Goal: Task Accomplishment & Management: Manage account settings

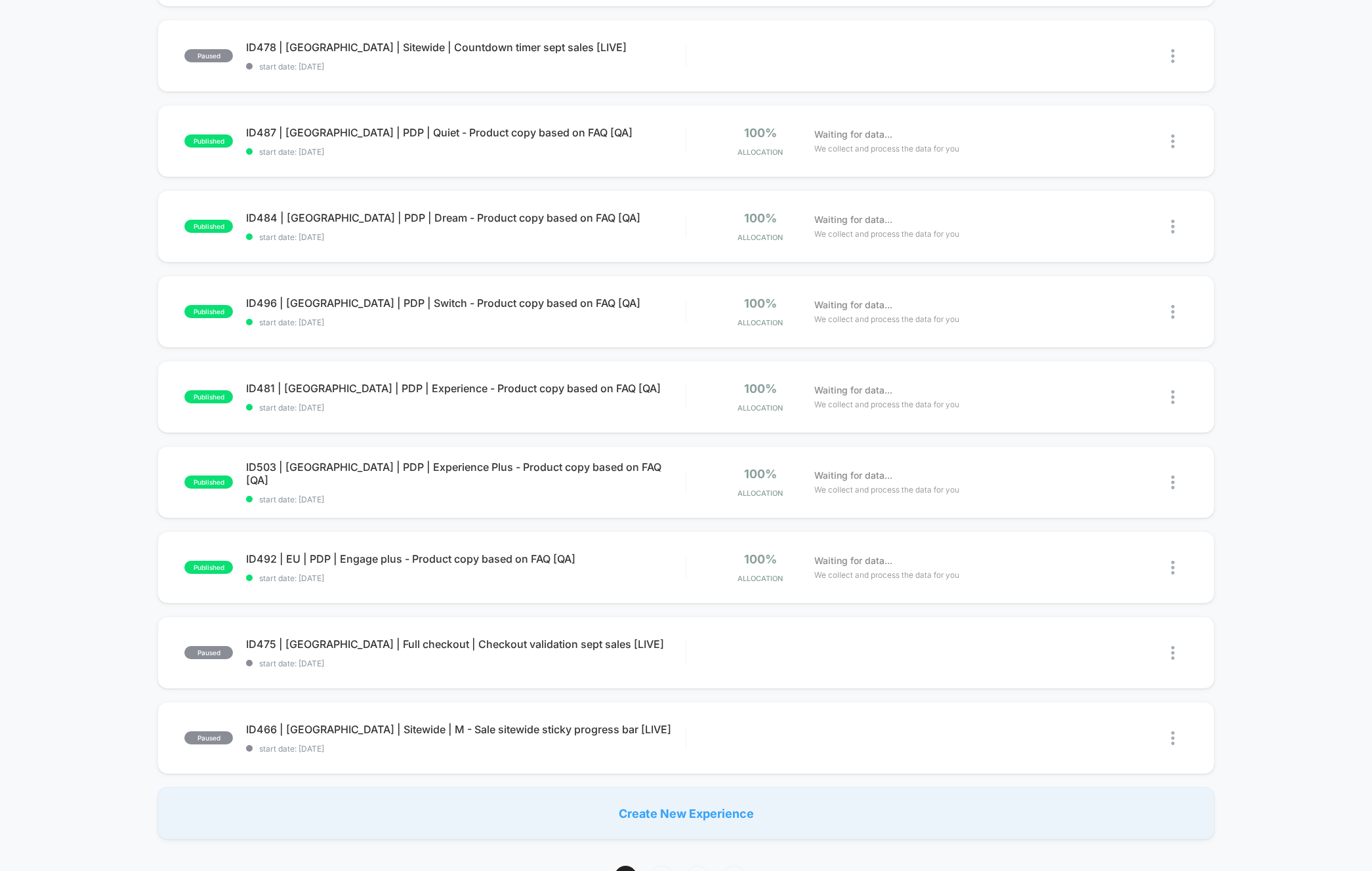
scroll to position [382, 0]
click at [112, 484] on div "published ID493 | USA | PDP | Engage plus - Product copy based on FAQ [QA] star…" at bounding box center [686, 299] width 1372 height 1076
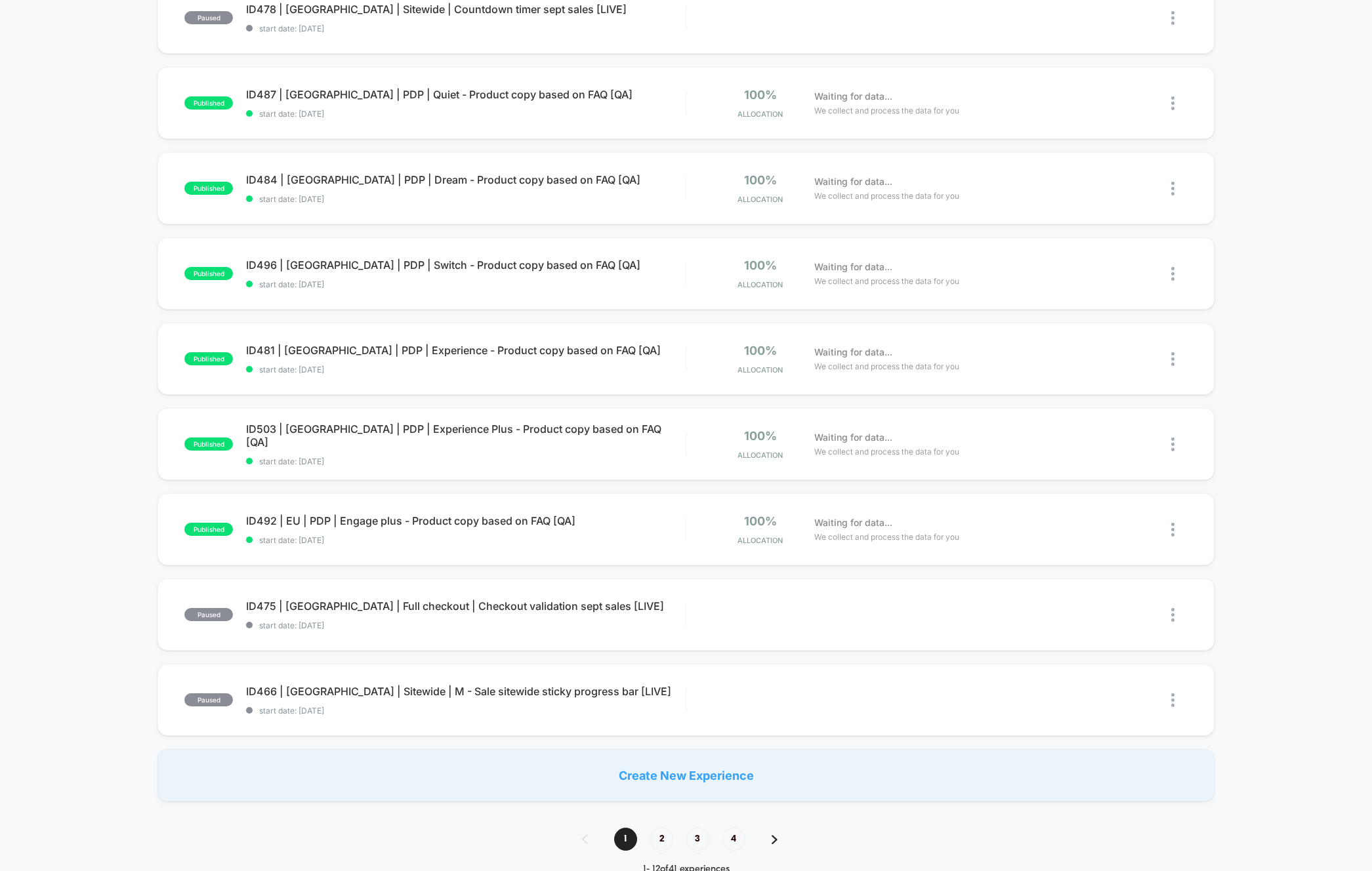
scroll to position [422, 0]
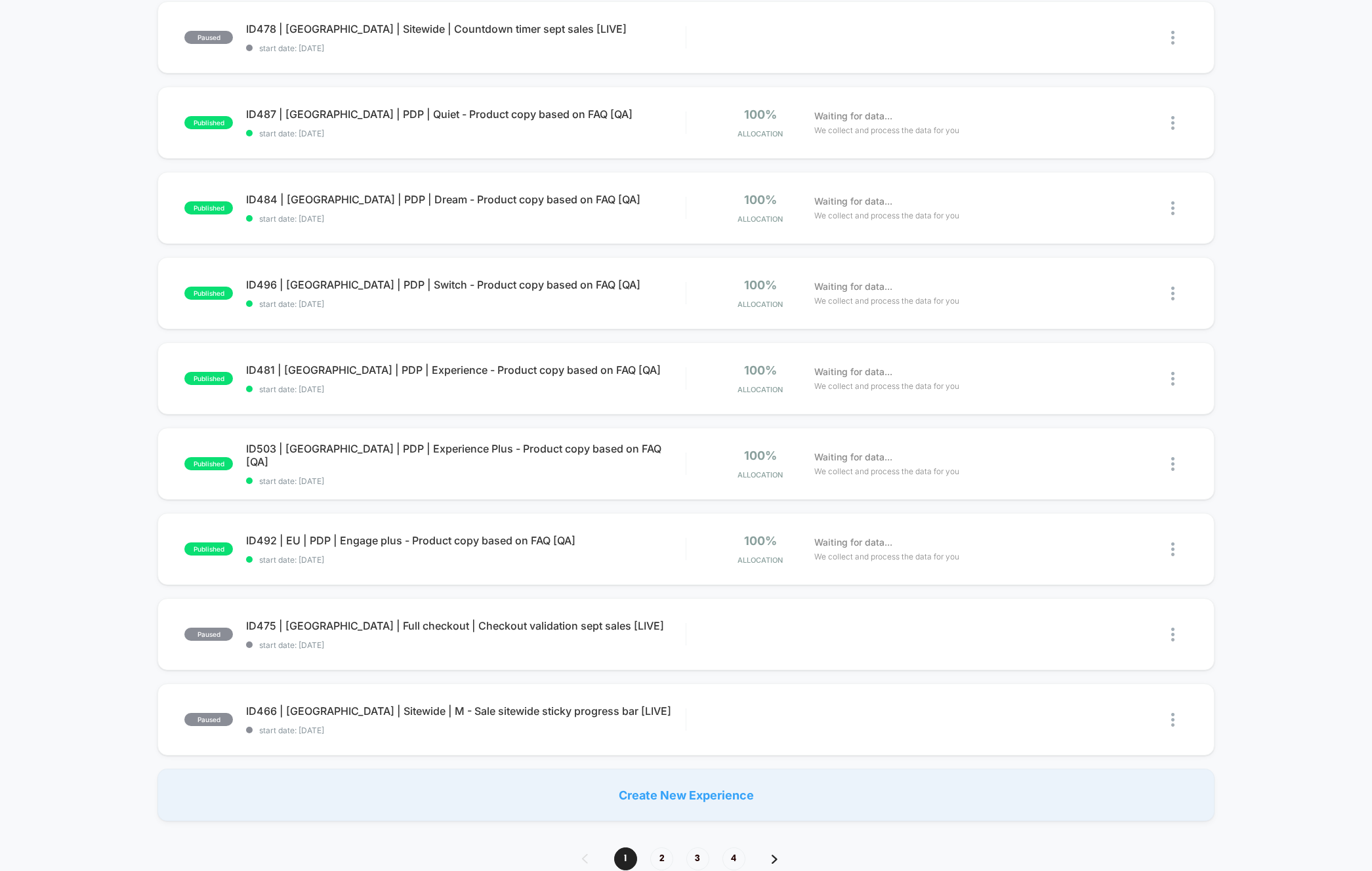
click at [89, 480] on div "published ID493 | USA | PDP | Engage plus - Product copy based on FAQ [QA] star…" at bounding box center [686, 284] width 1372 height 1076
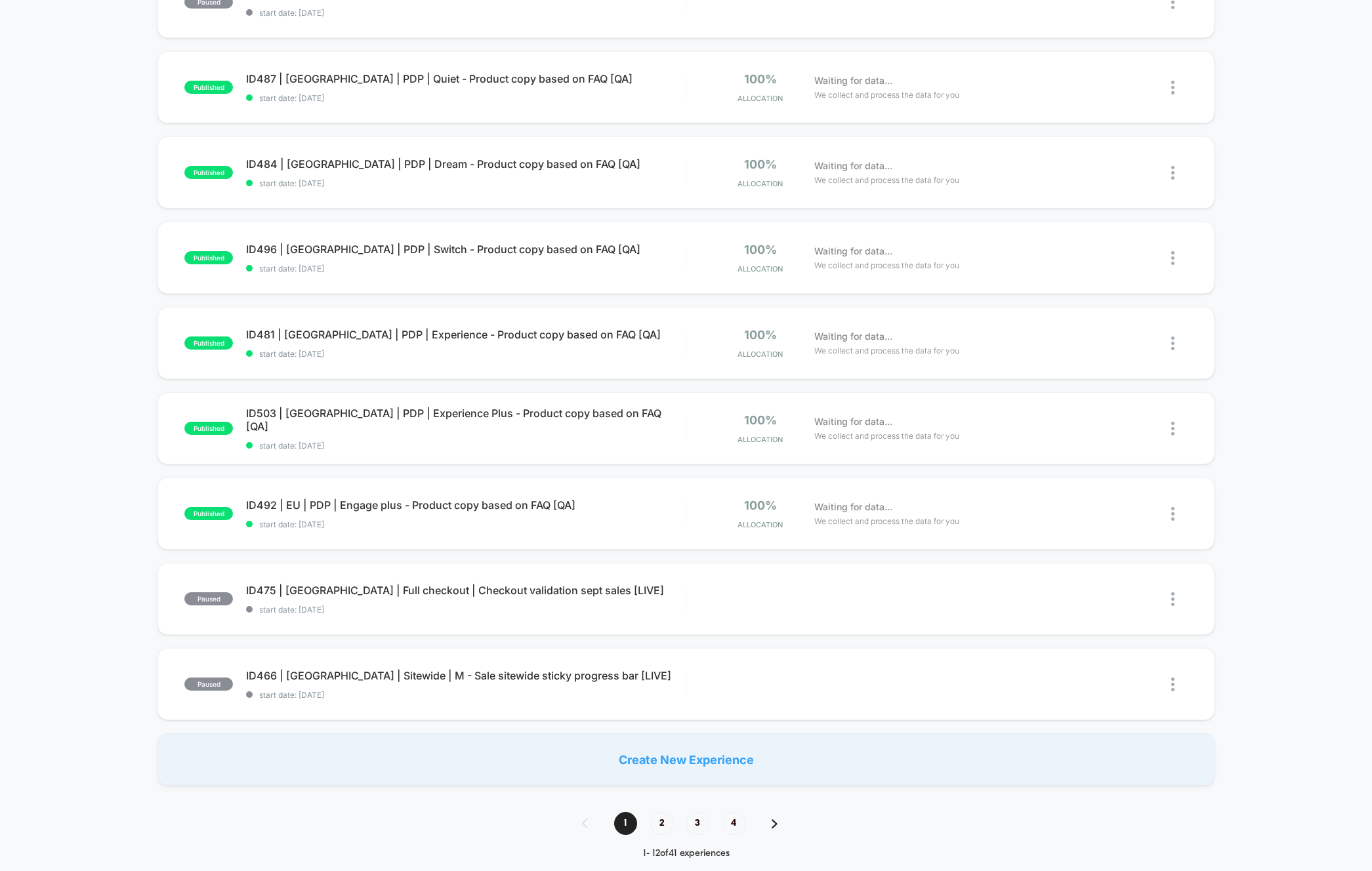
scroll to position [433, 0]
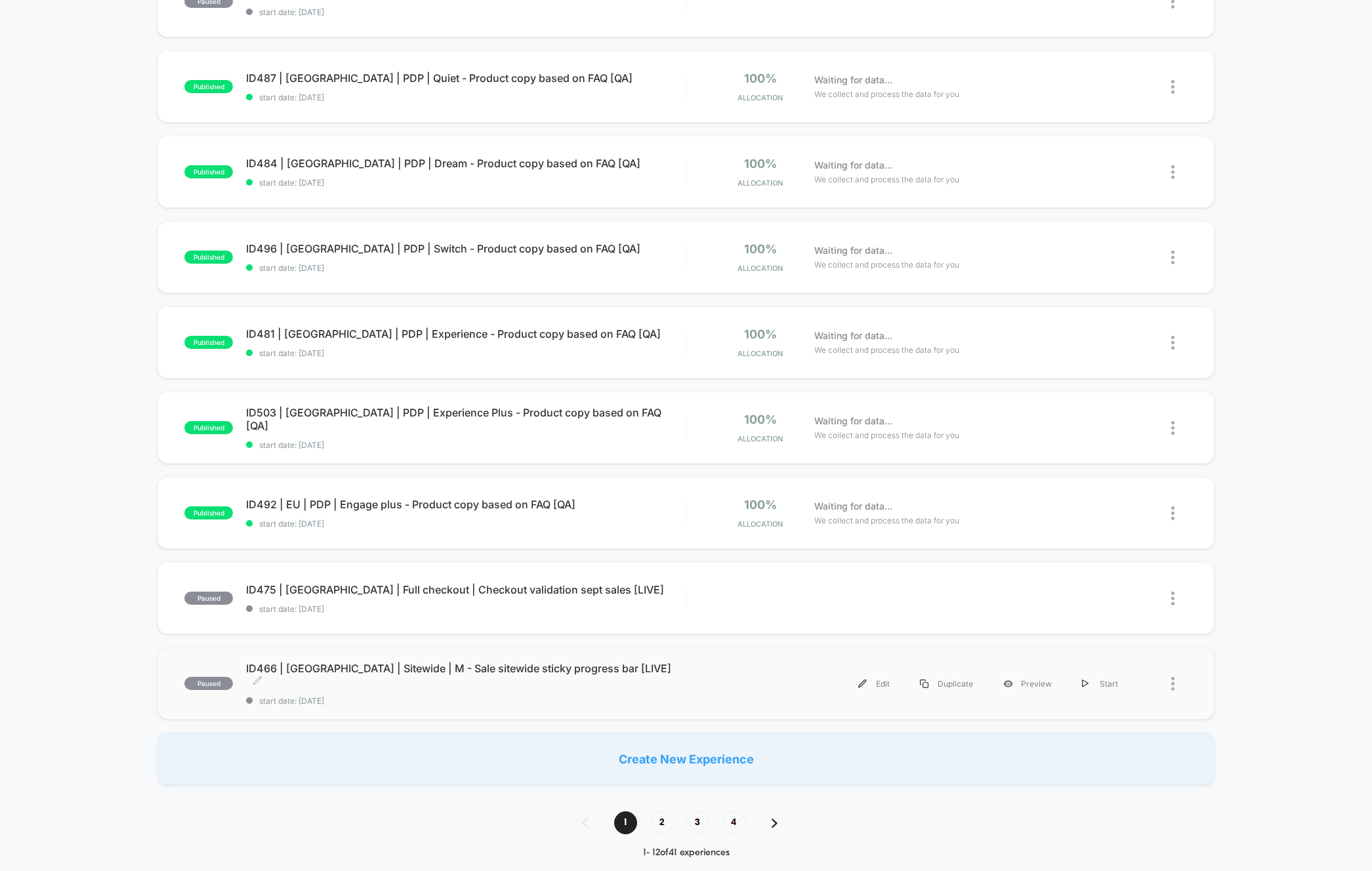
click at [396, 673] on span "ID466 | USA | Sitewide | M - Sale sitewide sticky progress bar [LIVE] Click to …" at bounding box center [465, 674] width 439 height 26
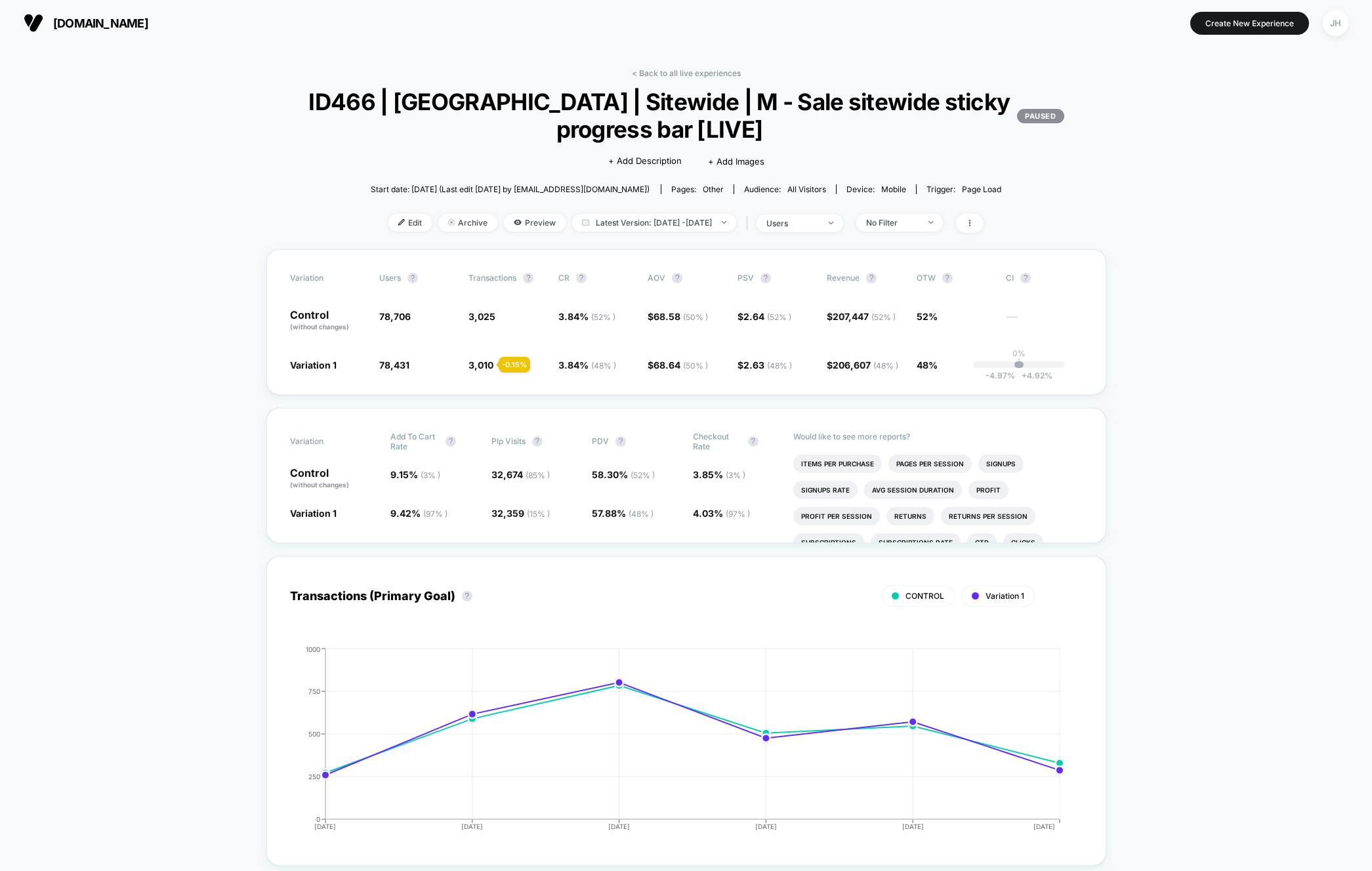
click at [1336, 16] on div "JH" at bounding box center [1335, 23] width 25 height 25
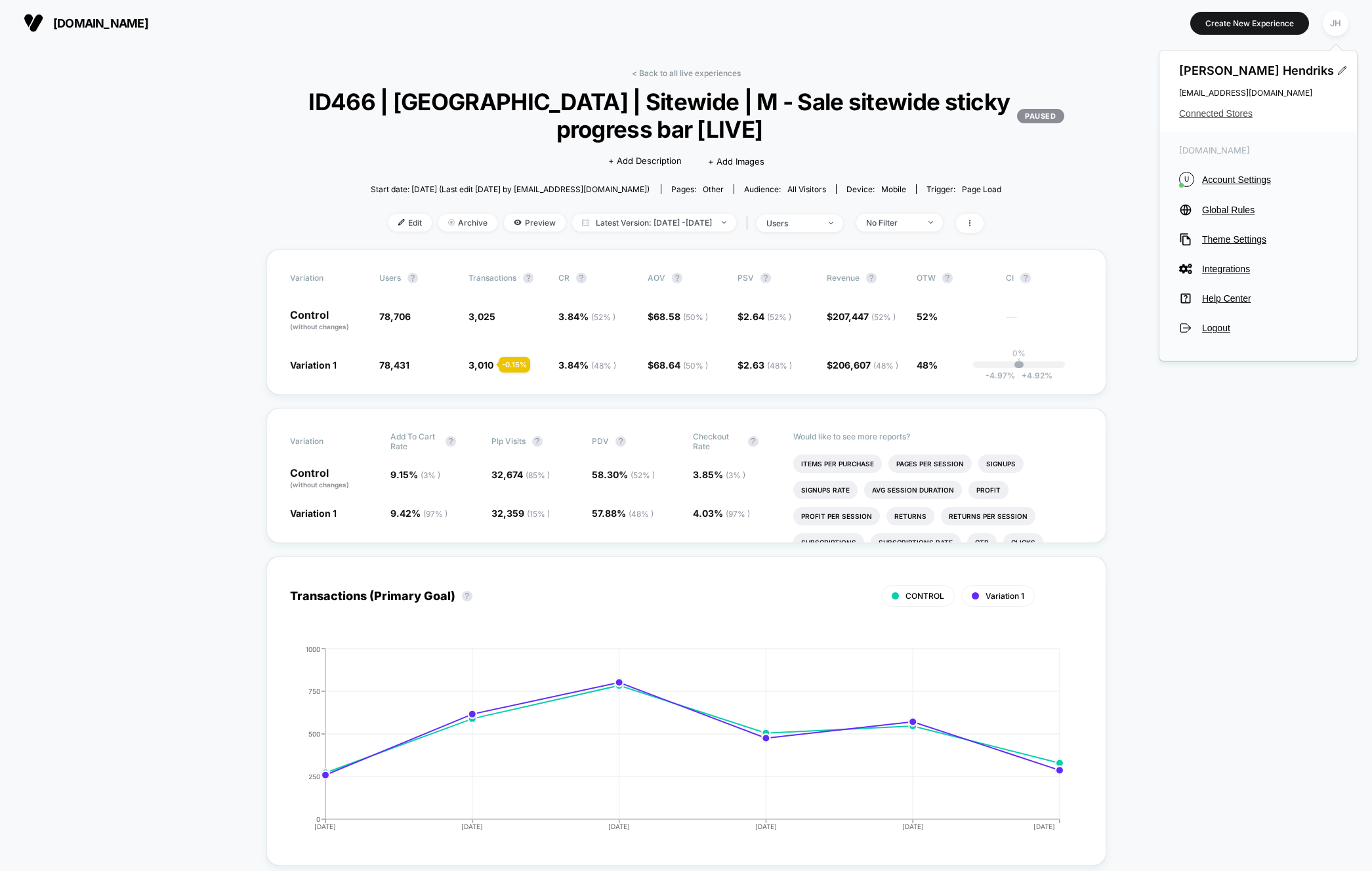
click at [1234, 112] on span "Connected Stores" at bounding box center [1257, 113] width 158 height 11
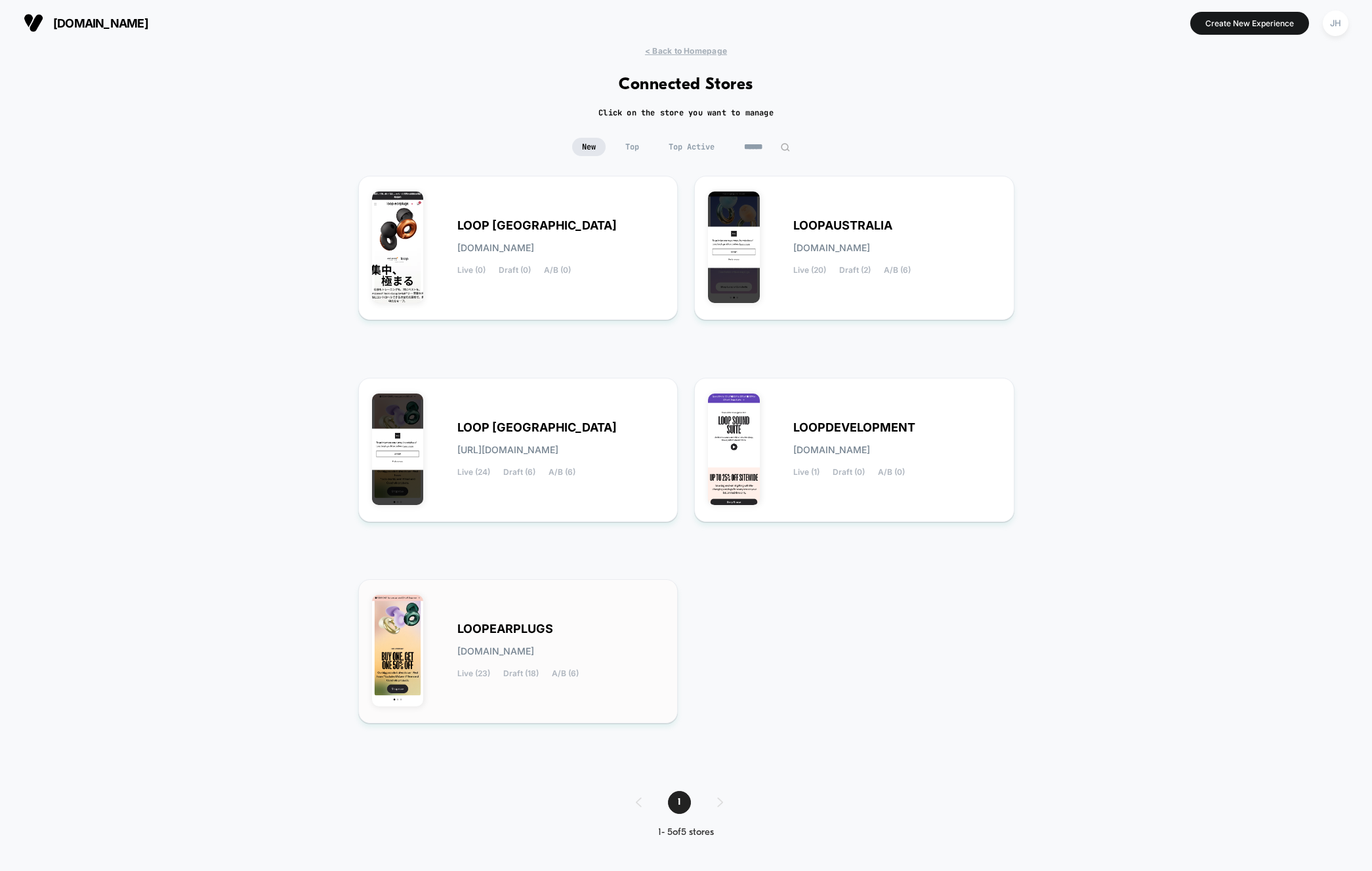
click at [437, 622] on div "LOOPEARPLUGS loopearplugs.myshopify.com Live (23) Draft (18) A/B (6)" at bounding box center [518, 651] width 293 height 117
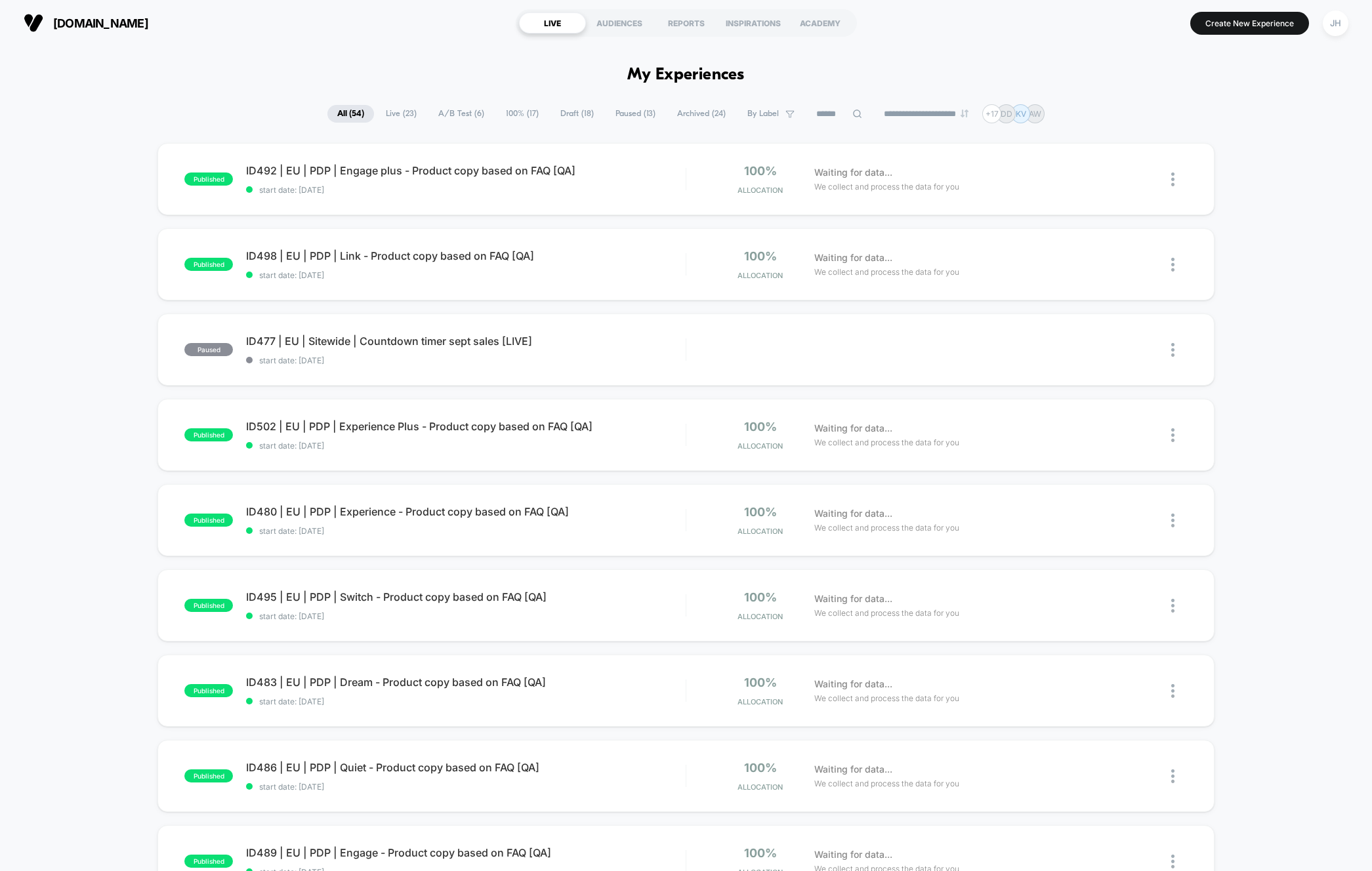
scroll to position [20, 0]
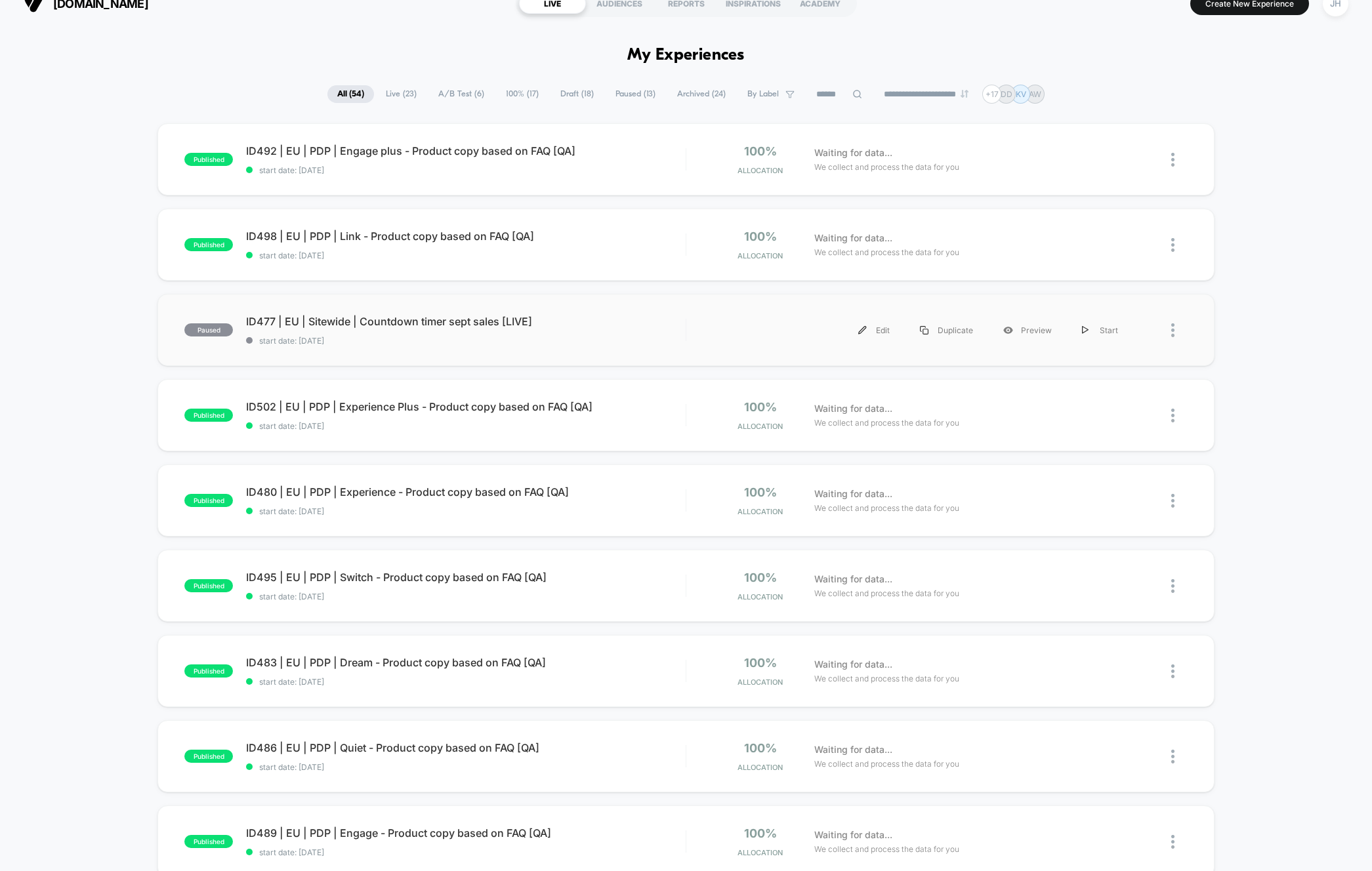
click at [360, 315] on span "ID477 | EU | Sitewide | Countdown timer sept sales [LIVE]" at bounding box center [465, 321] width 439 height 13
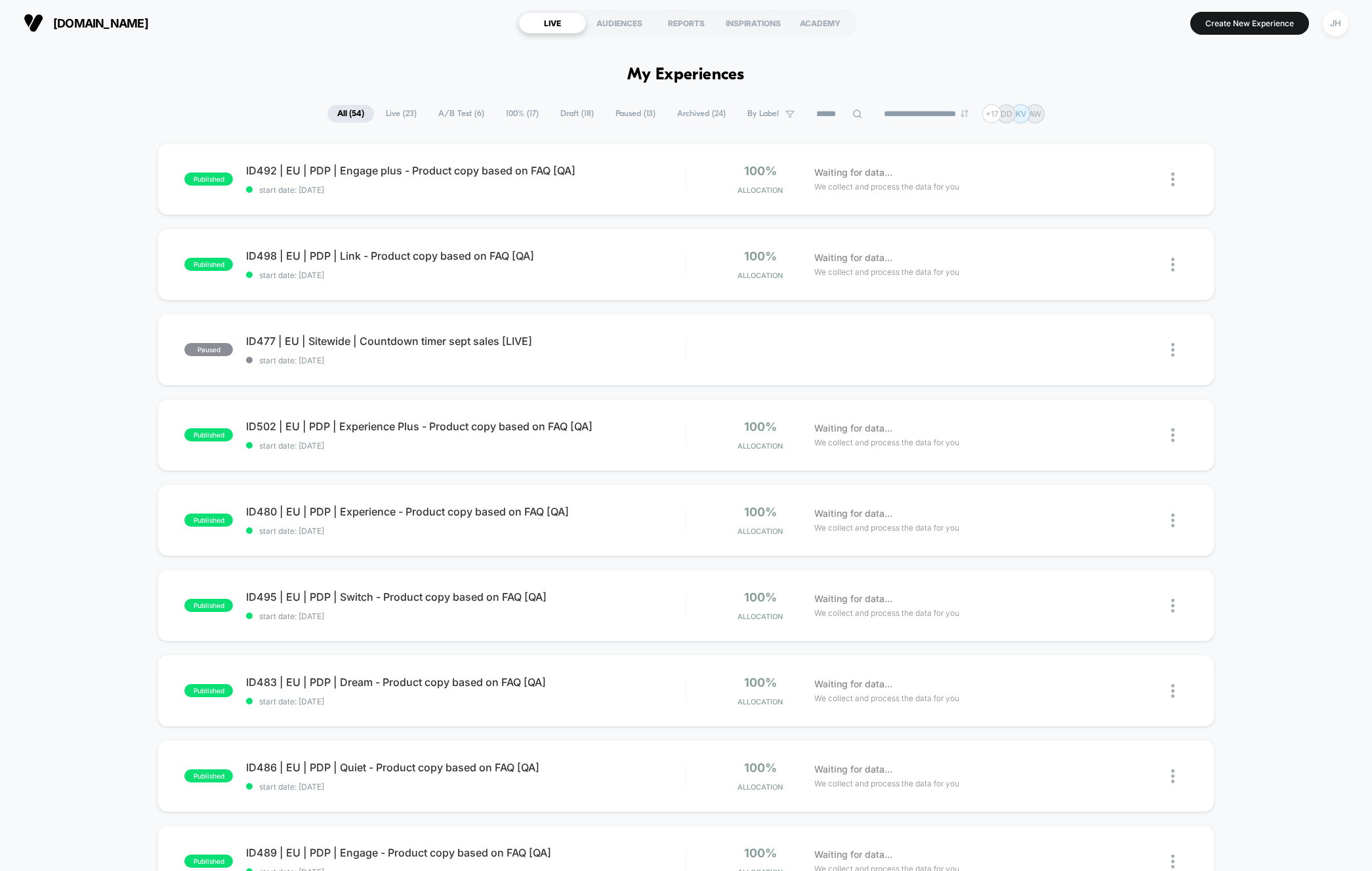
click at [1269, 317] on div "published ID492 | EU | PDP | Engage plus - Product copy based on FAQ [QA] start…" at bounding box center [686, 681] width 1372 height 1076
click at [686, 18] on div "REPORTS" at bounding box center [686, 23] width 67 height 21
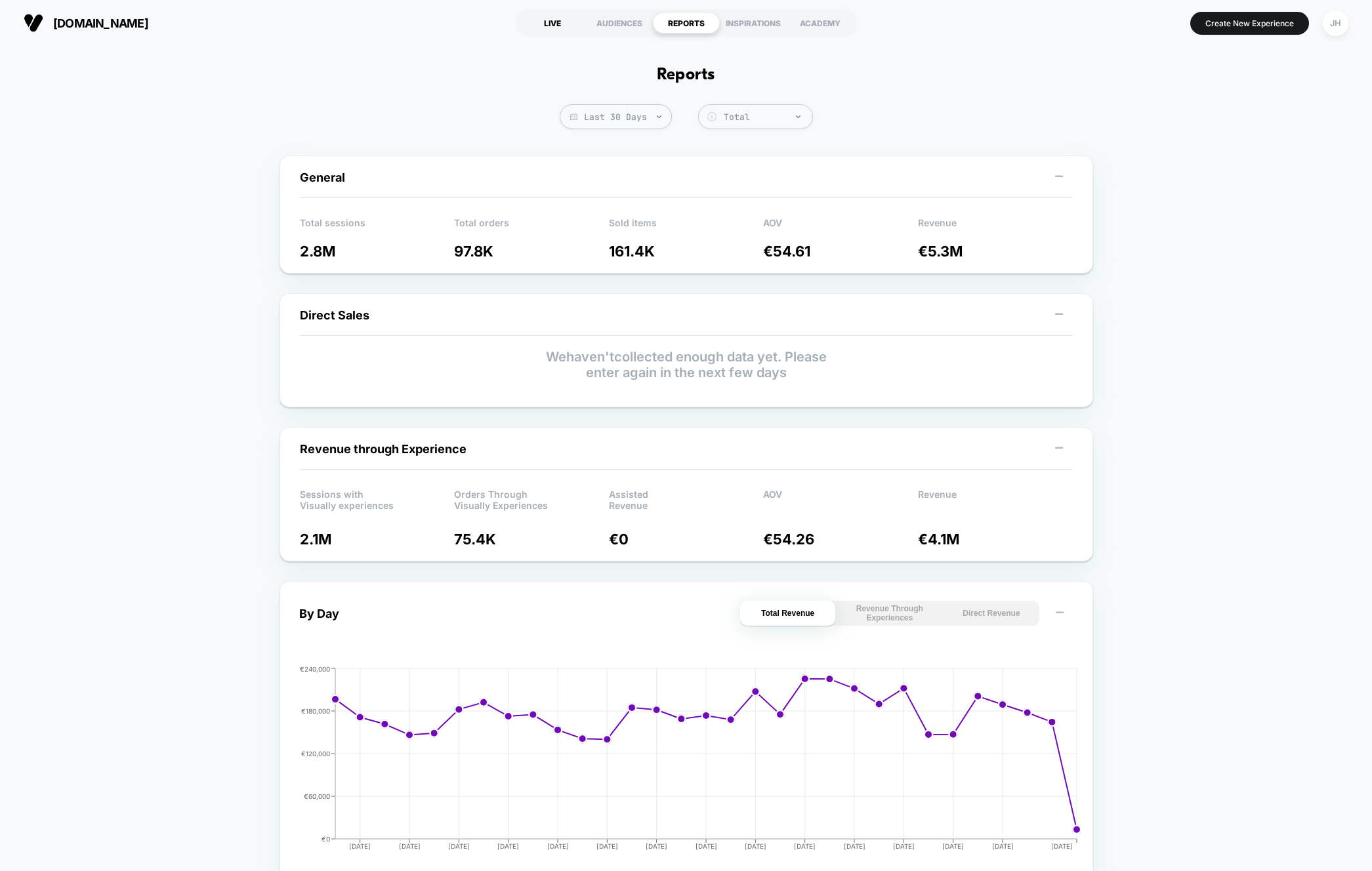
click at [551, 21] on div "LIVE" at bounding box center [552, 23] width 67 height 21
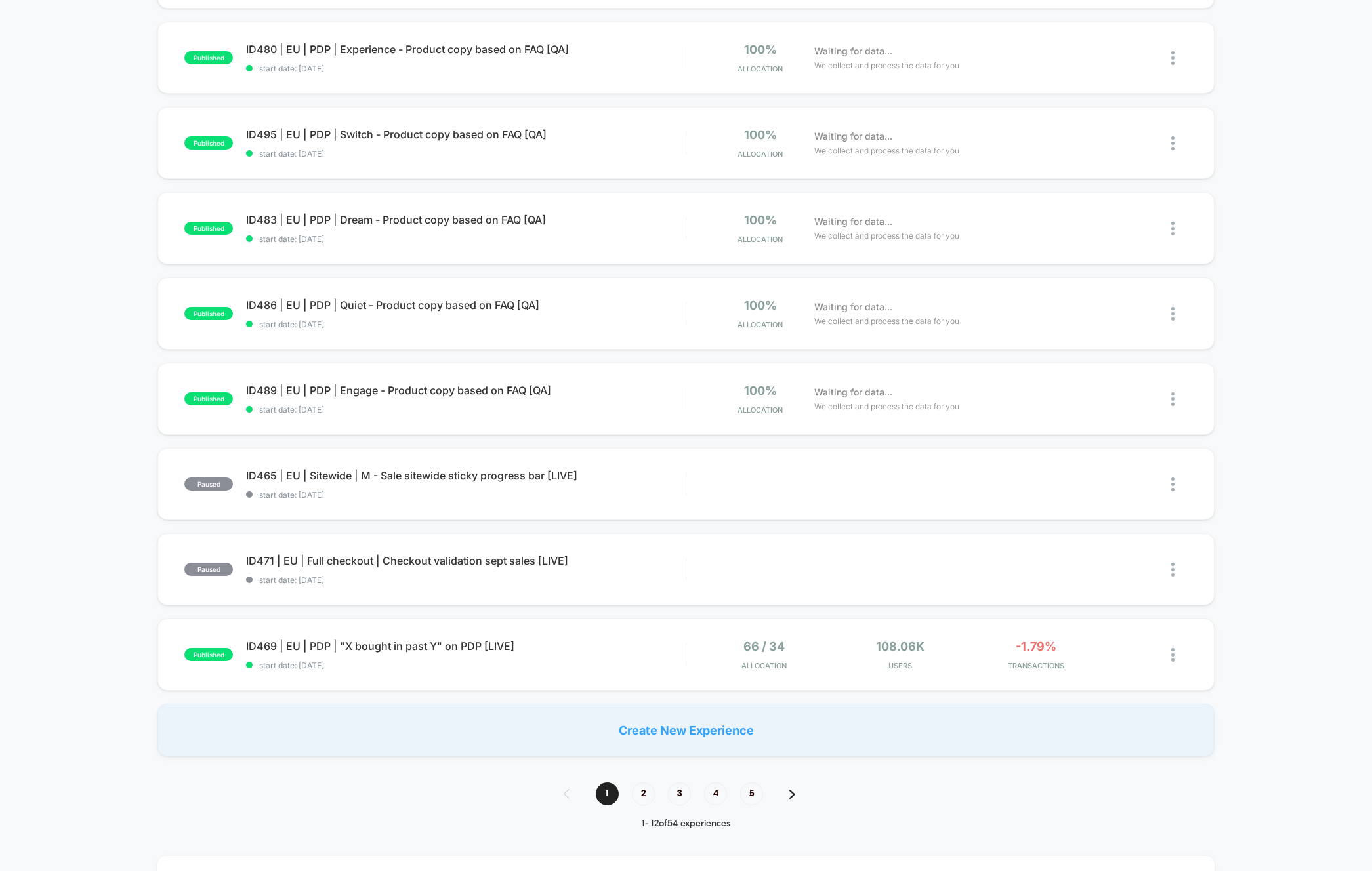
scroll to position [467, 0]
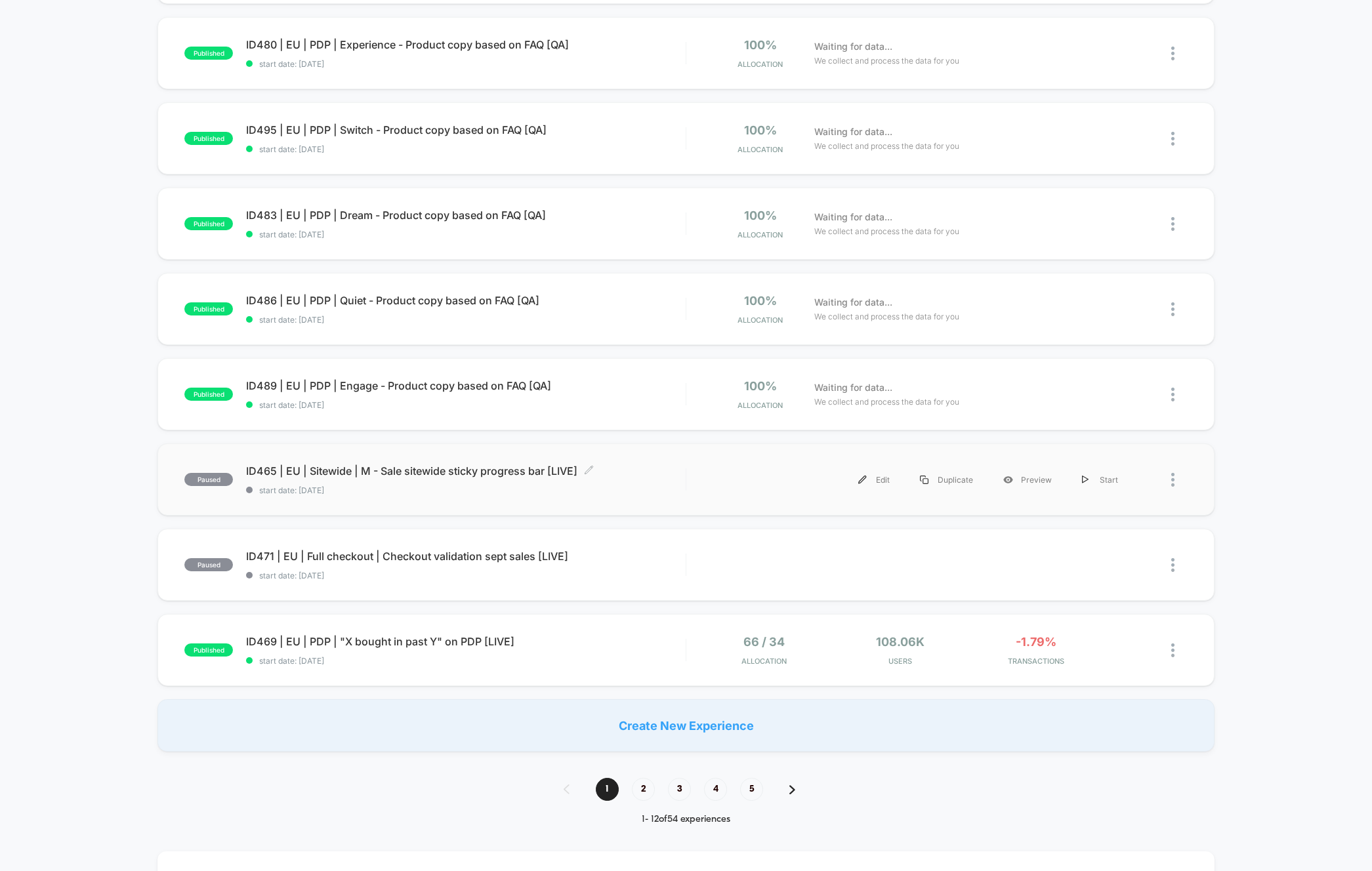
click at [435, 471] on span "ID465 | EU | Sitewide | M - Sale sitewide sticky progress bar [LIVE] Click to e…" at bounding box center [465, 471] width 439 height 13
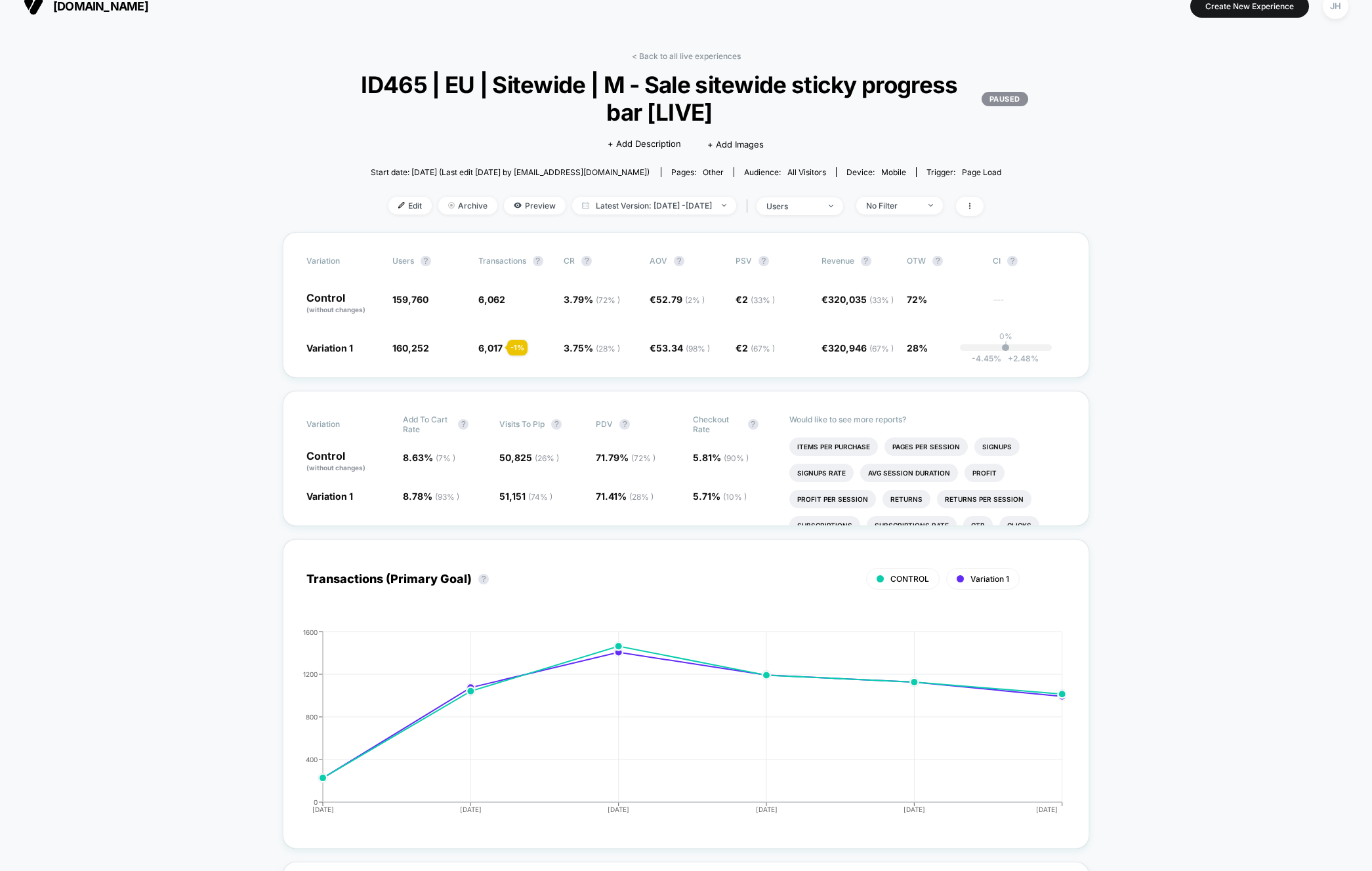
scroll to position [18, 0]
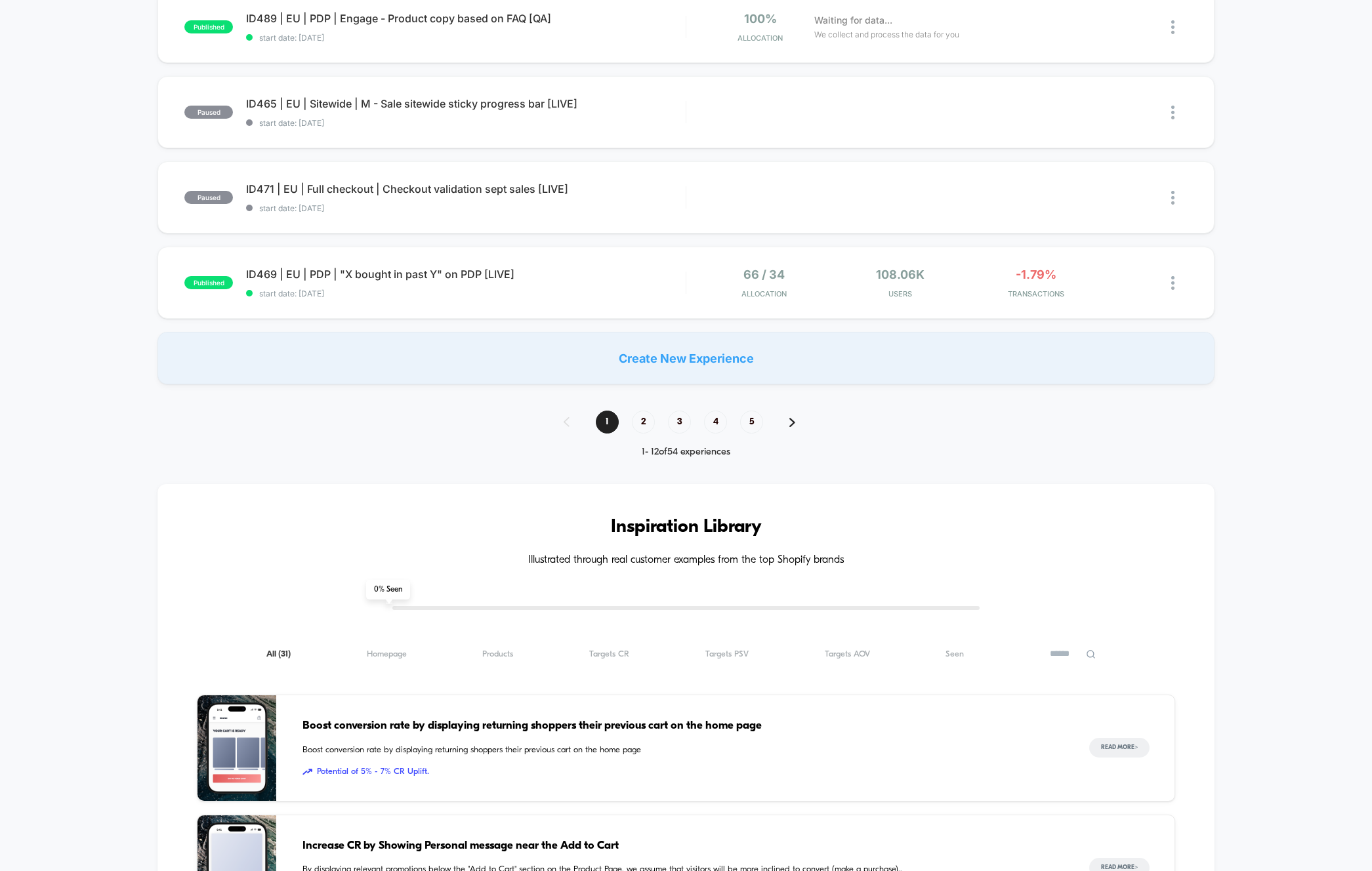
scroll to position [613, 0]
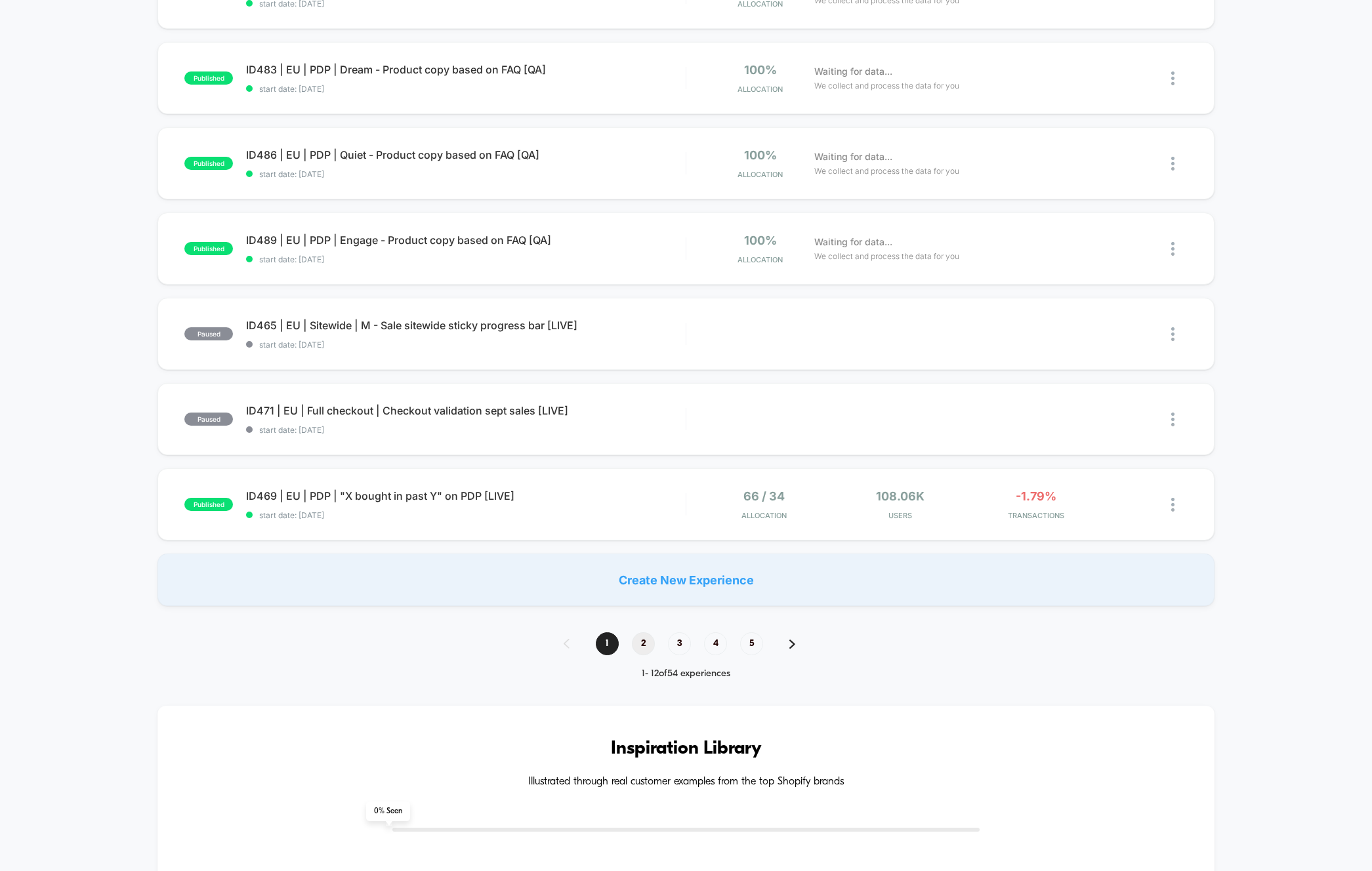
click at [639, 648] on span "2" at bounding box center [643, 643] width 23 height 23
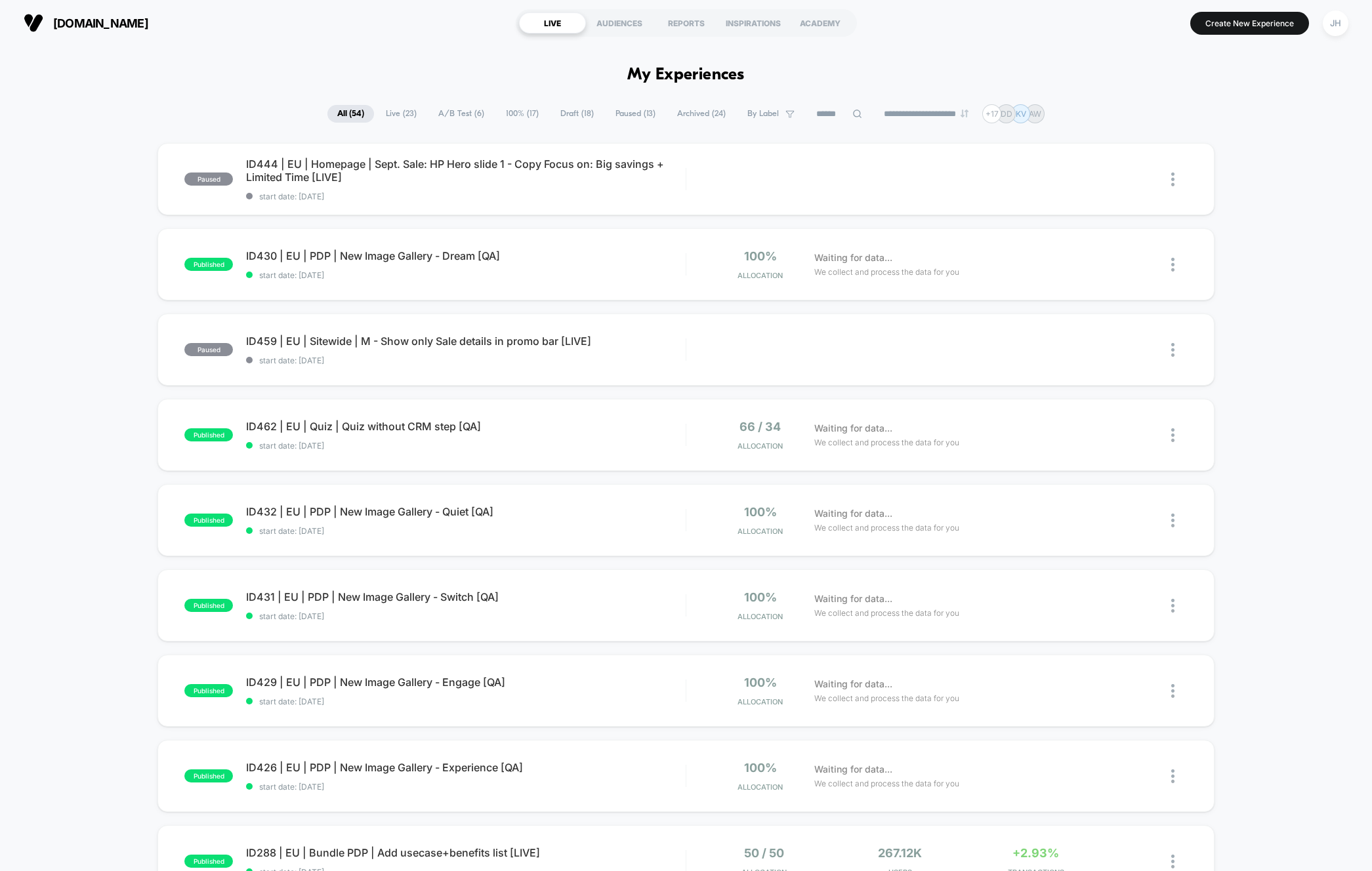
scroll to position [8, 0]
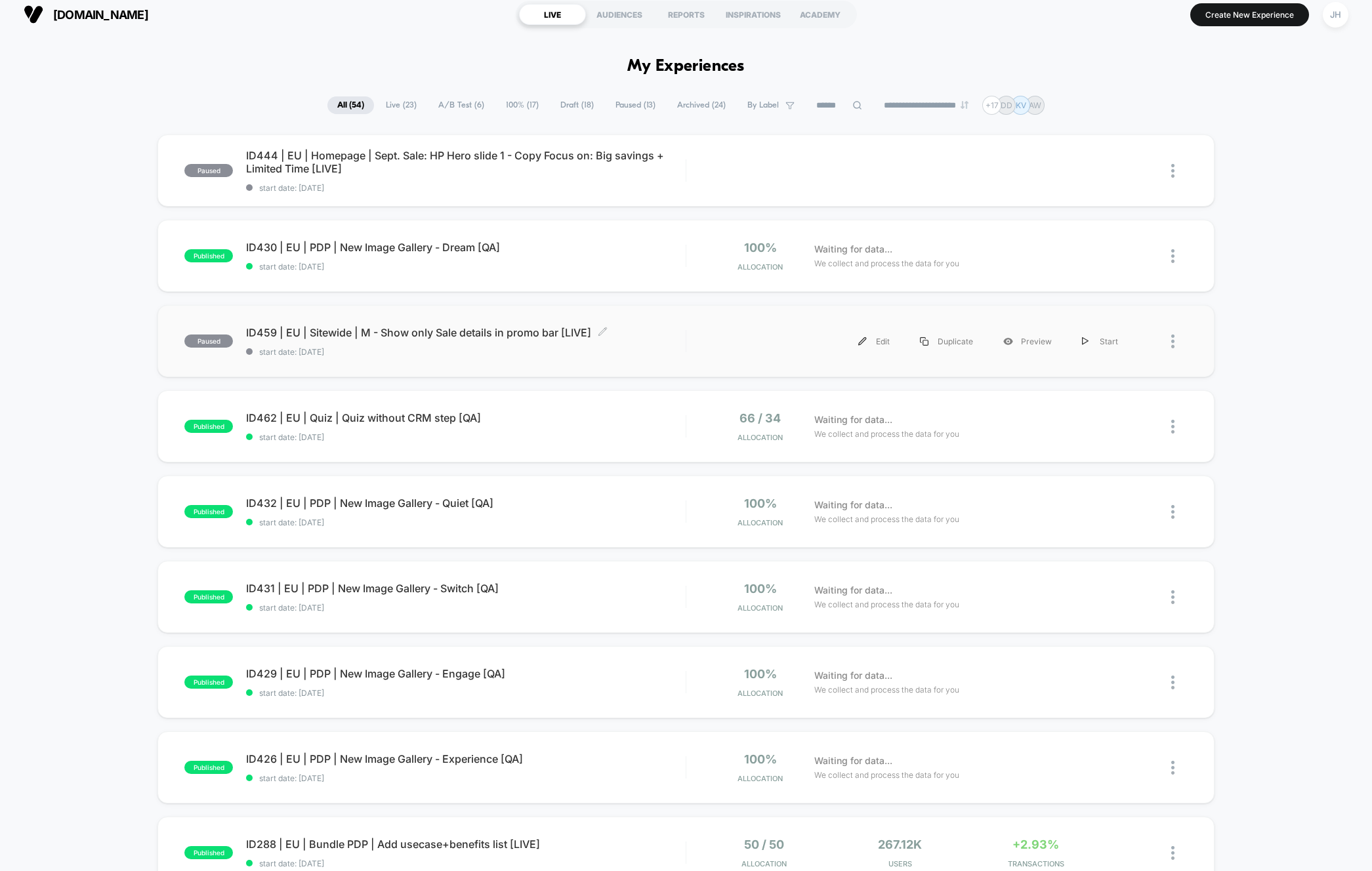
click at [333, 330] on span "ID459 | EU | Sitewide | M - Show only Sale details in promo bar [LIVE] Click to…" at bounding box center [465, 332] width 439 height 13
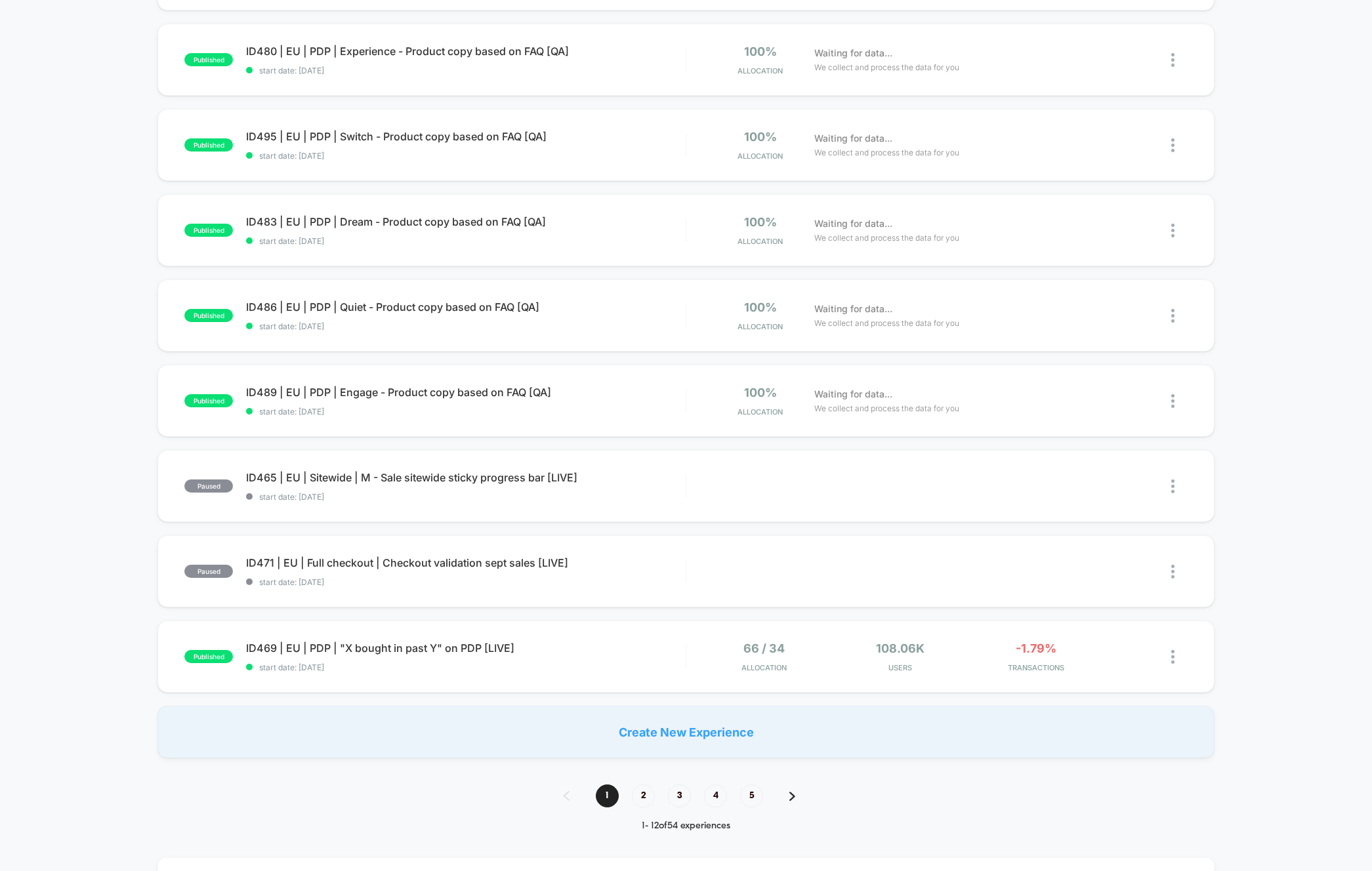
scroll to position [511, 0]
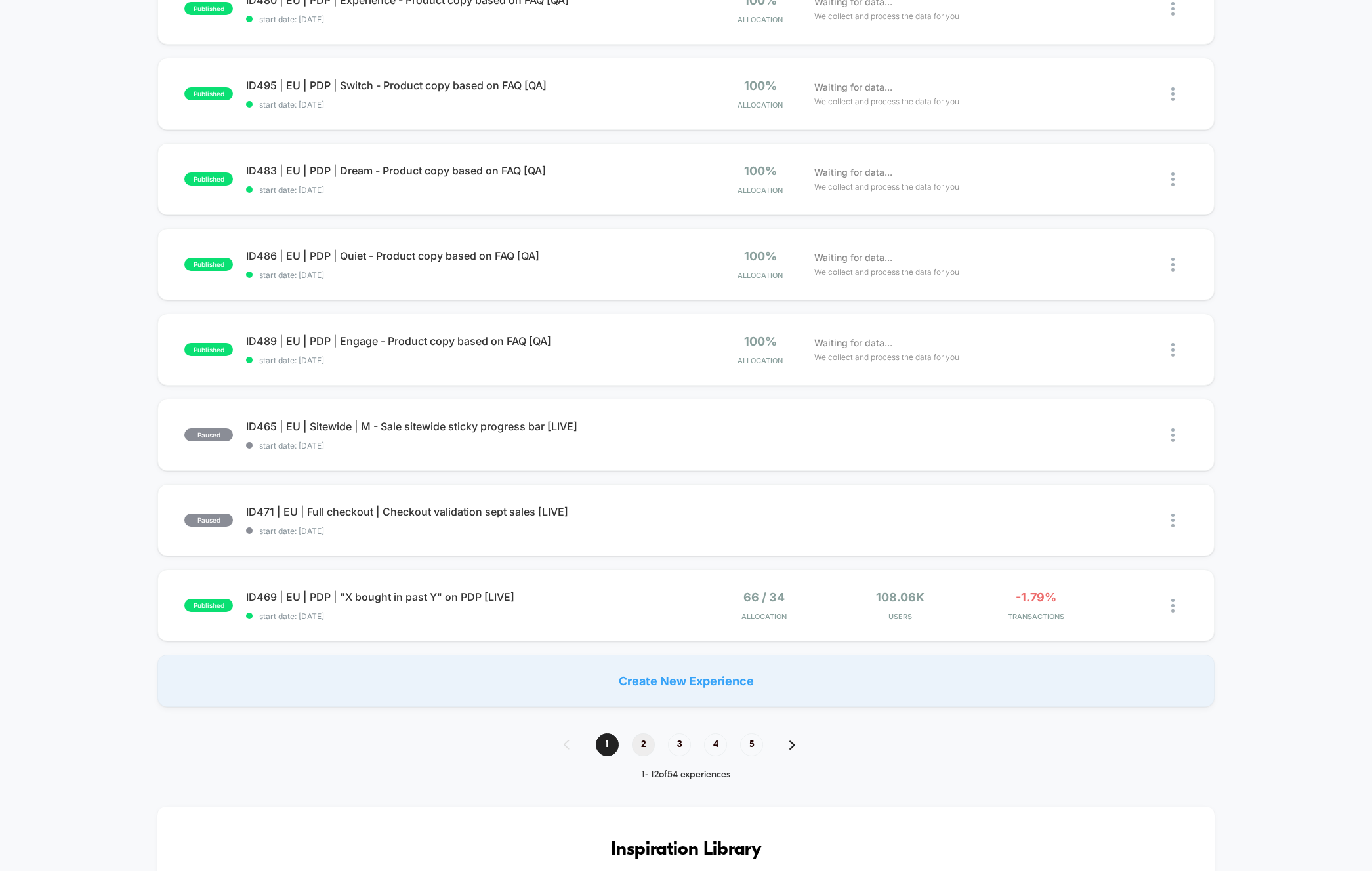
click at [648, 750] on span "2" at bounding box center [643, 745] width 23 height 23
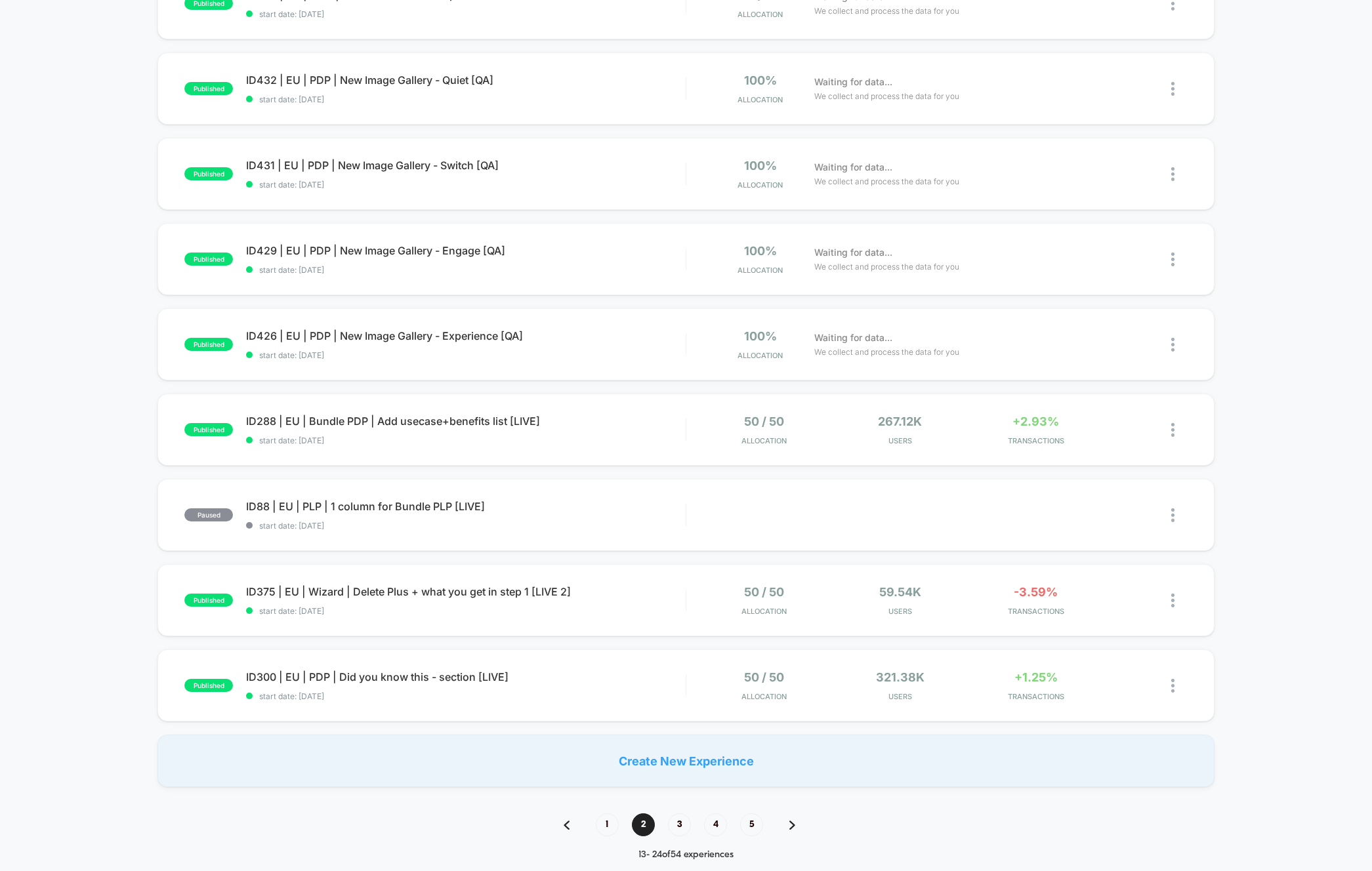
scroll to position [435, 0]
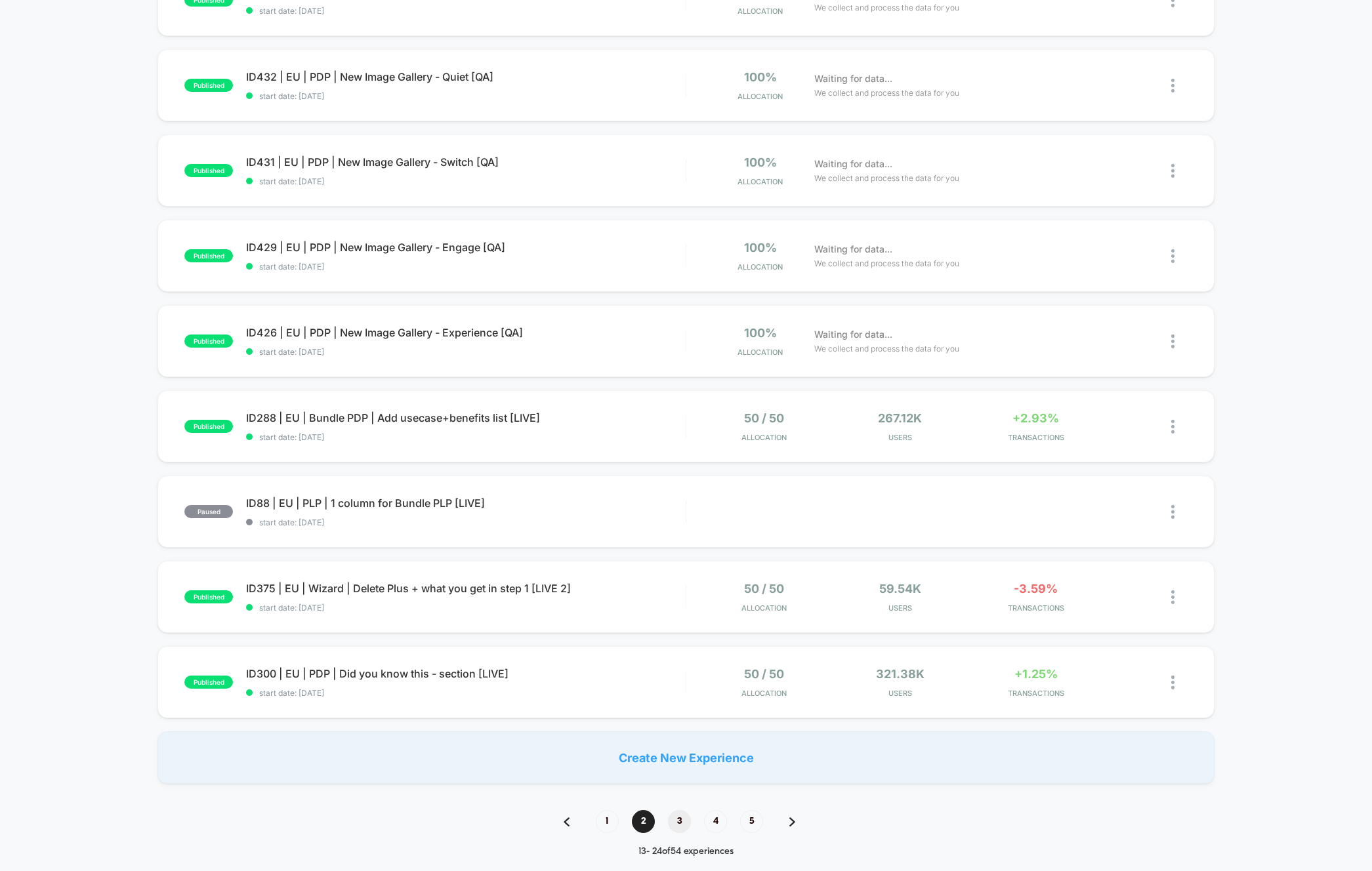
click at [677, 826] on span "3" at bounding box center [679, 821] width 23 height 23
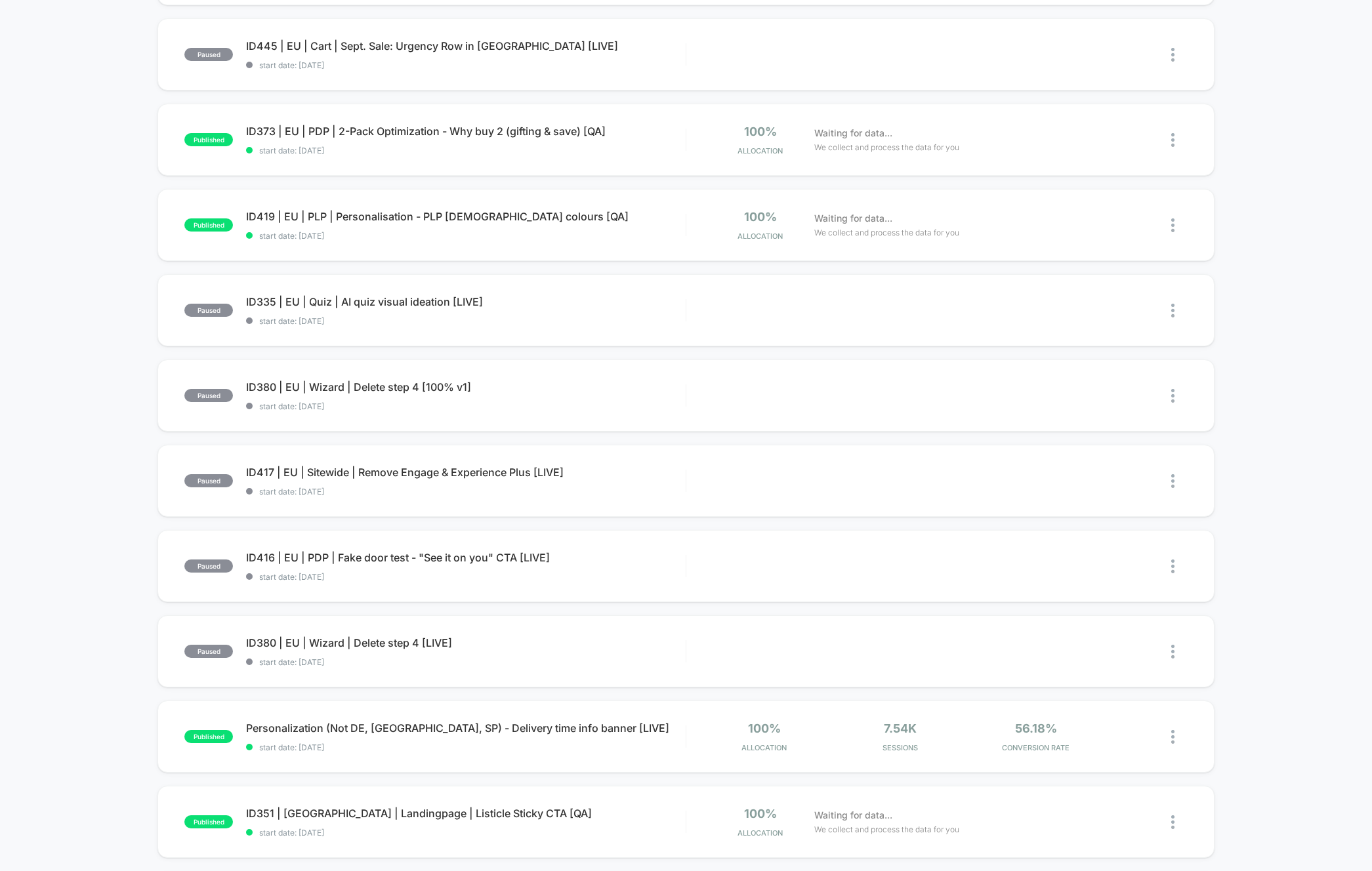
scroll to position [343, 0]
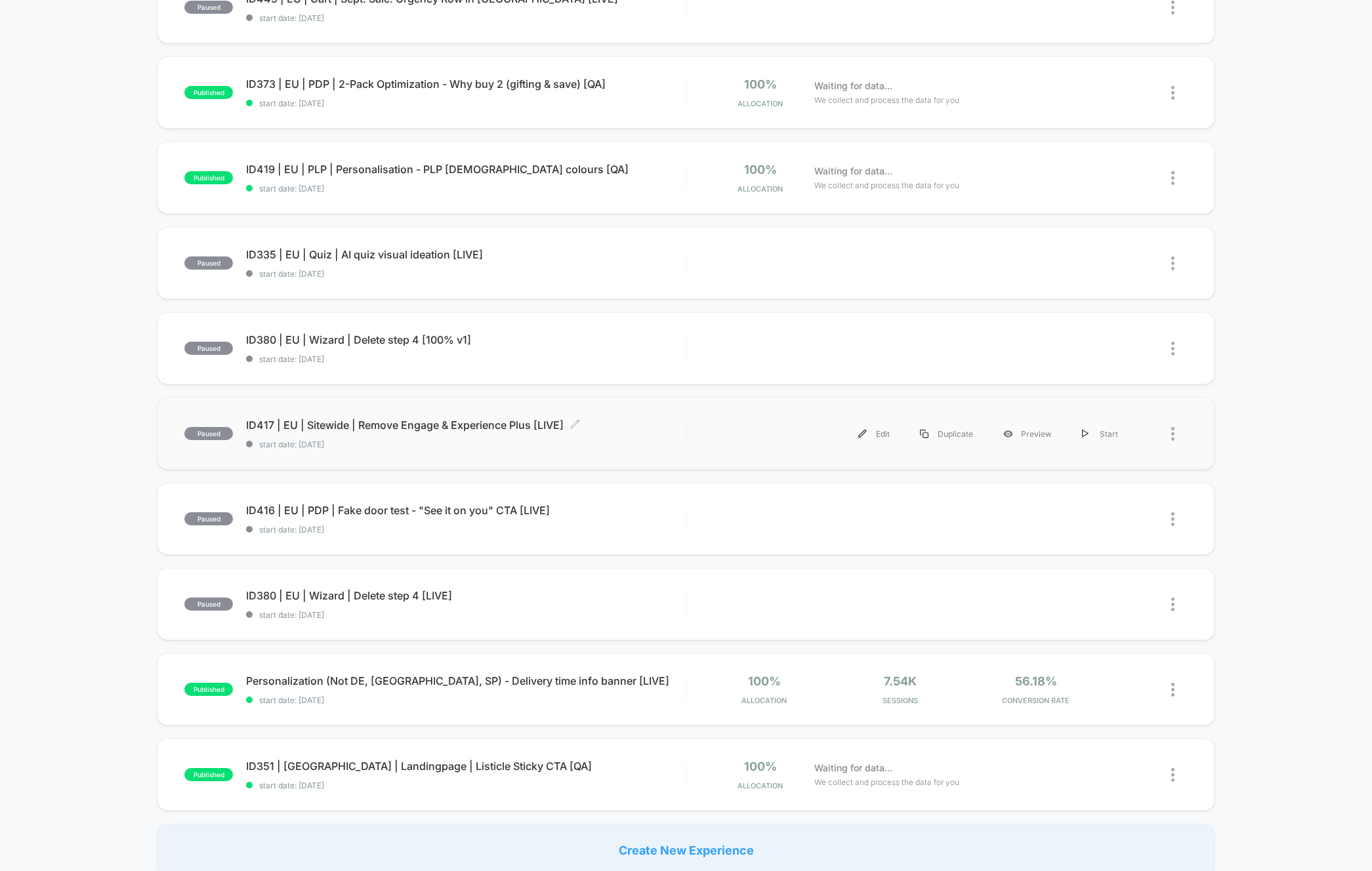
click at [396, 428] on span "ID417 | EU | Sitewide | Remove Engage & Experience Plus [LIVE] Click to edit ex…" at bounding box center [465, 425] width 439 height 13
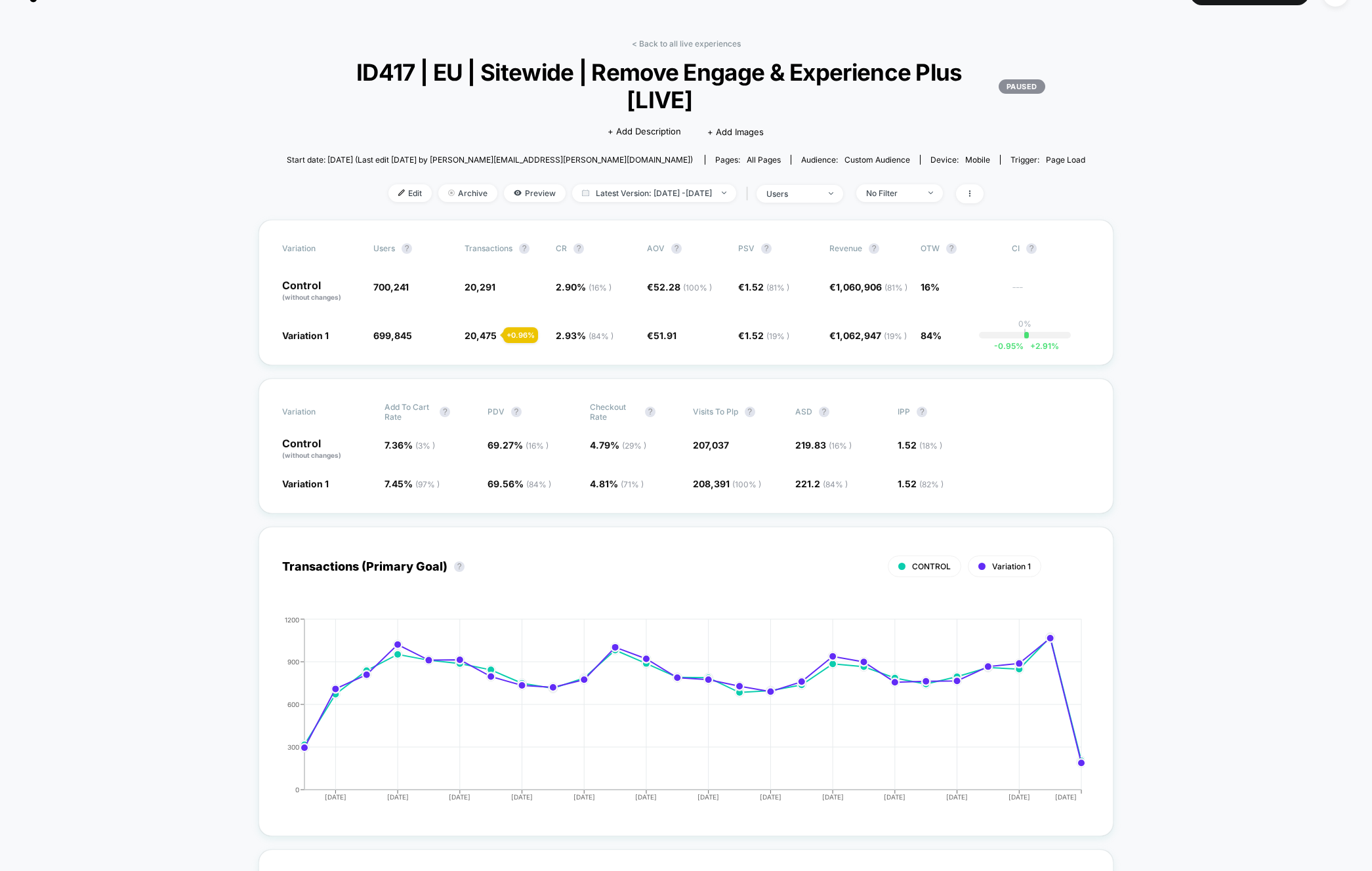
scroll to position [31, 0]
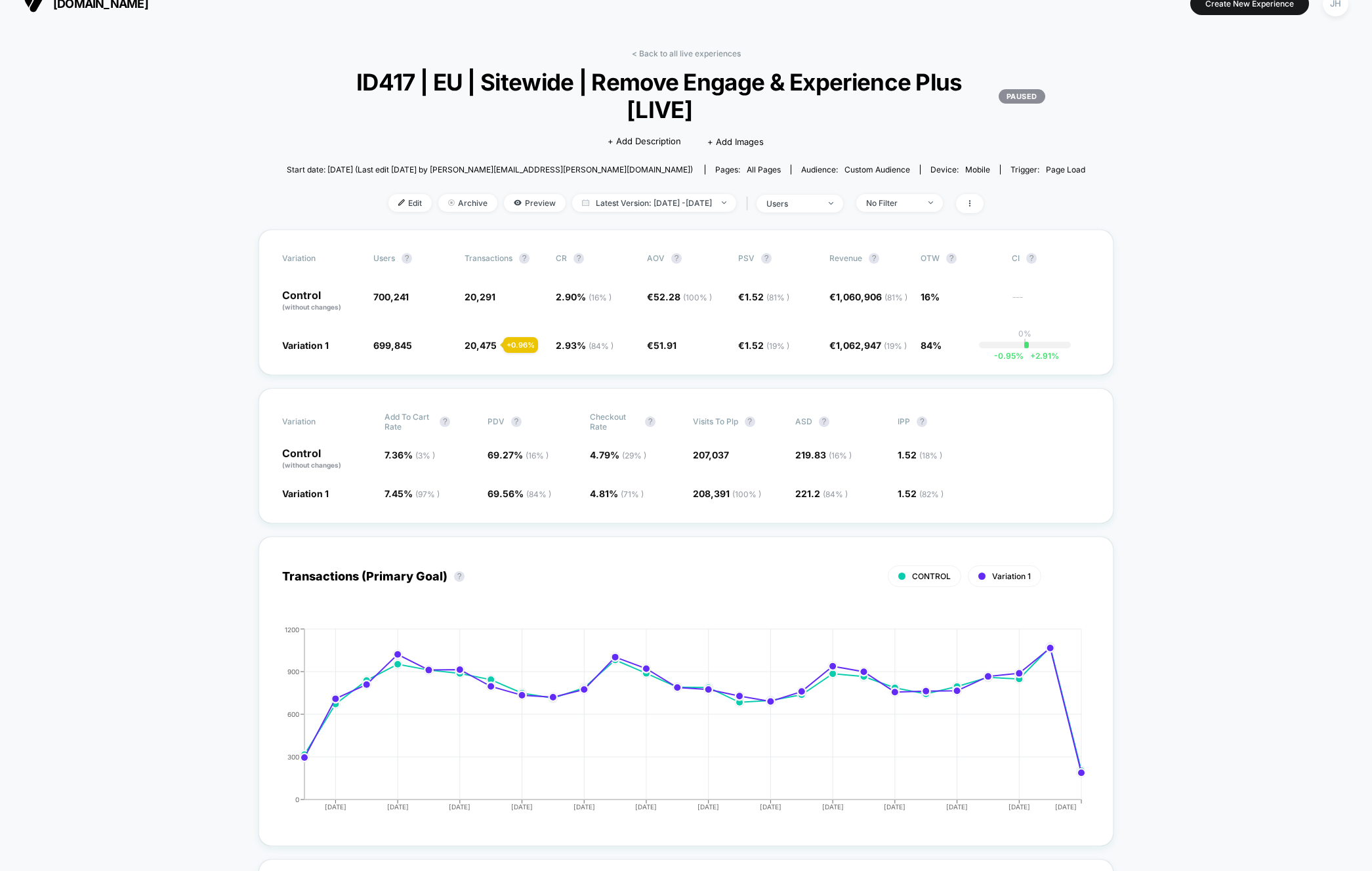
scroll to position [0, 0]
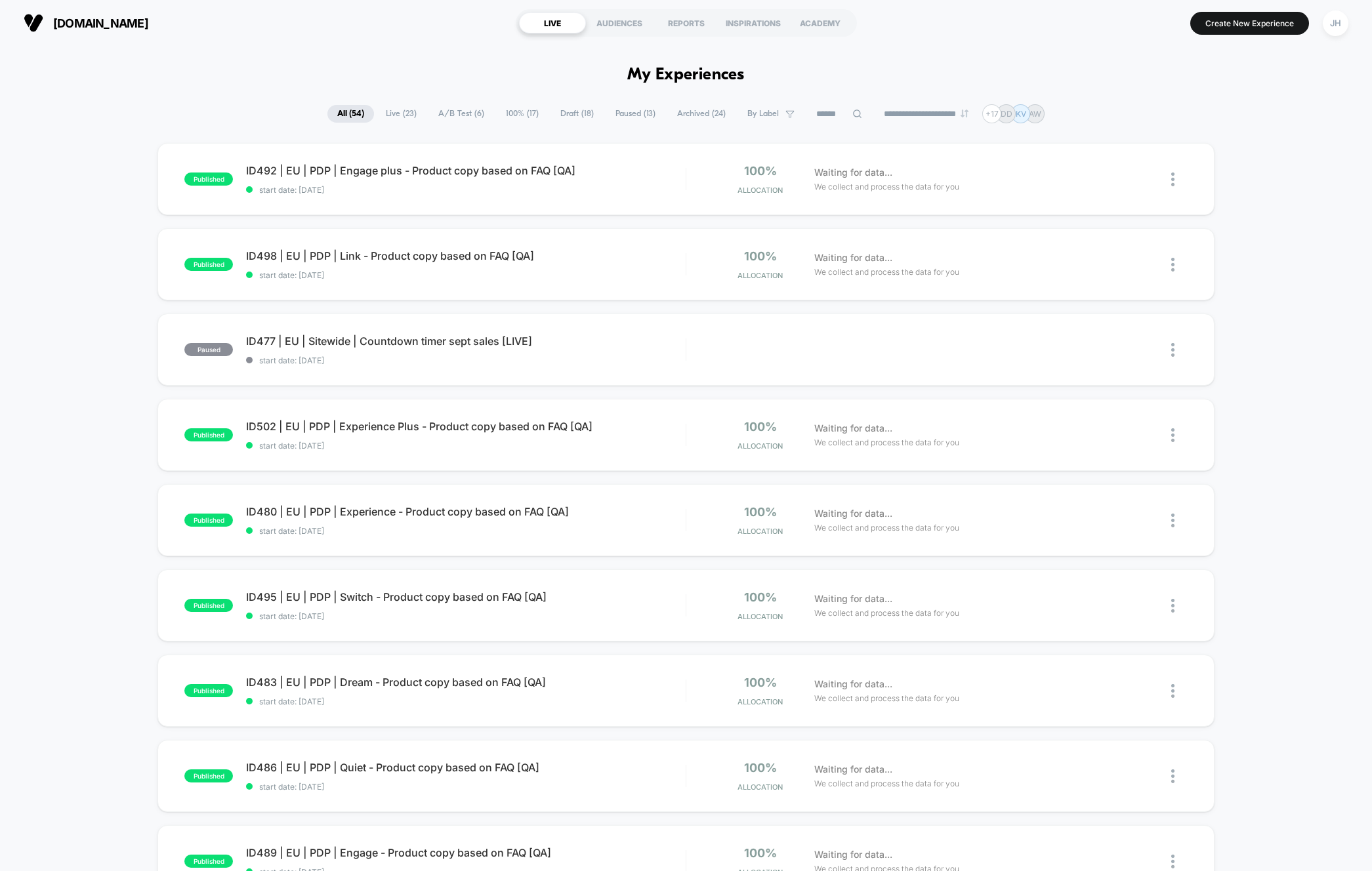
click at [87, 447] on div "published ID492 | EU | PDP | Engage plus - Product copy based on FAQ [QA] start…" at bounding box center [686, 681] width 1372 height 1076
click at [103, 351] on div "published ID492 | EU | PDP | Engage plus - Product copy based on FAQ [QA] start…" at bounding box center [686, 681] width 1372 height 1076
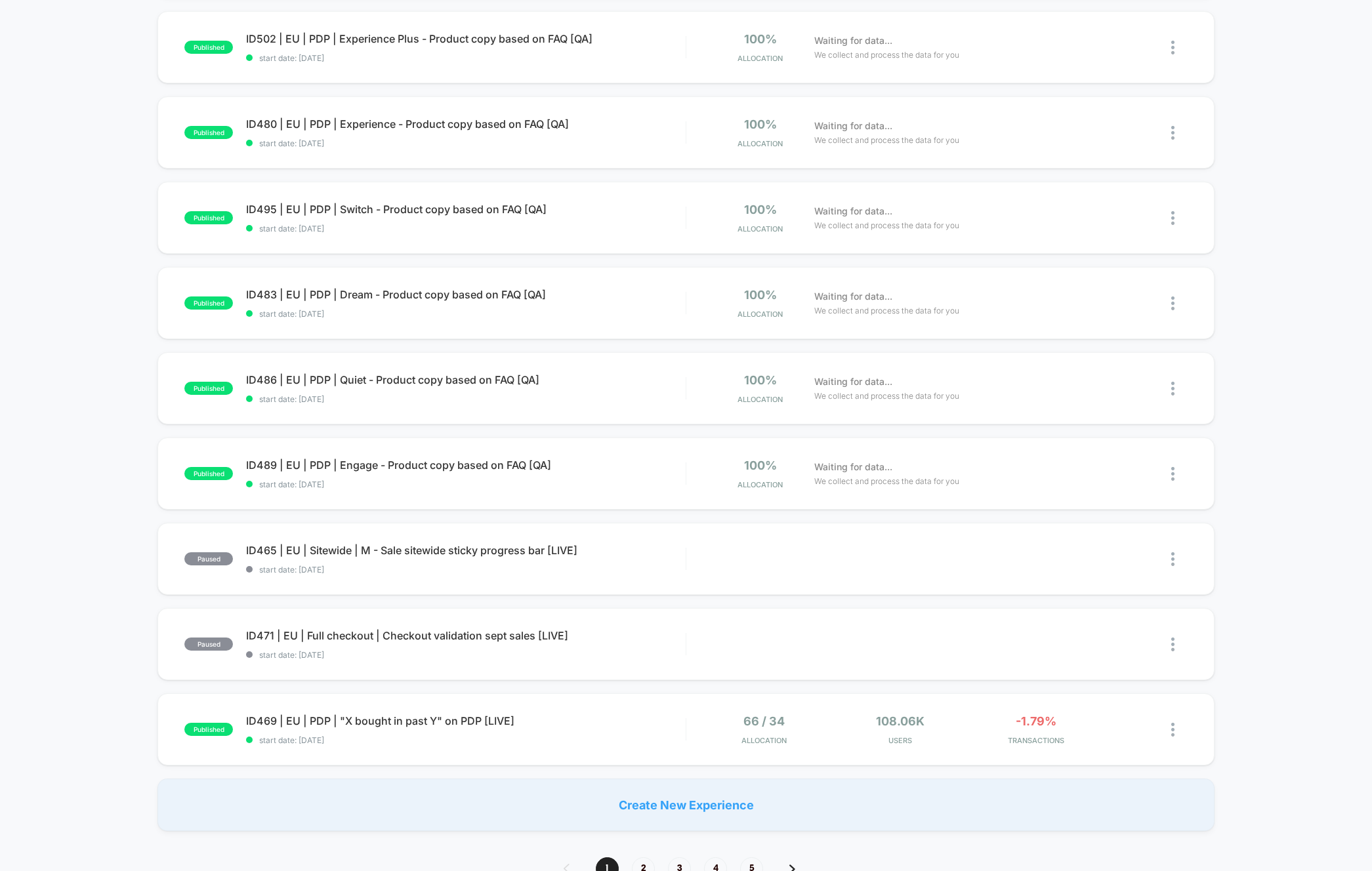
scroll to position [393, 0]
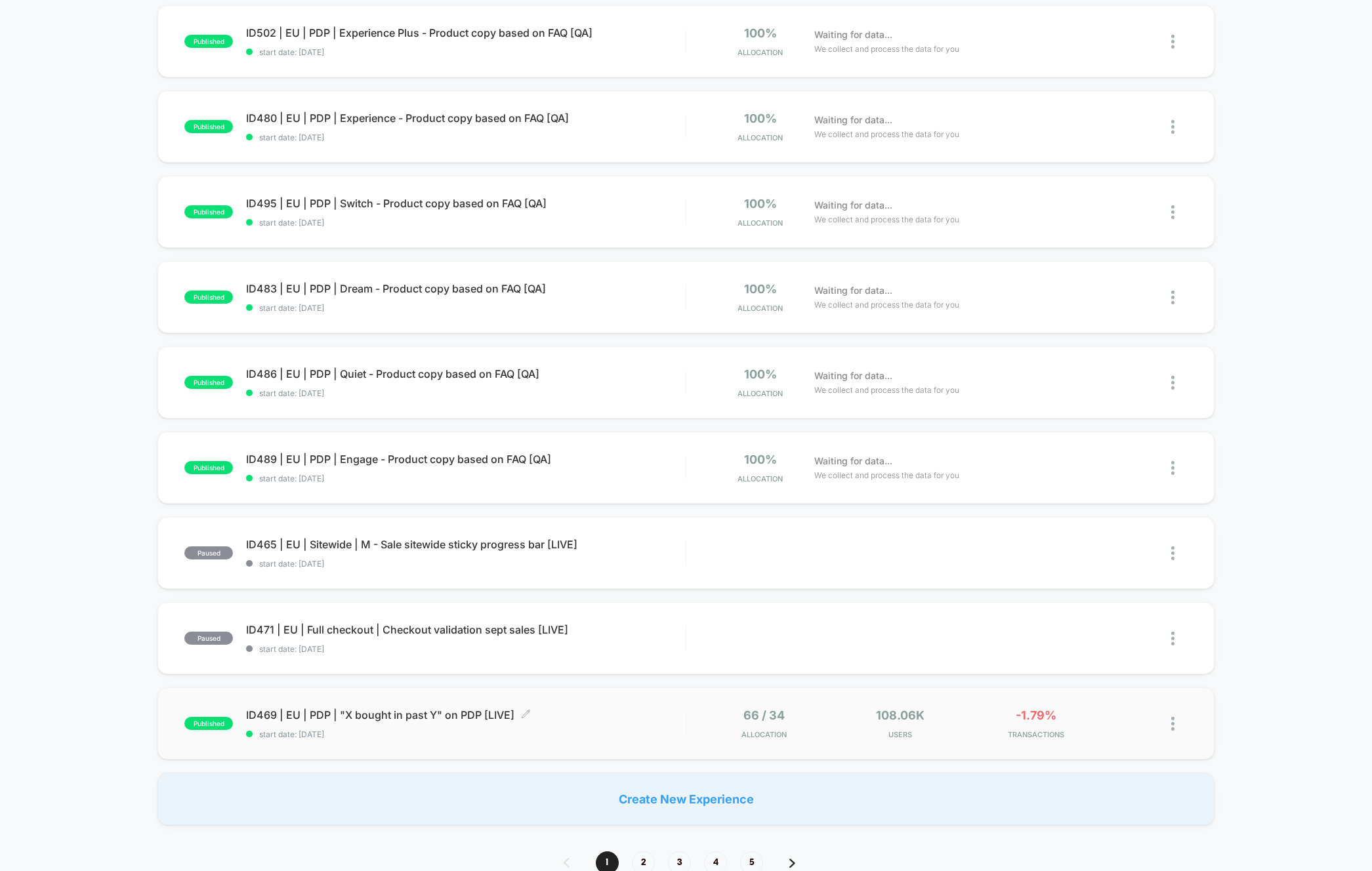
click at [430, 719] on span "ID469 | EU | PDP | "X bought in past Y" on PDP [LIVE] Click to edit experience …" at bounding box center [465, 715] width 439 height 13
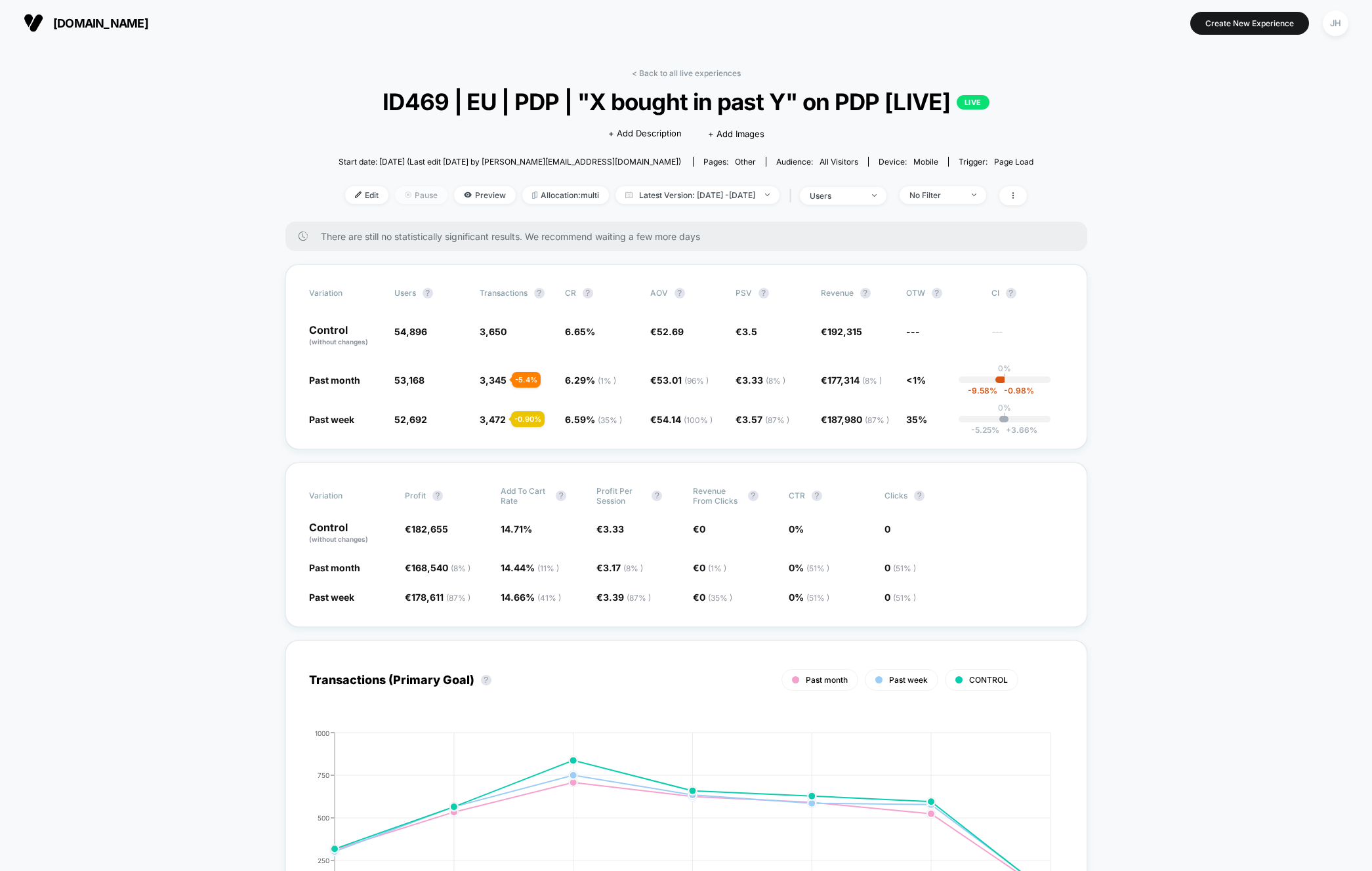
click at [408, 202] on span "Pause" at bounding box center [421, 195] width 53 height 18
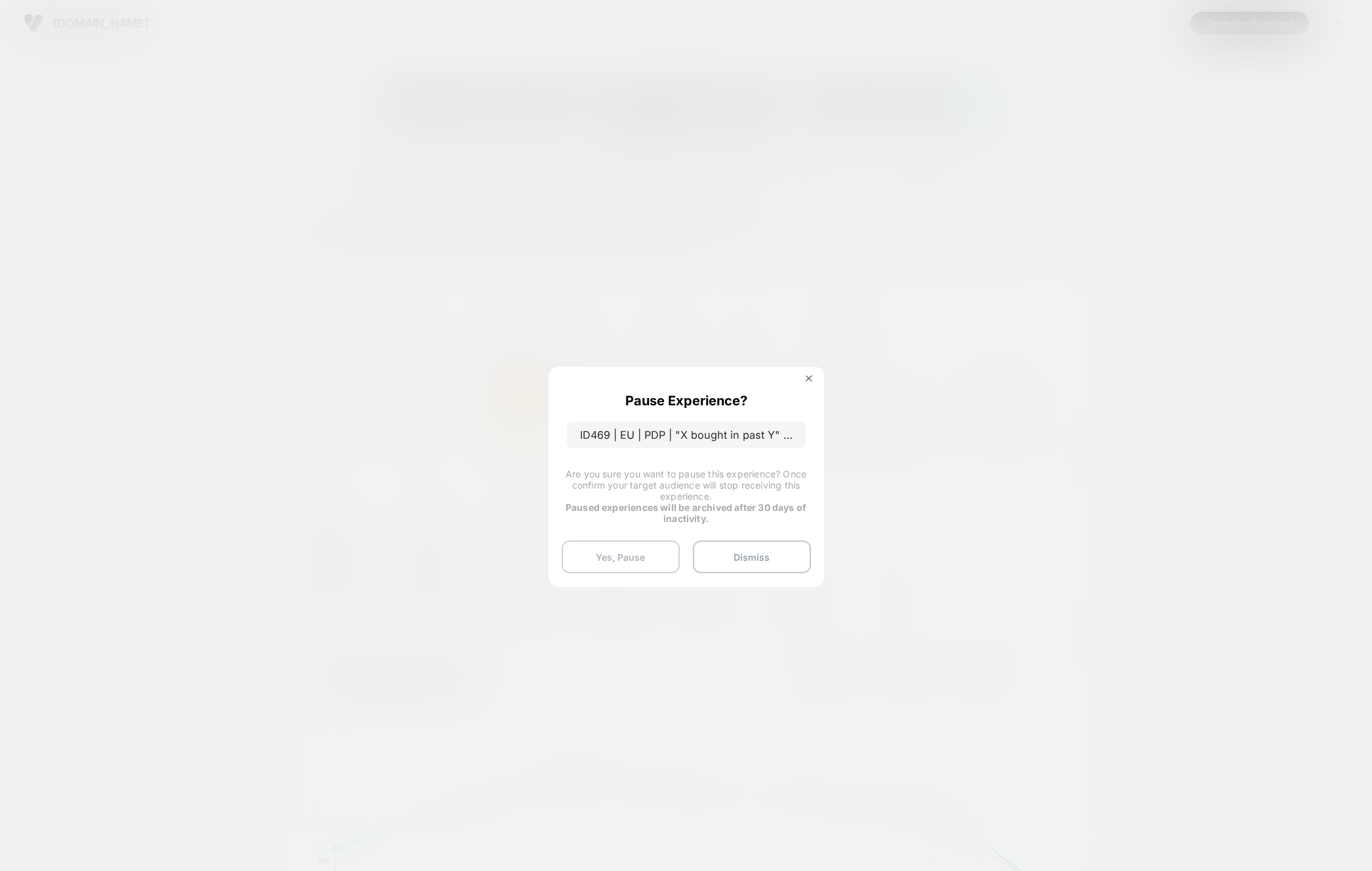
click at [639, 558] on button "Yes, Pause" at bounding box center [620, 557] width 118 height 33
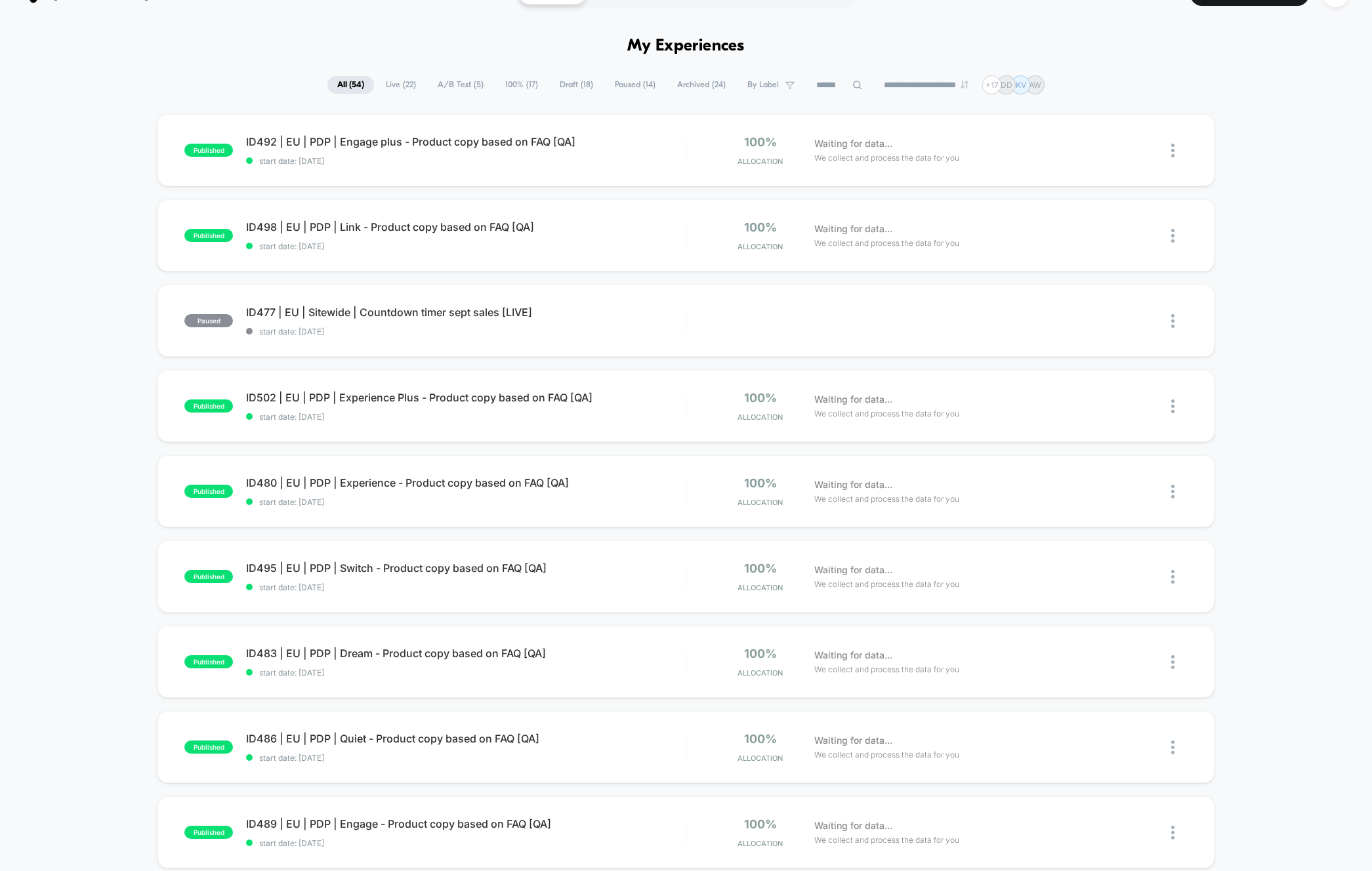
scroll to position [30, 0]
click at [327, 296] on div "paused ID477 | EU | Sitewide | Countdown timer sept sales [LIVE] start date: 05…" at bounding box center [686, 319] width 1057 height 72
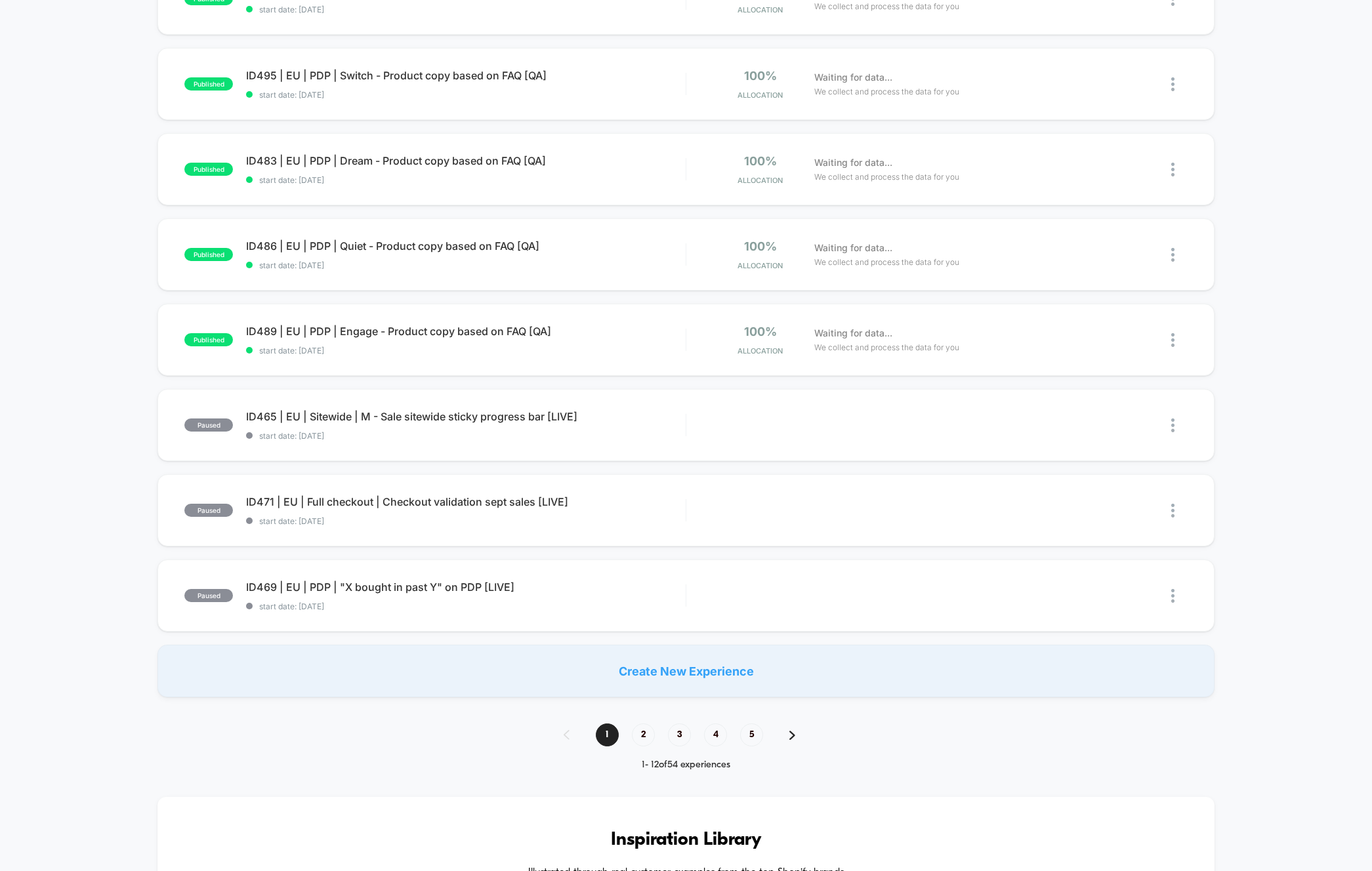
scroll to position [557, 0]
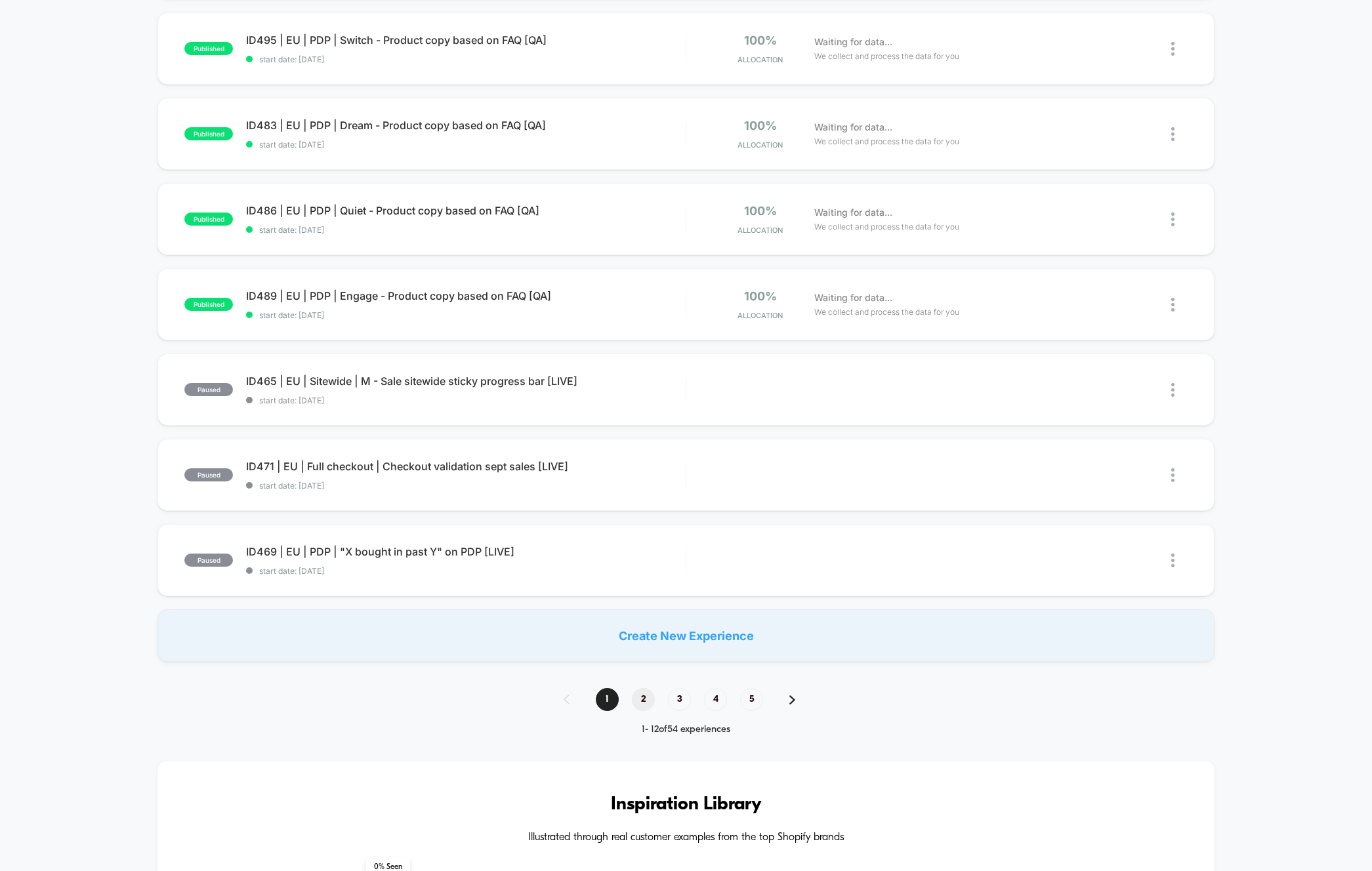
click at [642, 702] on span "2" at bounding box center [643, 700] width 23 height 23
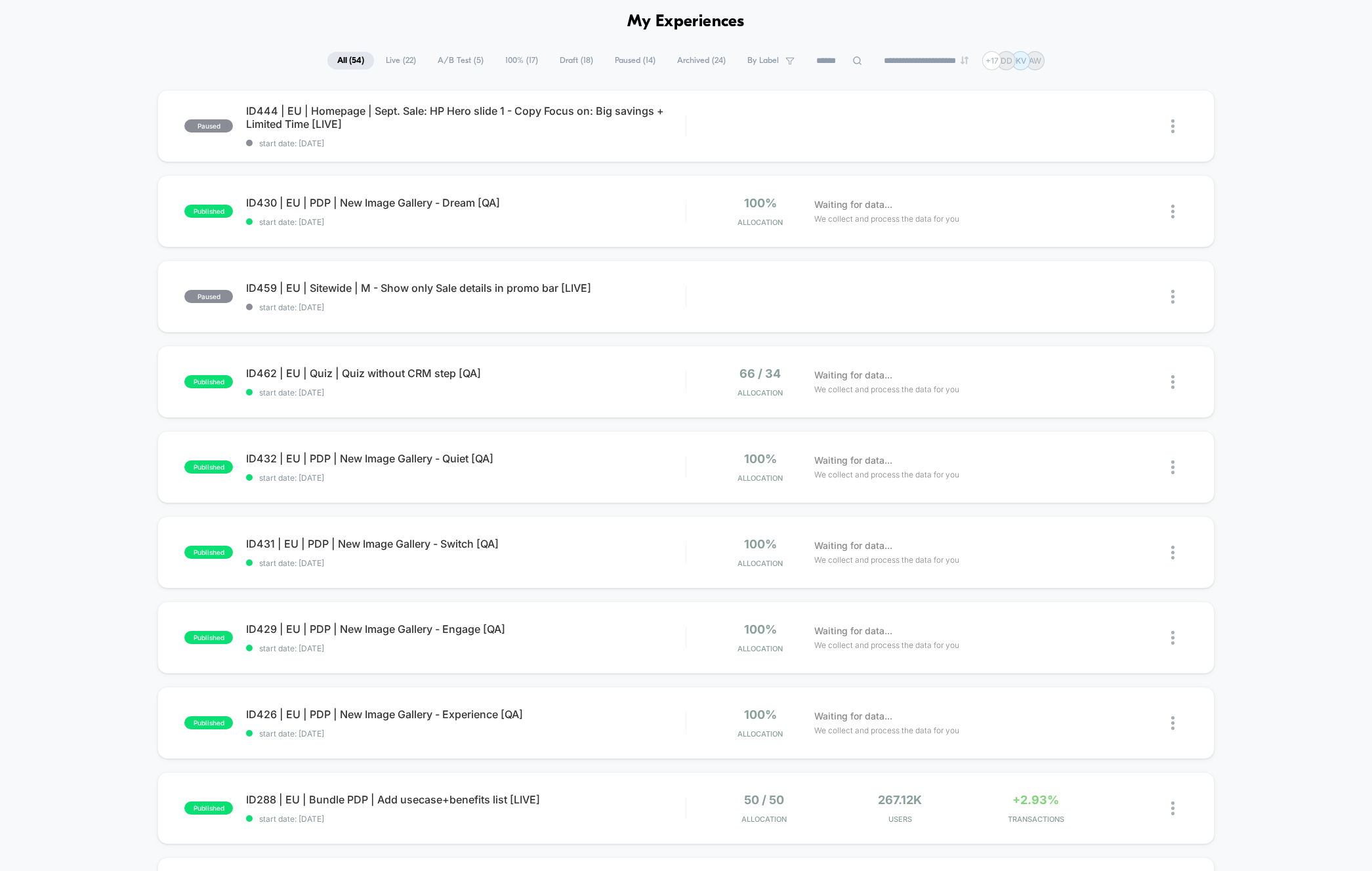
scroll to position [72, 0]
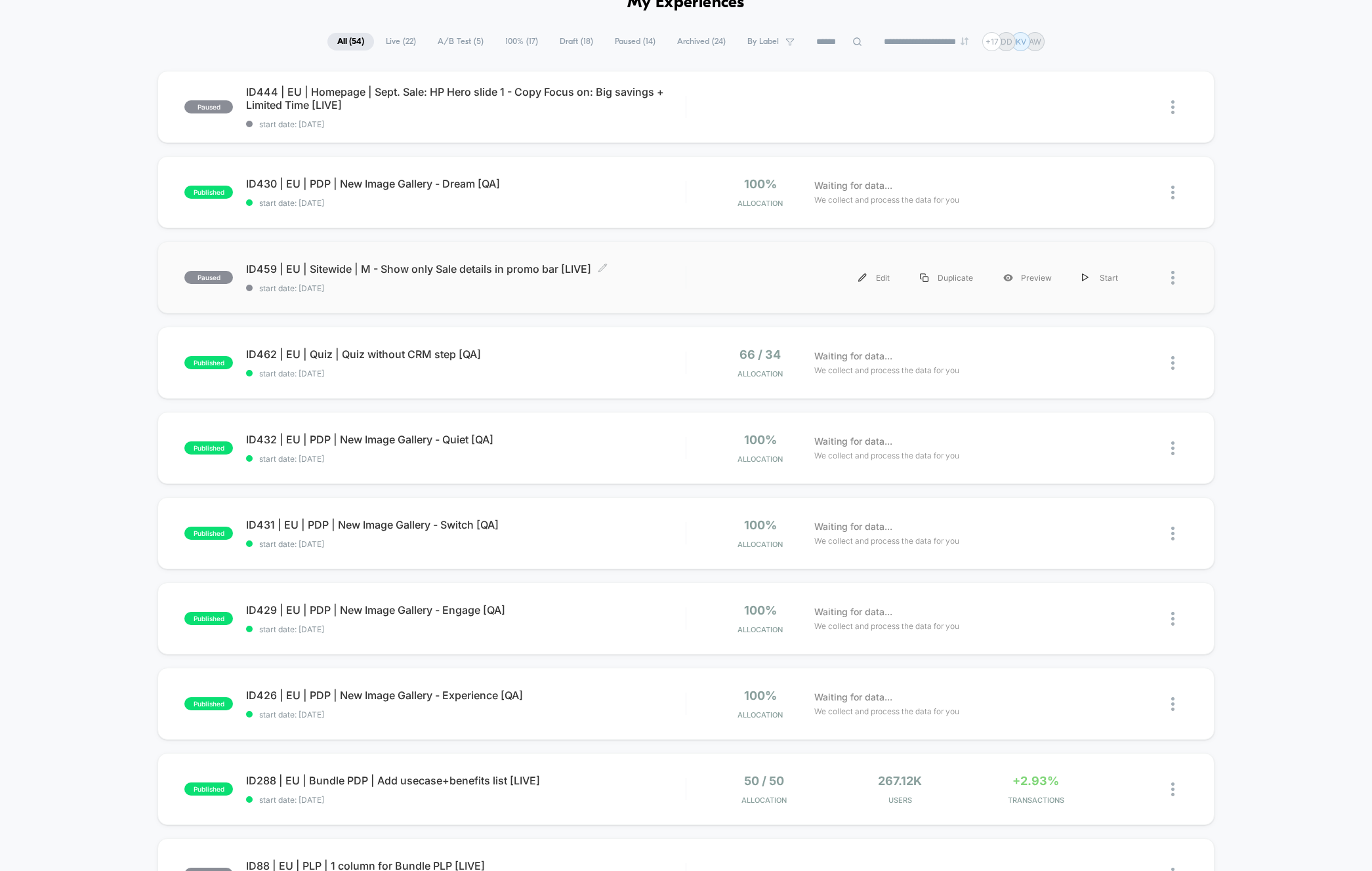
click at [342, 272] on span "ID459 | EU | Sitewide | M - Show only Sale details in promo bar [LIVE] Click to…" at bounding box center [465, 269] width 439 height 13
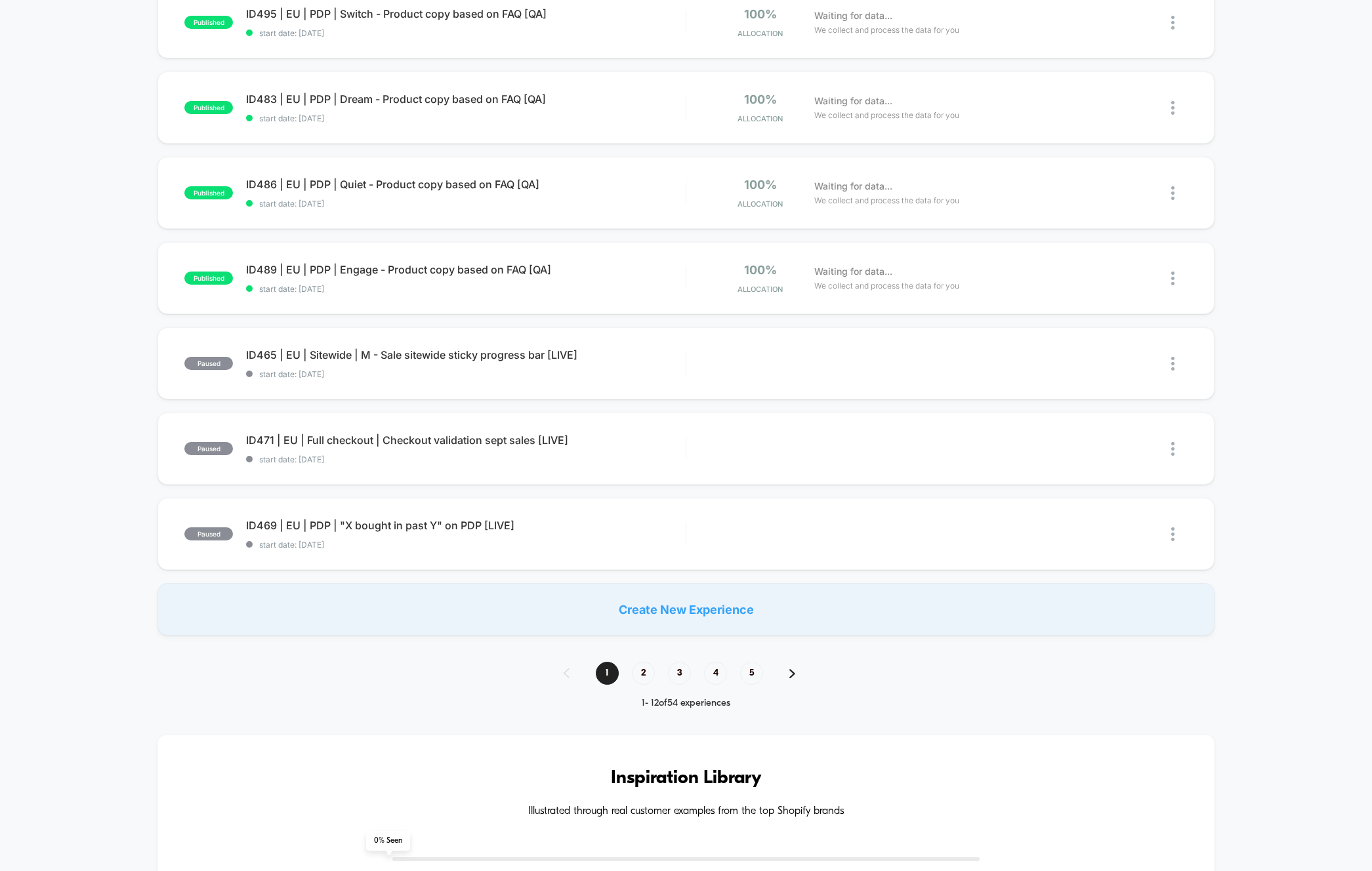
scroll to position [586, 0]
click at [643, 672] on span "2" at bounding box center [643, 671] width 23 height 23
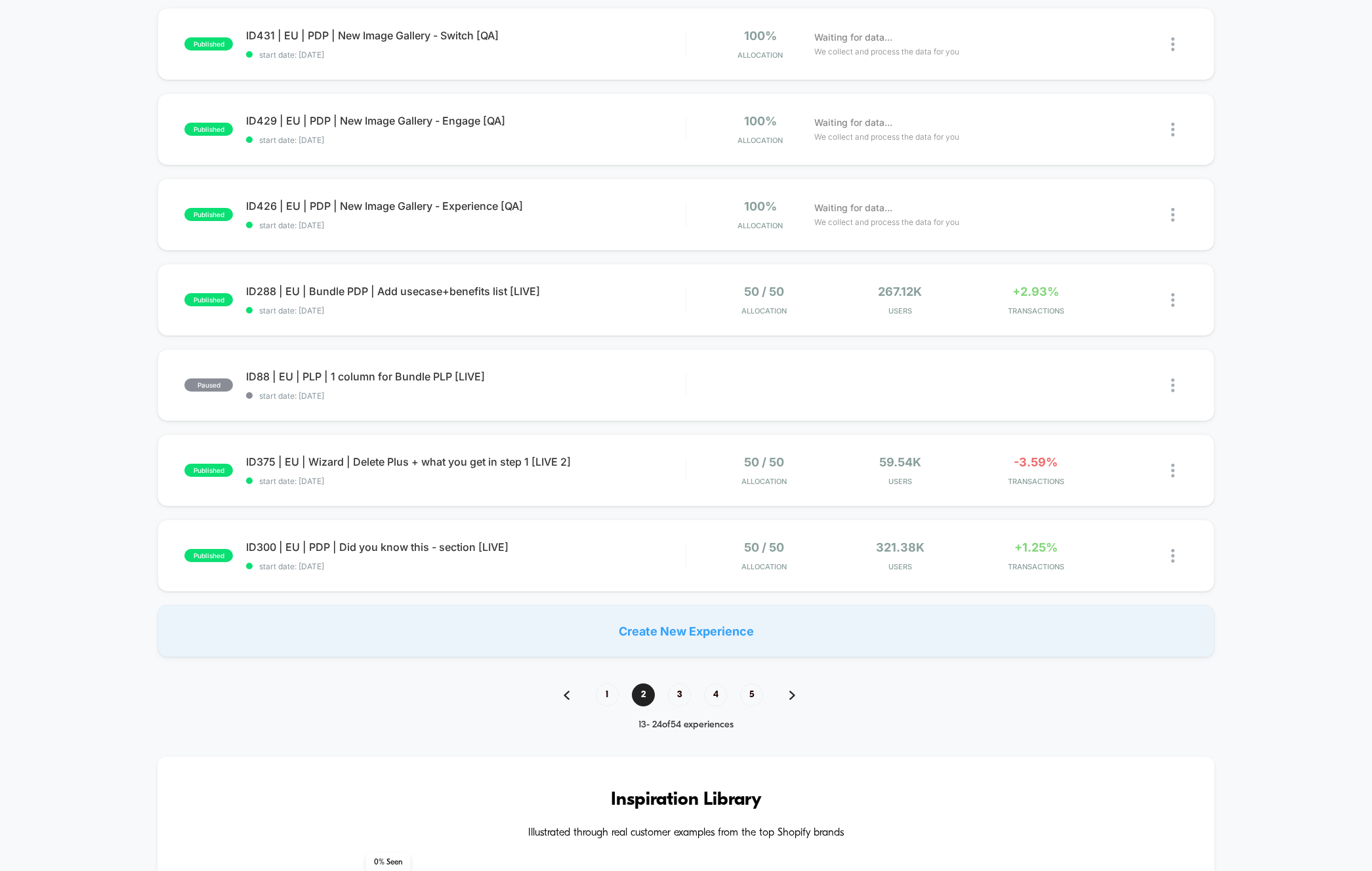
scroll to position [700, 0]
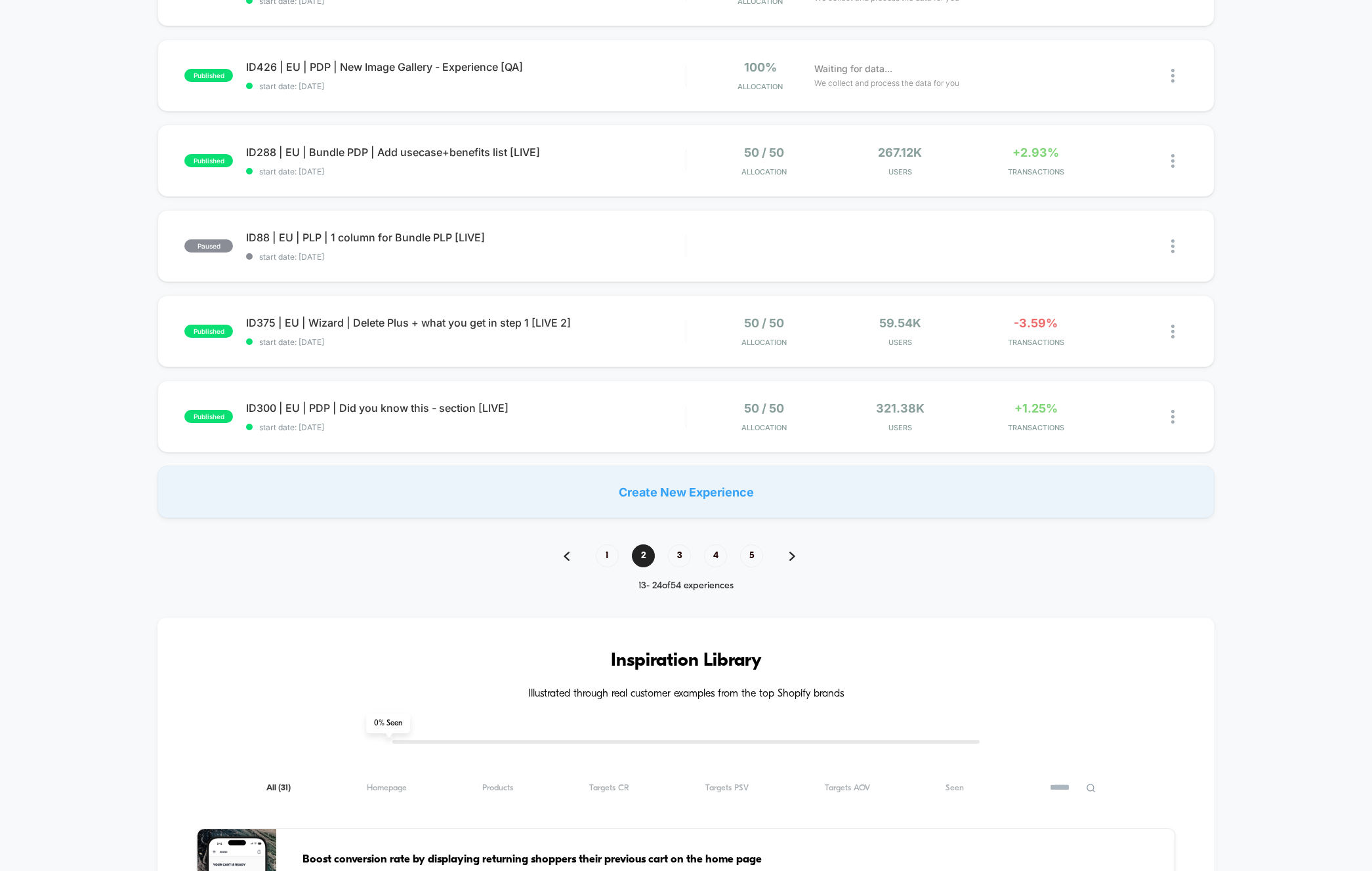
click at [609, 542] on div "**********" at bounding box center [686, 538] width 1372 height 2270
click at [604, 551] on span "1" at bounding box center [607, 556] width 23 height 23
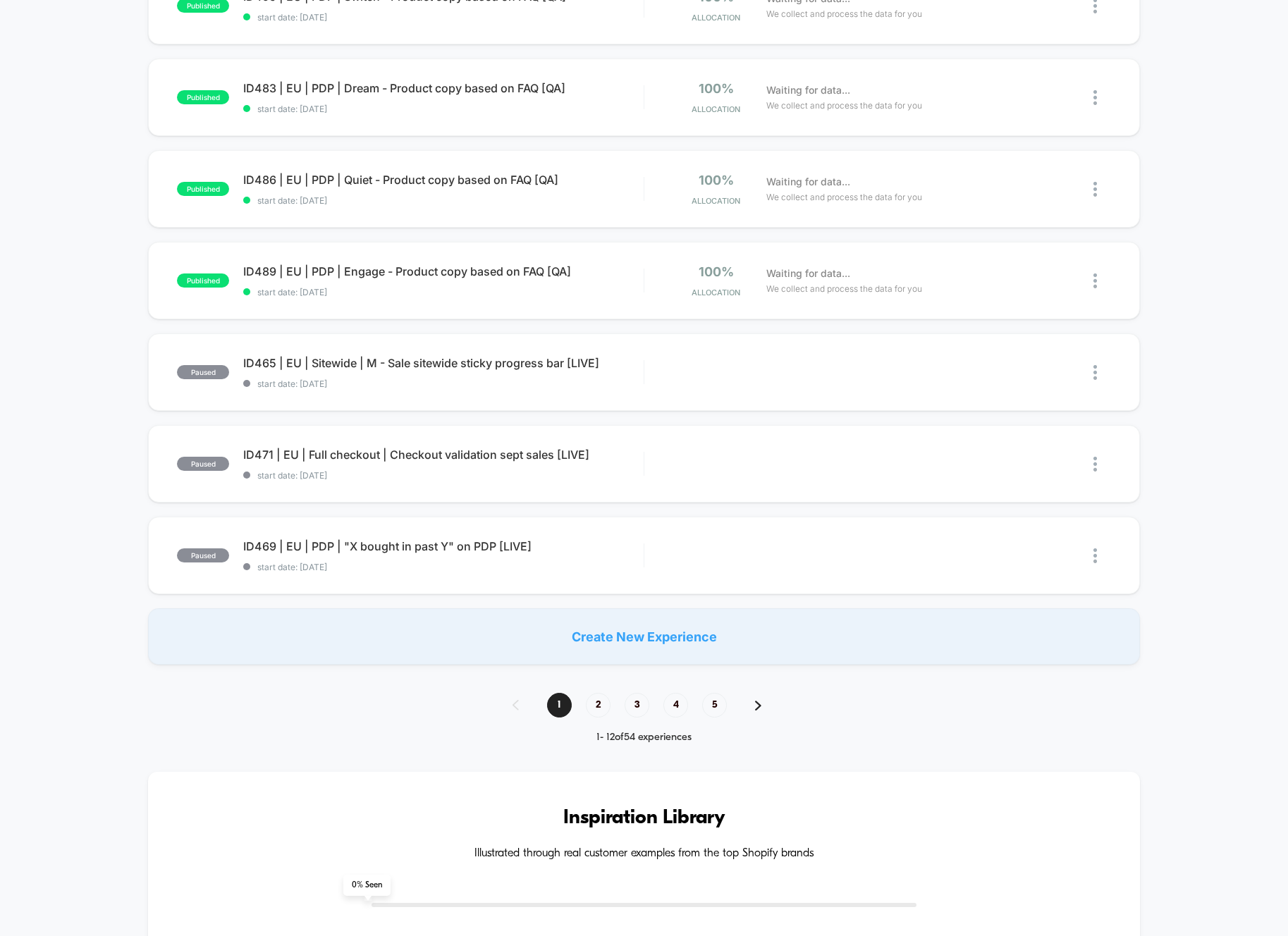
scroll to position [650, 0]
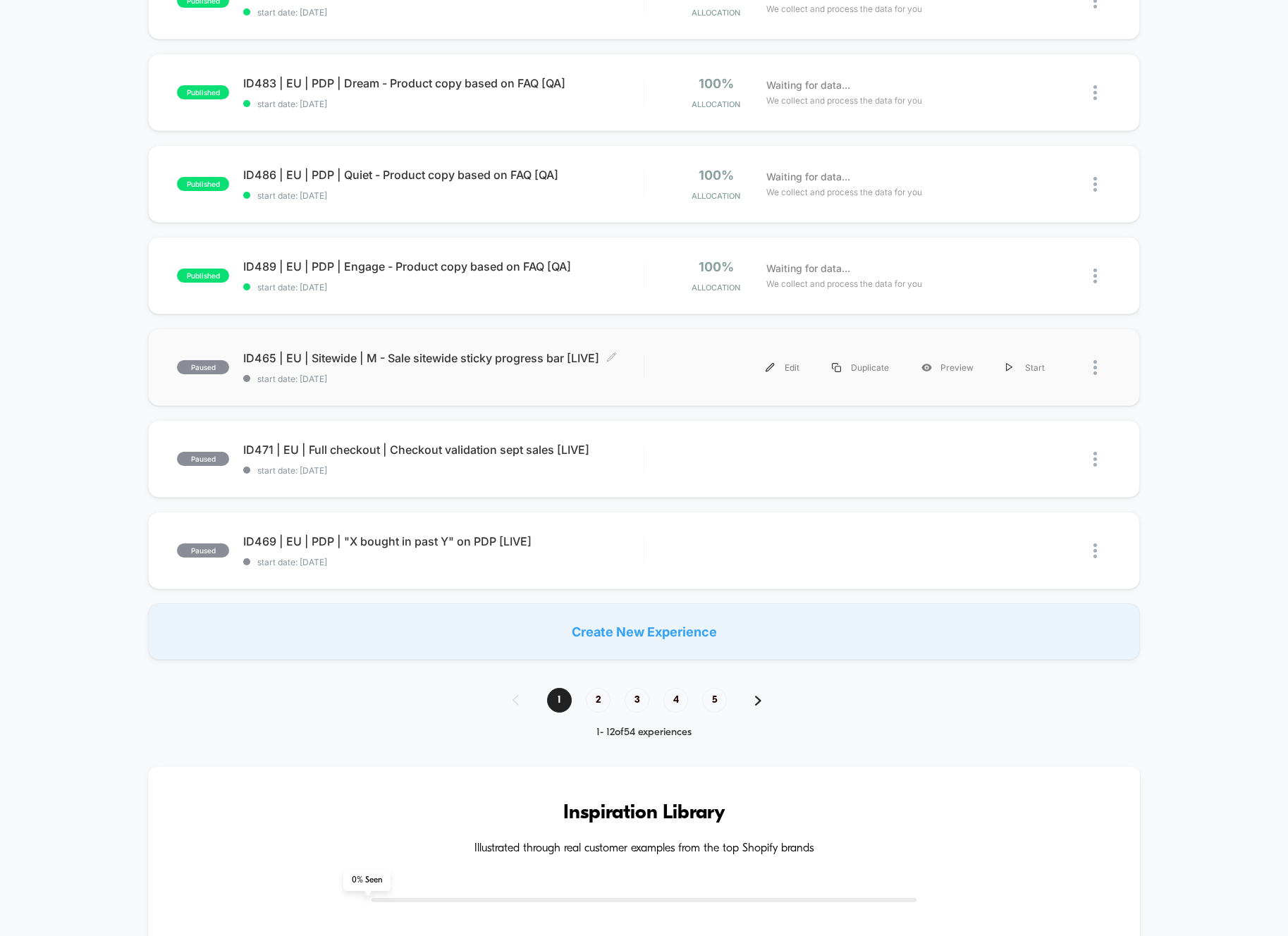
click at [466, 360] on span "ID465 | EU | Sitewide | M - Sale sitewide sticky progress bar [LIVE] Click to e…" at bounding box center [443, 358] width 400 height 14
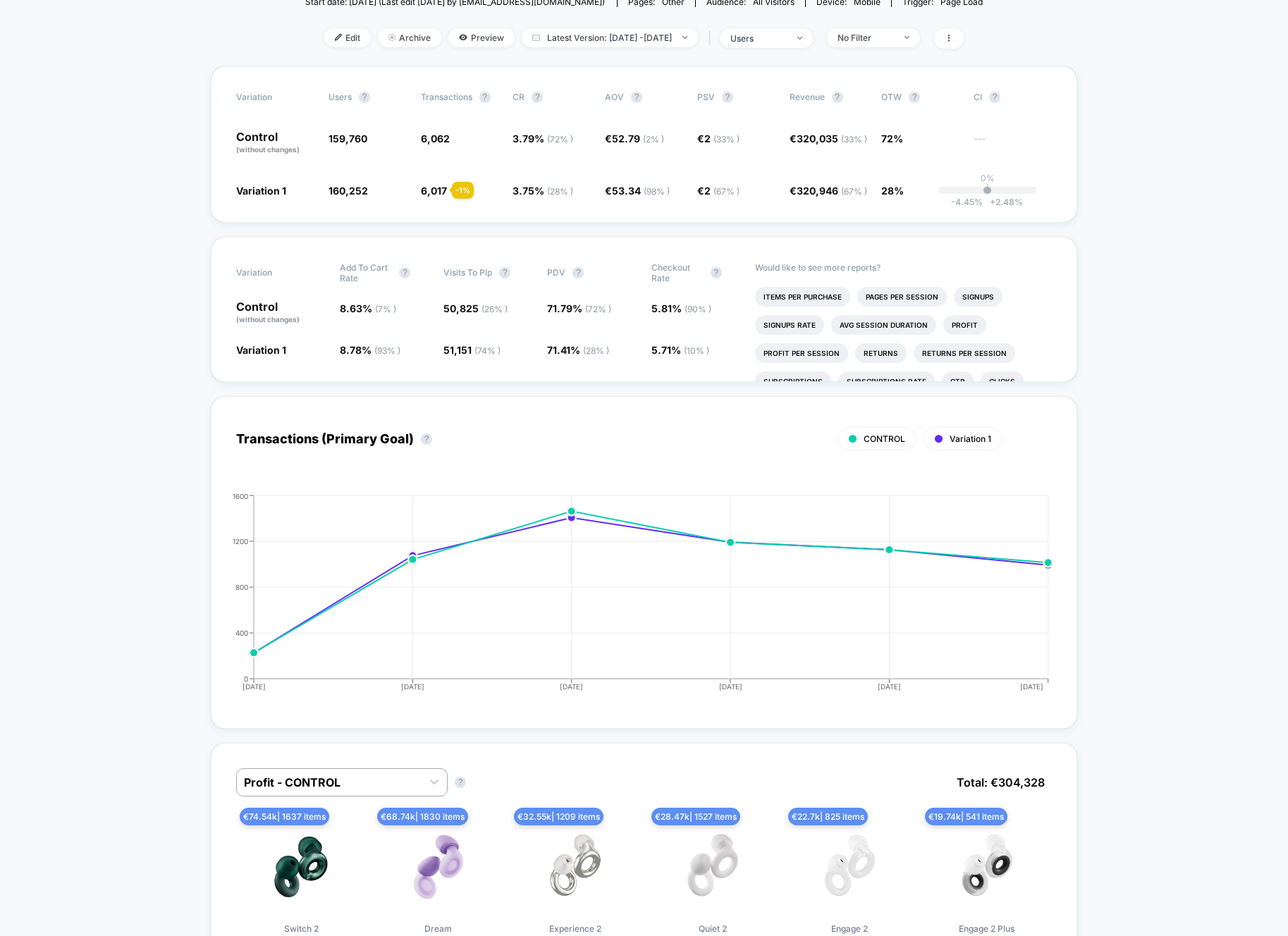
scroll to position [206, 0]
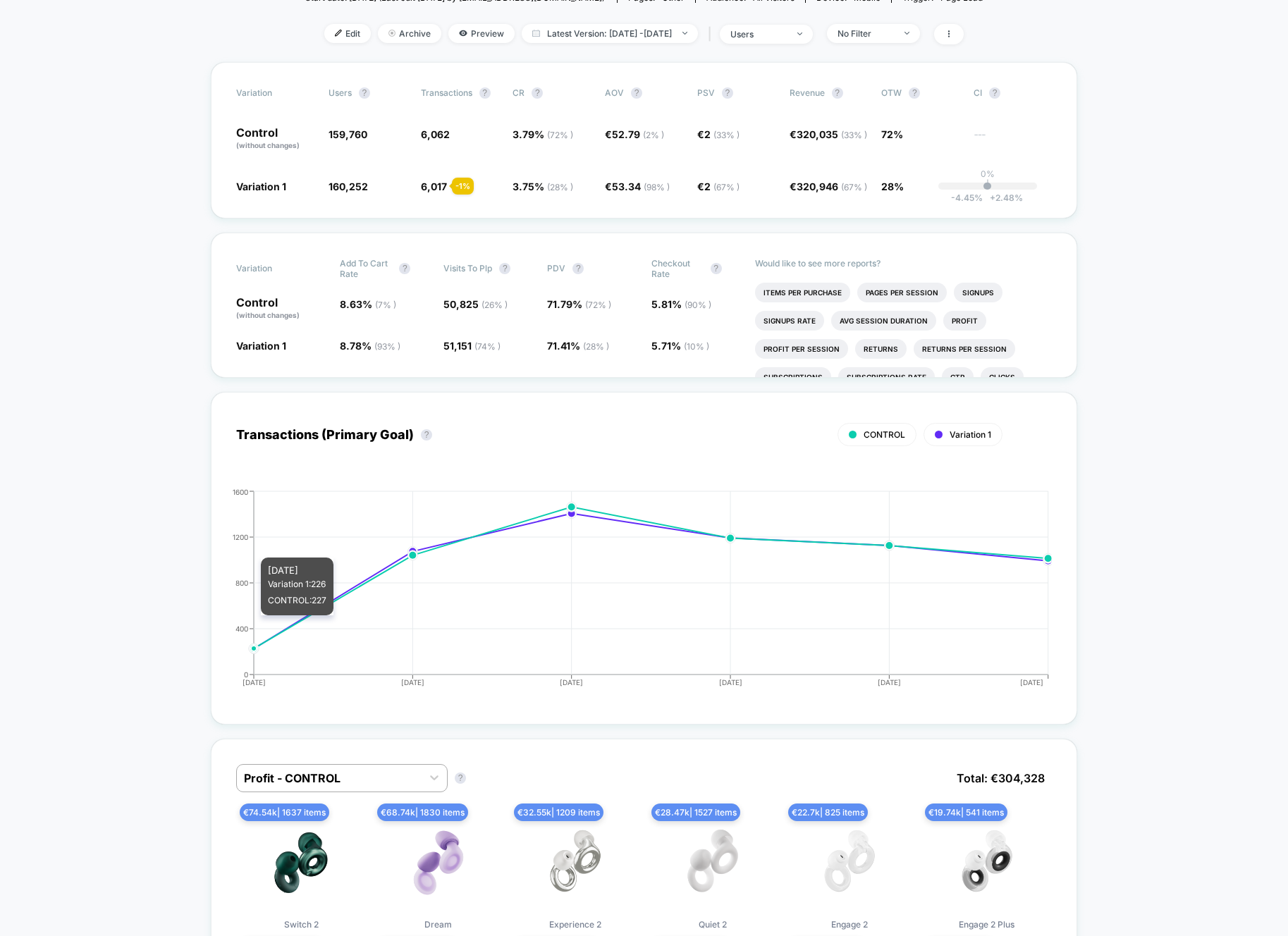
drag, startPoint x: 1055, startPoint y: 550, endPoint x: 178, endPoint y: 557, distance: 877.0
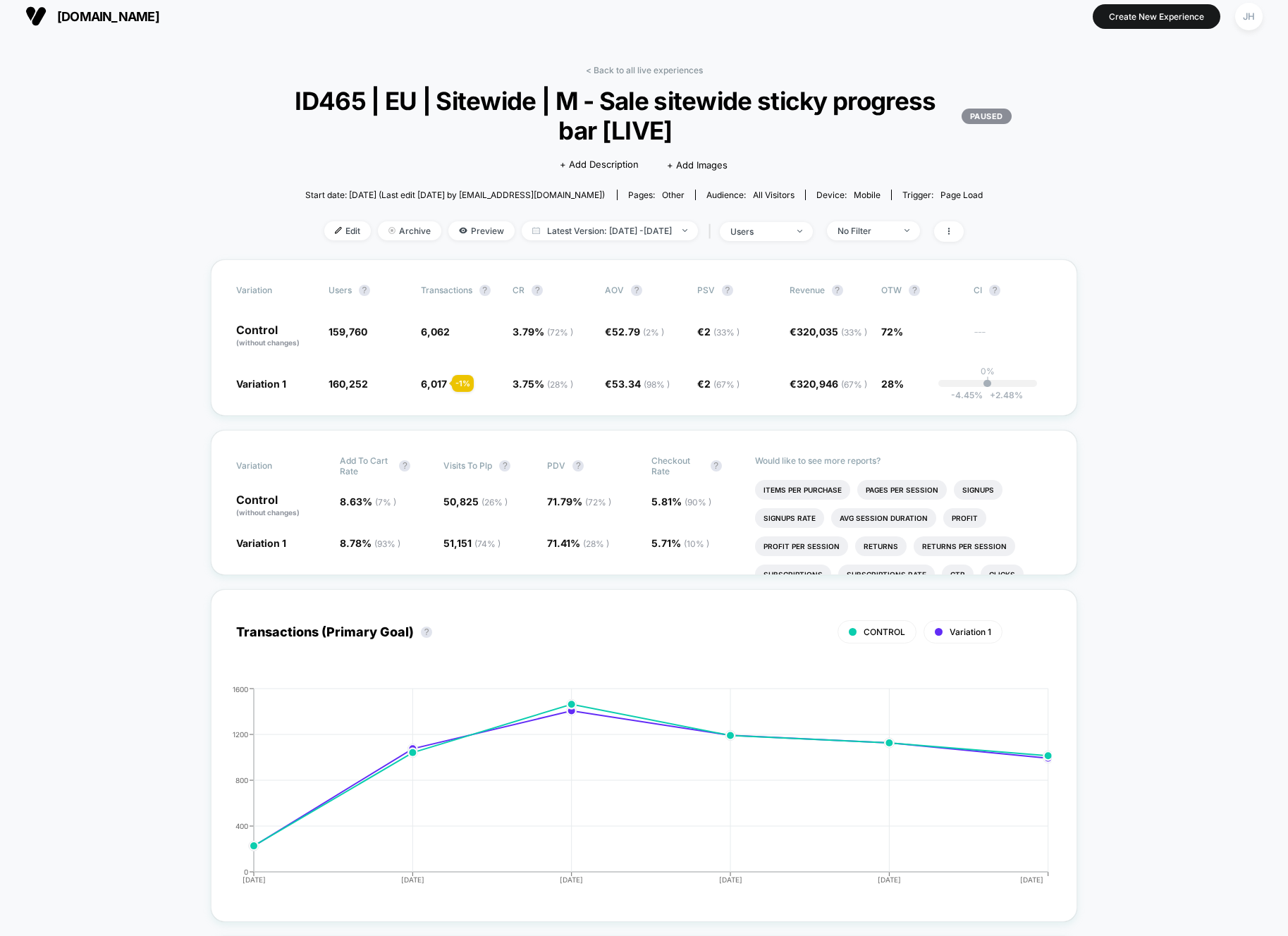
scroll to position [0, 0]
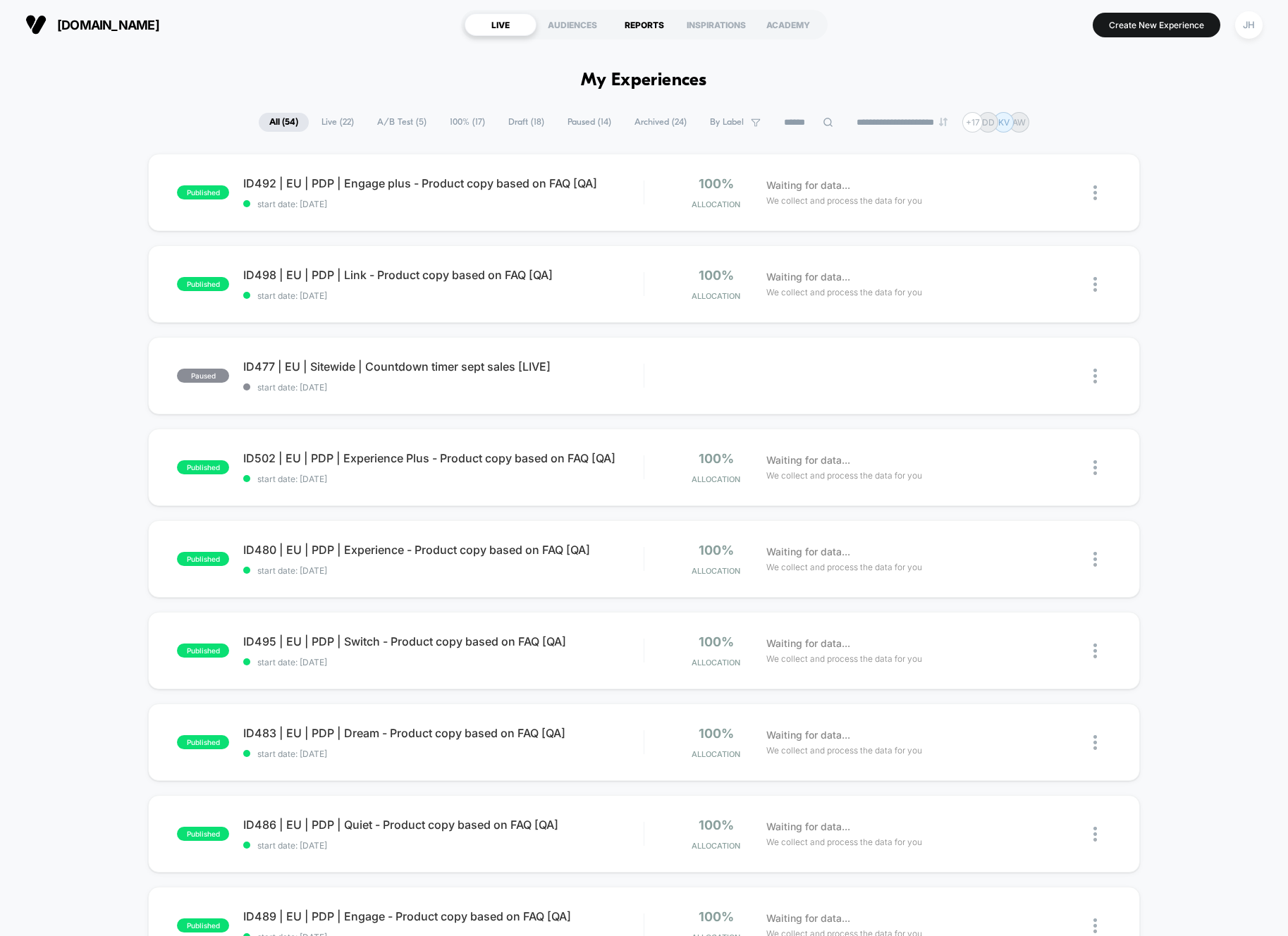
click at [658, 28] on div "REPORTS" at bounding box center [644, 25] width 72 height 23
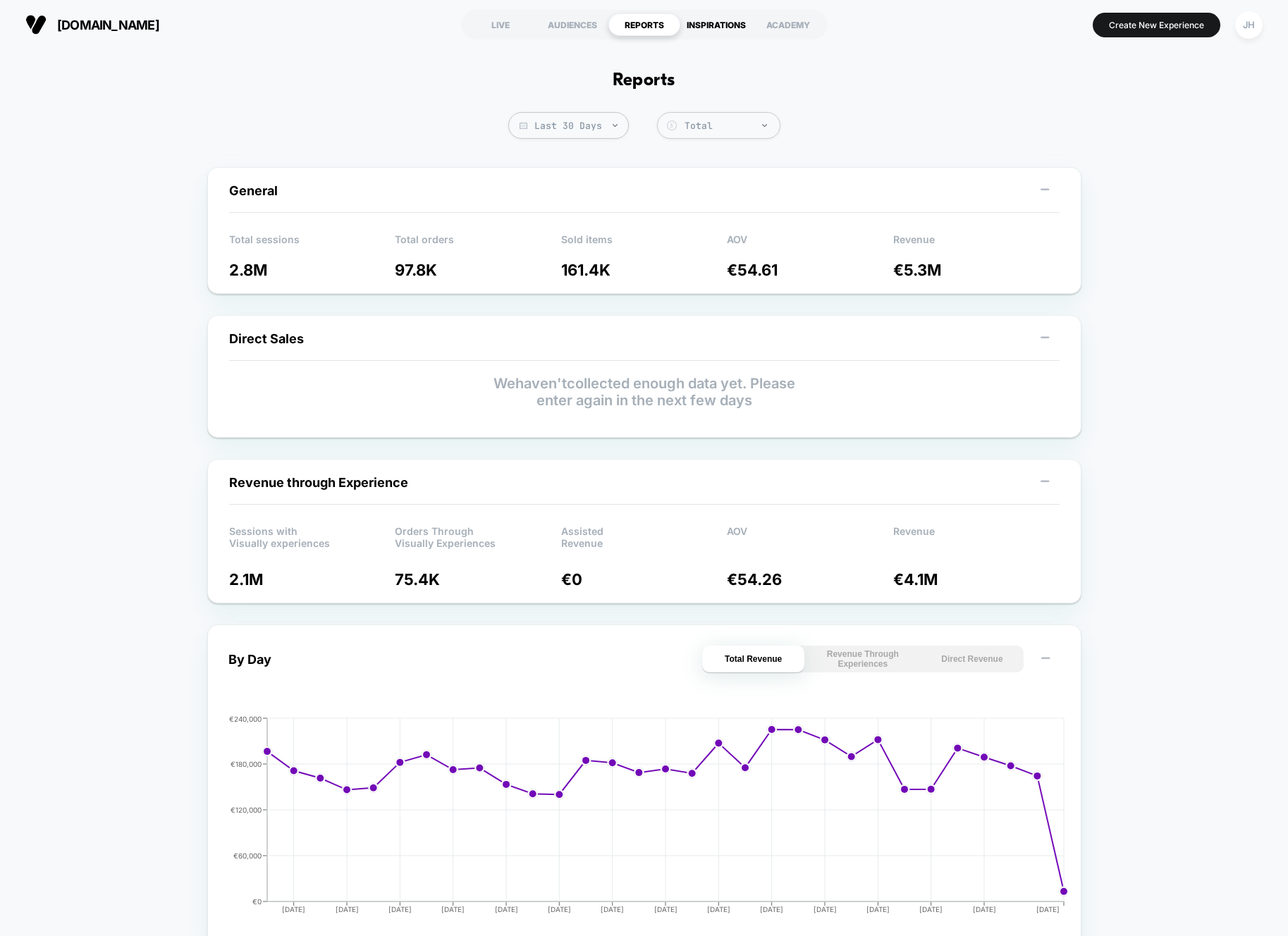
click at [719, 28] on div "INSPIRATIONS" at bounding box center [716, 25] width 72 height 23
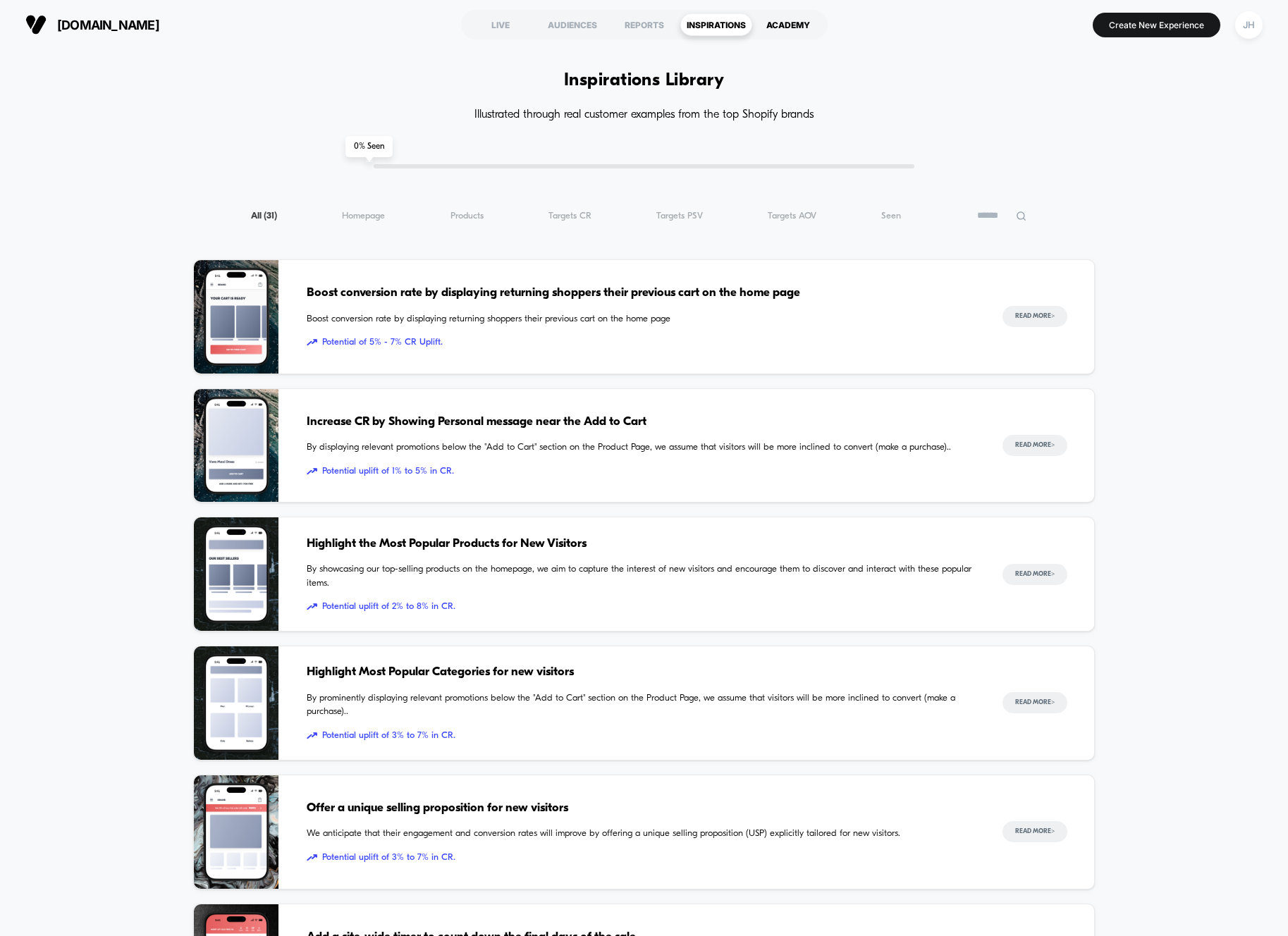
click at [774, 28] on div "ACADEMY" at bounding box center [788, 25] width 72 height 23
click at [498, 26] on div "LIVE" at bounding box center [500, 25] width 72 height 23
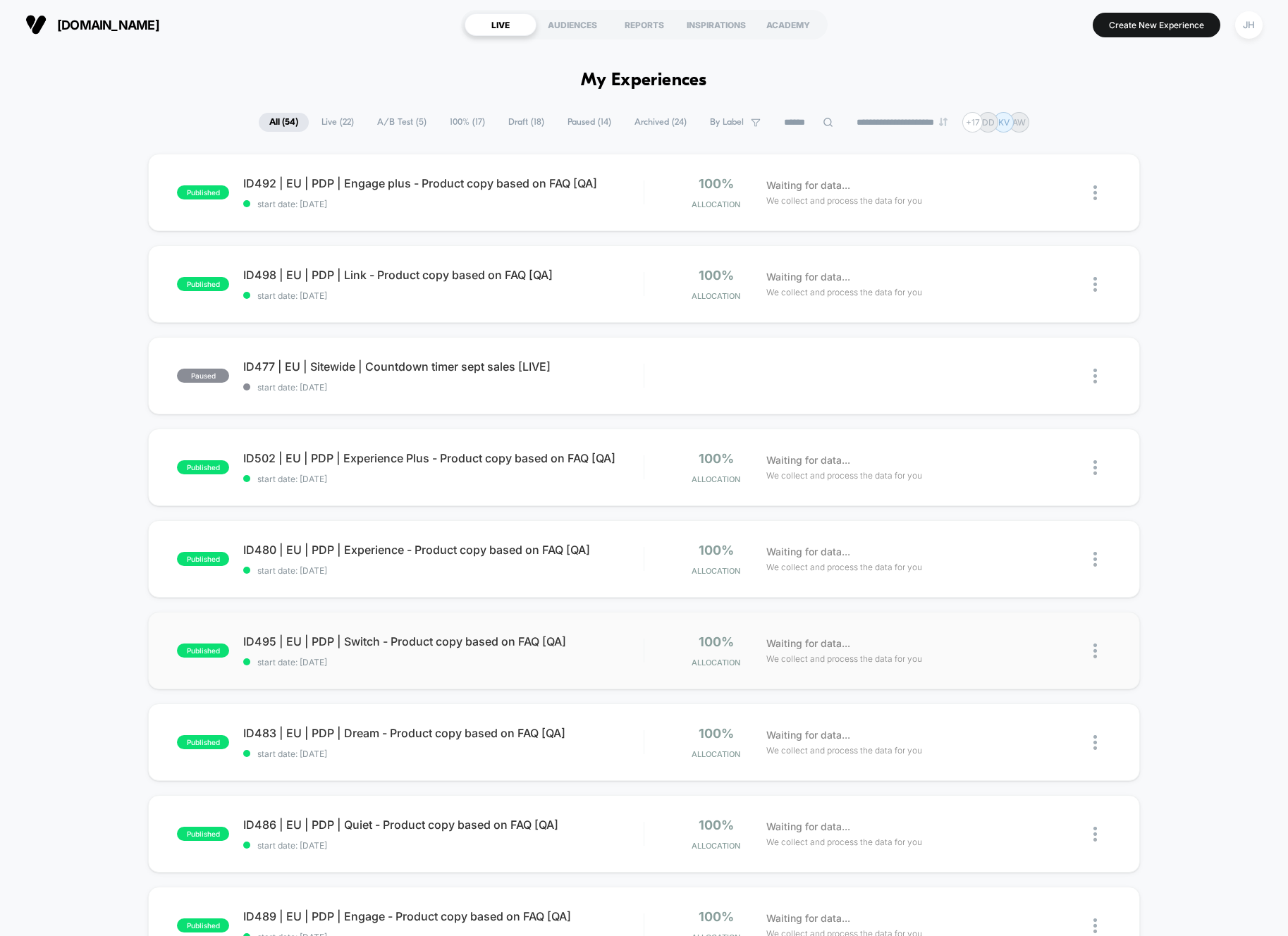
scroll to position [603, 0]
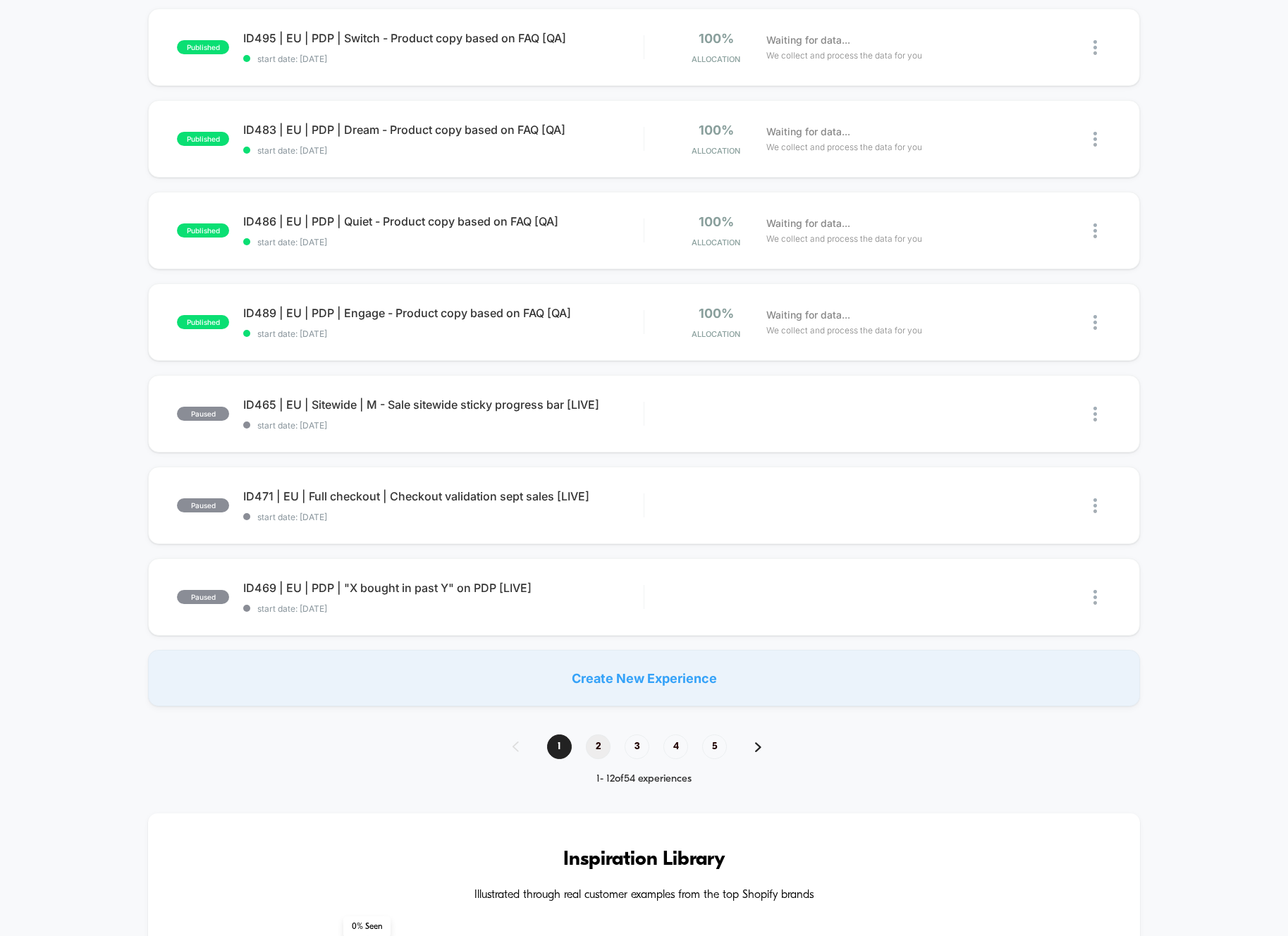
click at [598, 753] on span "2" at bounding box center [598, 747] width 25 height 25
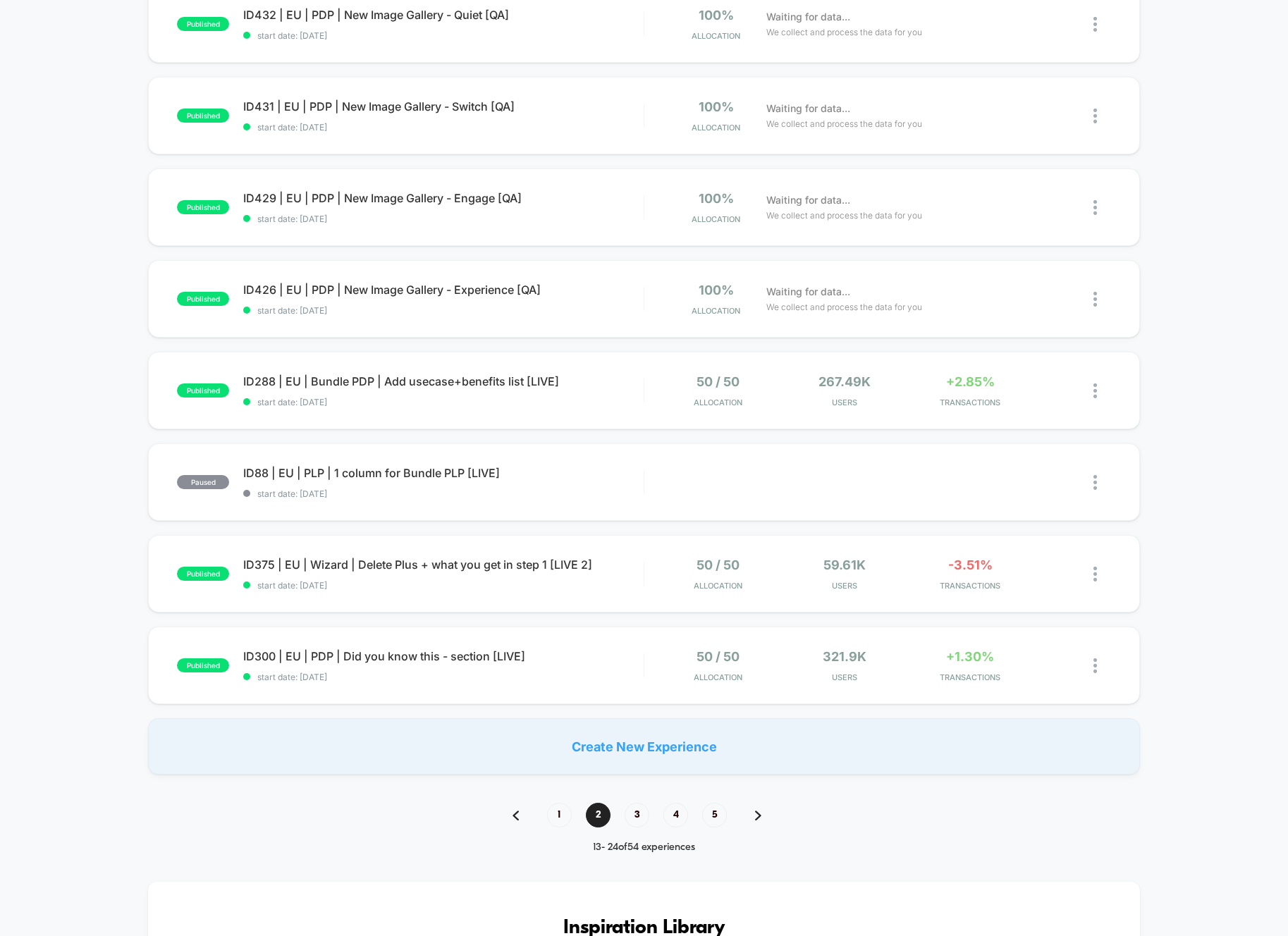
scroll to position [531, 0]
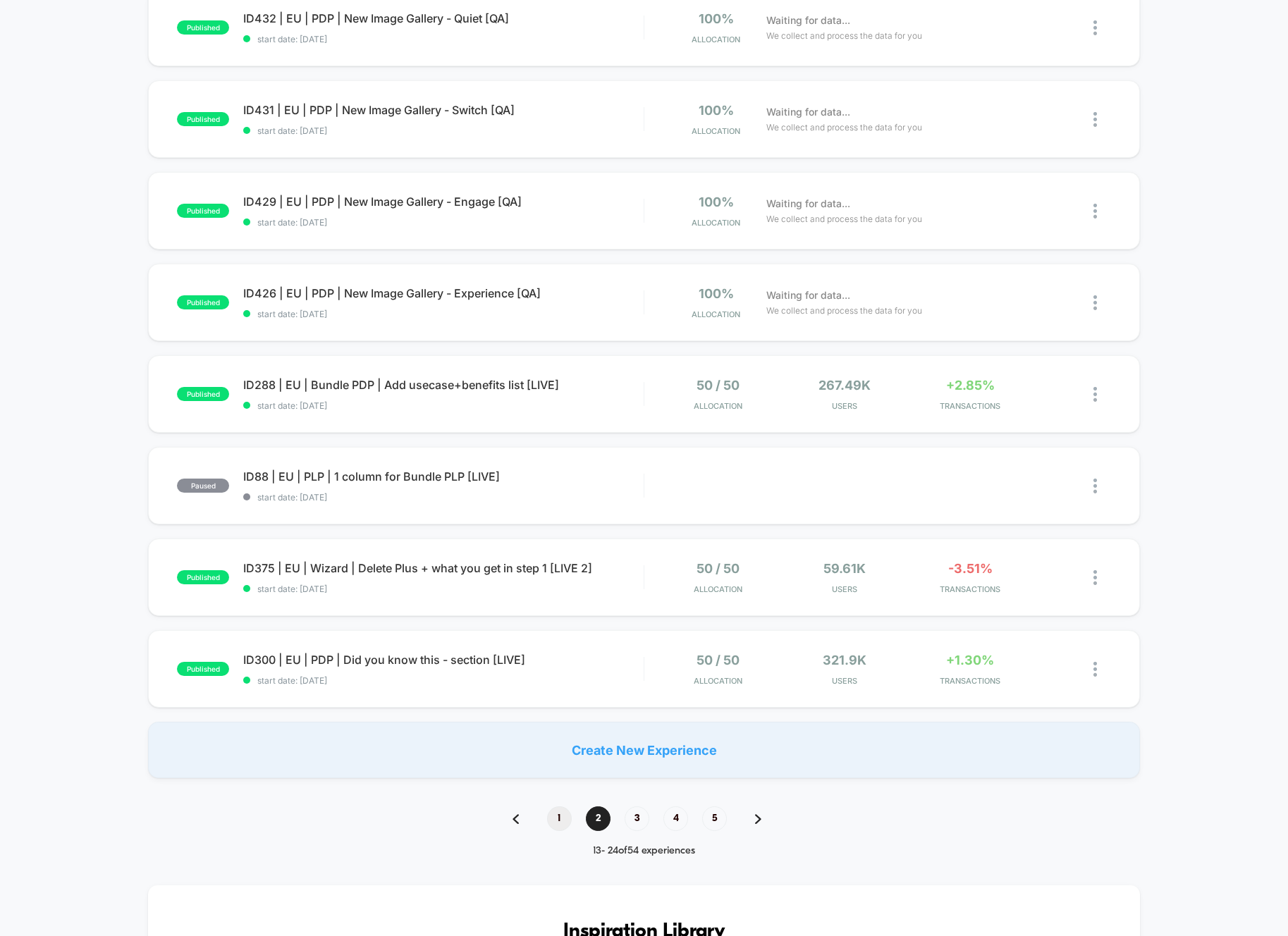
click at [555, 830] on span "1" at bounding box center [559, 818] width 25 height 25
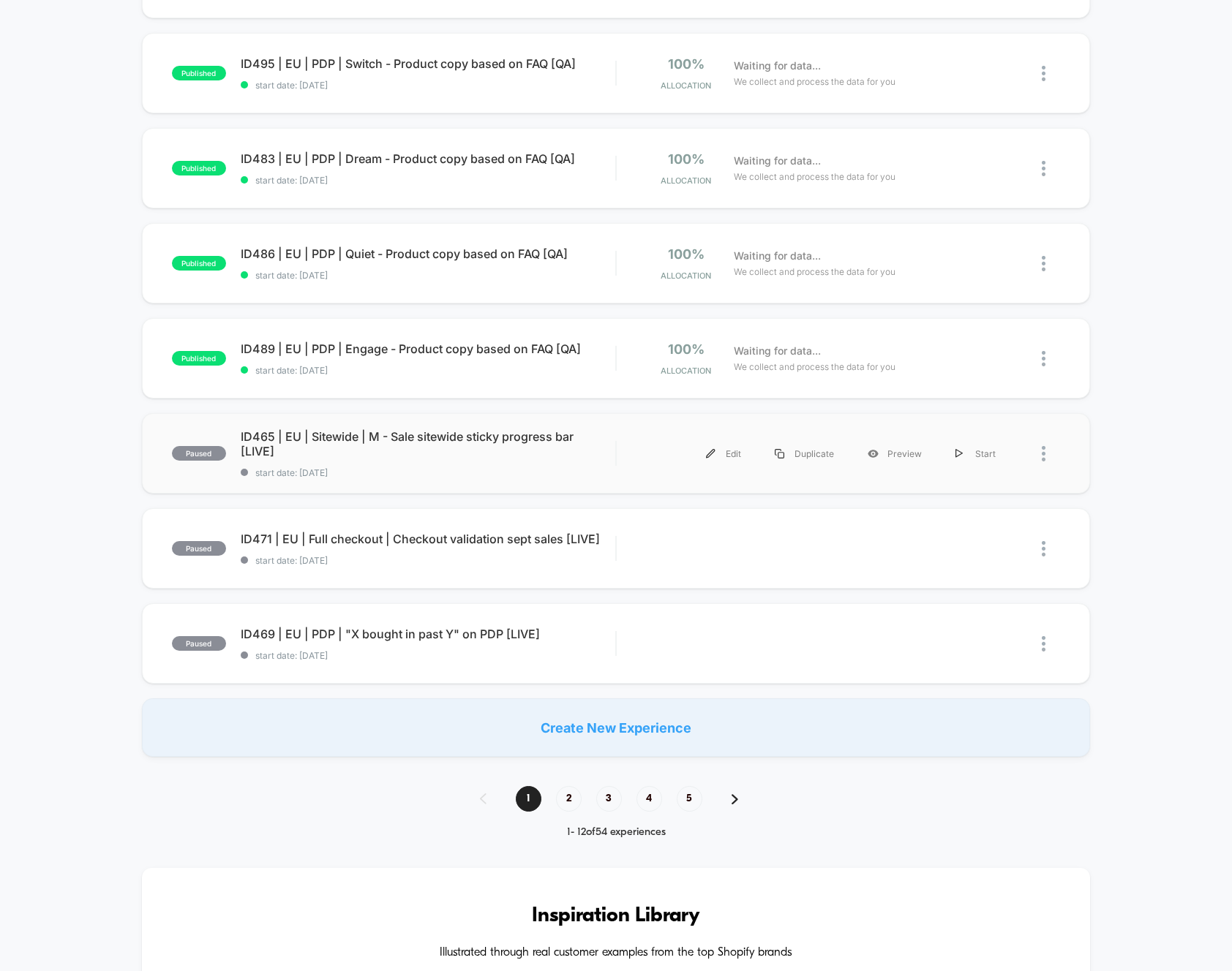
scroll to position [612, 0]
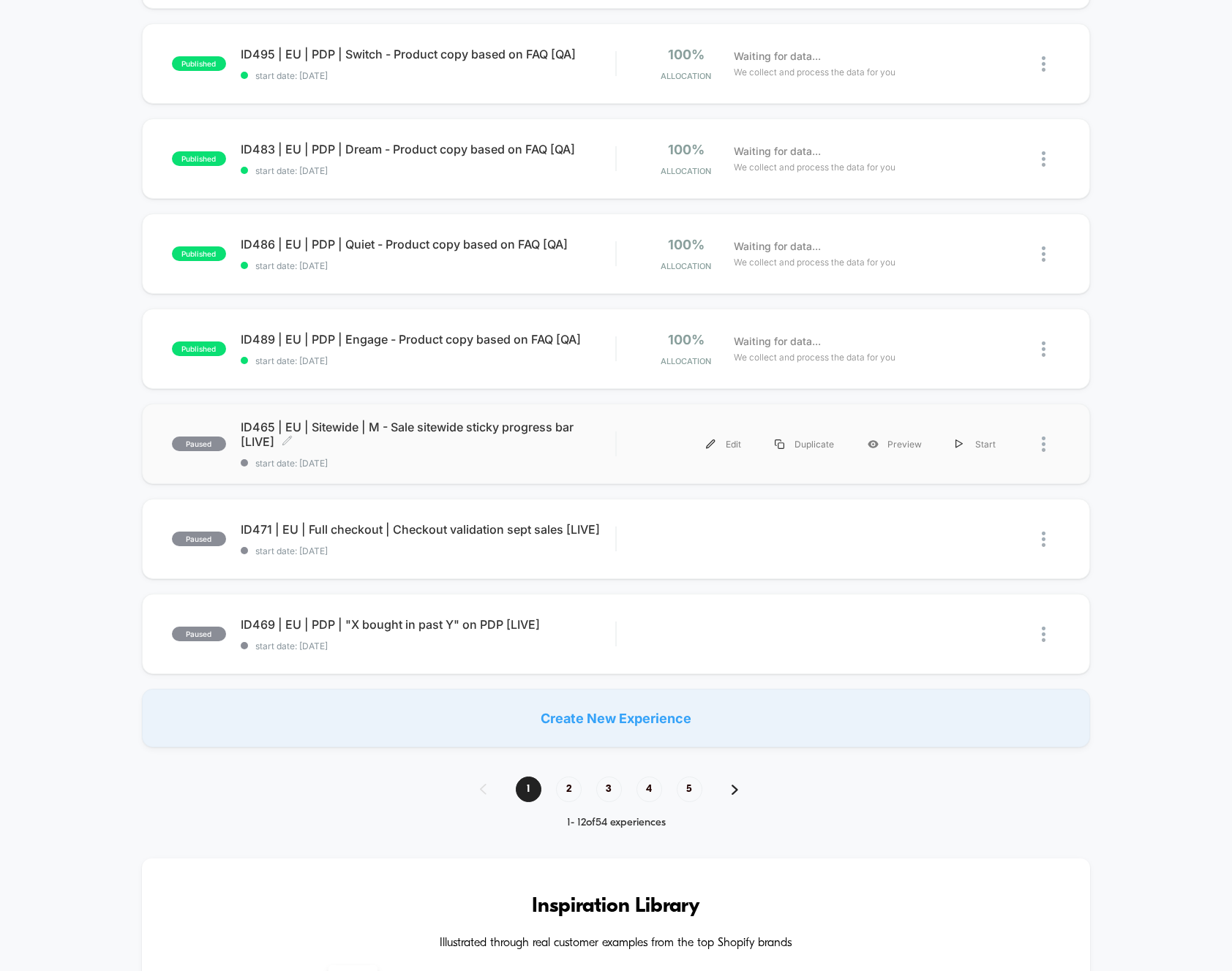
click at [338, 429] on span "ID465 | EU | Sitewide | M - Sale sitewide sticky progress bar [LIVE] Click to e…" at bounding box center [428, 434] width 375 height 29
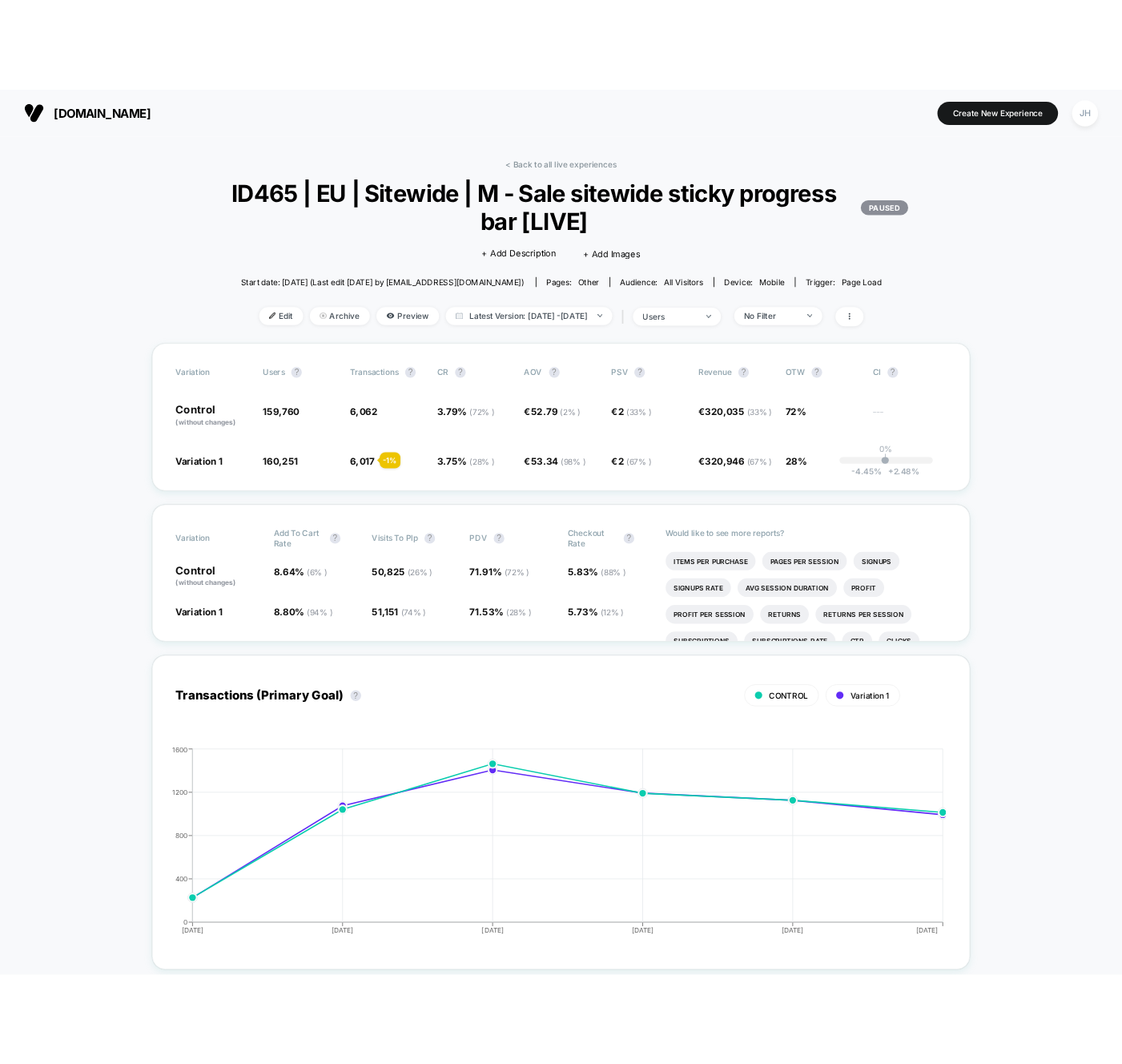
scroll to position [15, 0]
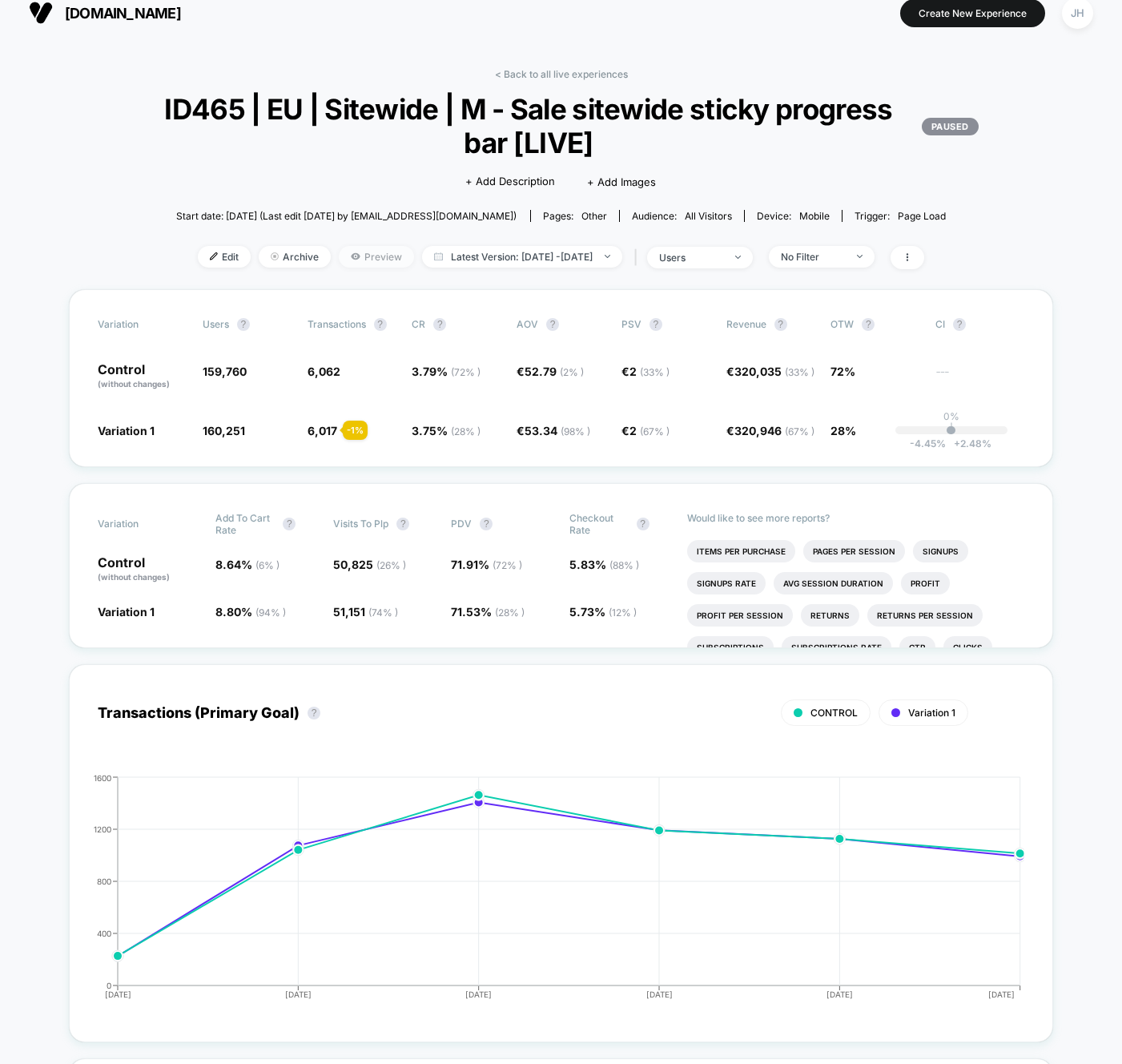
click at [340, 249] on span "Preview" at bounding box center [377, 257] width 75 height 21
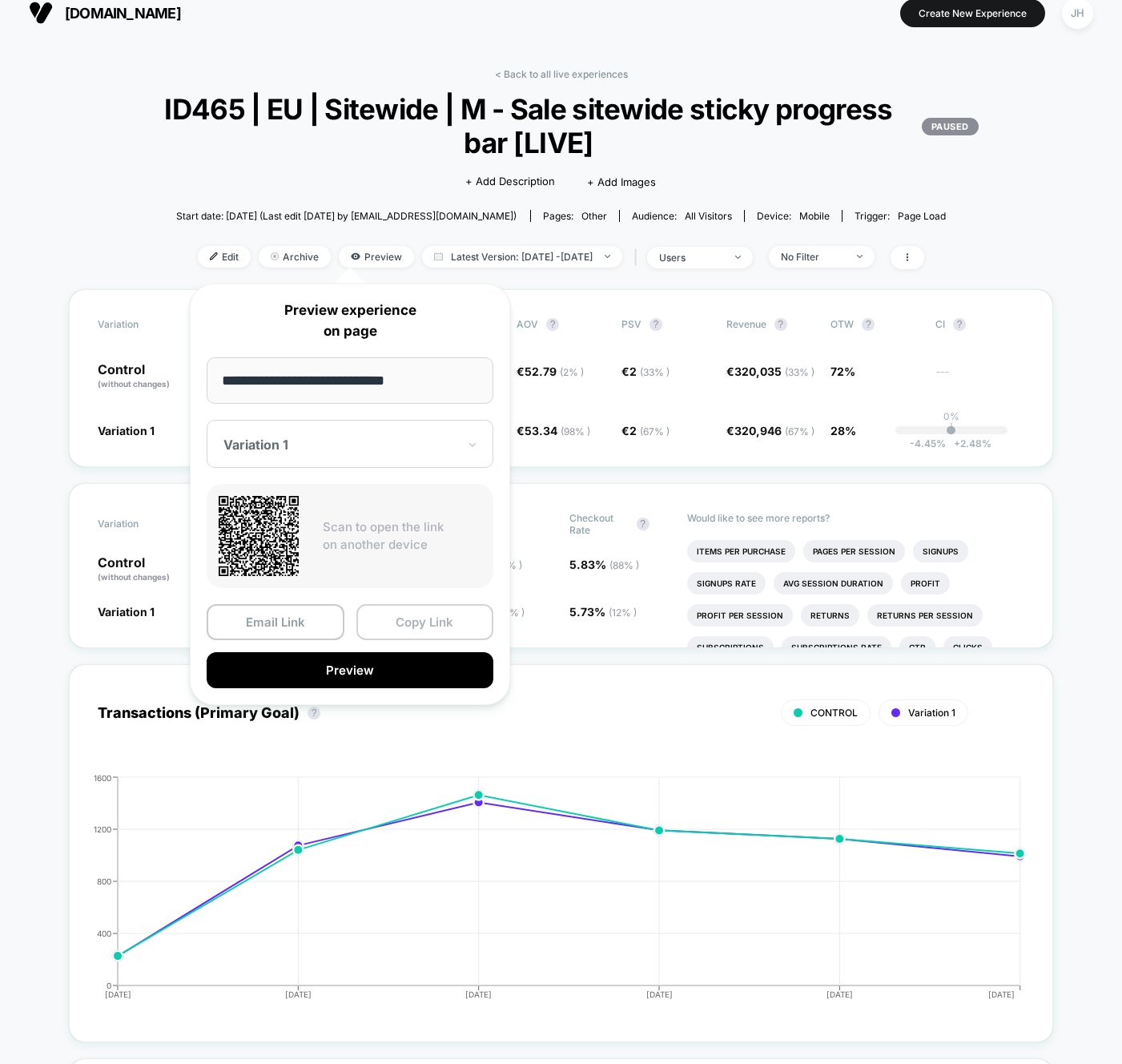
click at [425, 627] on button "Copy Link" at bounding box center [425, 622] width 138 height 36
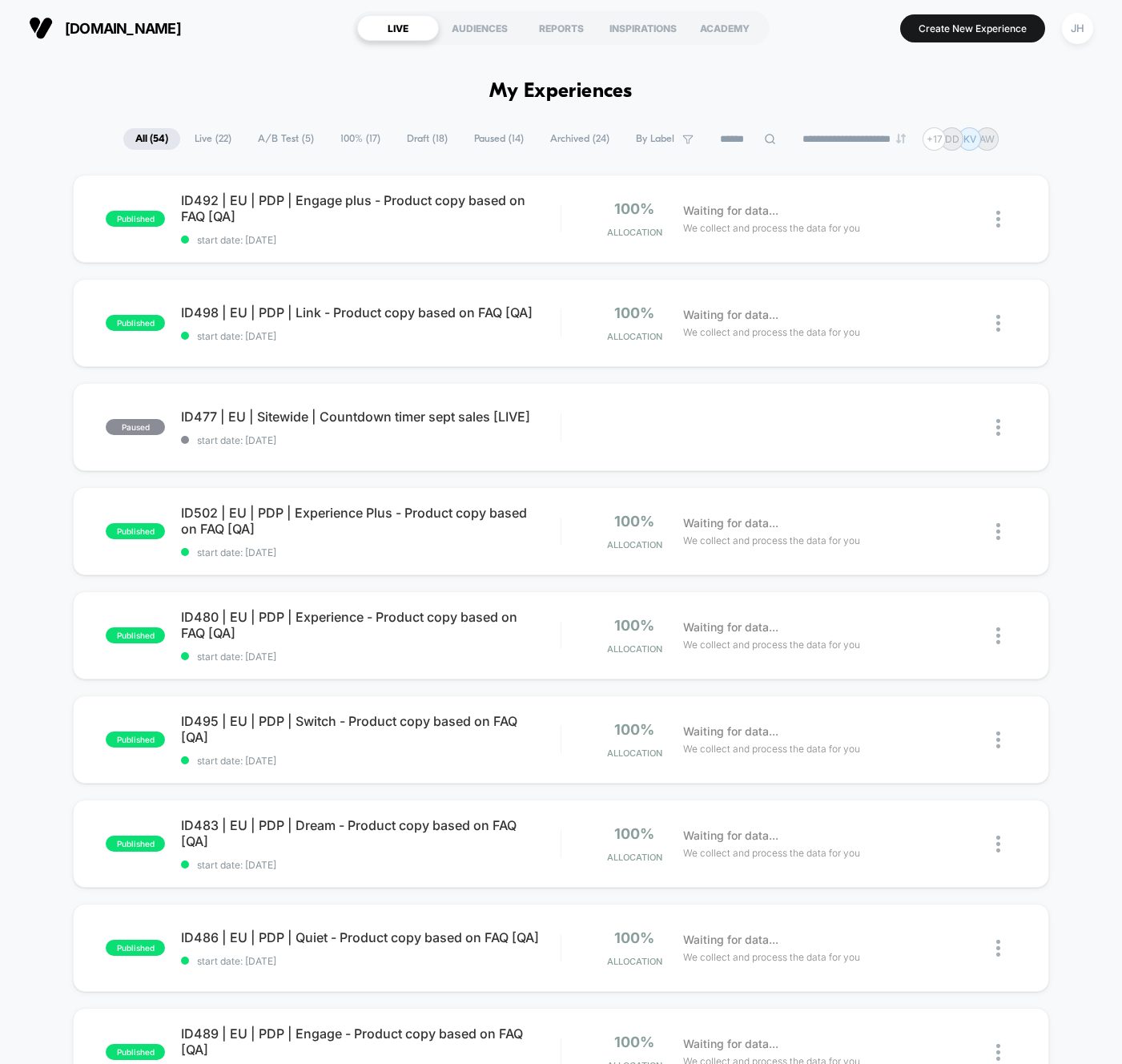
click at [482, 140] on span "Paused ( 14 )" at bounding box center [499, 138] width 74 height 21
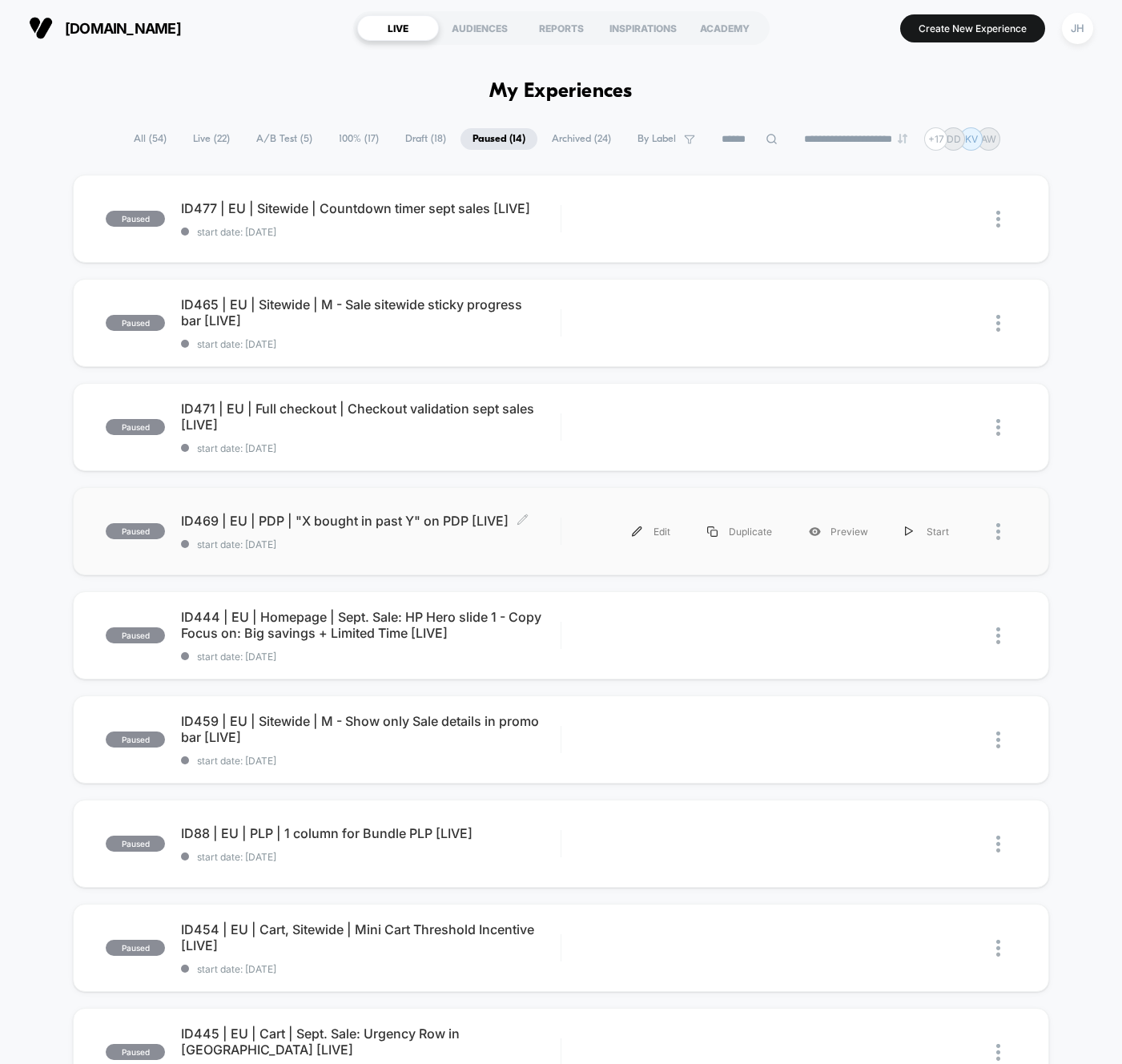
scroll to position [9, 0]
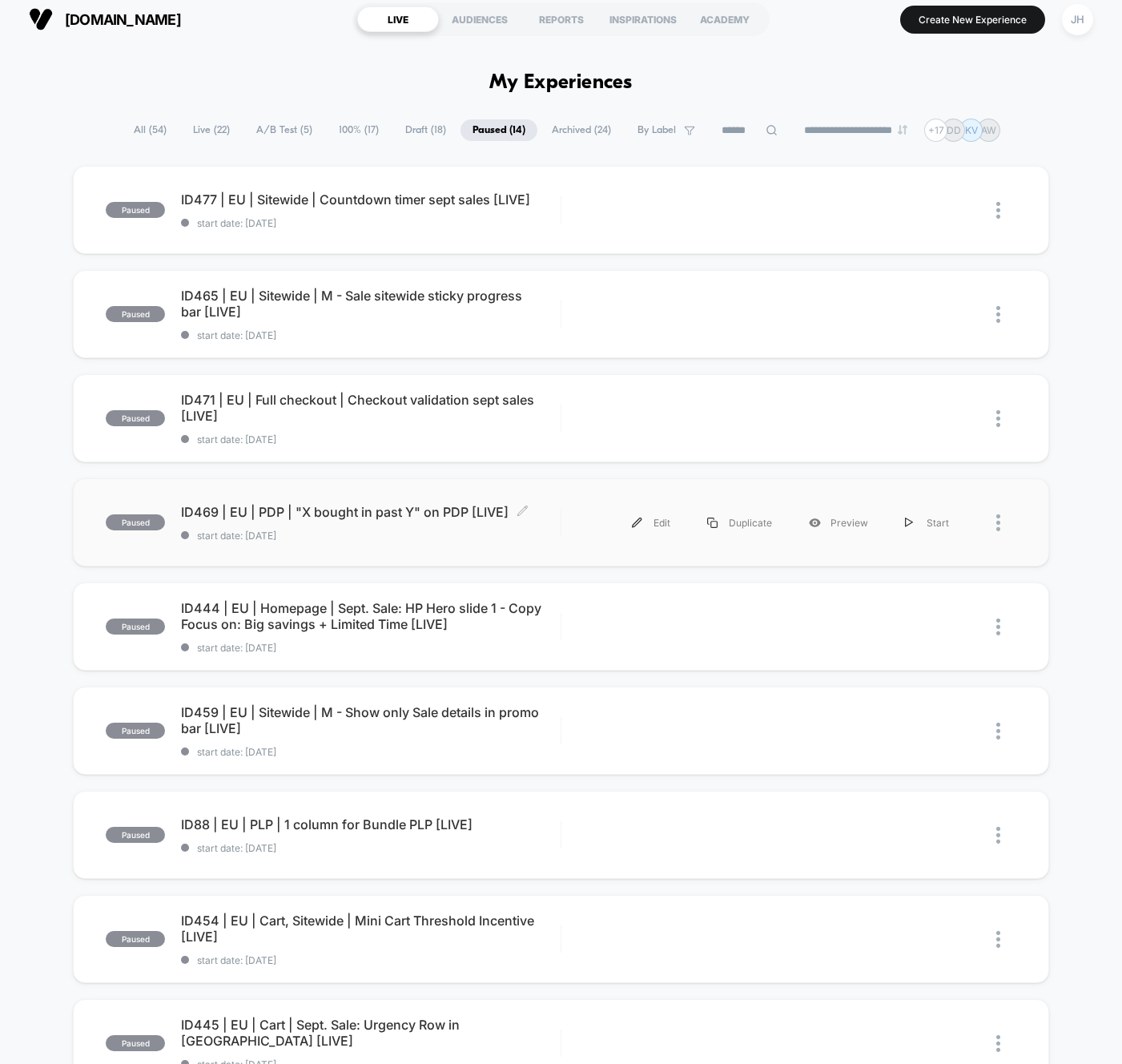
click at [420, 515] on span "ID469 | EU | PDP | "X bought in past Y" on PDP [LIVE] Click to edit experience …" at bounding box center [371, 511] width 380 height 16
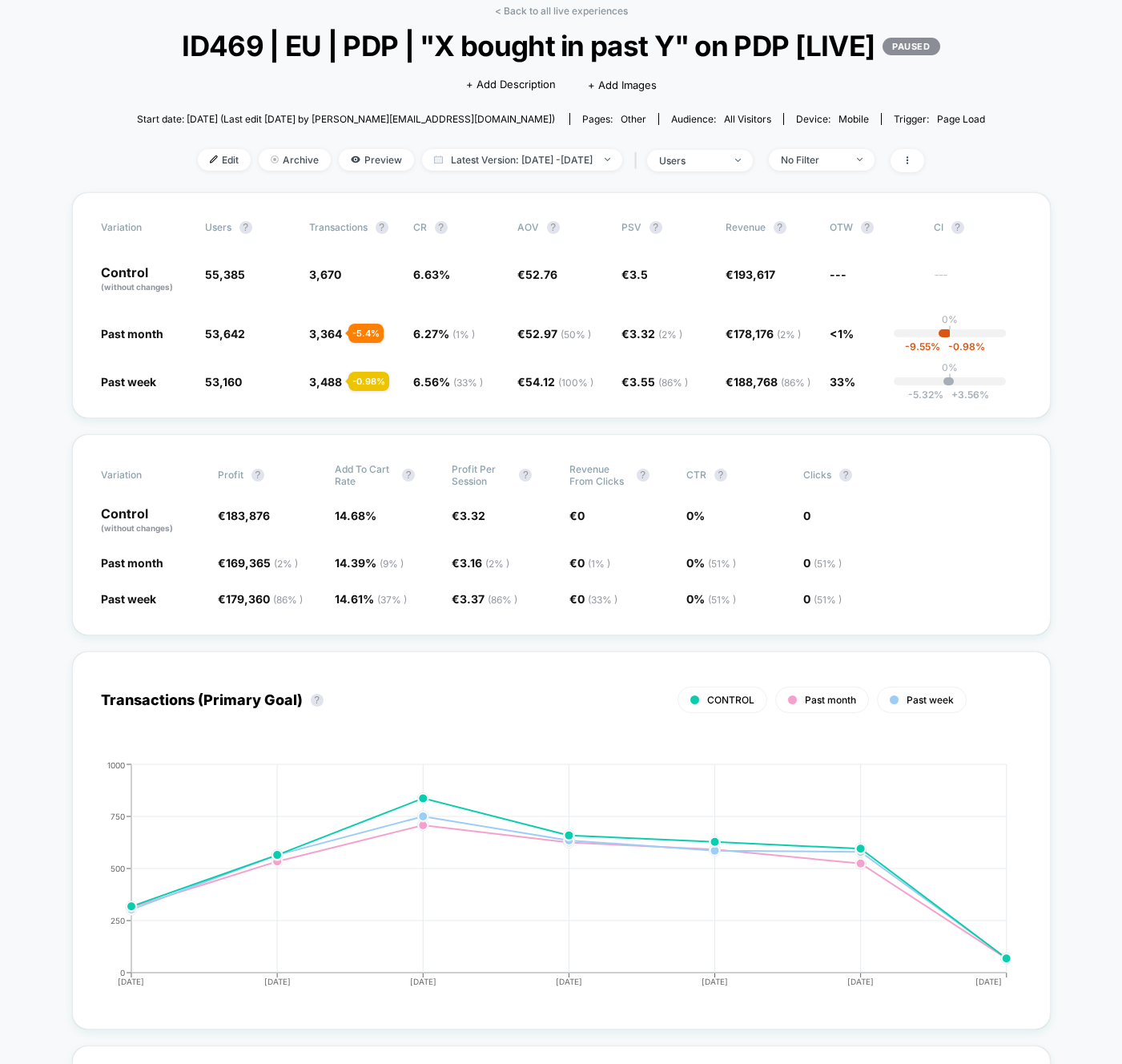
scroll to position [93, 0]
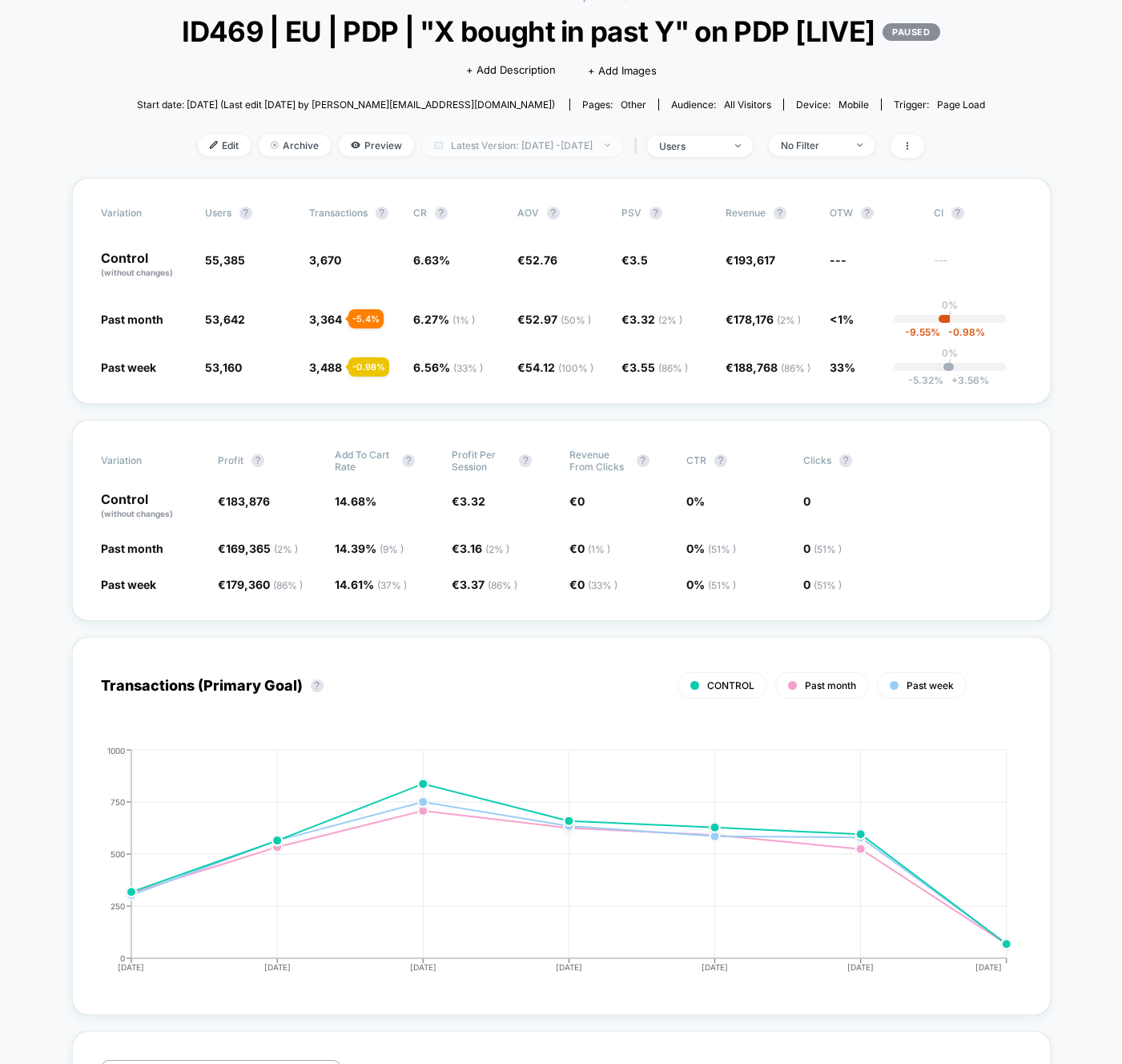
click at [574, 156] on span "Latest Version: Sep 5, 2025 - Sep 11, 2025" at bounding box center [522, 145] width 200 height 21
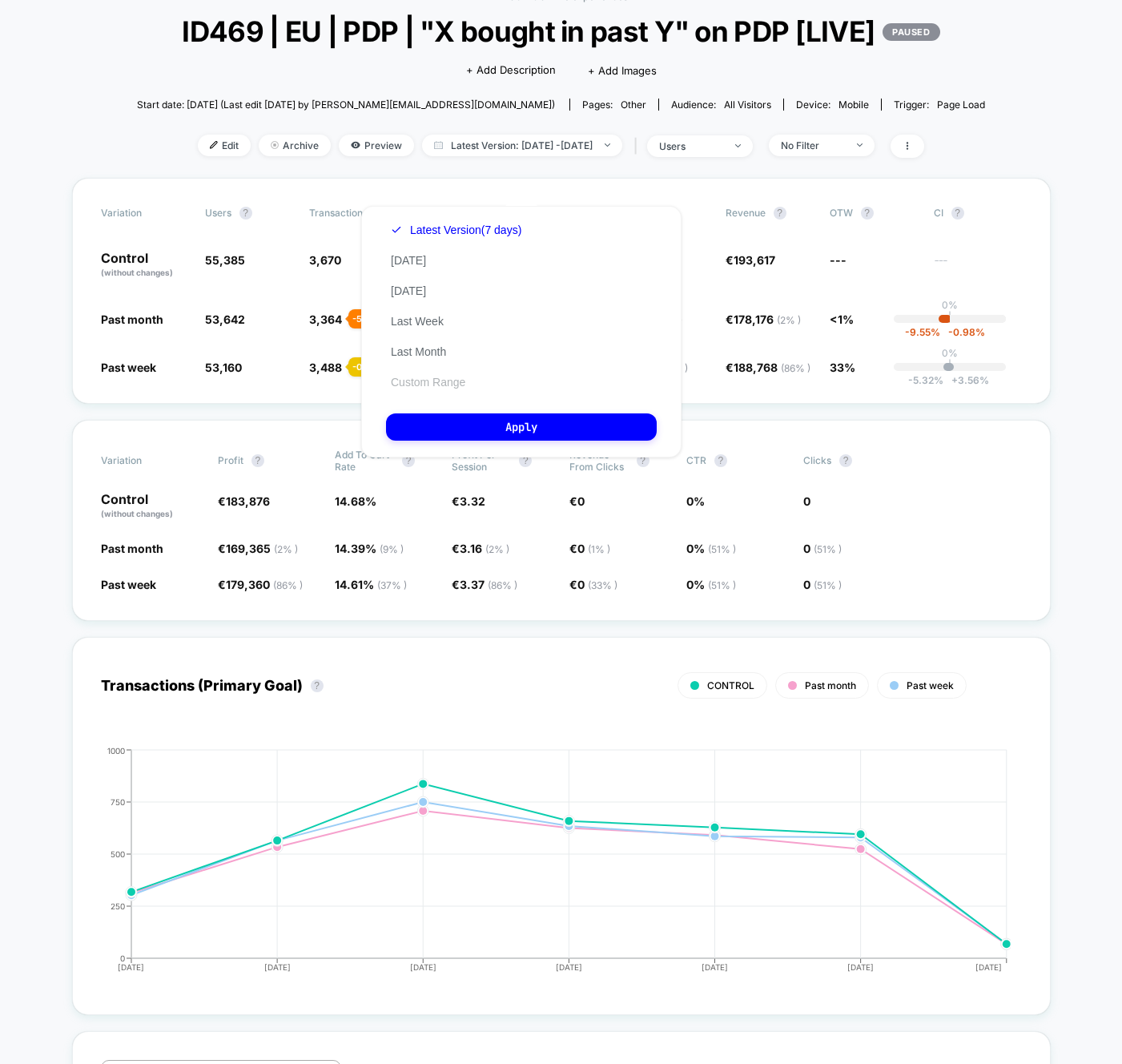
click at [432, 379] on button "Custom Range" at bounding box center [428, 382] width 84 height 15
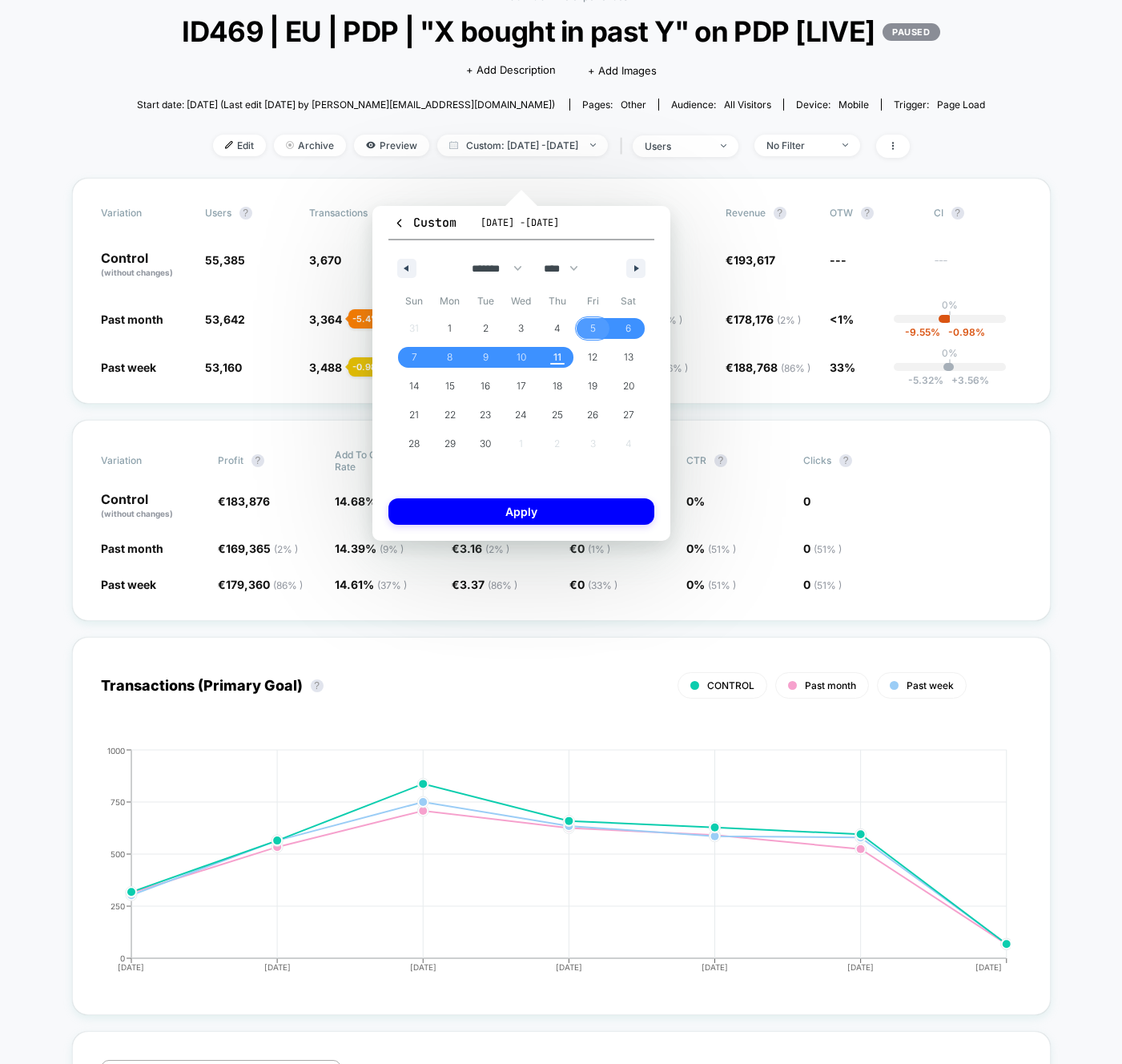
click at [588, 322] on span "5" at bounding box center [594, 329] width 36 height 21
click at [520, 352] on span "10" at bounding box center [521, 358] width 9 height 29
click at [528, 507] on button "Apply" at bounding box center [522, 511] width 266 height 27
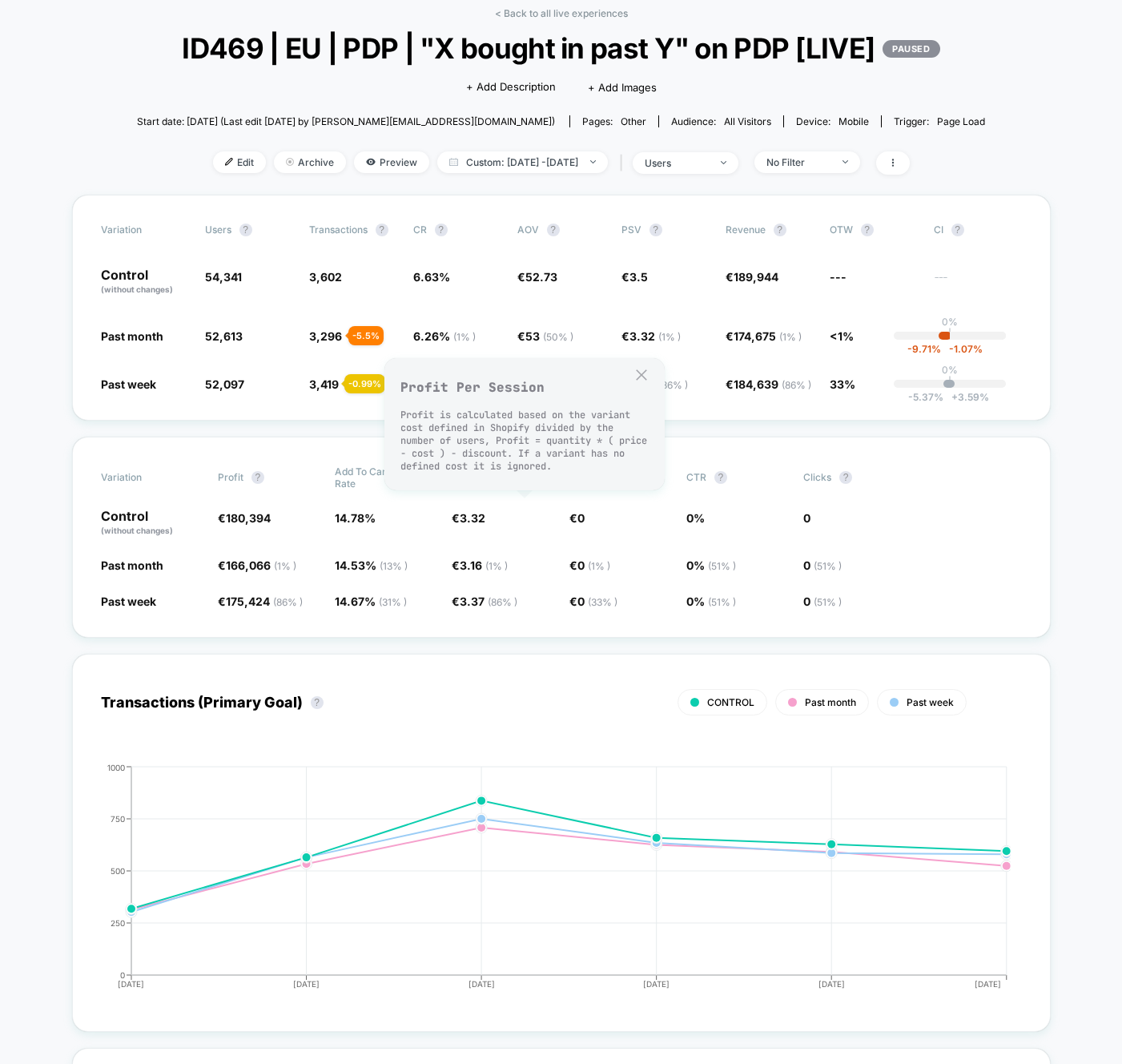
scroll to position [75, 0]
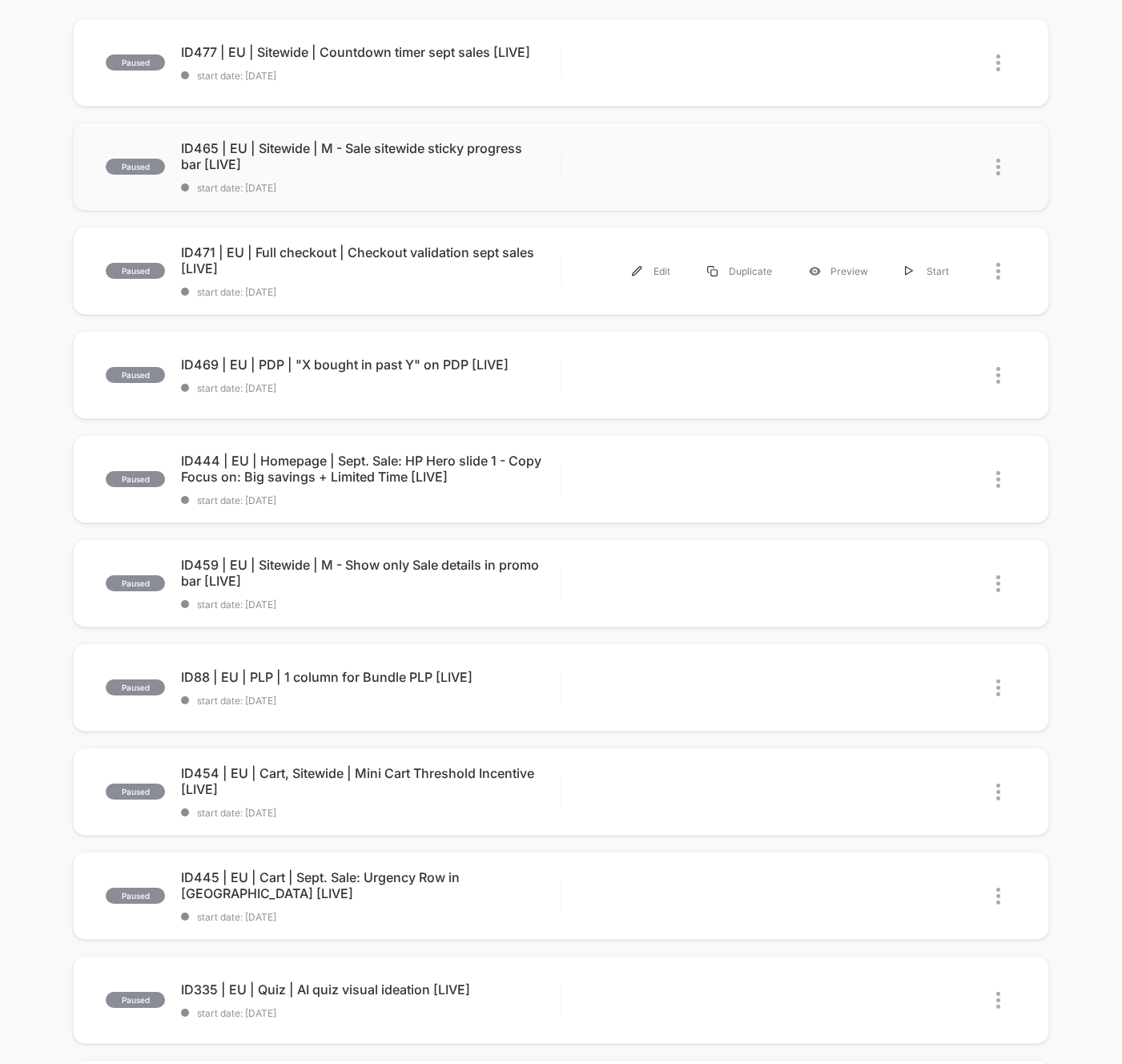
scroll to position [258, 0]
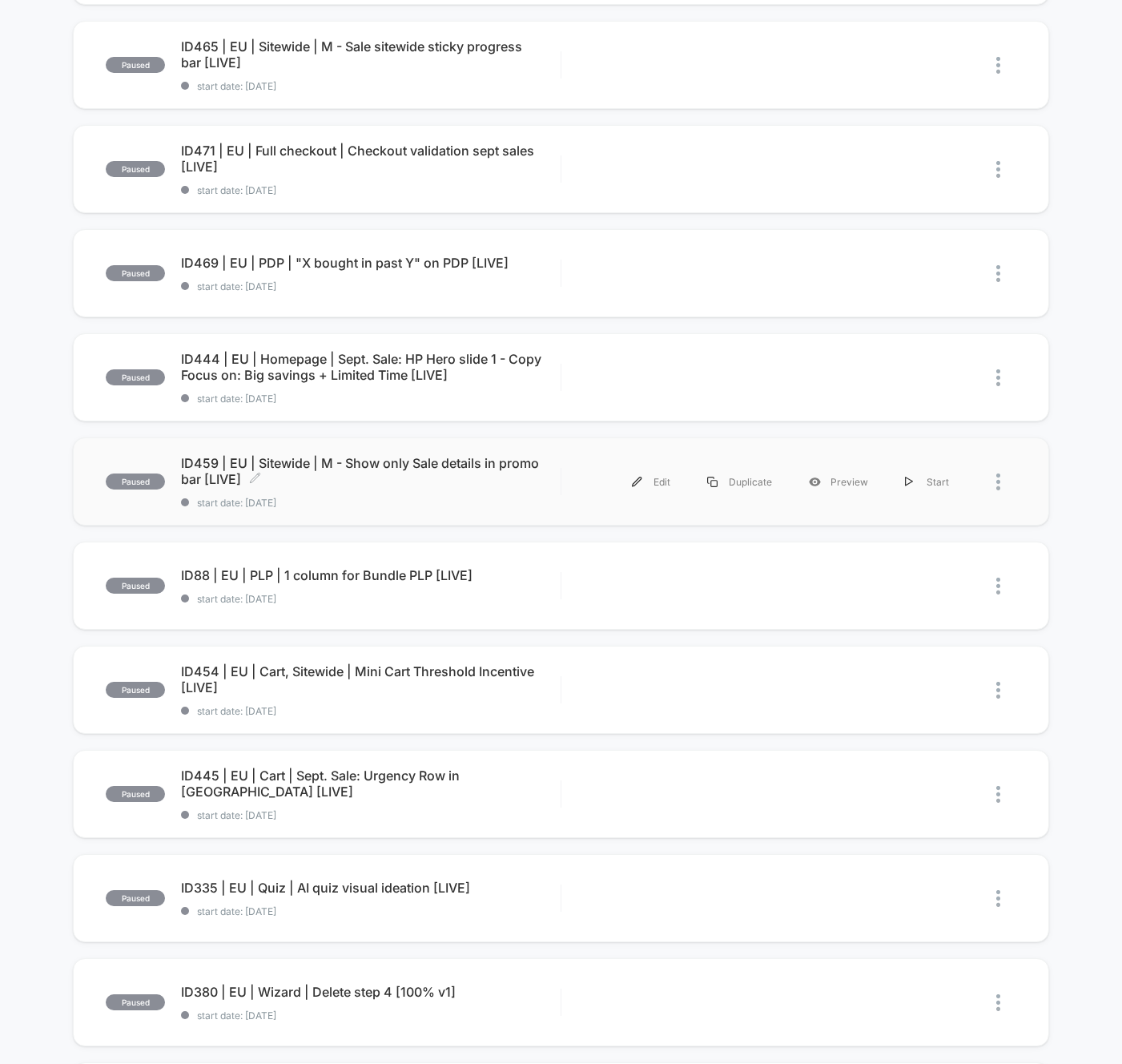
click at [430, 464] on span "ID459 | EU | Sitewide | M - Show only Sale details in promo bar [LIVE] Click to…" at bounding box center [371, 470] width 380 height 32
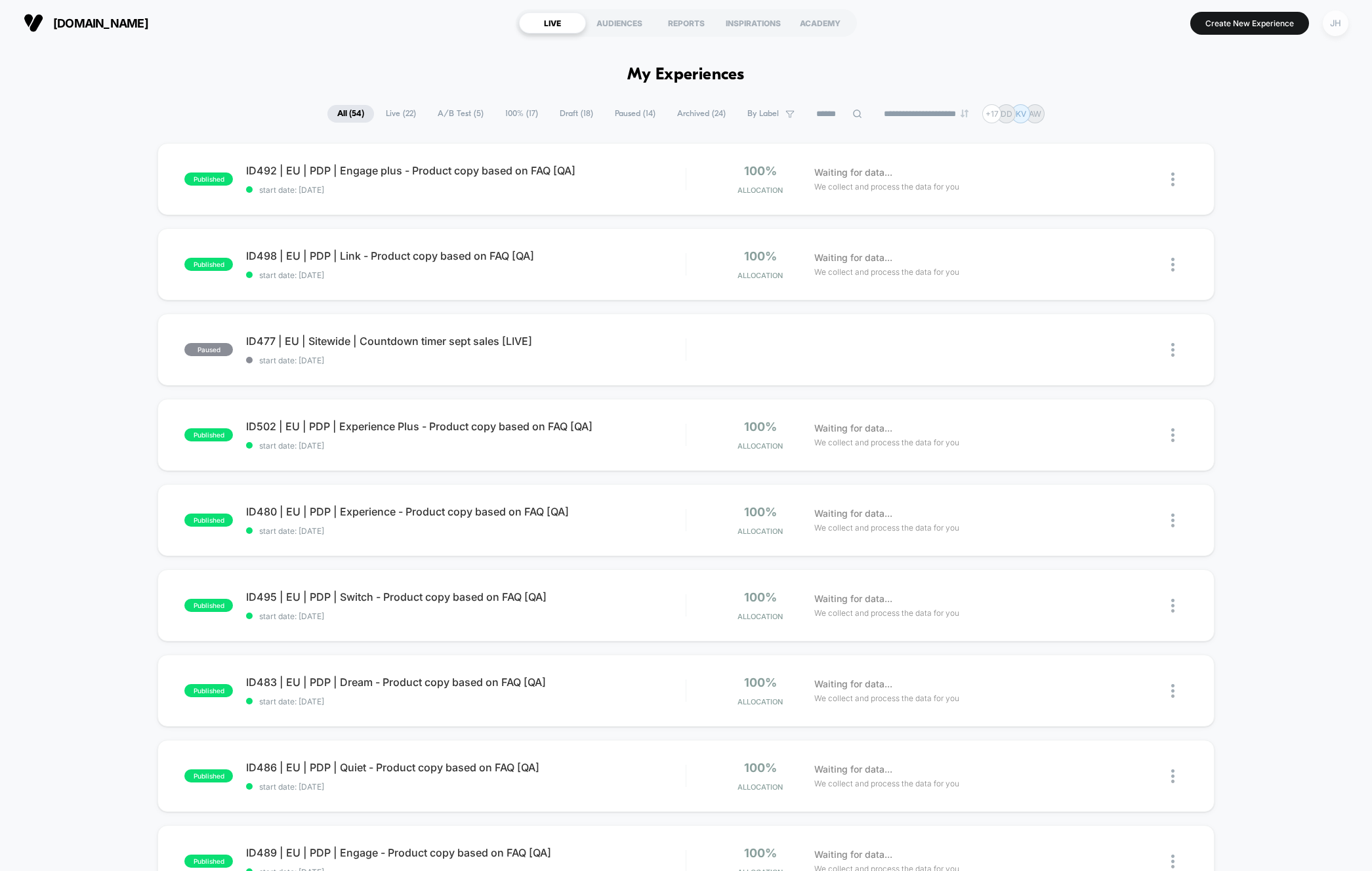
click at [1337, 24] on div "JH" at bounding box center [1335, 23] width 25 height 25
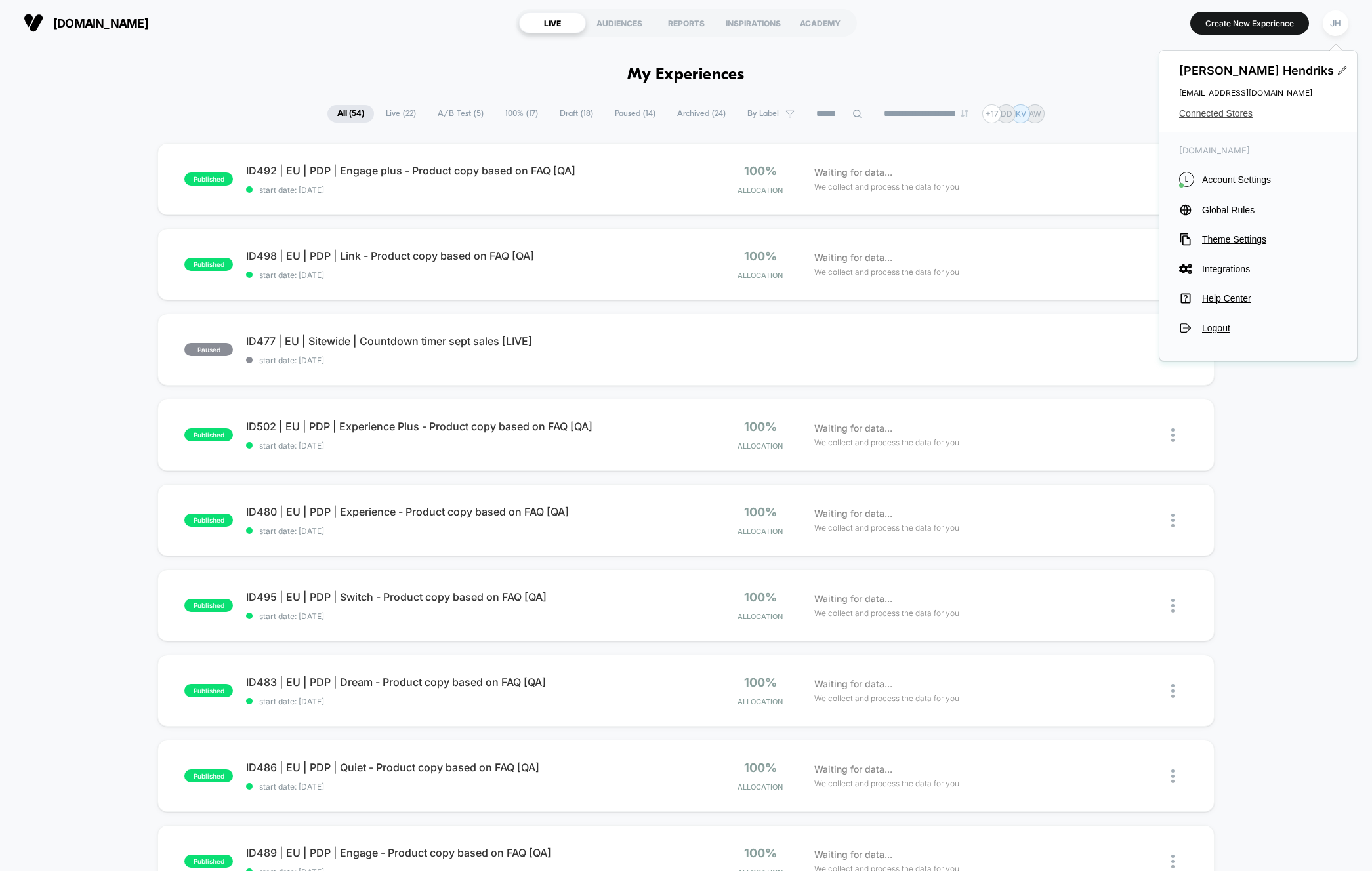
click at [1237, 117] on span "Connected Stores" at bounding box center [1257, 113] width 158 height 11
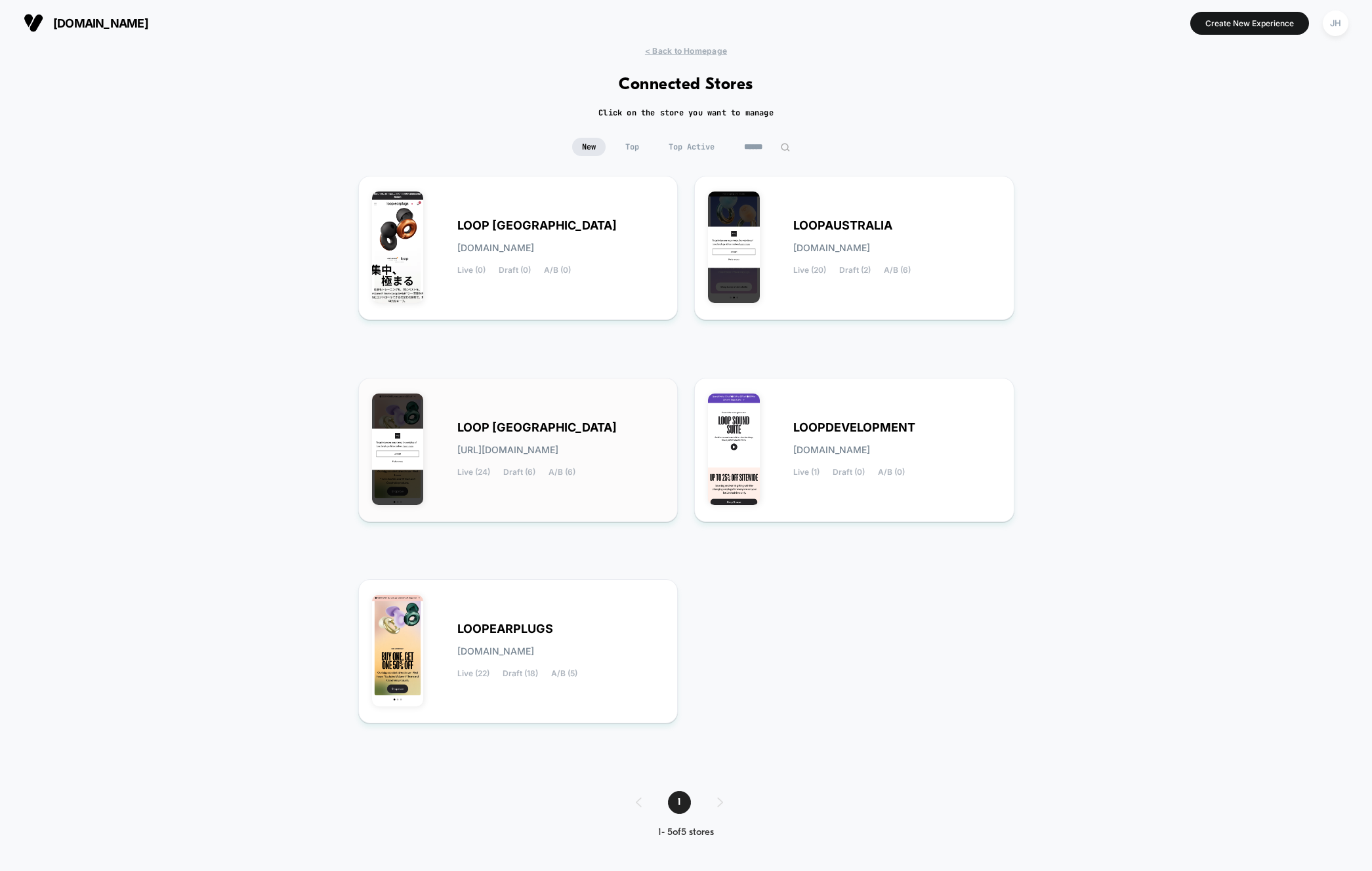
click at [507, 416] on div "LOOP UNITED STATES loop-united_states.myshopify.com Live (24) Draft (6) A/B (6)" at bounding box center [518, 450] width 293 height 117
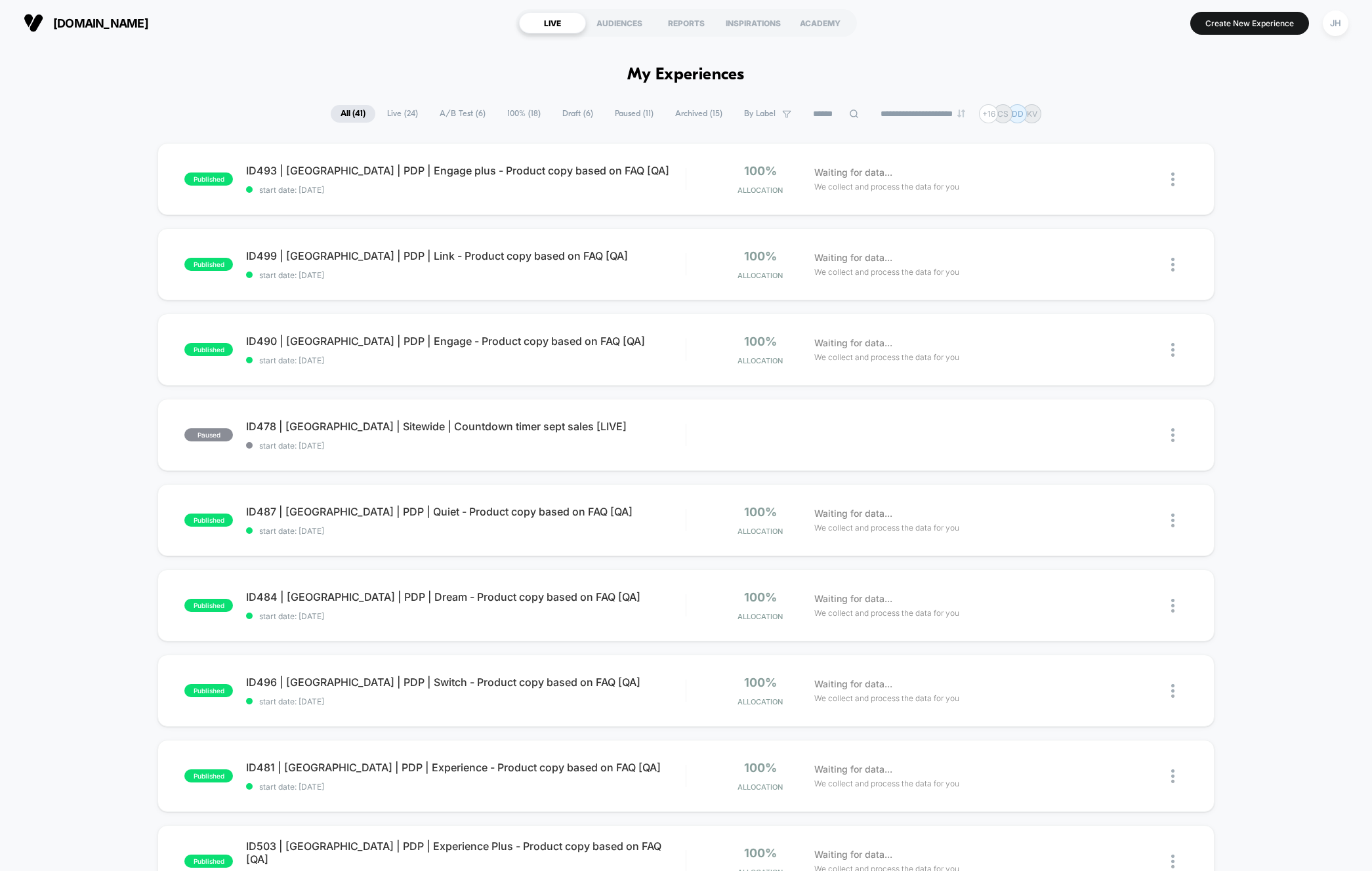
click at [396, 119] on span "Live ( 24 )" at bounding box center [403, 113] width 51 height 18
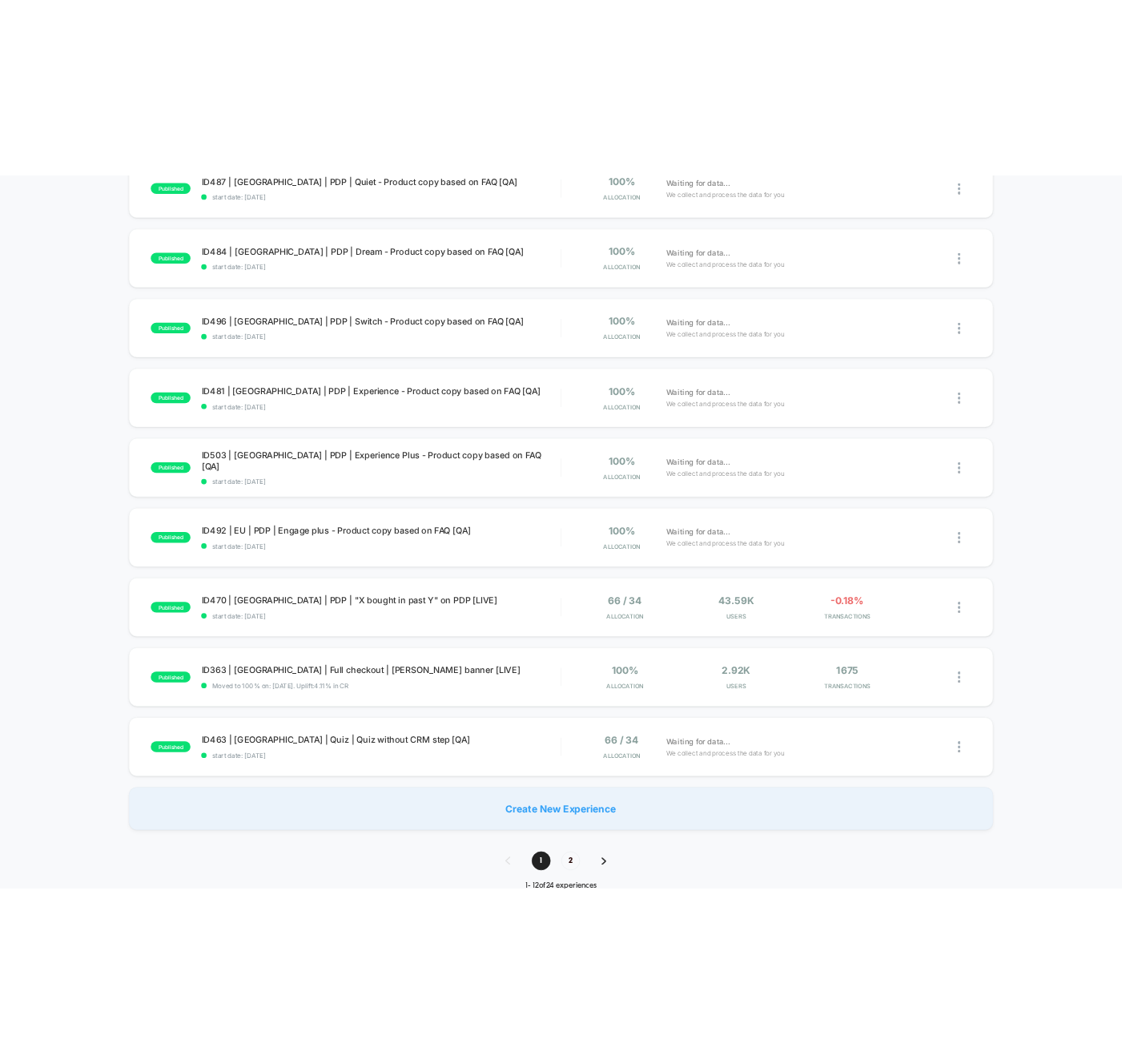
scroll to position [516, 0]
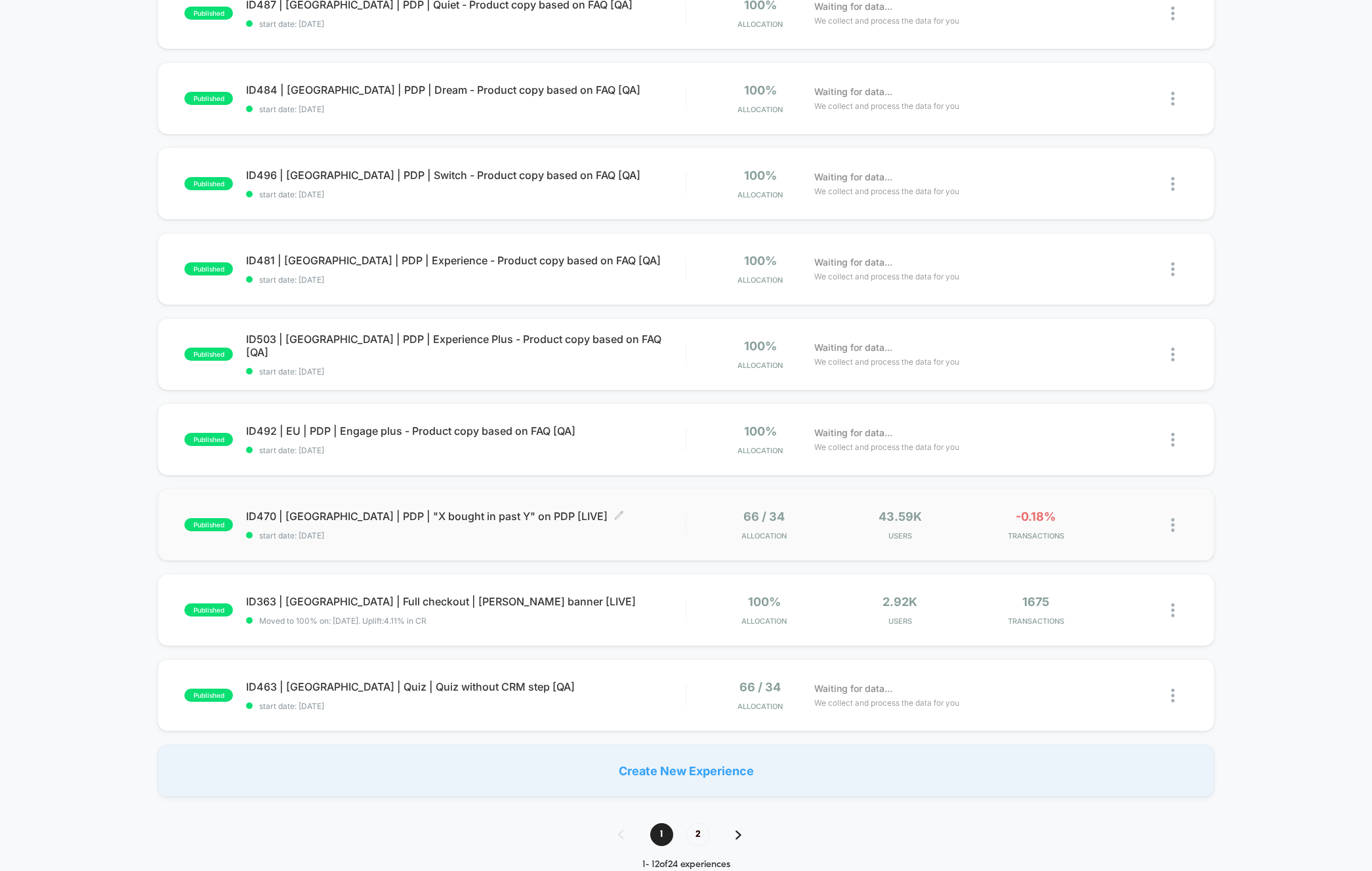
click at [372, 516] on span "ID470 | USA | PDP | "X bought in past Y" on PDP [LIVE] Click to edit experience…" at bounding box center [465, 516] width 439 height 13
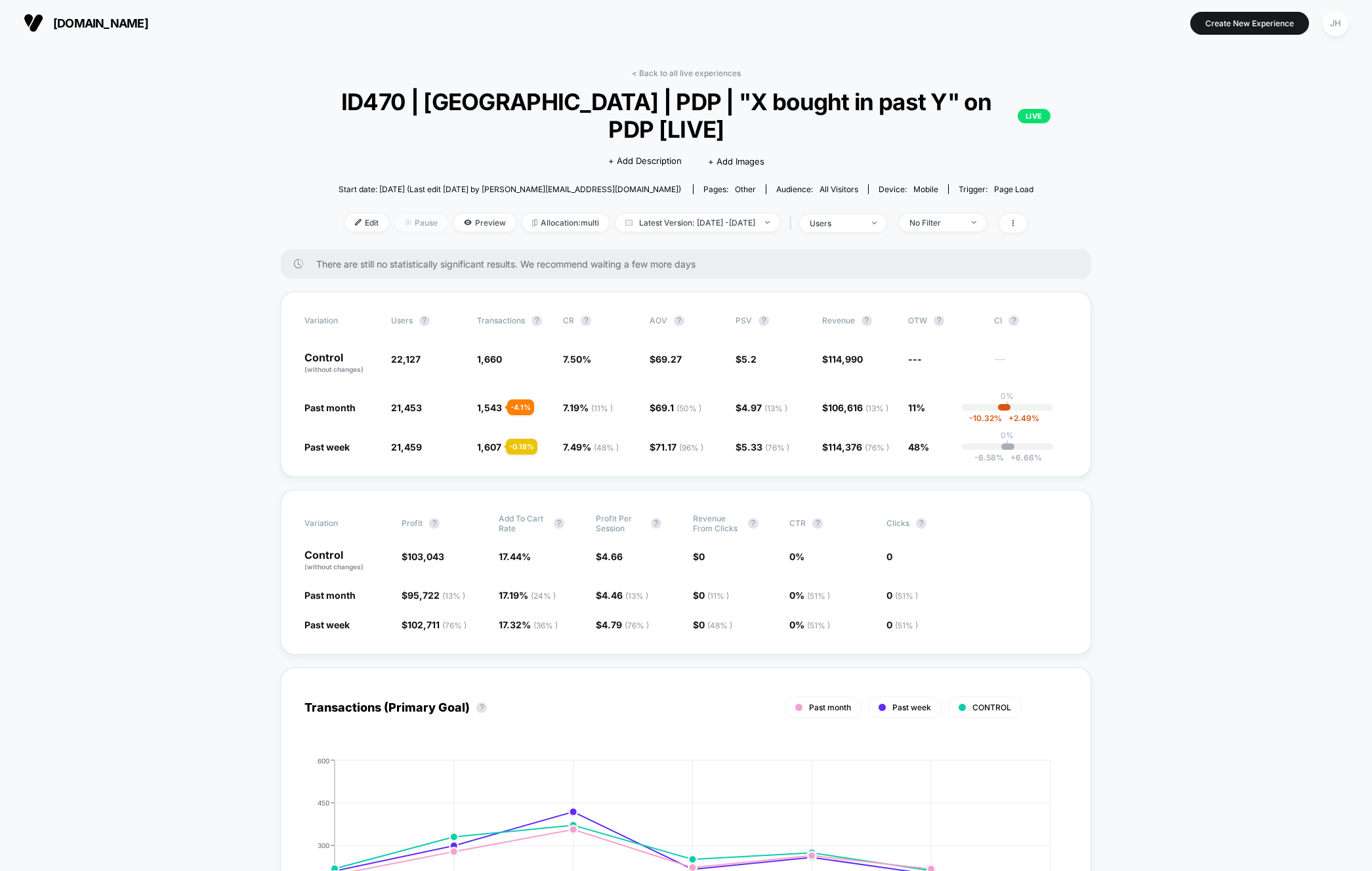
click at [397, 214] on span "Pause" at bounding box center [421, 222] width 53 height 18
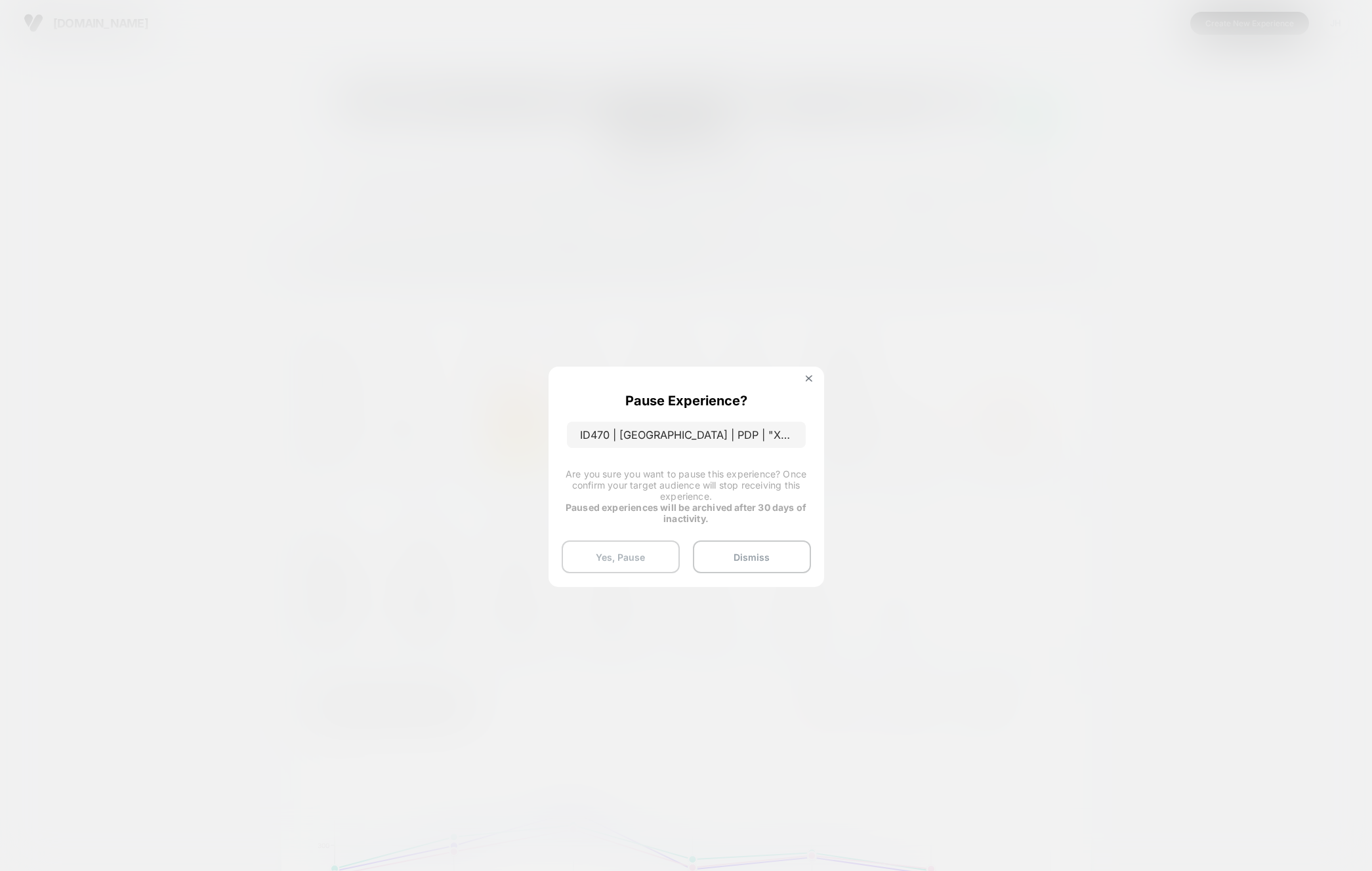
click at [637, 561] on button "Yes, Pause" at bounding box center [620, 557] width 118 height 33
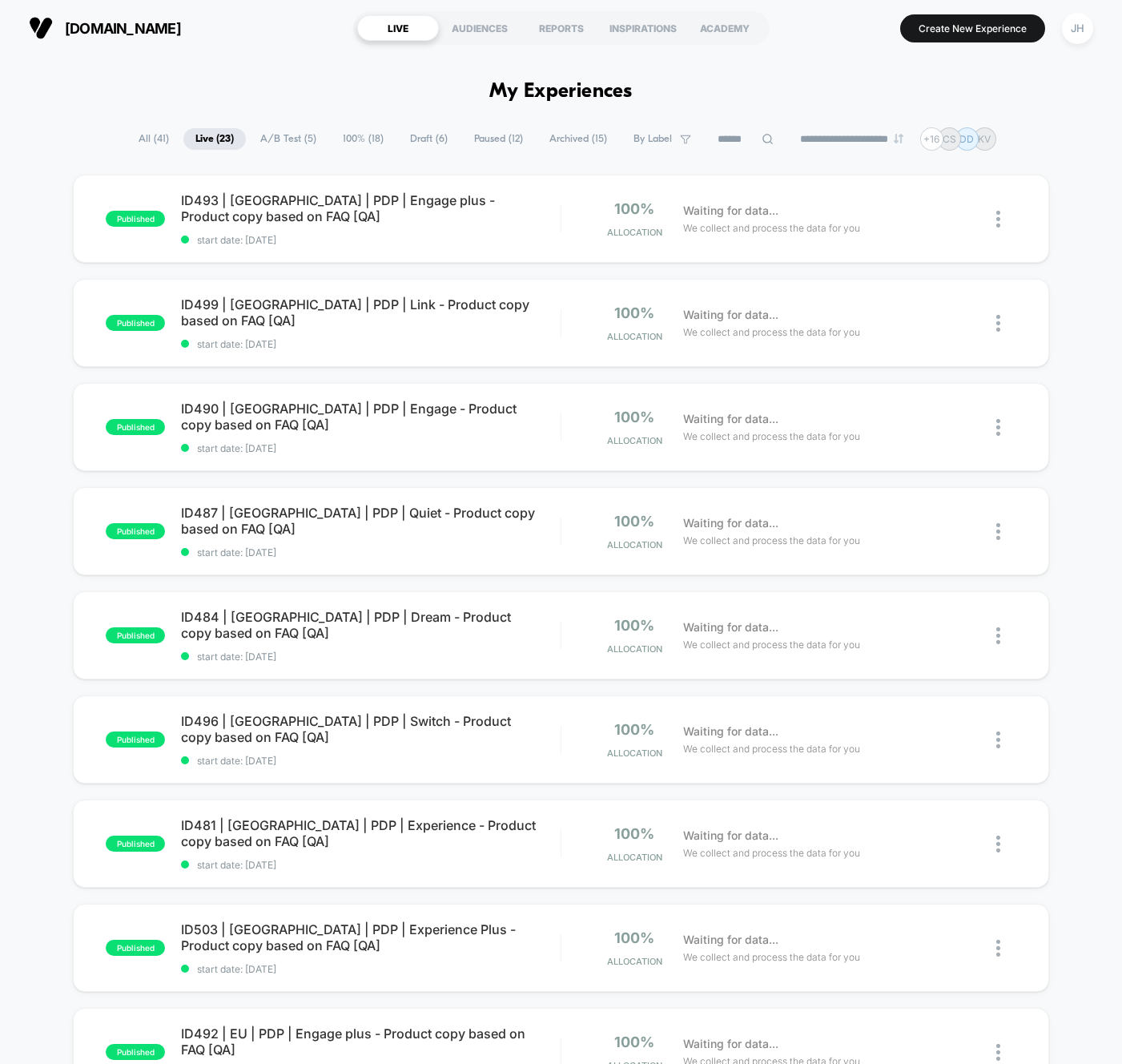
click at [473, 142] on span "Paused ( 12 )" at bounding box center [498, 138] width 73 height 21
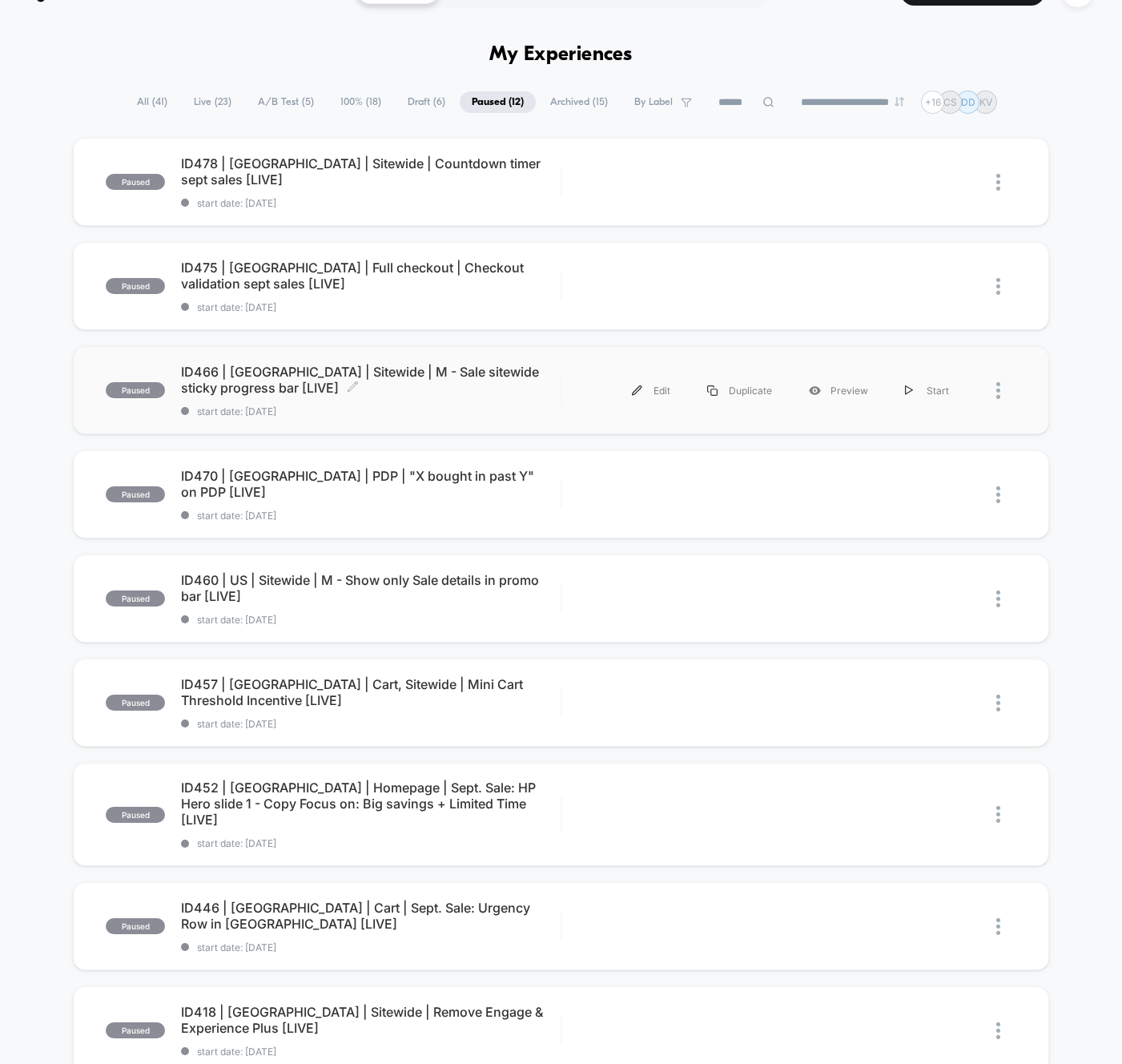
scroll to position [42, 0]
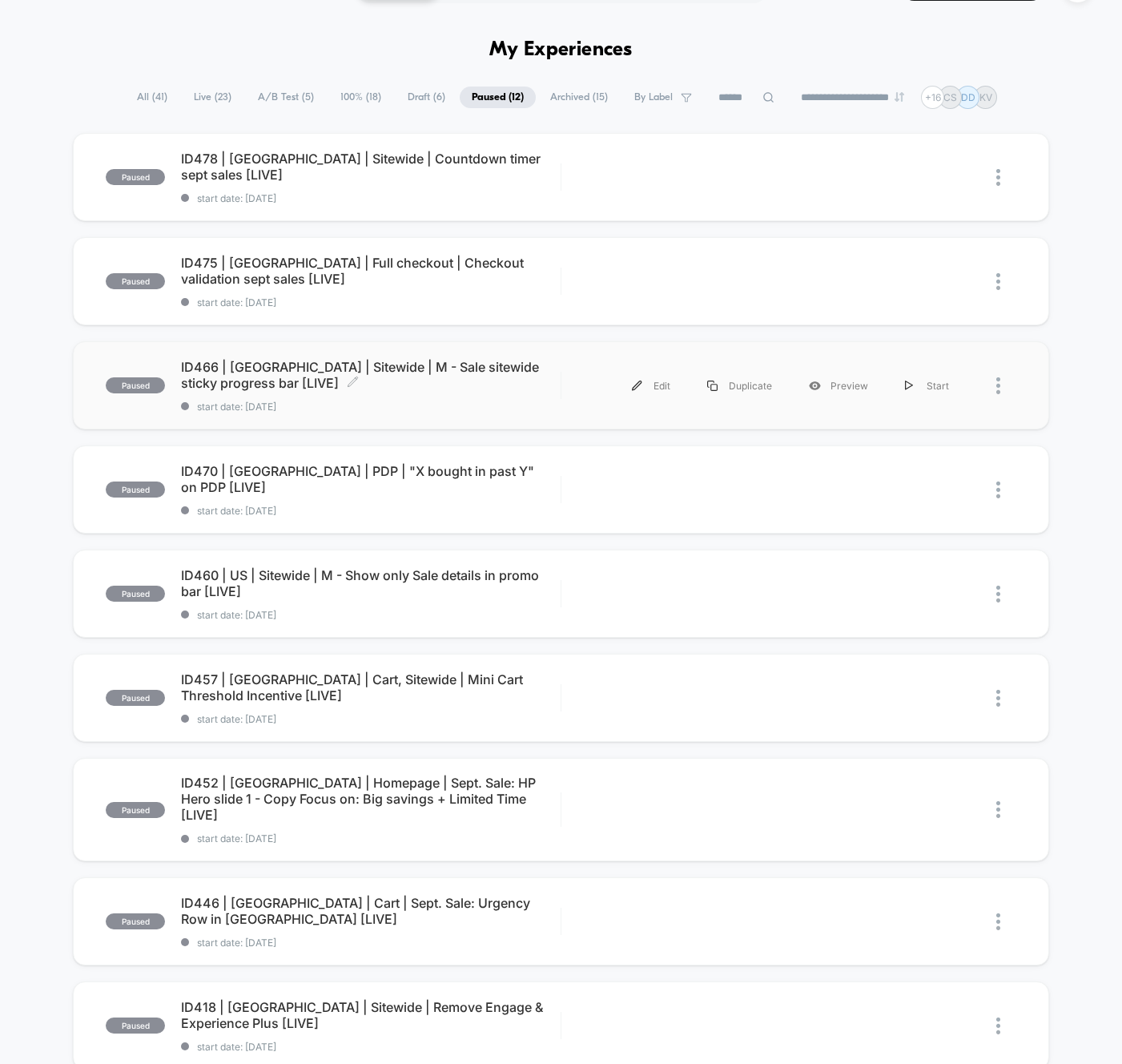
click at [400, 373] on span "ID466 | USA | Sitewide | M - Sale sitewide sticky progress bar [LIVE] Click to …" at bounding box center [371, 374] width 380 height 32
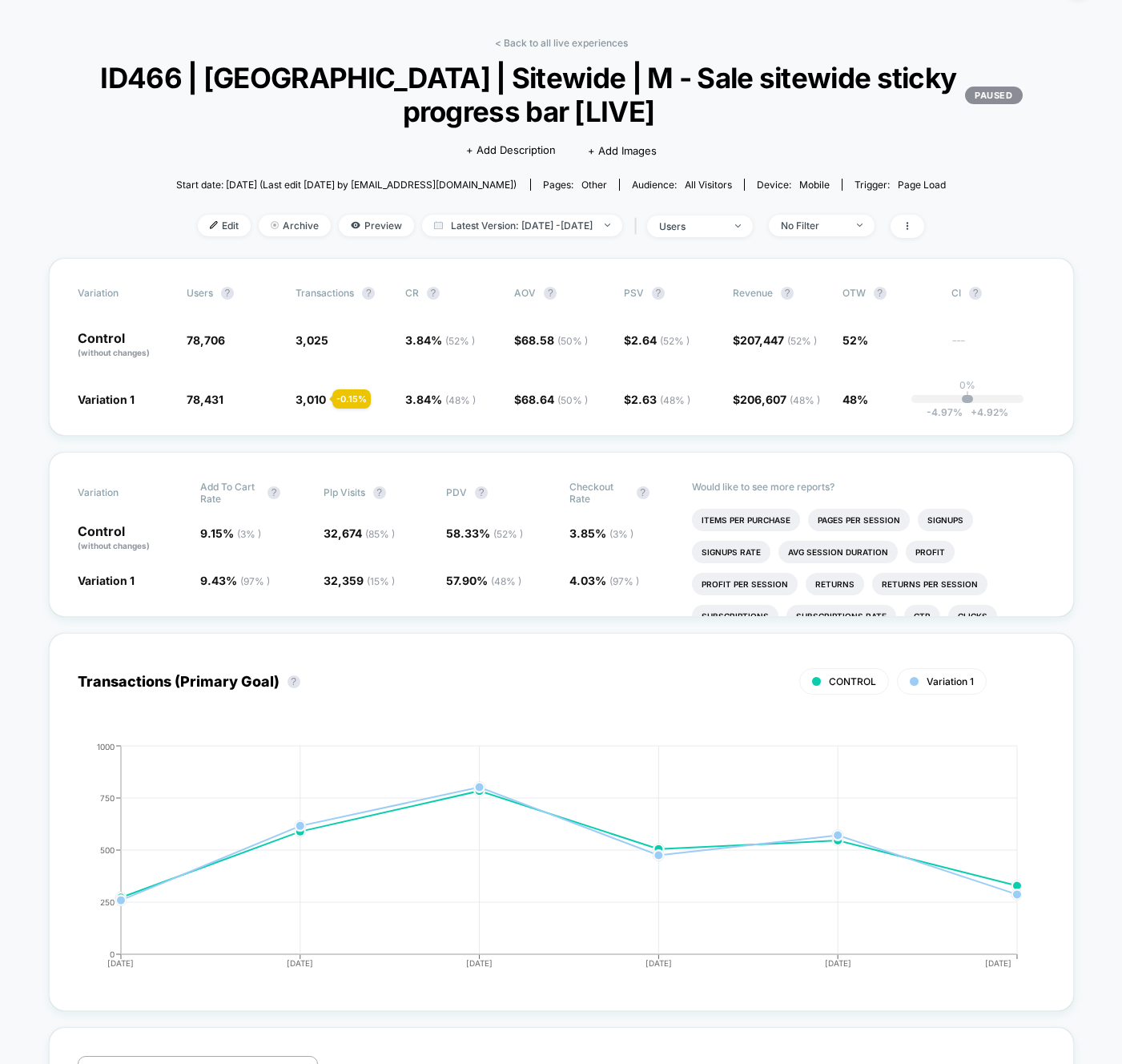
scroll to position [48, 0]
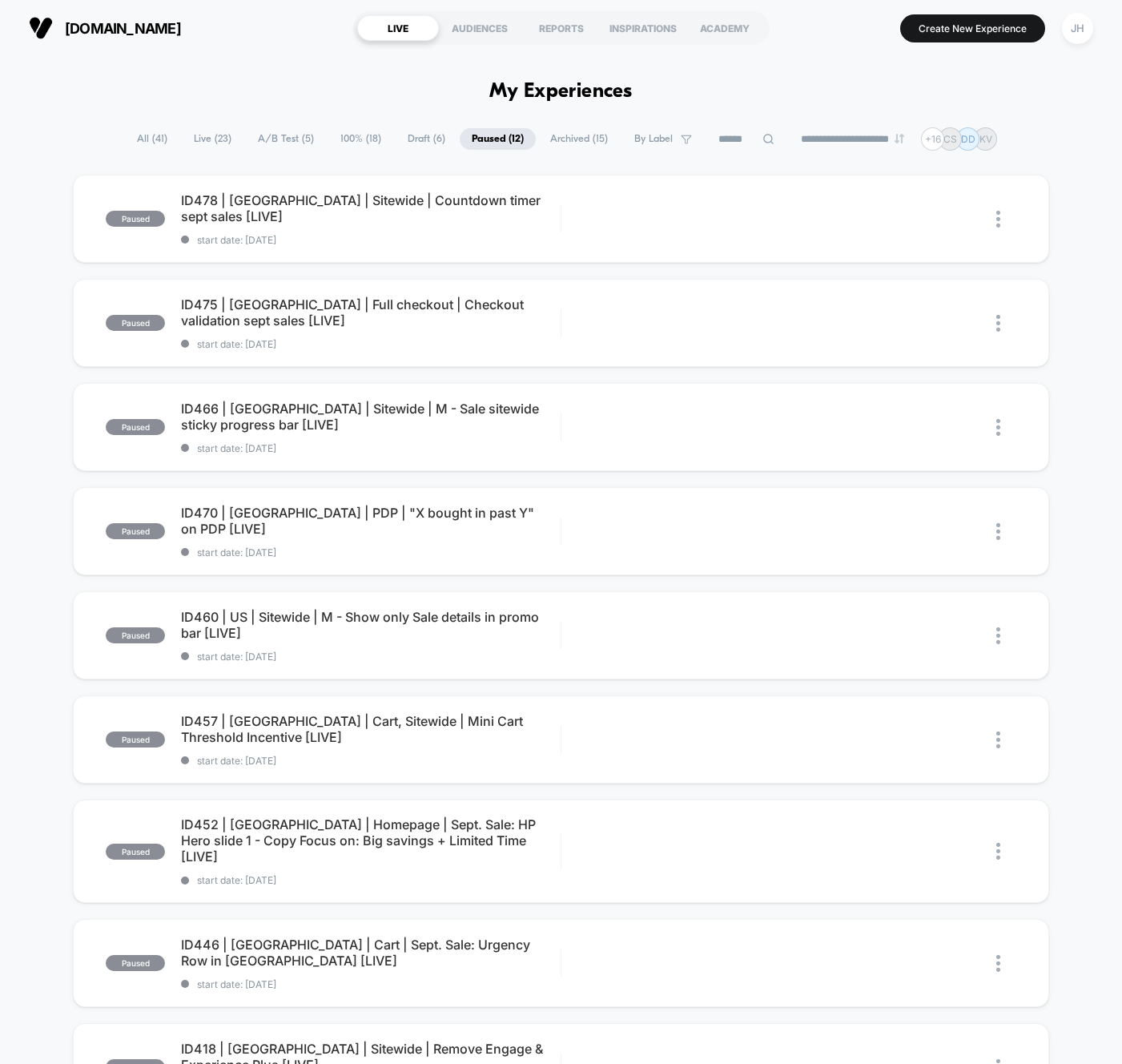
click at [51, 479] on div "paused ID478 | USA | Sitewide | Countdown timer sept sales [LIVE] start date: 0…" at bounding box center [561, 839] width 1122 height 1329
click at [36, 422] on div "paused ID478 | USA | Sitewide | Countdown timer sept sales [LIVE] start date: 0…" at bounding box center [561, 839] width 1122 height 1329
click at [411, 526] on span "ID470 | USA | PDP | "X bought in past Y" on PDP [LIVE] Click to edit experience…" at bounding box center [371, 520] width 380 height 32
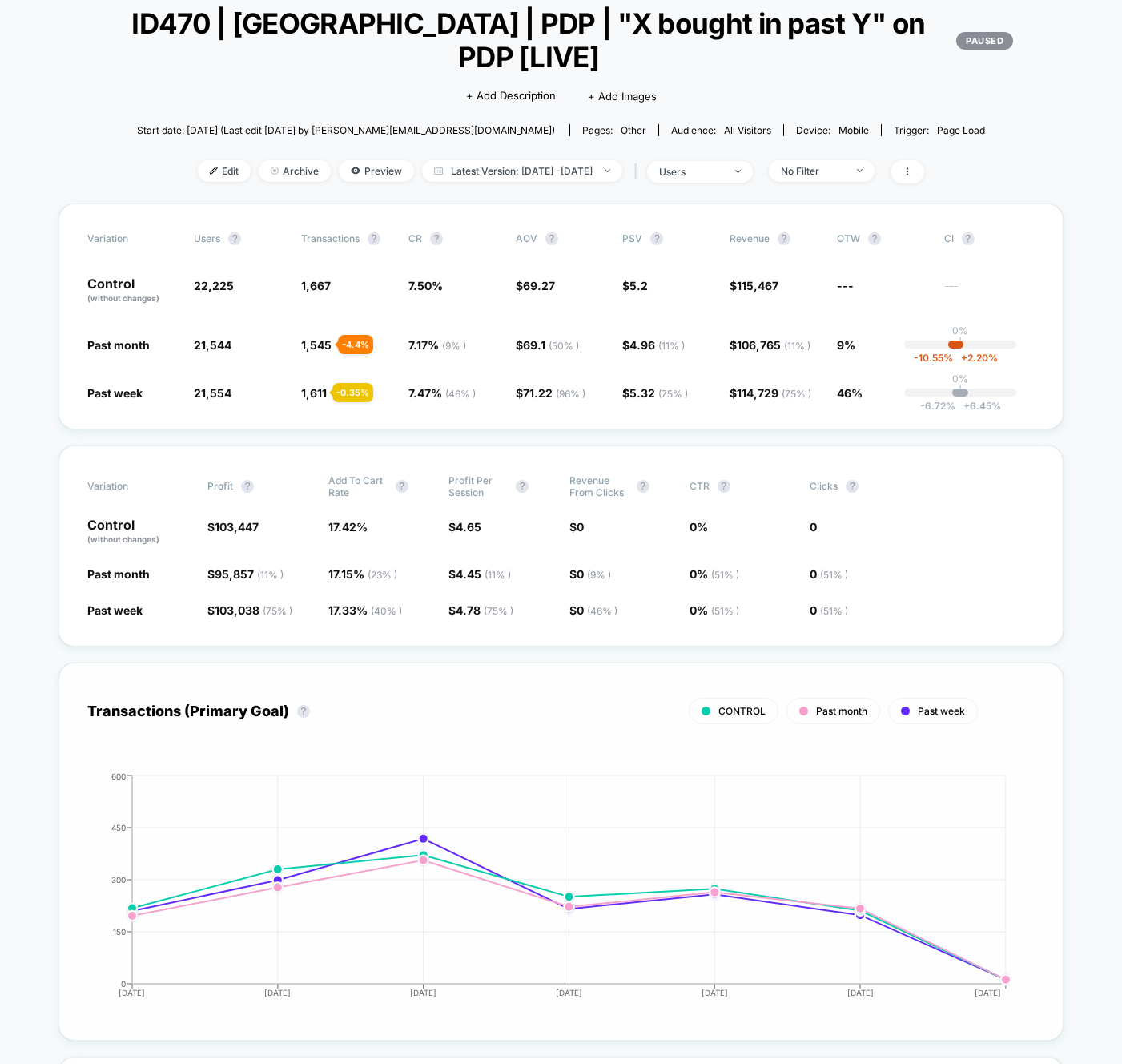
scroll to position [109, 0]
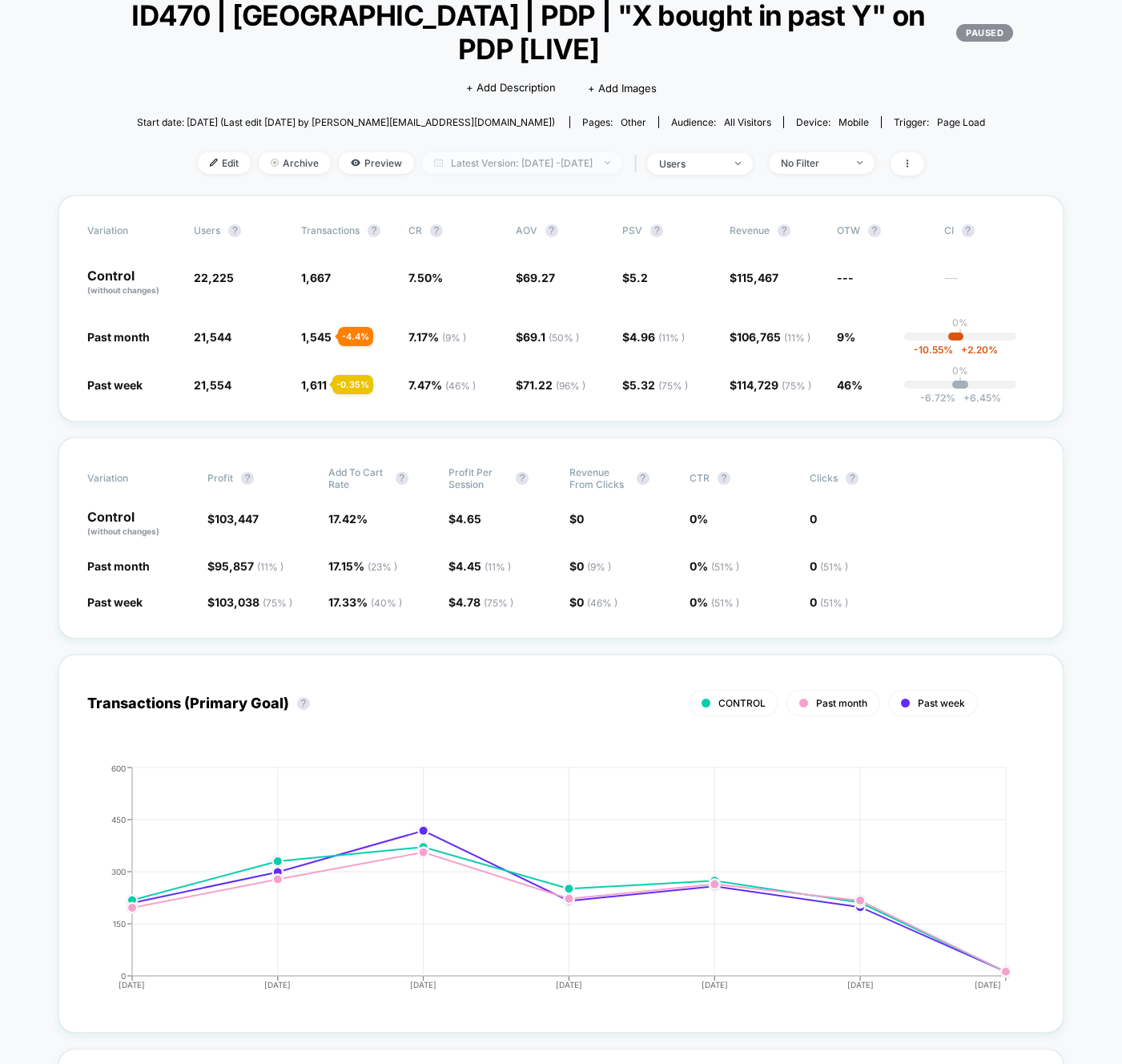
click at [612, 152] on span "Latest Version: Sep 5, 2025 - Sep 11, 2025" at bounding box center [522, 162] width 200 height 21
select select "*"
select select "****"
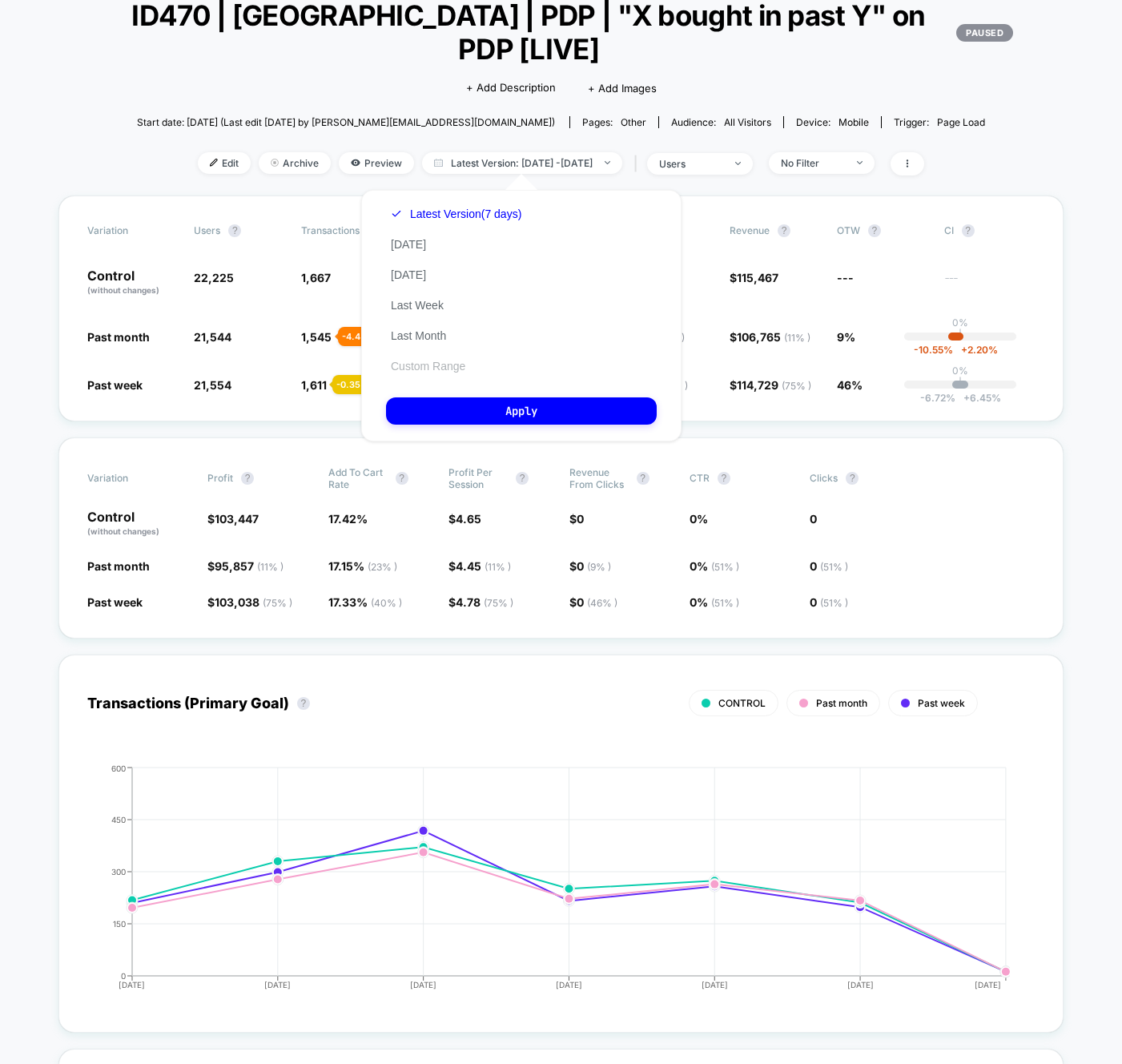
click at [441, 370] on button "Custom Range" at bounding box center [428, 366] width 84 height 15
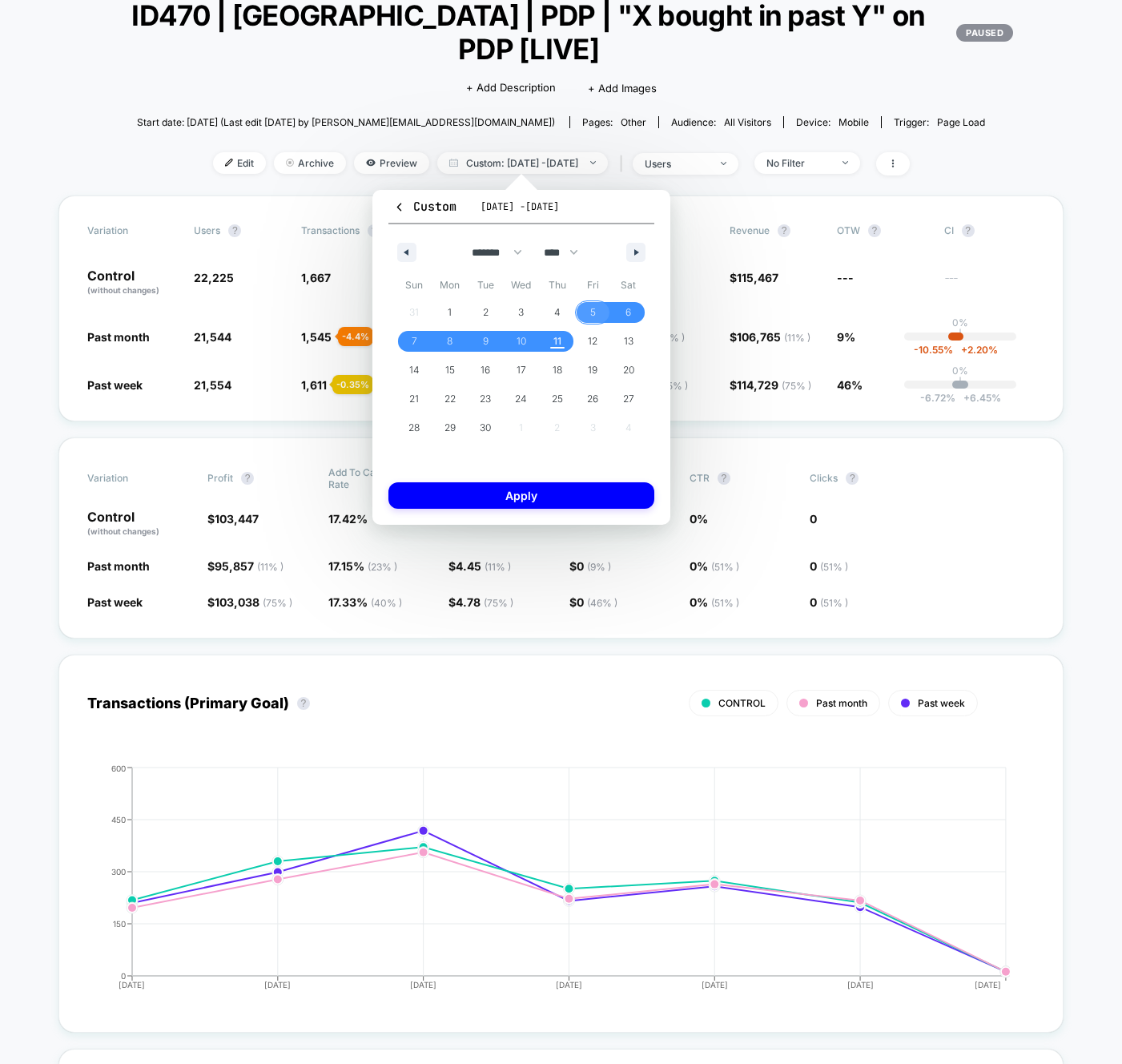
click at [586, 316] on span "5" at bounding box center [594, 312] width 36 height 21
click at [524, 336] on span "10" at bounding box center [521, 342] width 9 height 29
click at [552, 503] on button "Apply" at bounding box center [522, 495] width 266 height 27
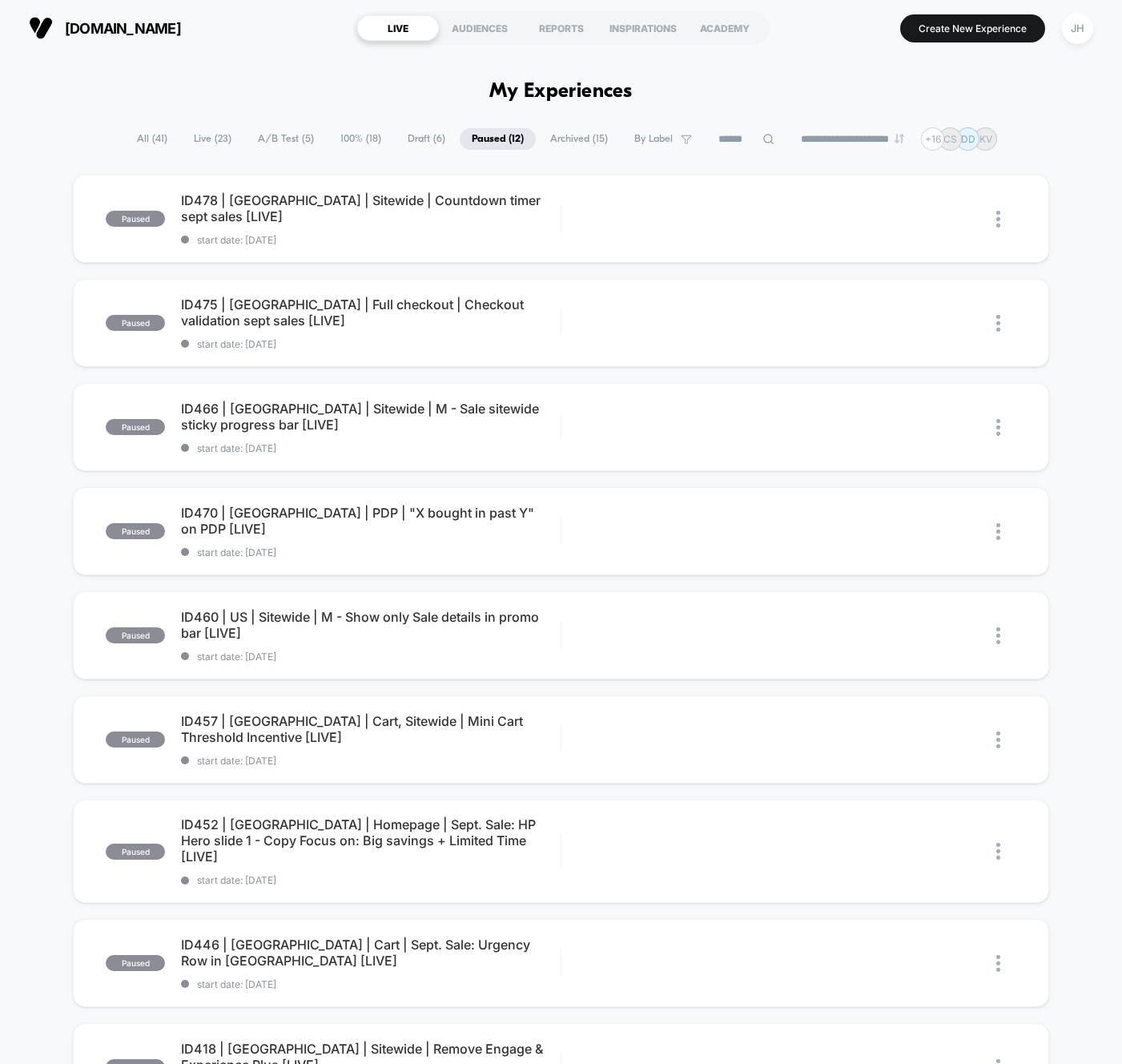
click at [1077, 424] on div "paused ID478 | USA | Sitewide | Countdown timer sept sales [LIVE] start date: 0…" at bounding box center [561, 839] width 1122 height 1329
click at [1077, 420] on div "paused ID478 | USA | Sitewide | Countdown timer sept sales [LIVE] start date: 0…" at bounding box center [561, 839] width 1122 height 1329
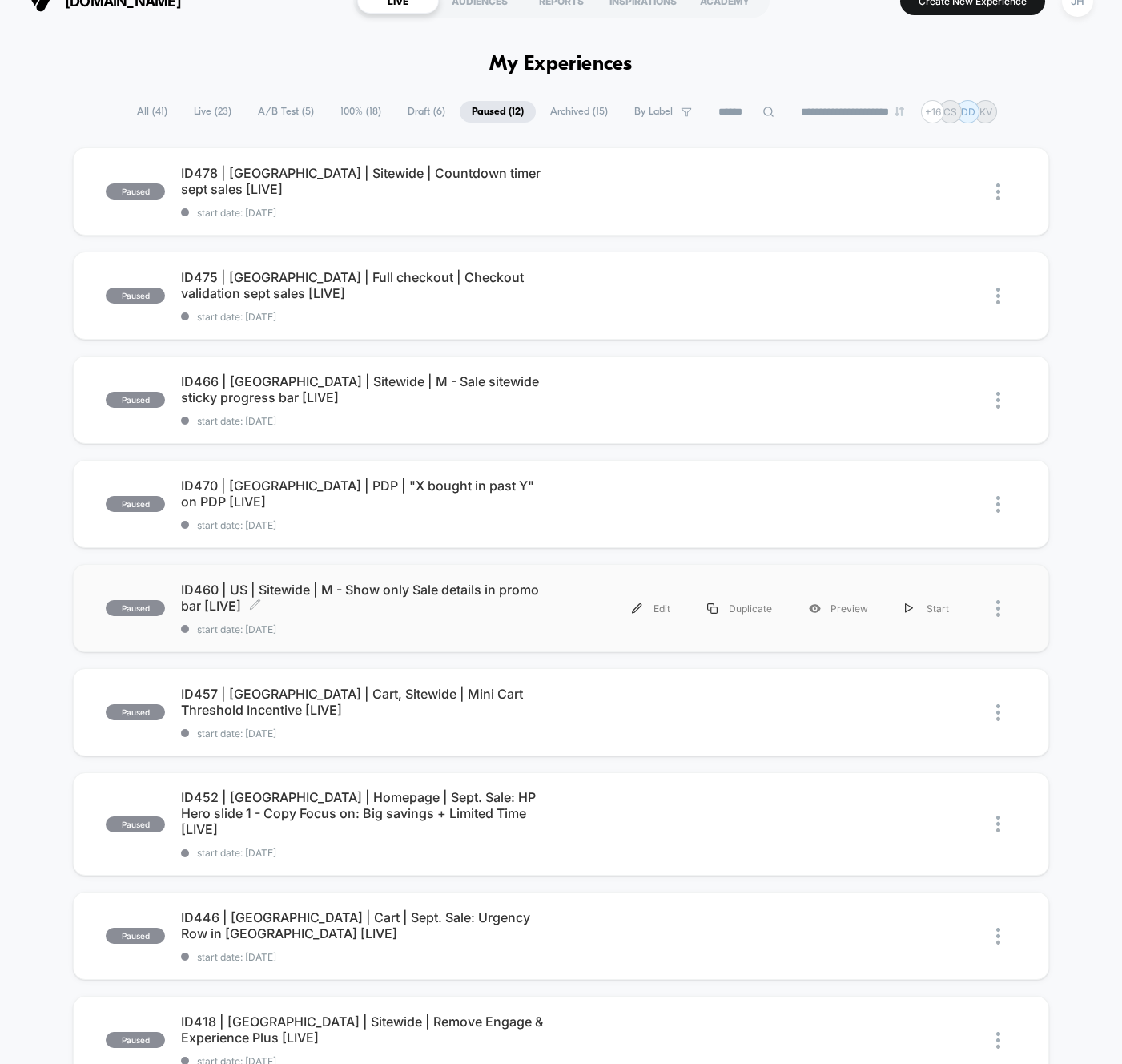
click at [475, 586] on span "ID460 | US | Sitewide | M - Show only Sale details in promo bar [LIVE] Click to…" at bounding box center [371, 597] width 380 height 32
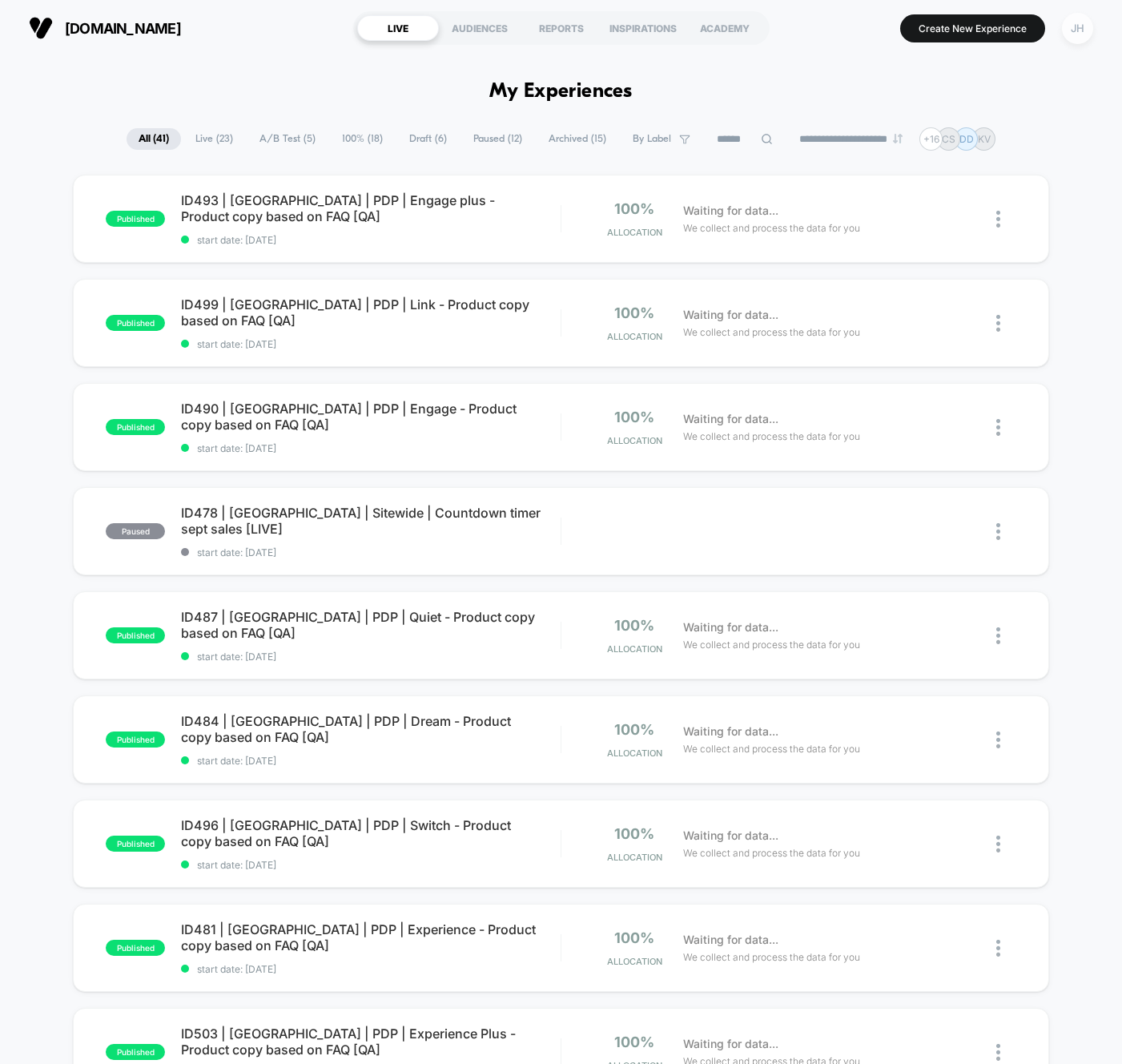
click at [1075, 31] on div "JH" at bounding box center [1077, 28] width 31 height 31
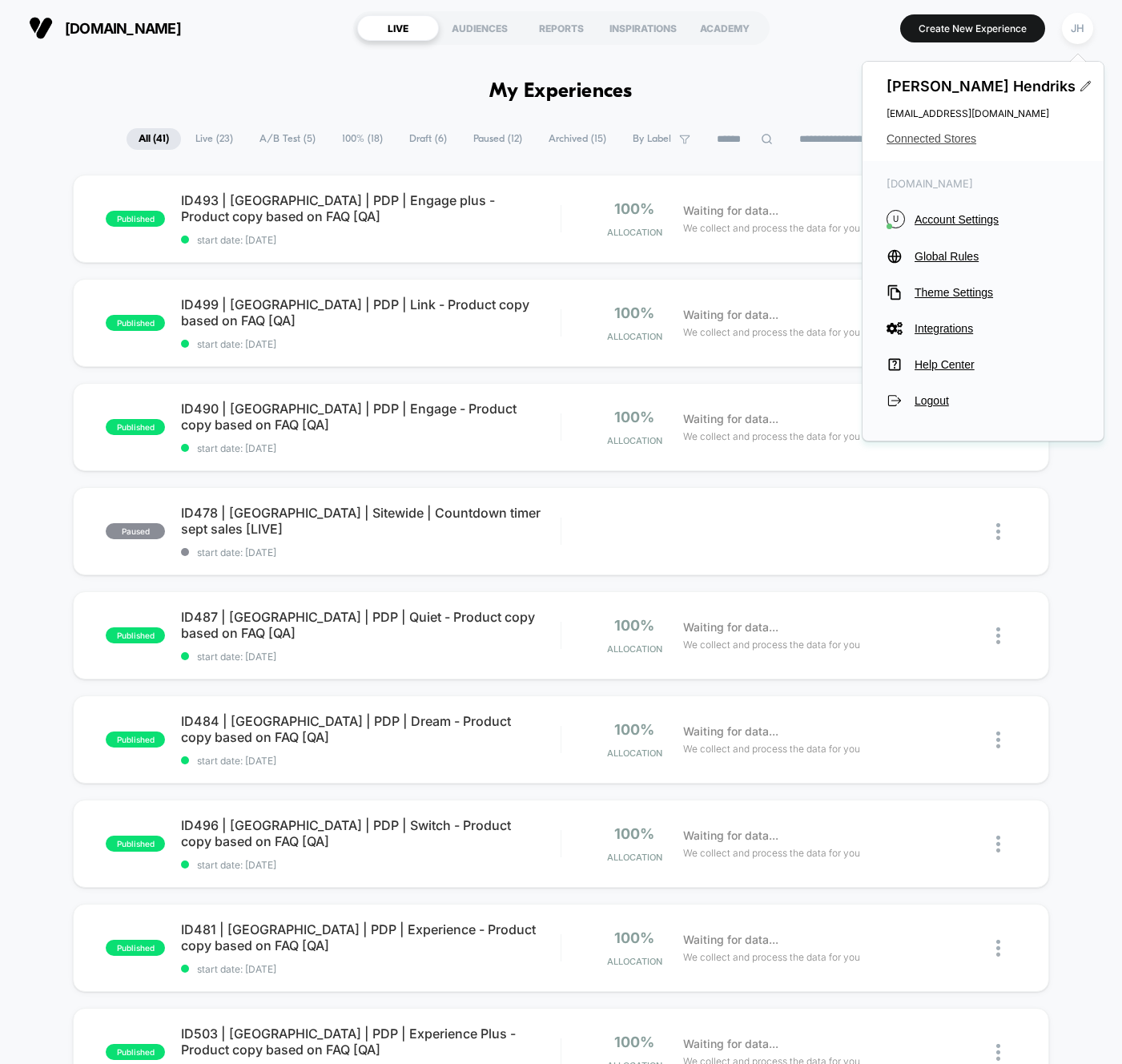
click at [927, 142] on span "Connected Stores" at bounding box center [983, 138] width 193 height 13
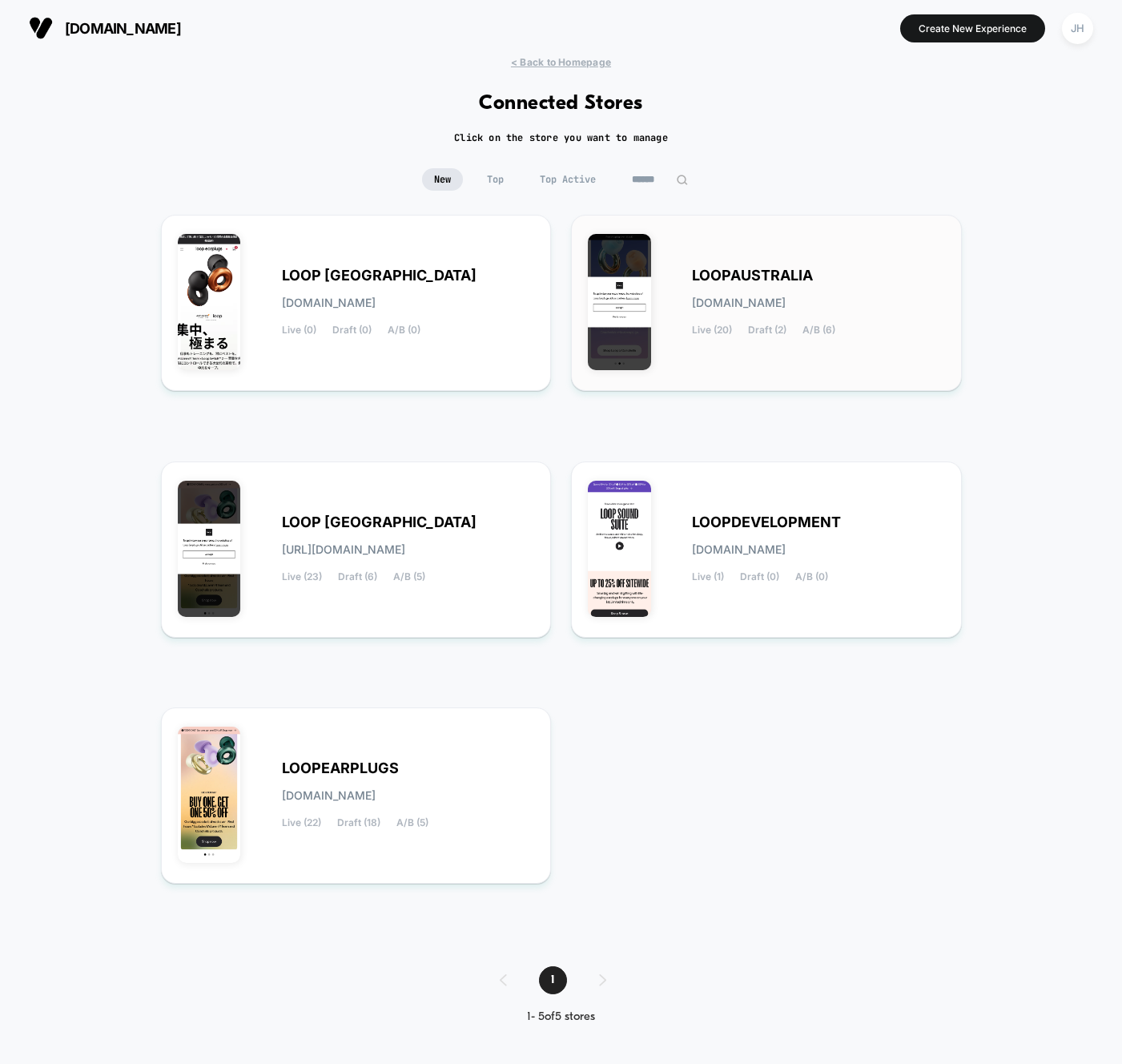
click at [745, 297] on span "loopaustralia.myshopify.com" at bounding box center [739, 302] width 94 height 11
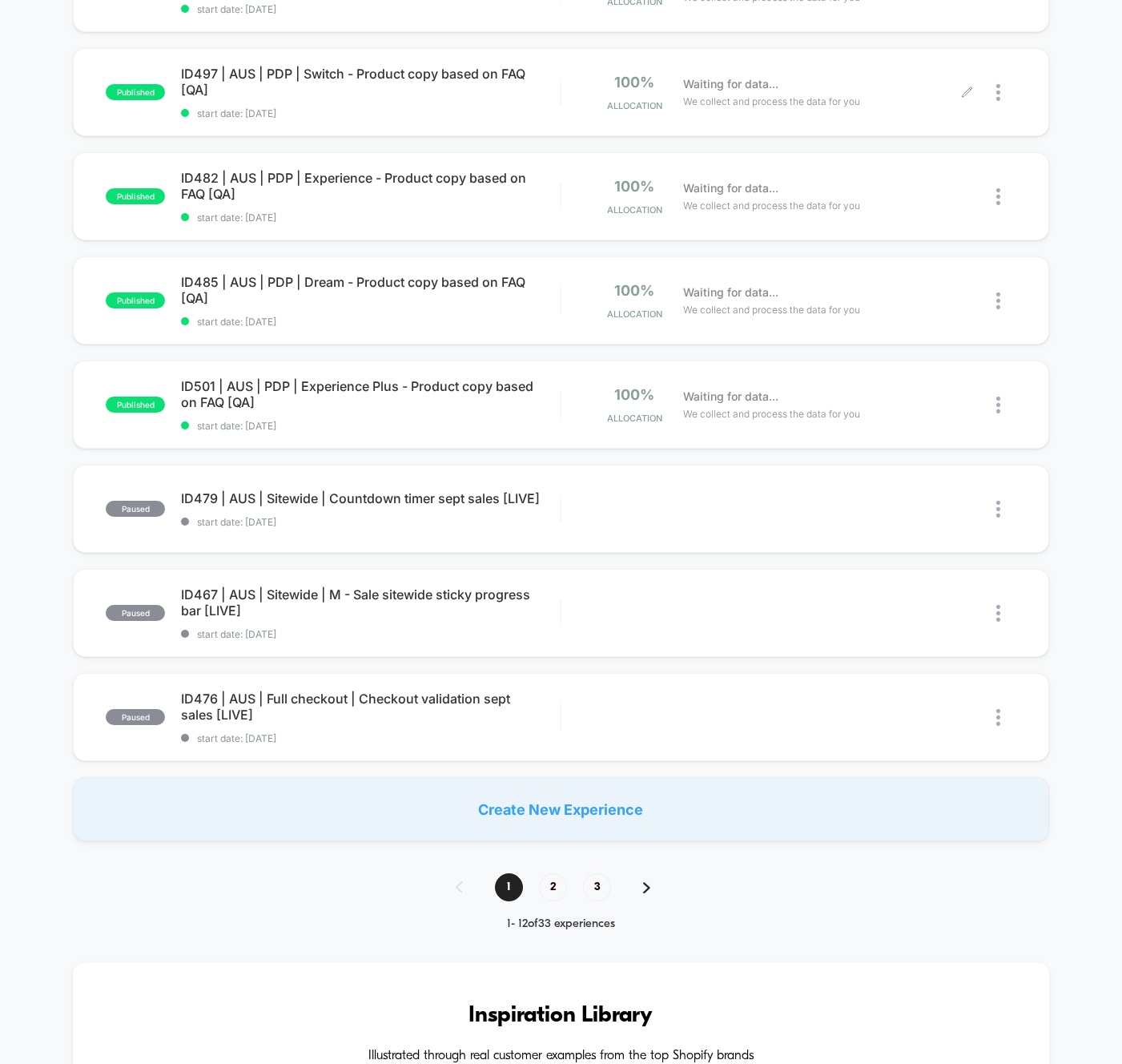
scroll to position [651, 0]
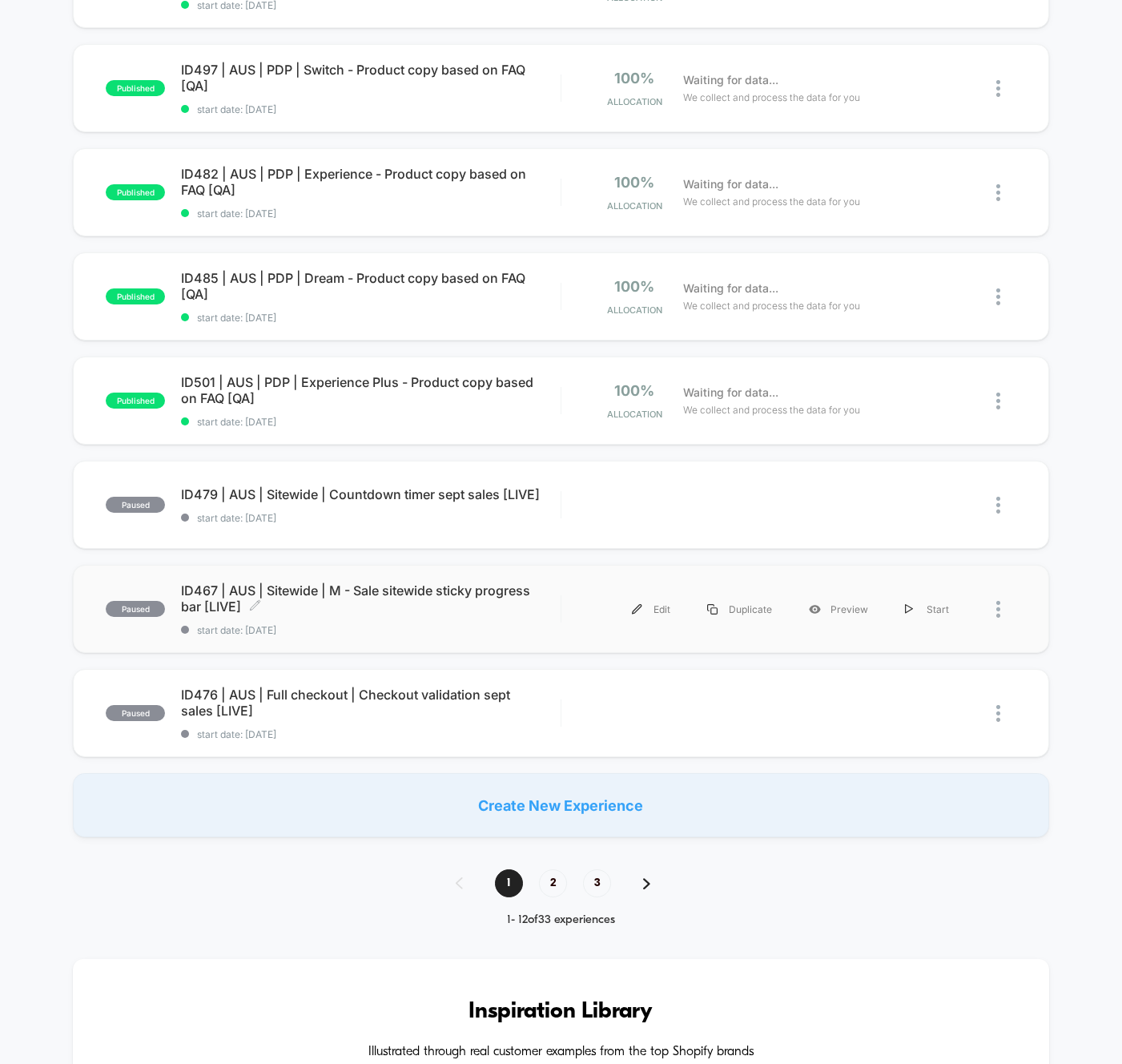
click at [470, 591] on span "ID467 | AUS | Sitewide | M - Sale sitewide sticky progress bar [LIVE] Click to …" at bounding box center [371, 598] width 380 height 32
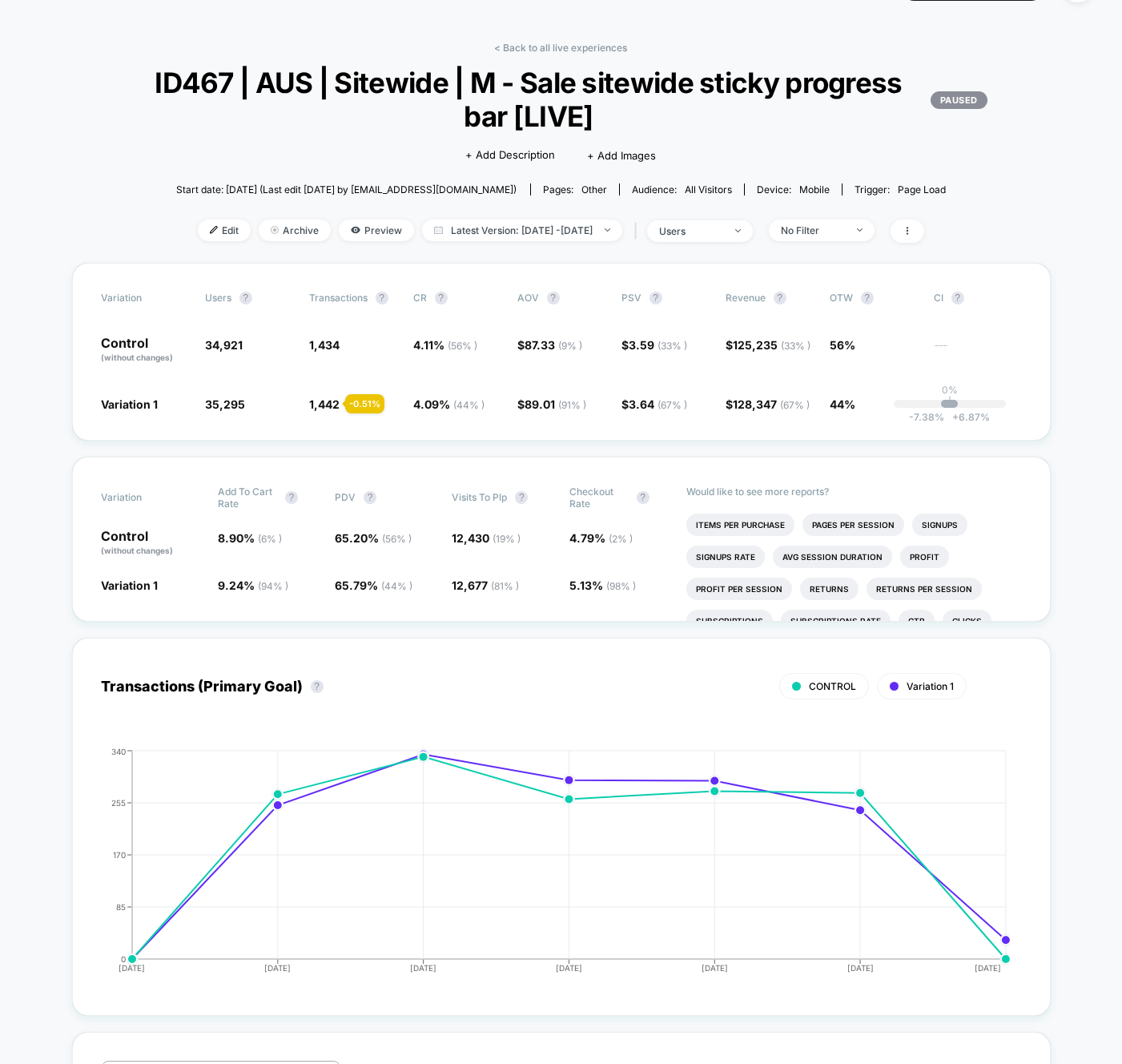
scroll to position [47, 0]
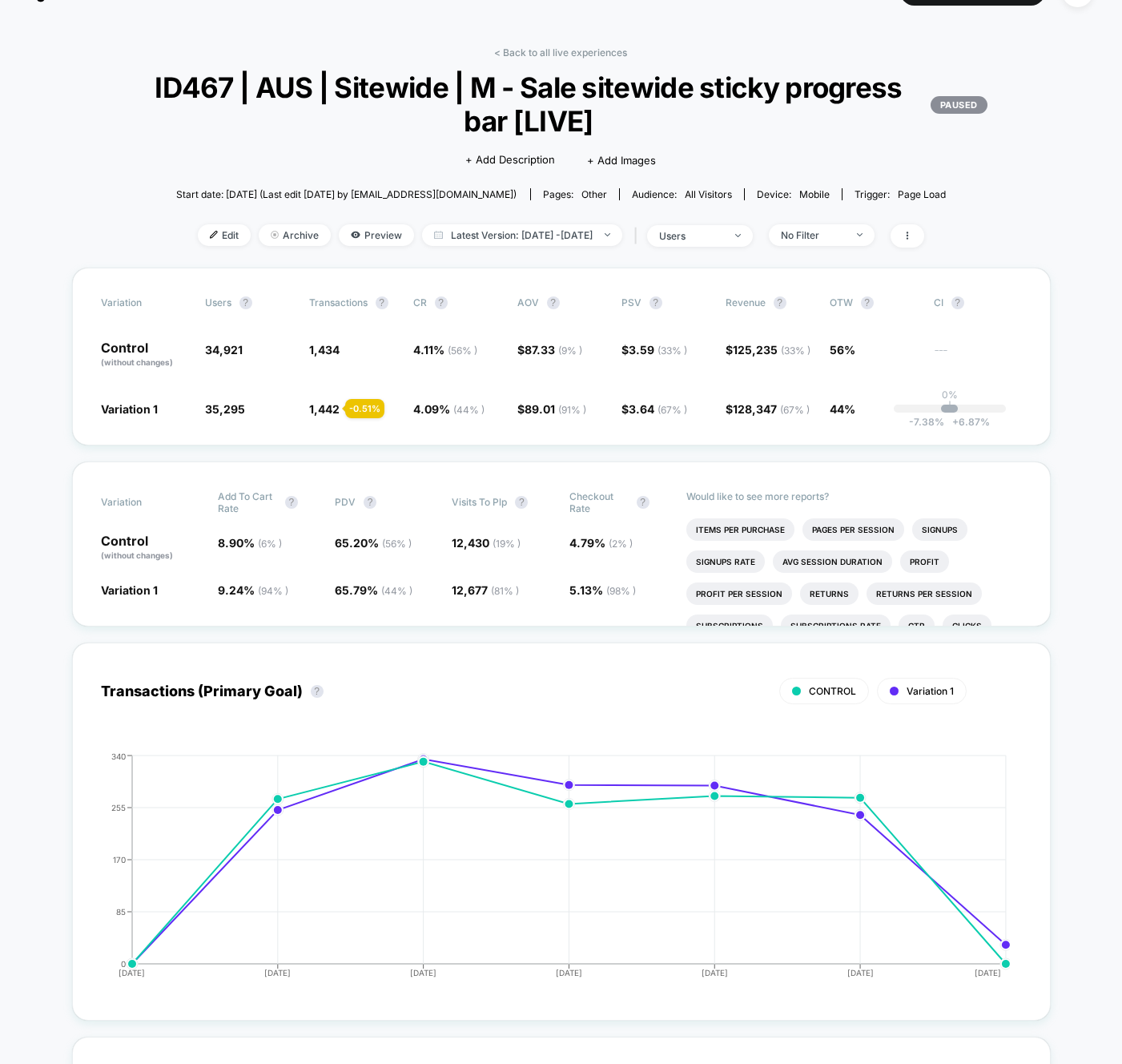
scroll to position [36, 0]
click at [739, 130] on span "ID467 | AUS | Sitewide | M - Sale sitewide sticky progress bar [LIVE] PAUSED" at bounding box center [561, 105] width 854 height 67
click at [585, 276] on div "Variation users ? Transactions ? CR ? AOV ? PSV ? Revenue ? OTW ? CI ? Control …" at bounding box center [561, 357] width 979 height 178
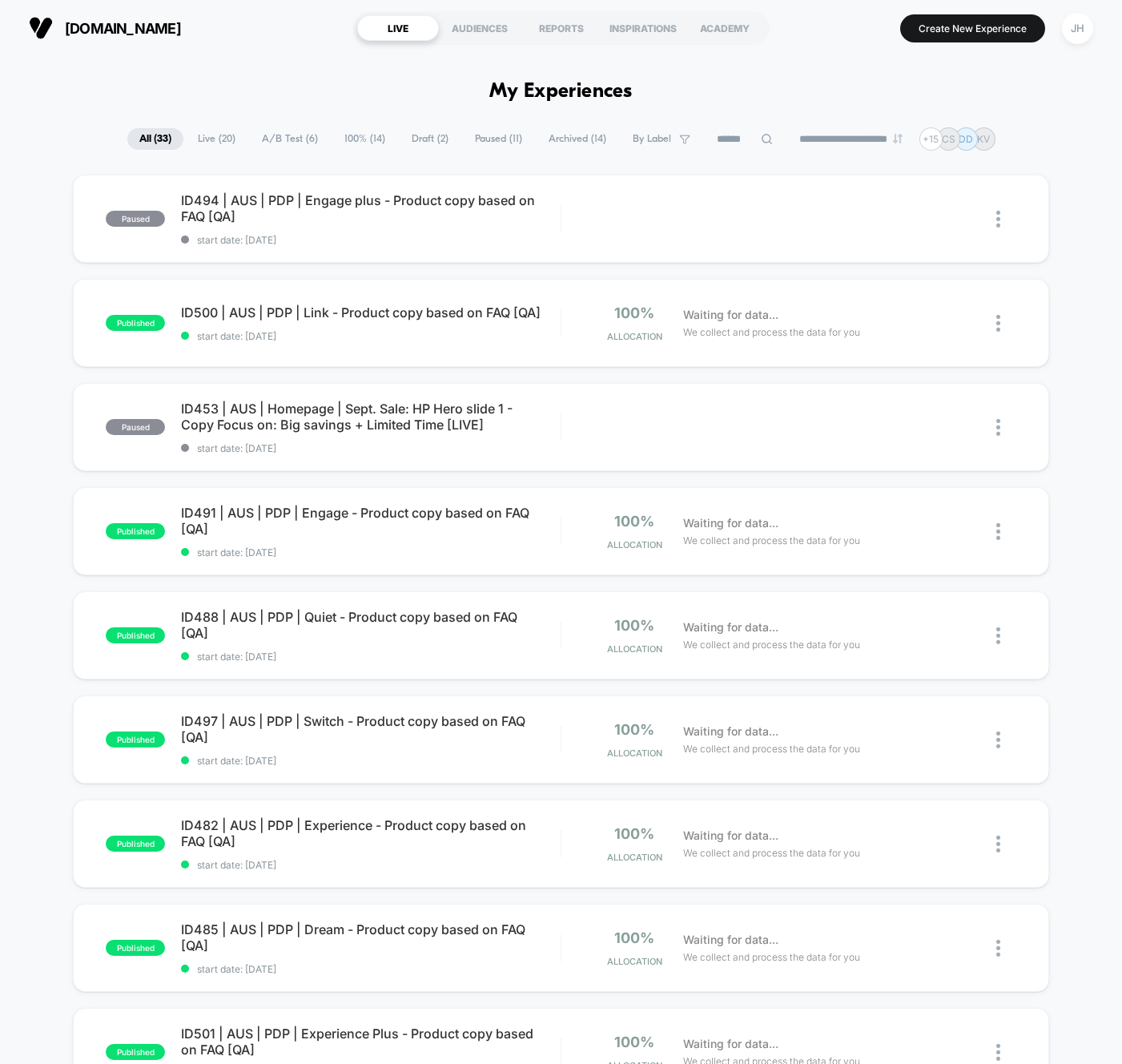
click at [463, 136] on span "Paused ( 11 )" at bounding box center [498, 138] width 71 height 21
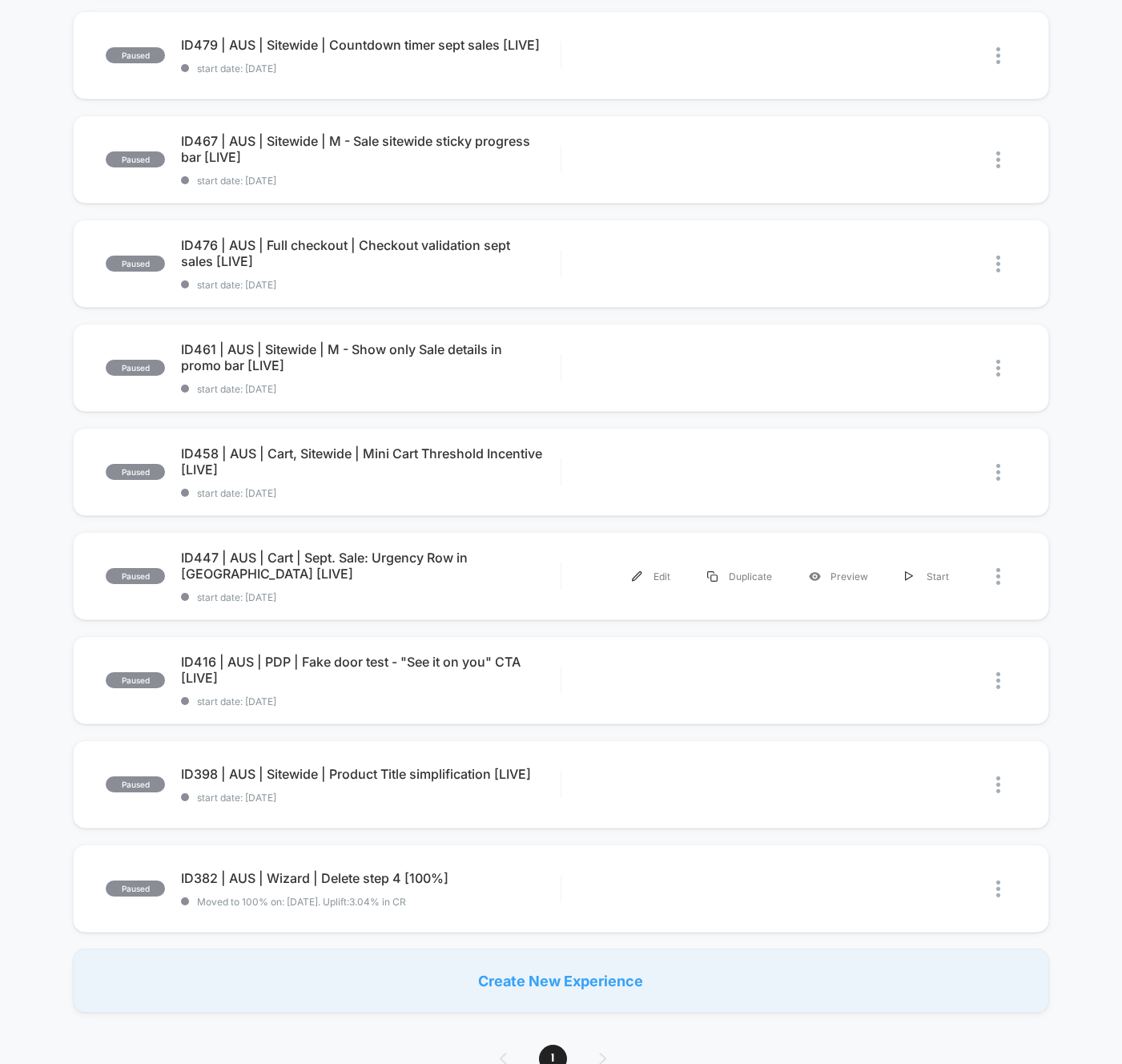
scroll to position [369, 0]
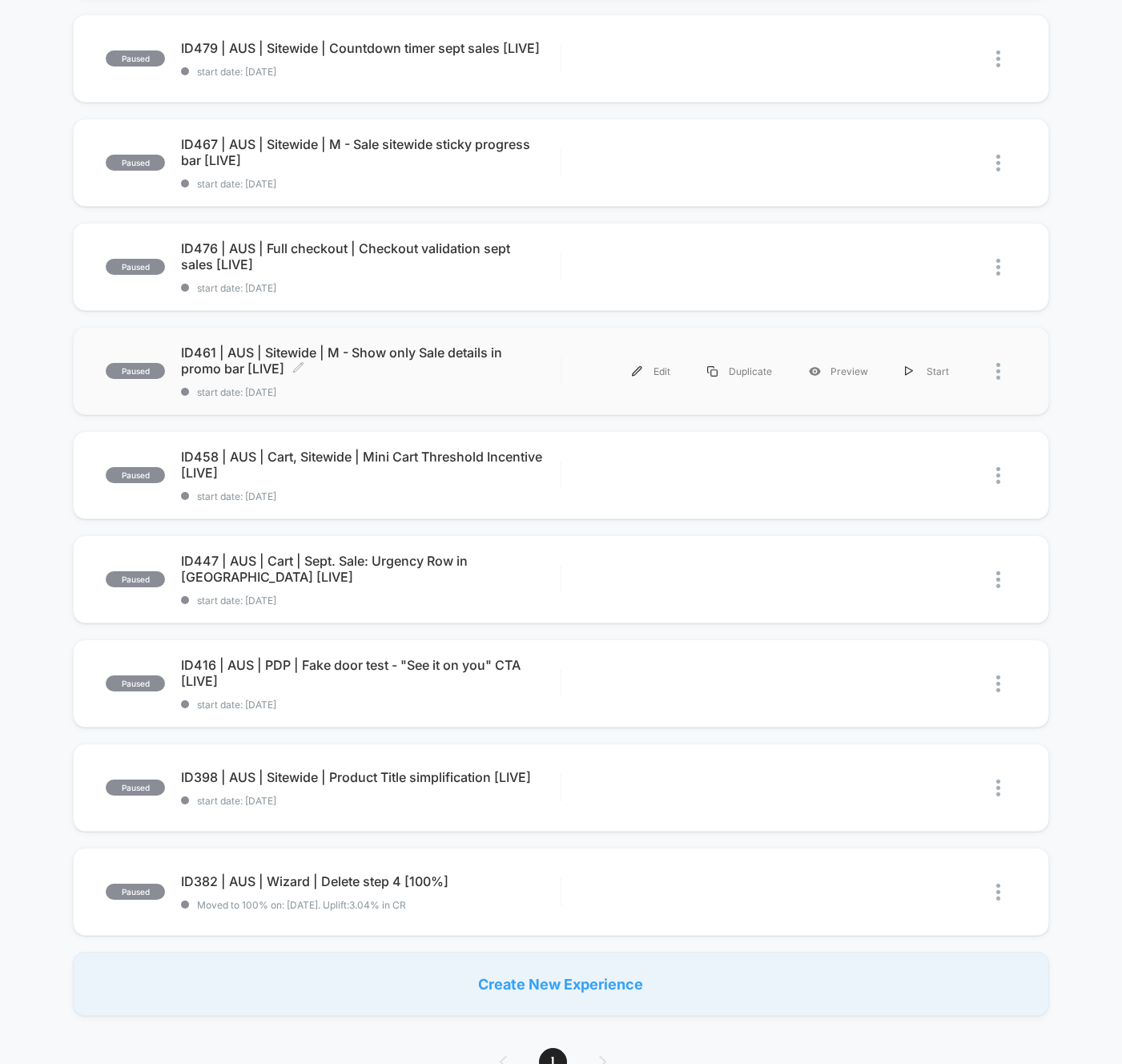
click at [480, 360] on span "ID461 | AUS | Sitewide | M - Show only Sale details in promo bar [LIVE] Click t…" at bounding box center [371, 360] width 380 height 32
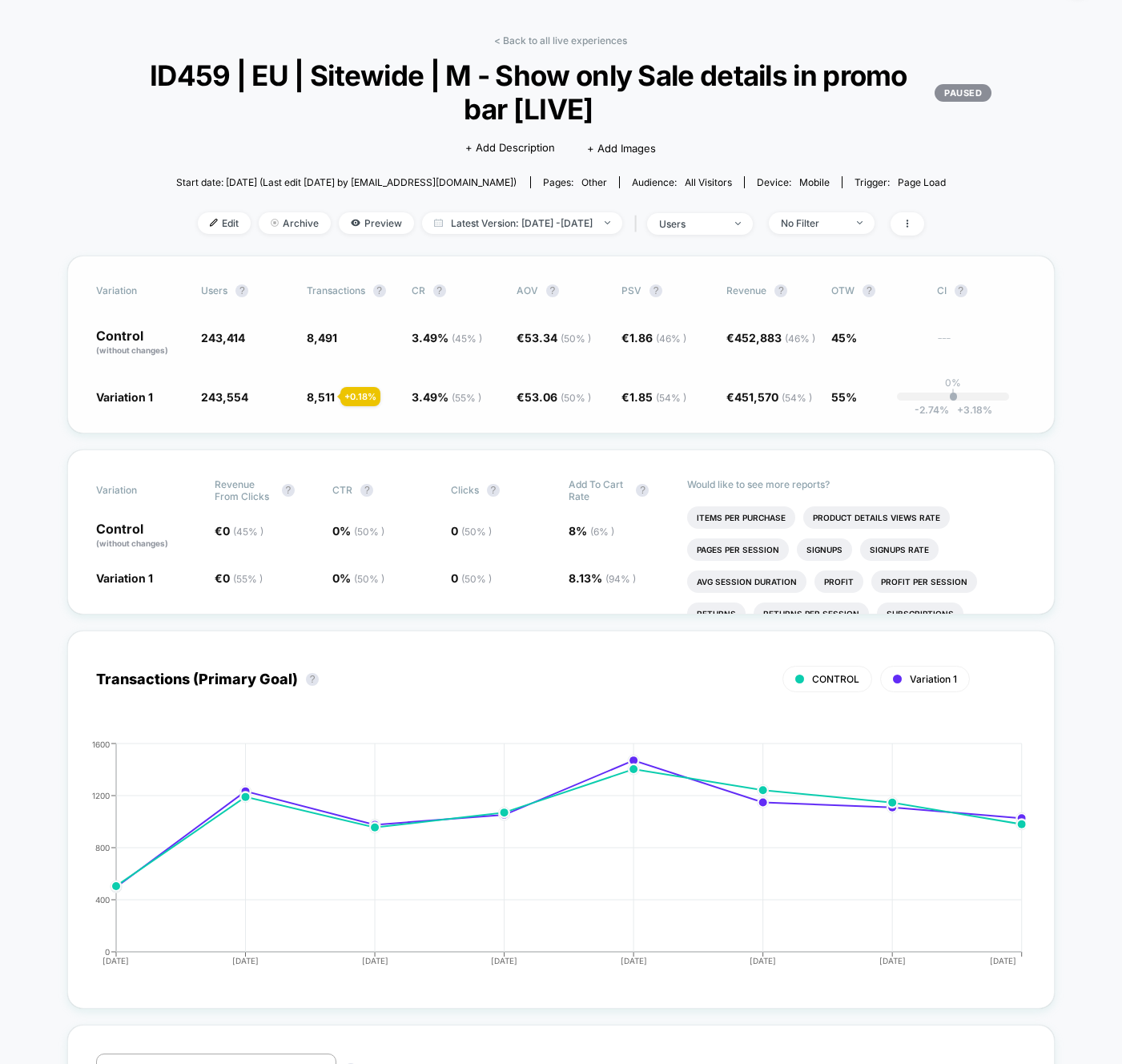
scroll to position [52, 0]
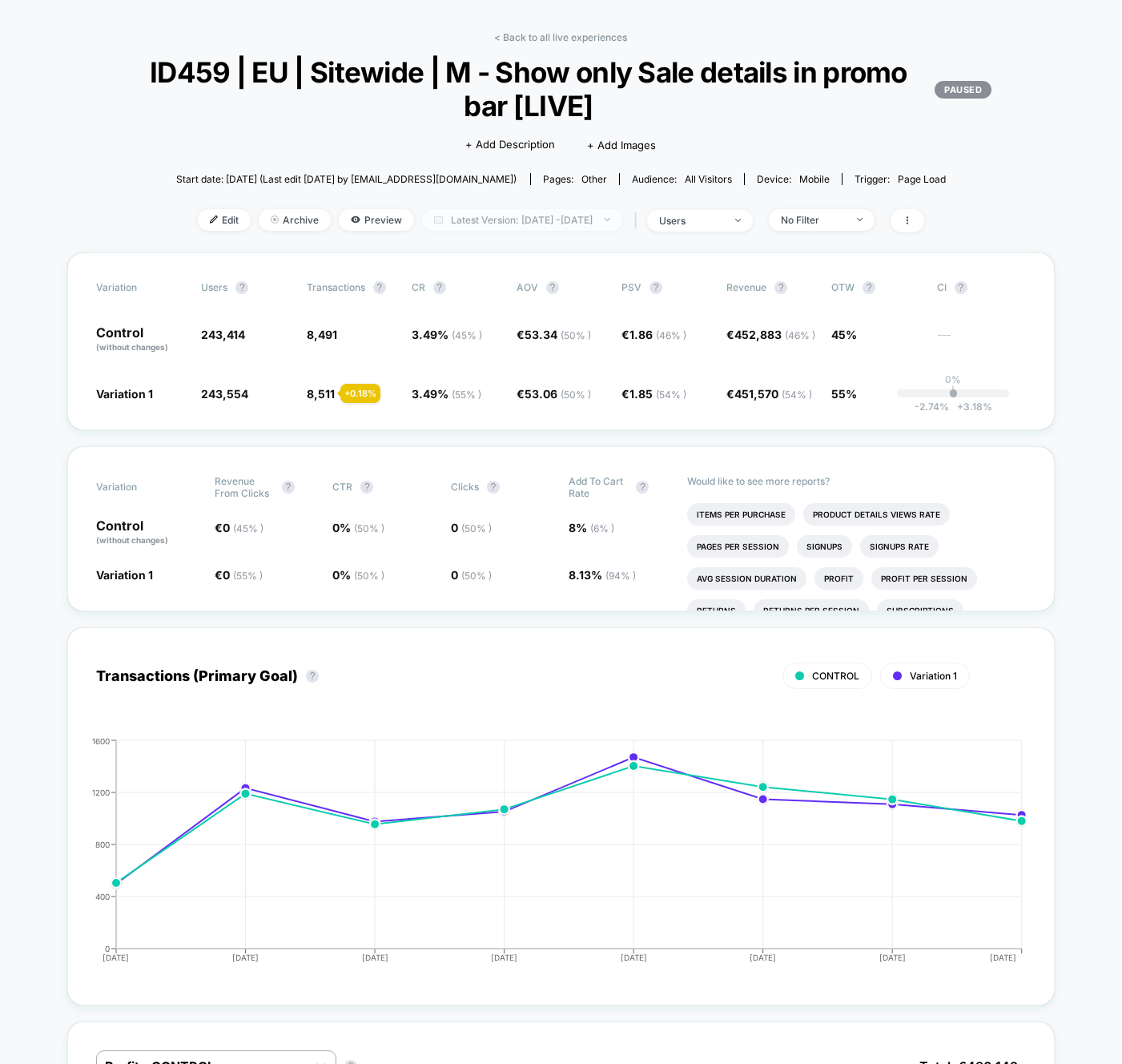
click at [542, 222] on span "Latest Version: [DATE] - [DATE]" at bounding box center [522, 220] width 200 height 21
select select "*"
select select "****"
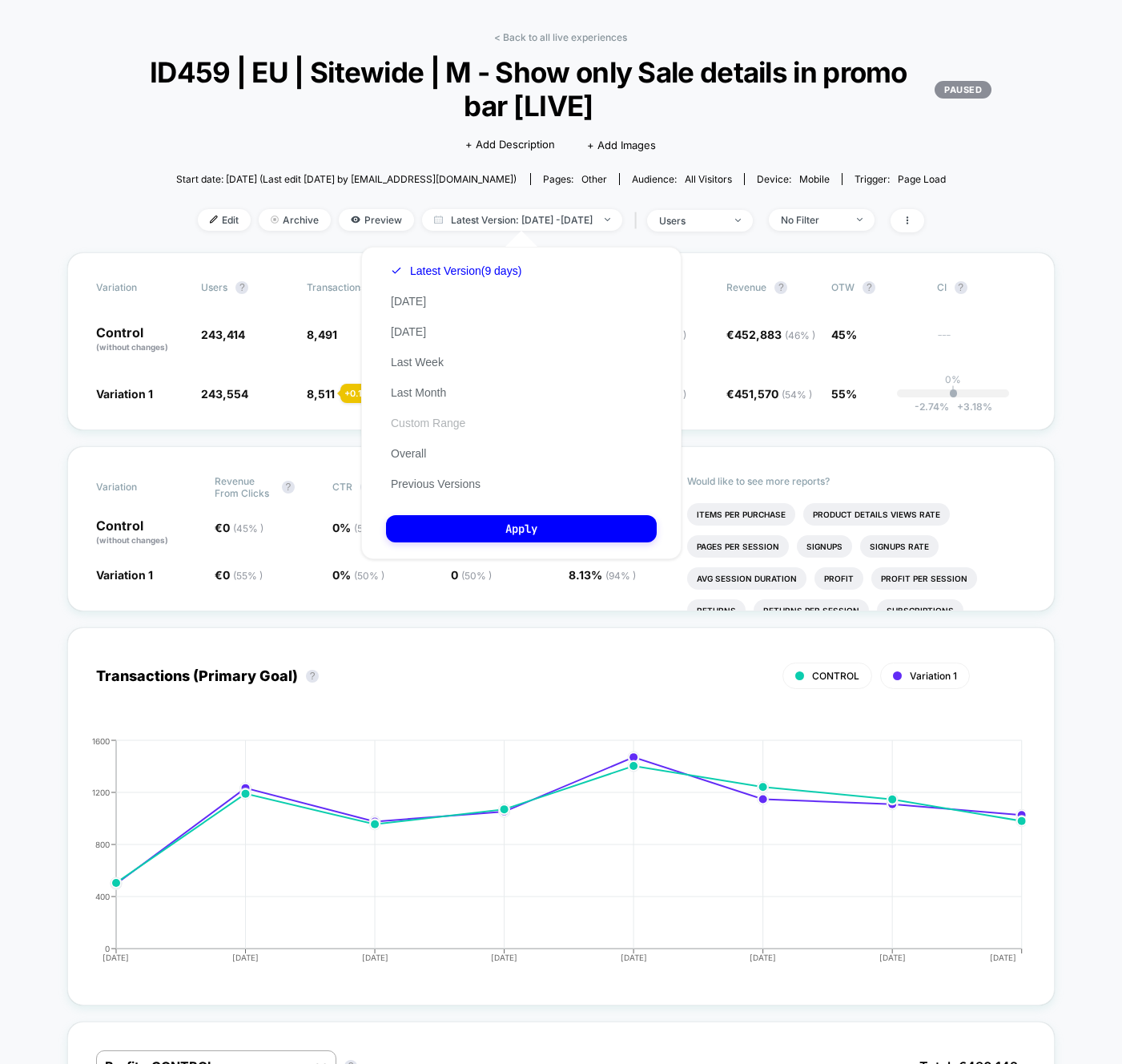
click at [445, 422] on button "Custom Range" at bounding box center [428, 423] width 84 height 15
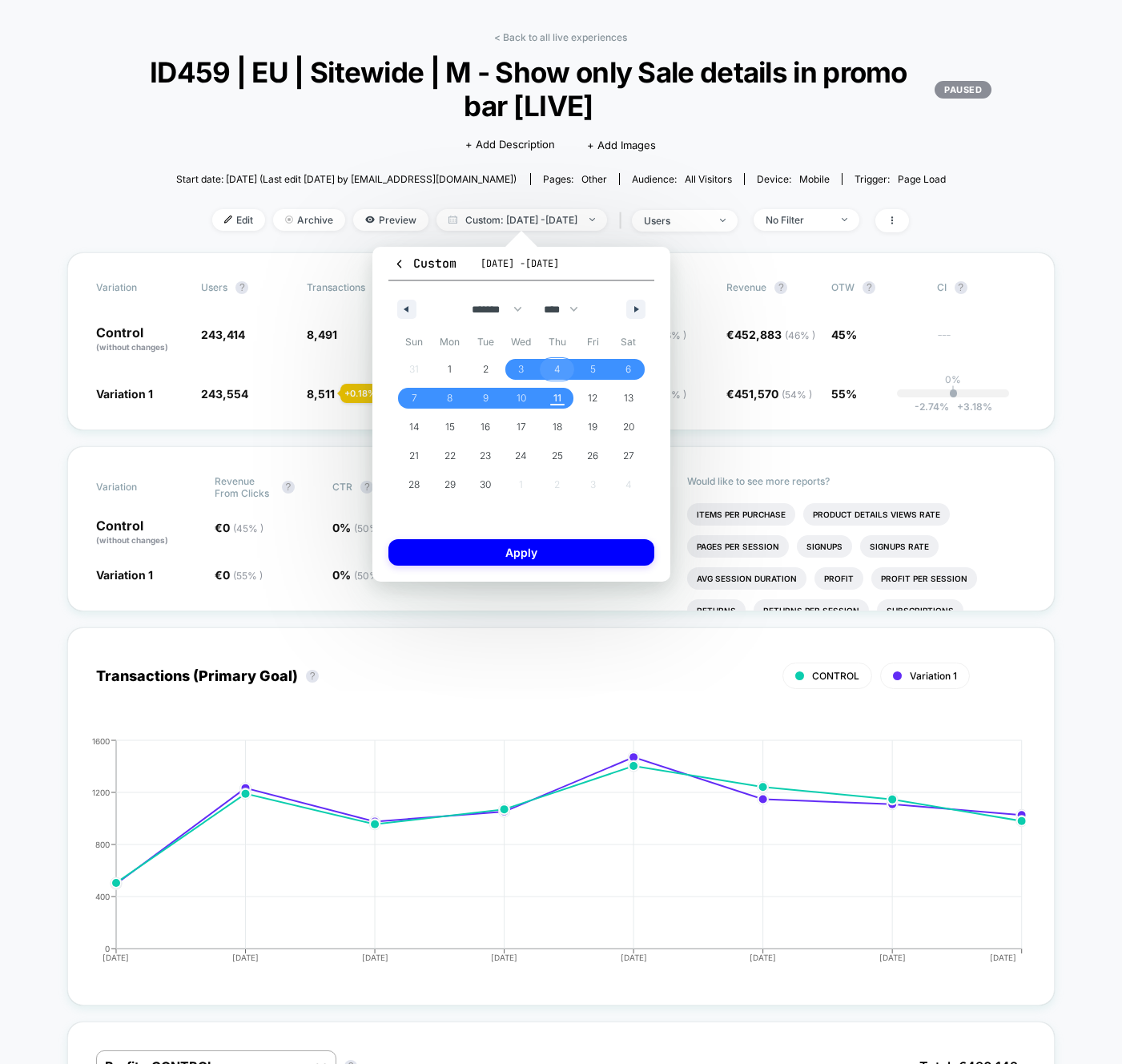
click at [554, 366] on span "4" at bounding box center [557, 370] width 6 height 29
click at [528, 399] on span "10" at bounding box center [522, 398] width 36 height 21
click at [536, 551] on button "Apply" at bounding box center [522, 553] width 266 height 27
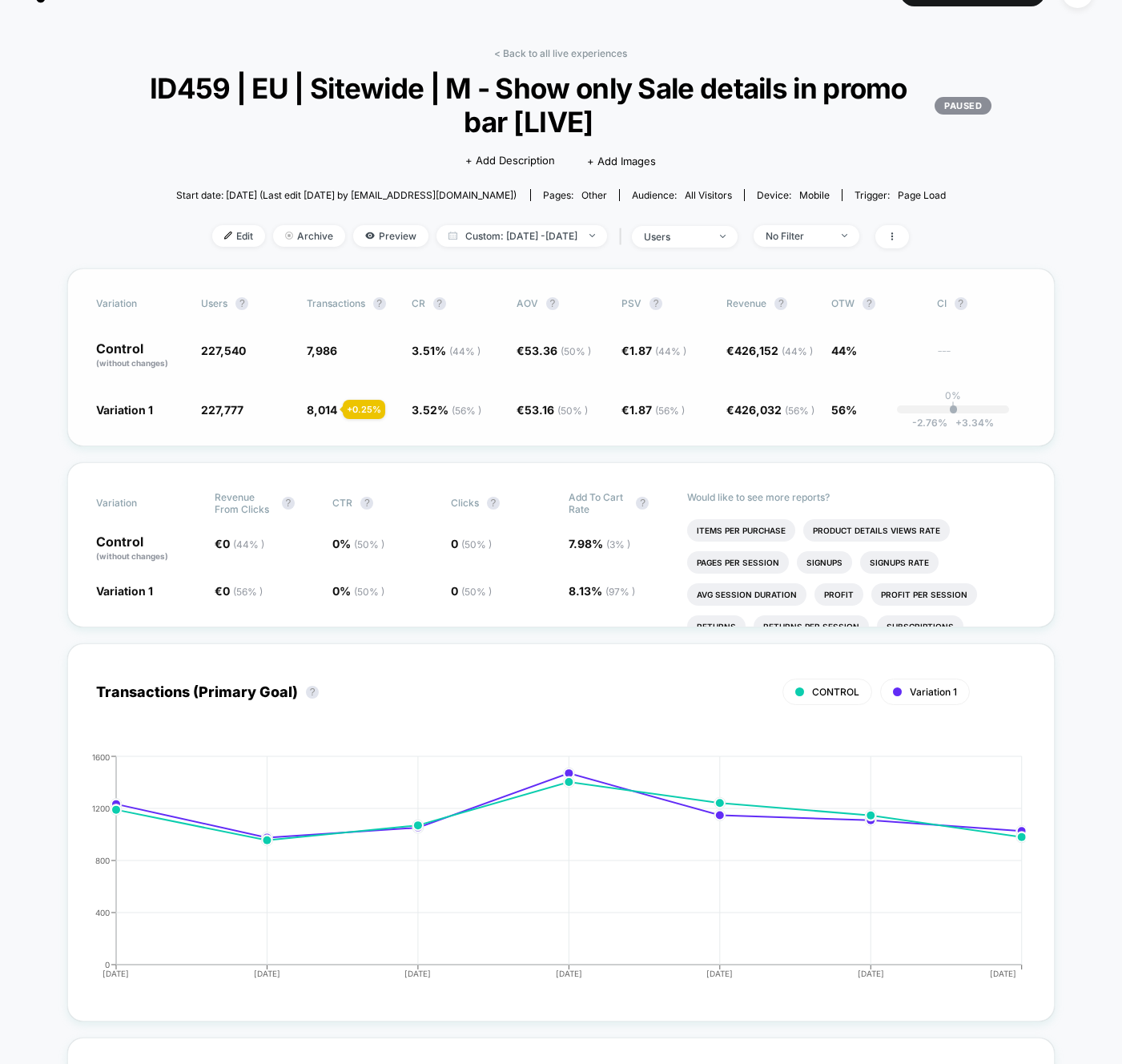
scroll to position [34, 0]
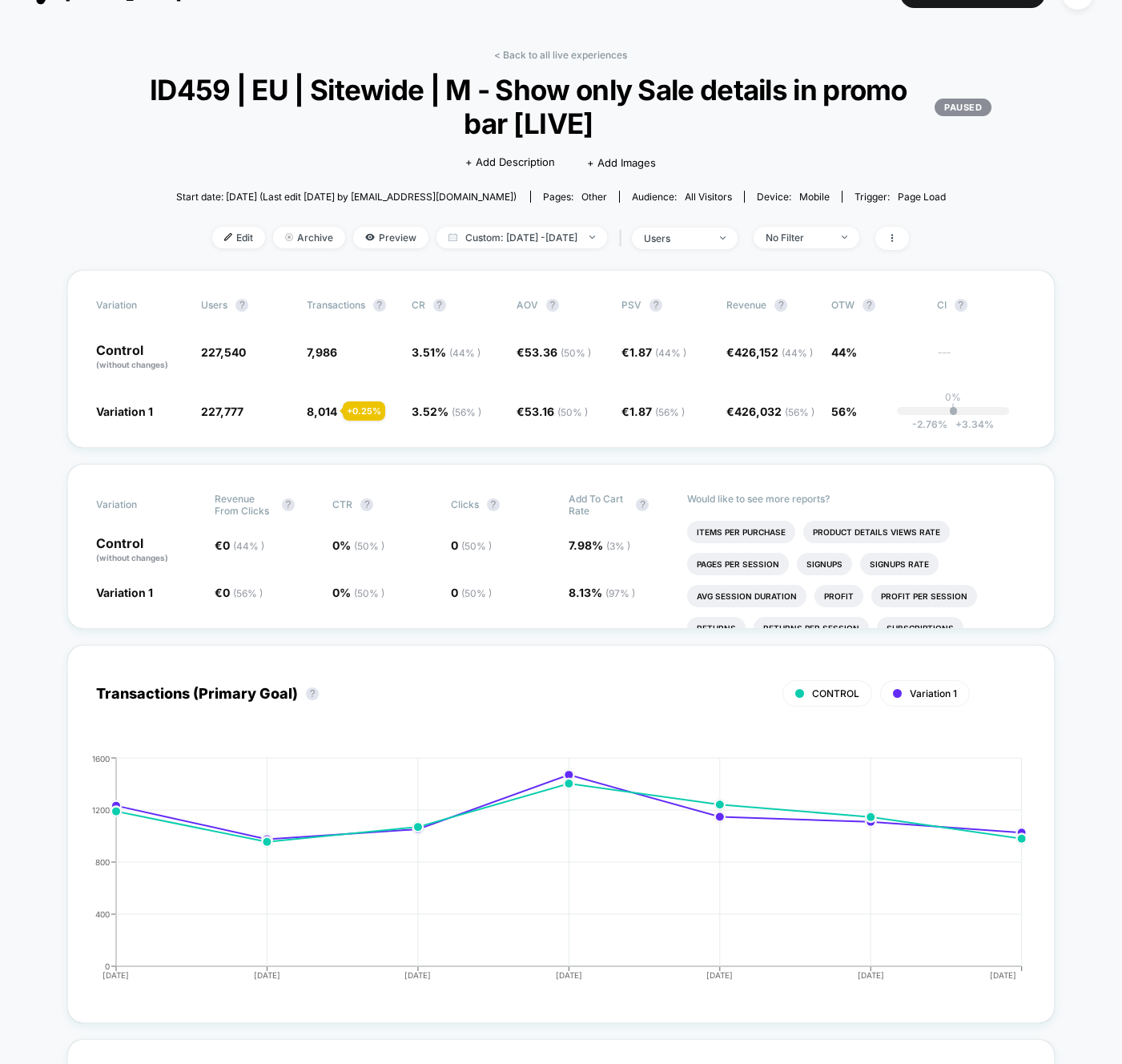
click at [588, 593] on span "8.13 % ( 97 % )" at bounding box center [602, 593] width 67 height 14
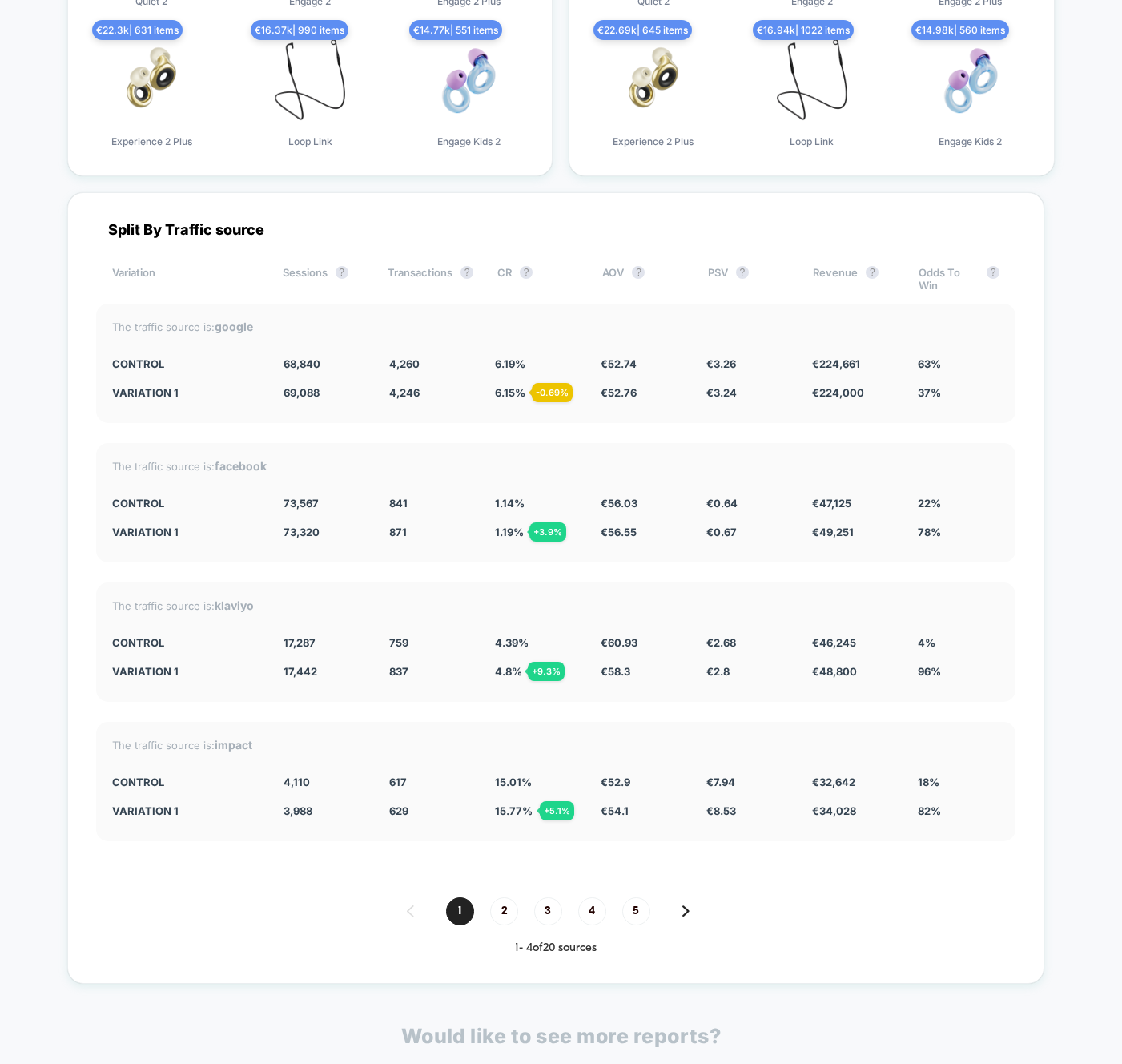
scroll to position [5008, 0]
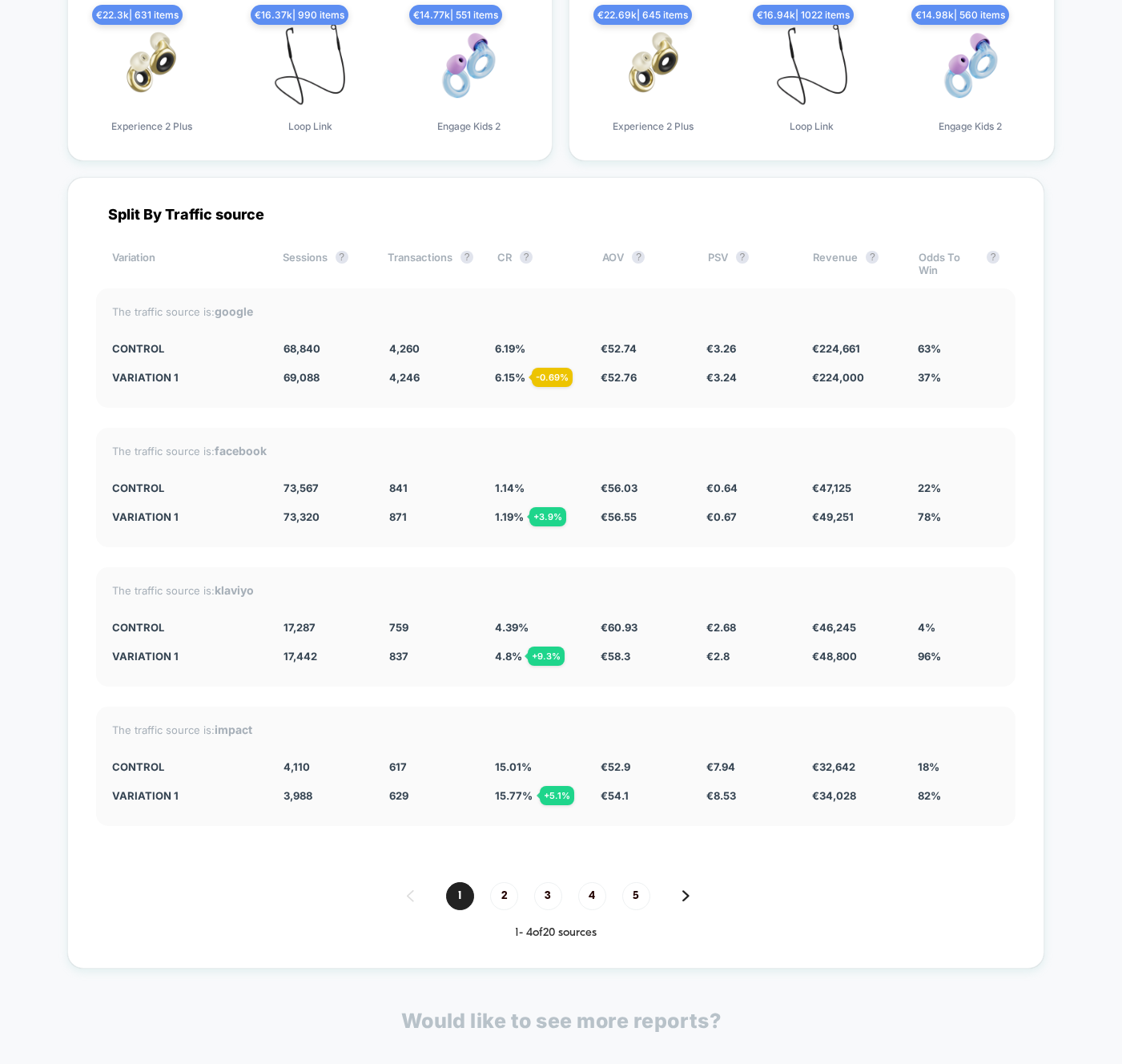
click at [492, 900] on span "2" at bounding box center [504, 896] width 28 height 28
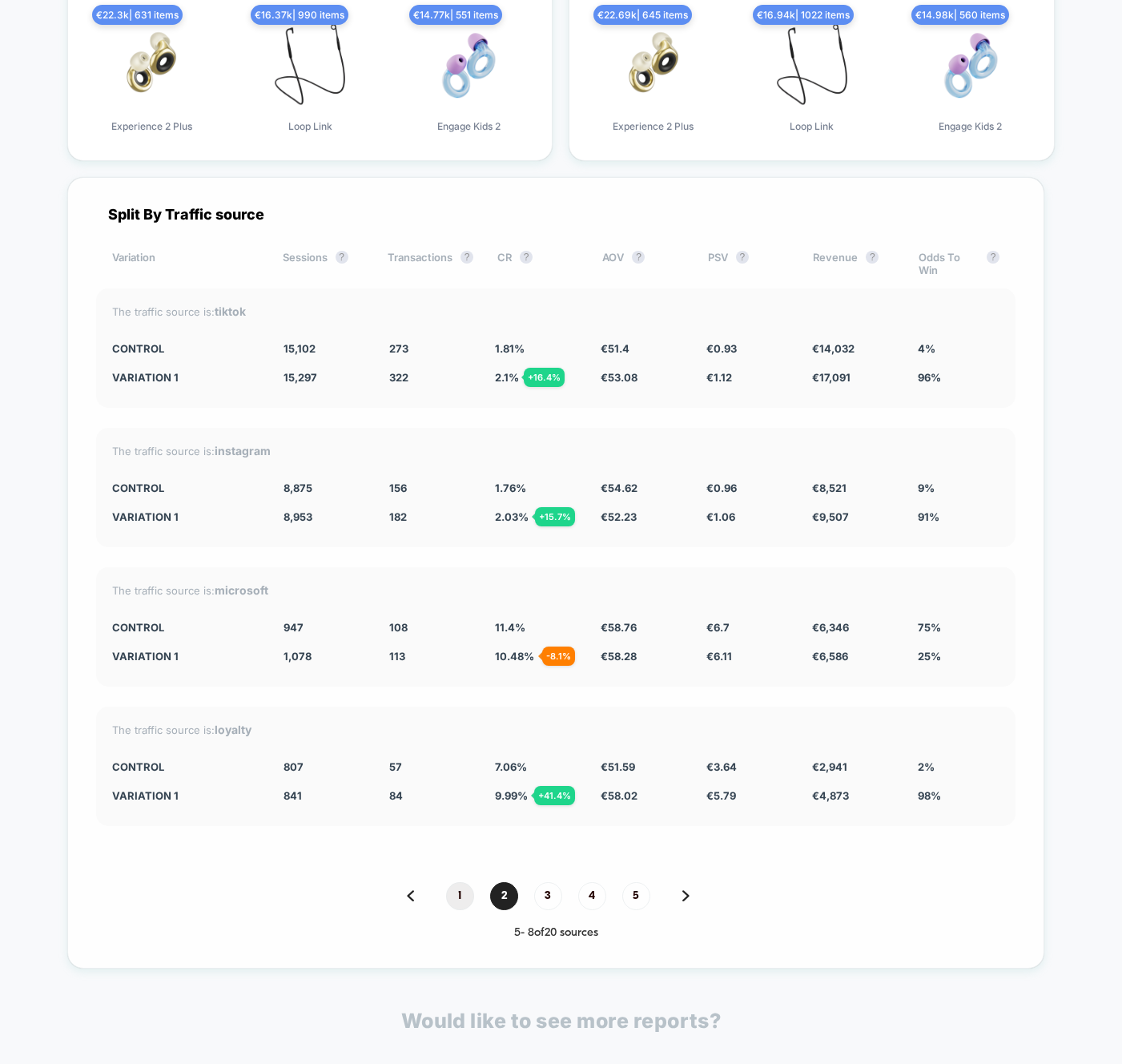
click at [449, 893] on span "1" at bounding box center [460, 896] width 28 height 28
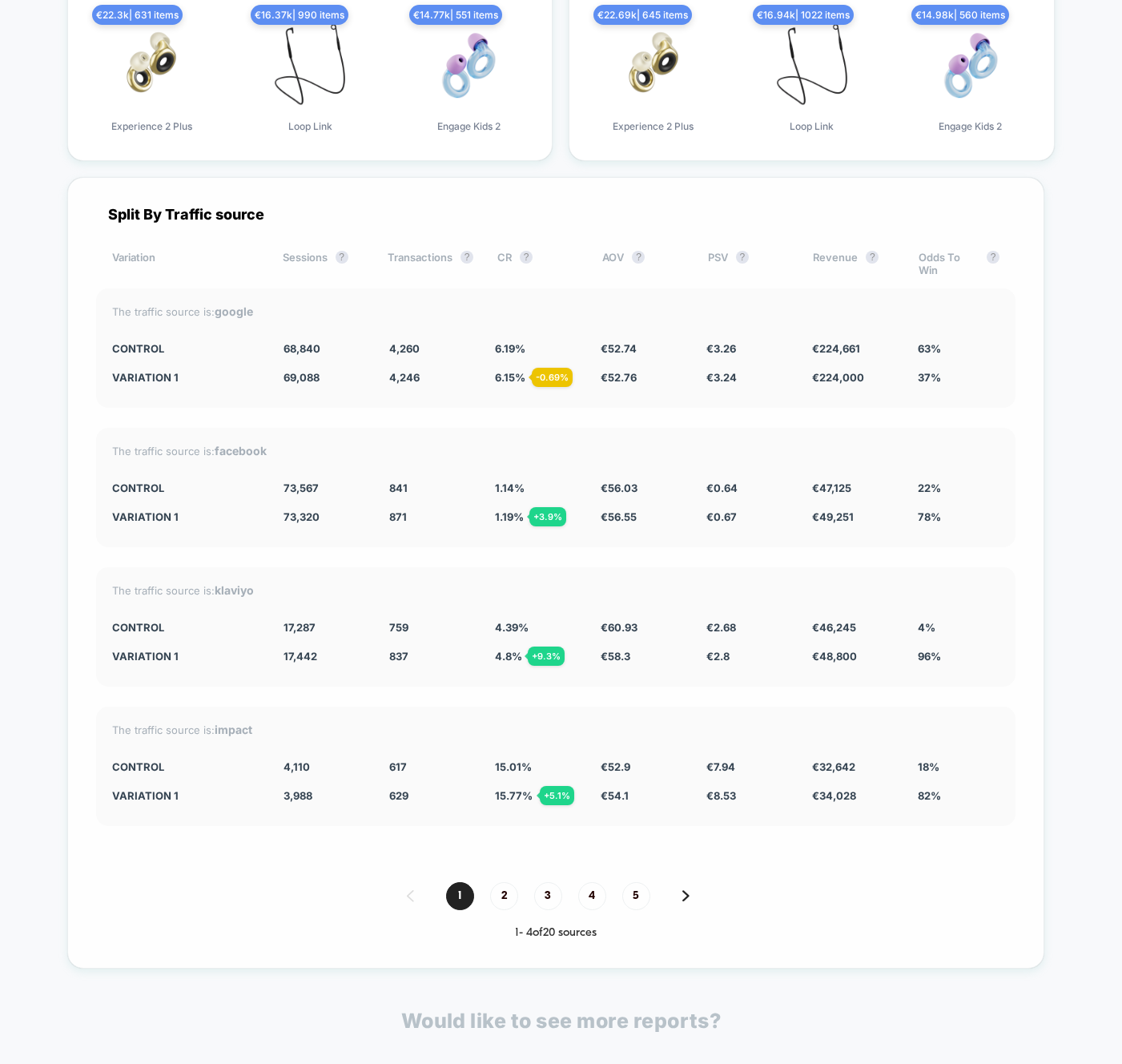
click at [514, 891] on div "1 2 3 4 5" at bounding box center [556, 896] width 920 height 28
click at [499, 896] on span "2" at bounding box center [504, 896] width 28 height 28
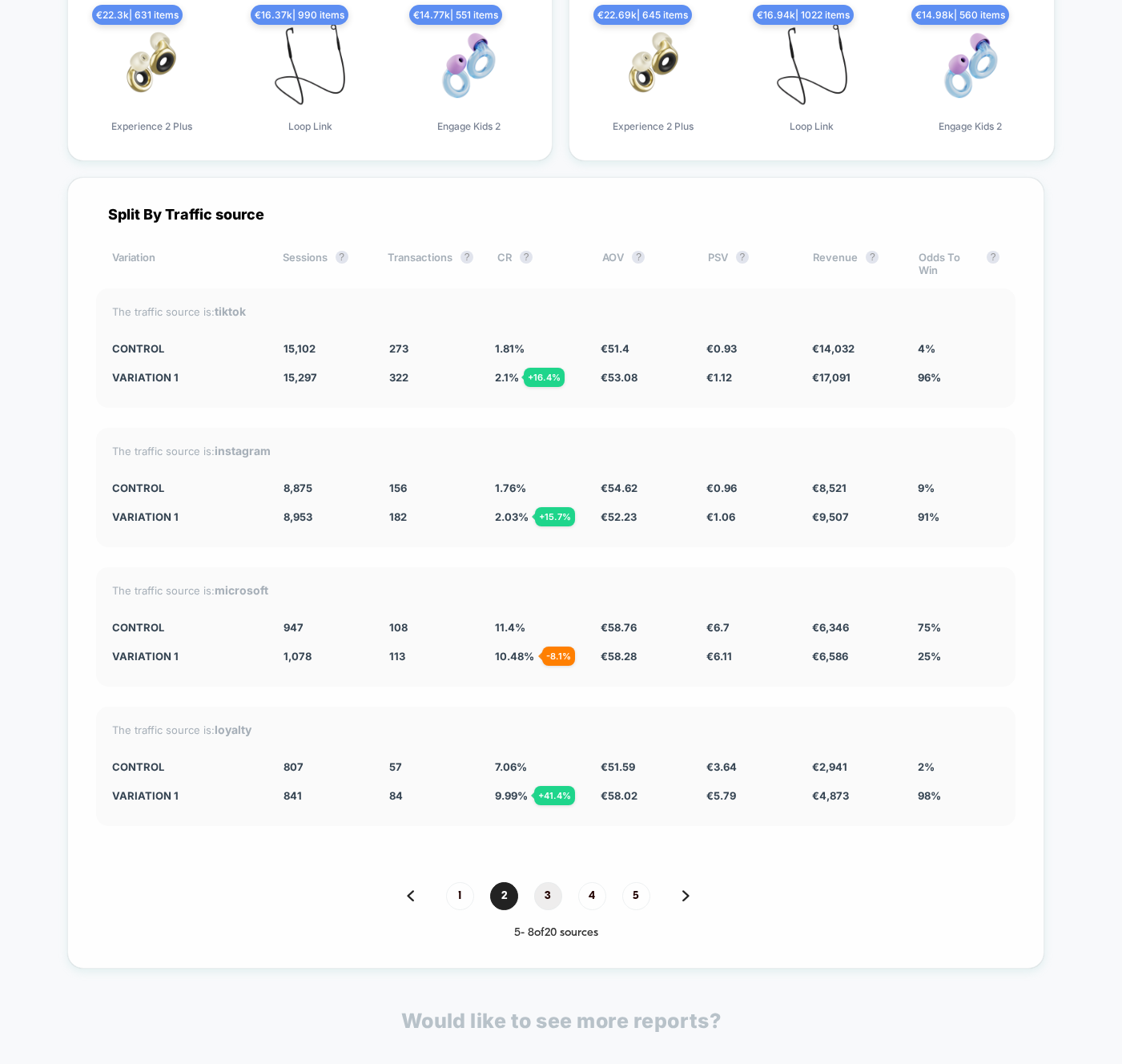
click at [534, 896] on span "3" at bounding box center [548, 896] width 28 height 28
click at [586, 904] on span "4" at bounding box center [592, 896] width 28 height 28
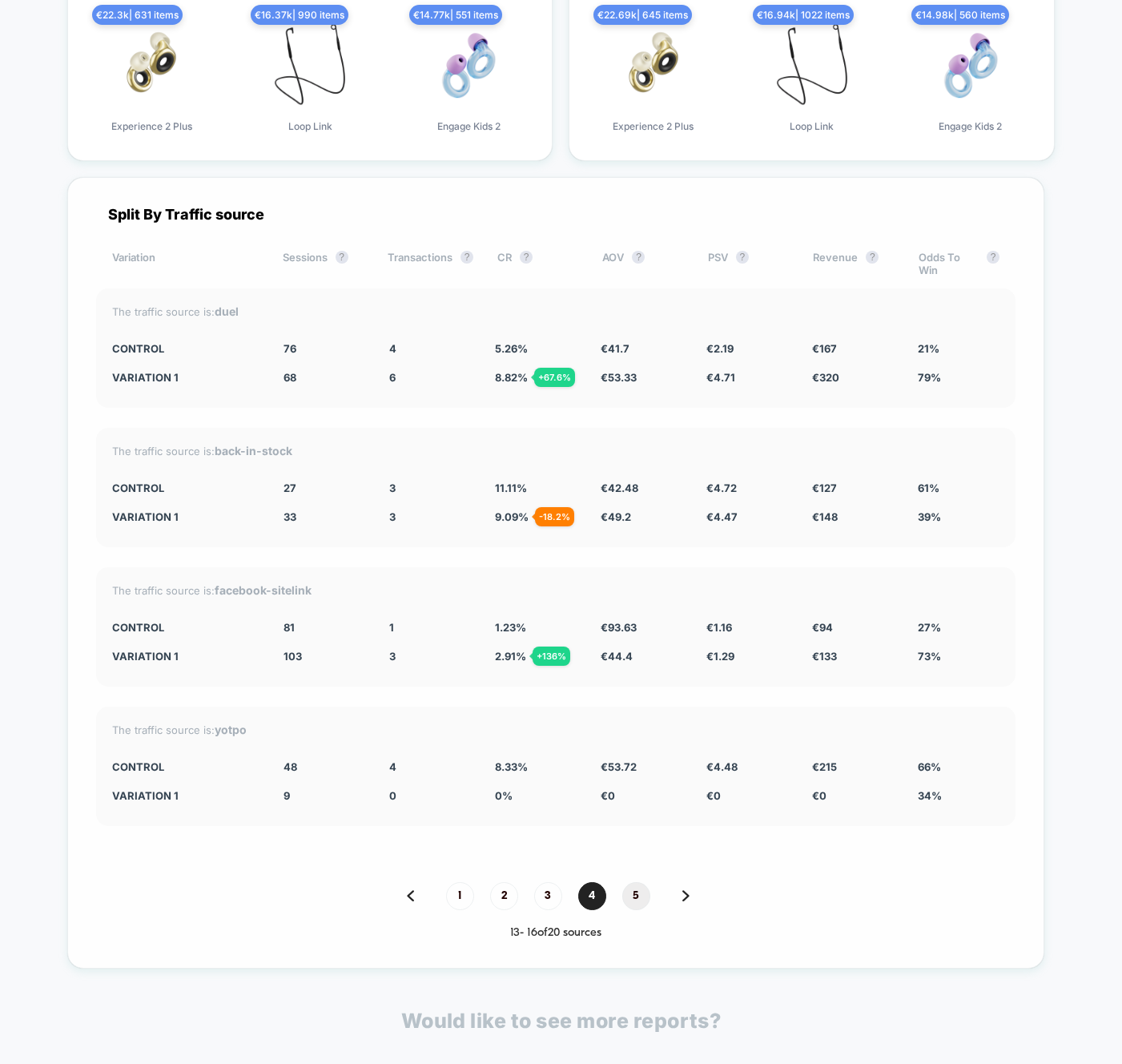
click at [625, 904] on span "5" at bounding box center [636, 896] width 28 height 28
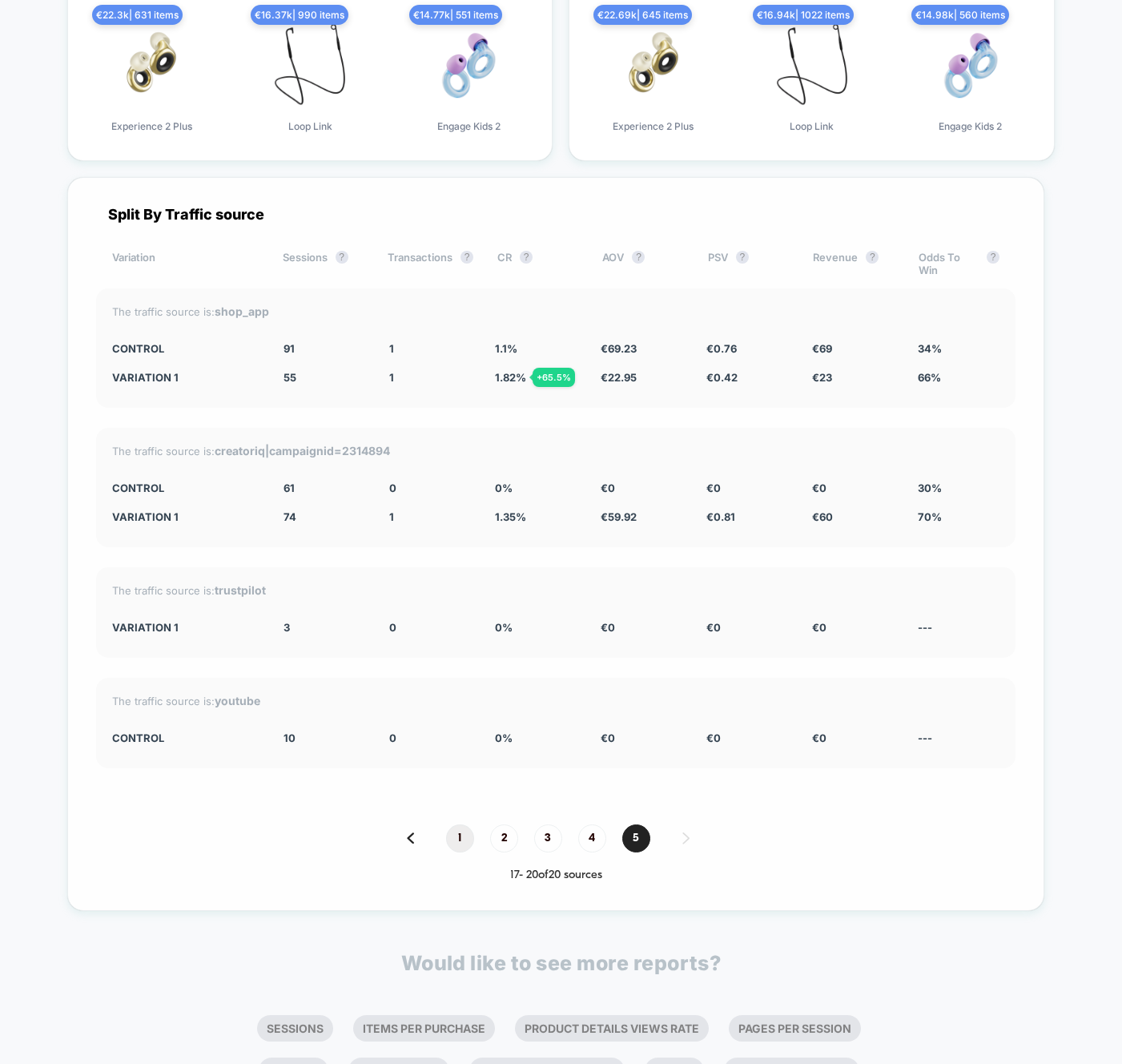
click at [446, 849] on span "1" at bounding box center [460, 838] width 28 height 28
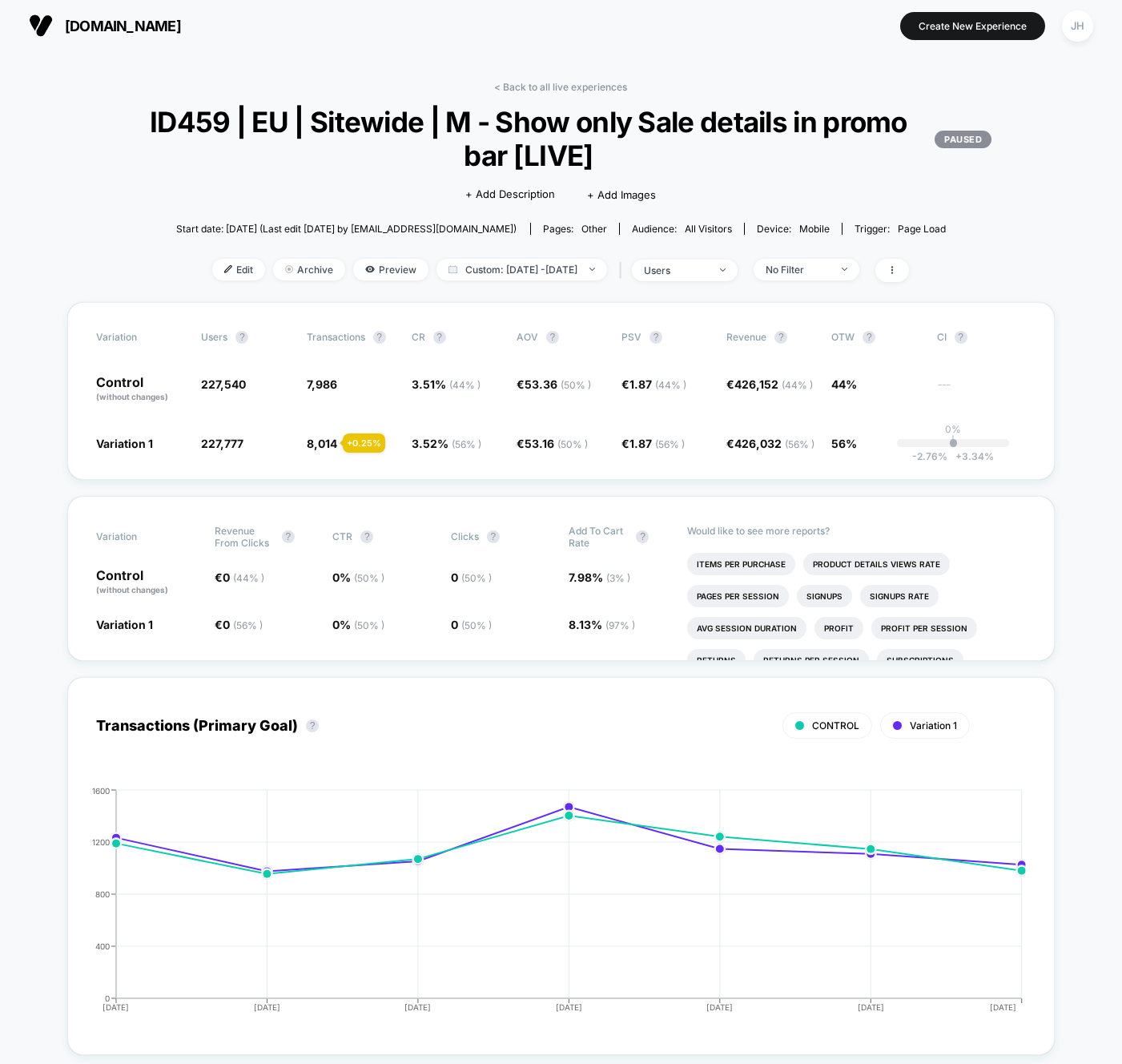
scroll to position [0, 0]
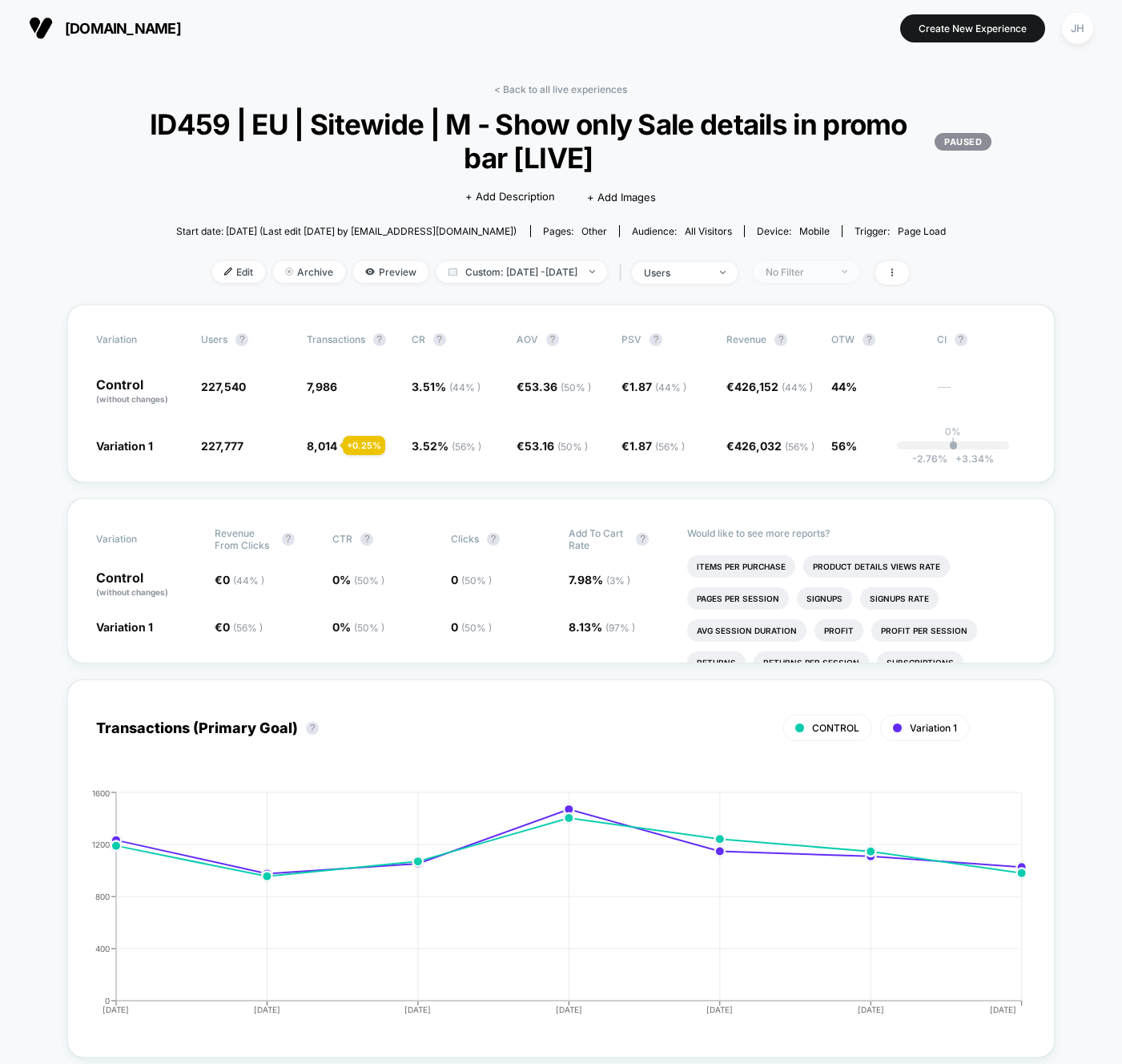
click at [830, 267] on div "No Filter" at bounding box center [798, 272] width 64 height 12
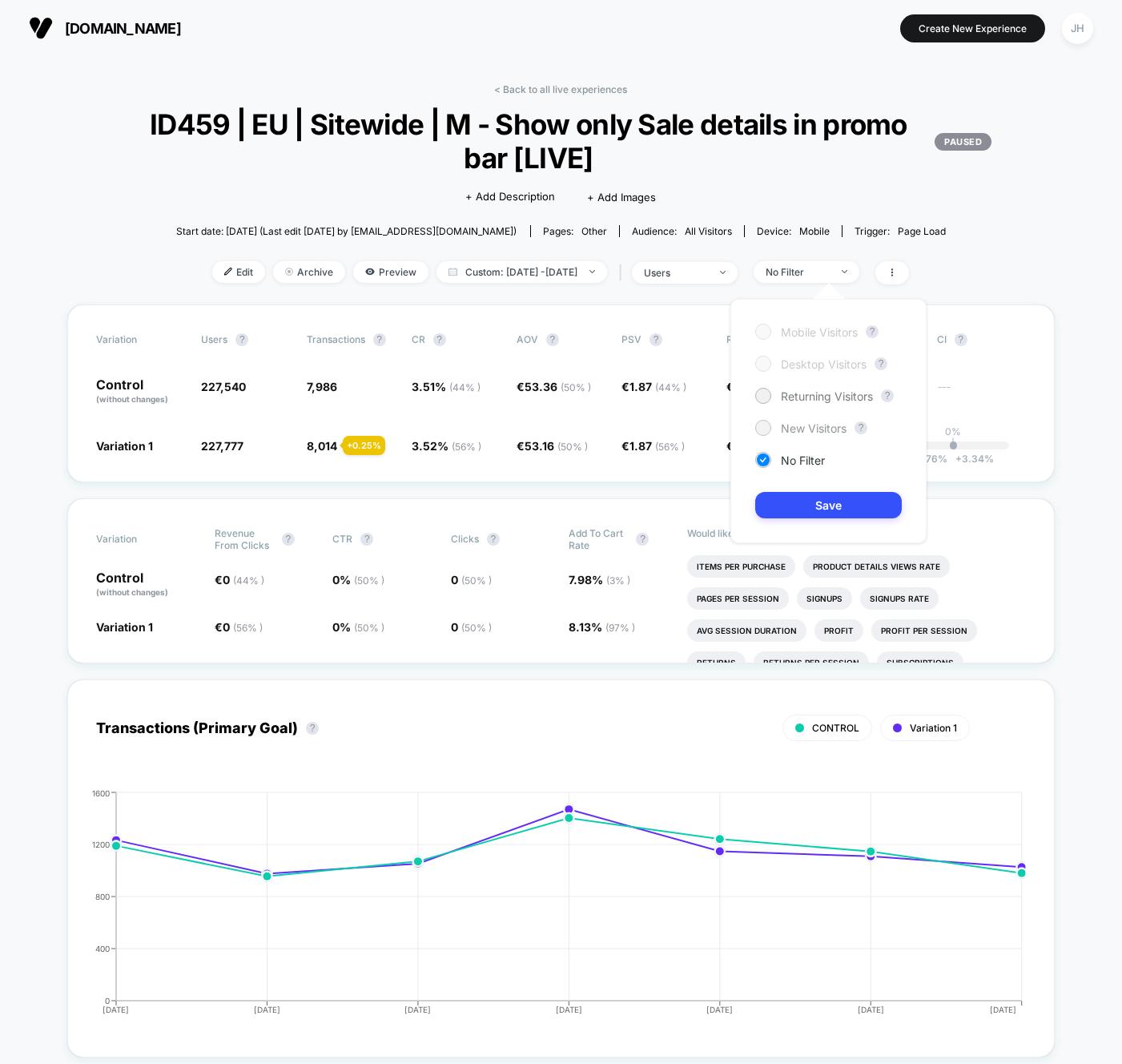
click at [813, 425] on span "New Visitors" at bounding box center [814, 428] width 66 height 14
click at [811, 513] on button "Save" at bounding box center [829, 505] width 147 height 27
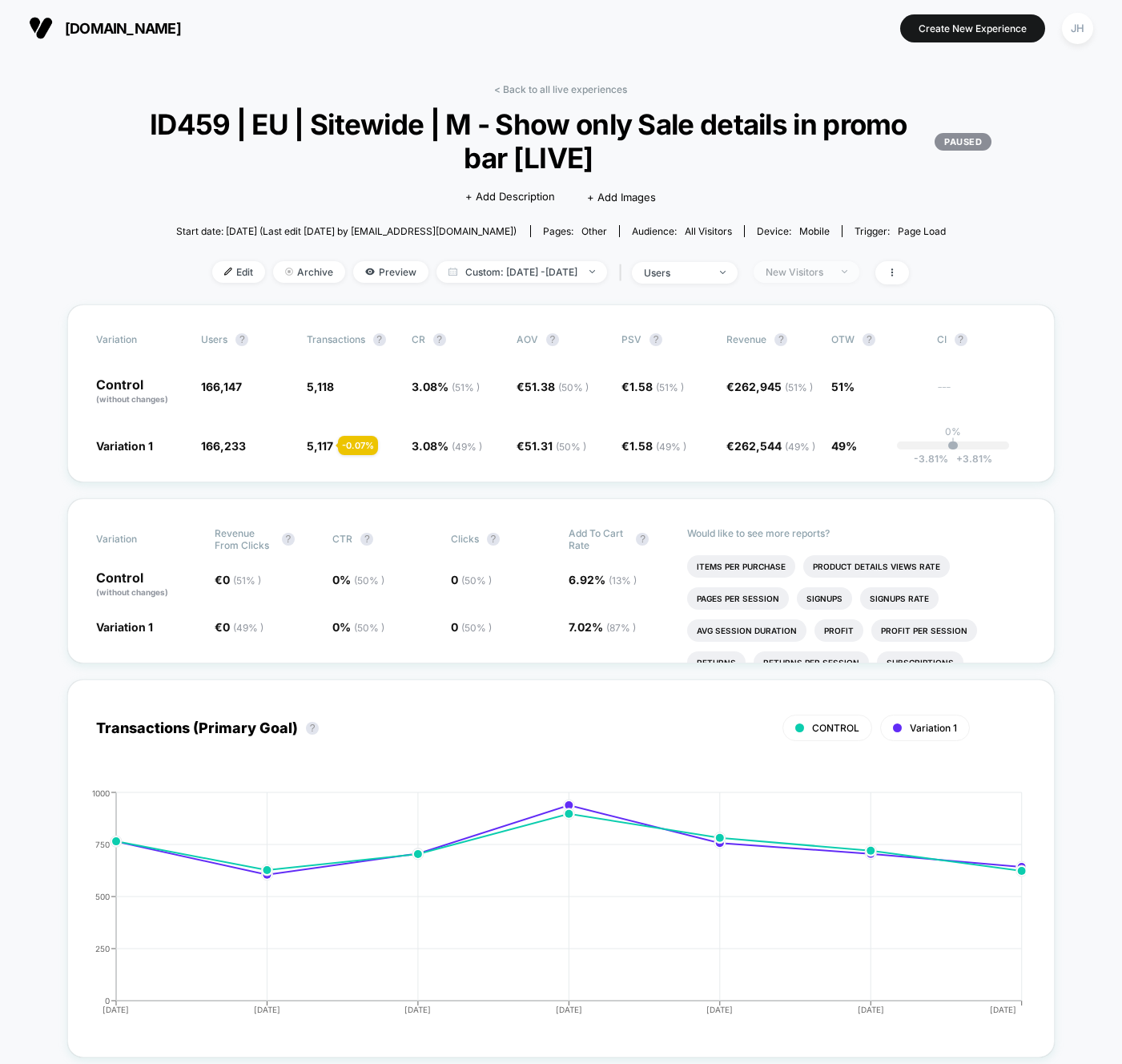
click at [823, 266] on div "New Visitors" at bounding box center [798, 272] width 64 height 12
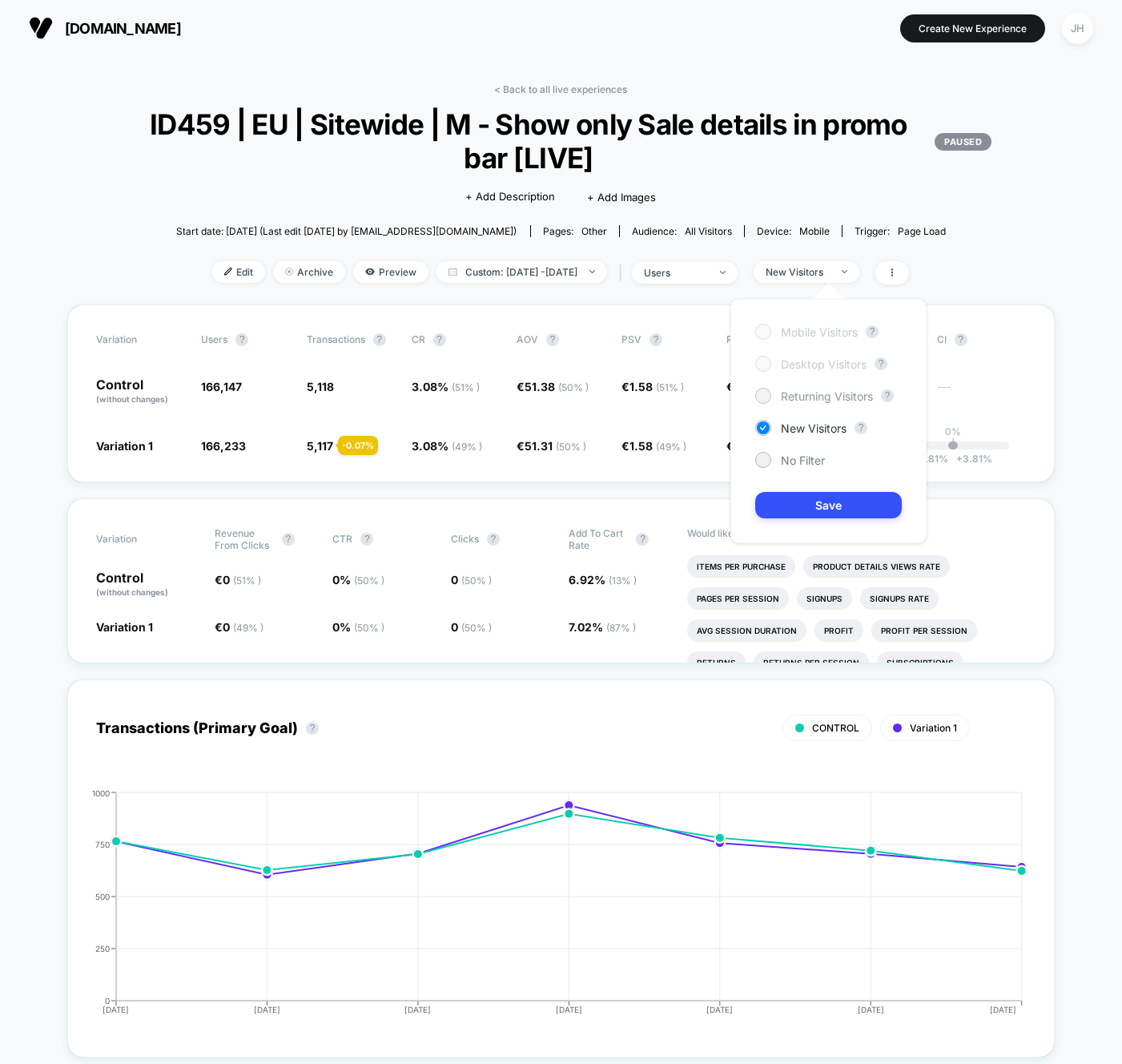
click at [801, 399] on span "Returning Visitors" at bounding box center [827, 396] width 92 height 14
click at [801, 501] on button "Save" at bounding box center [829, 505] width 147 height 27
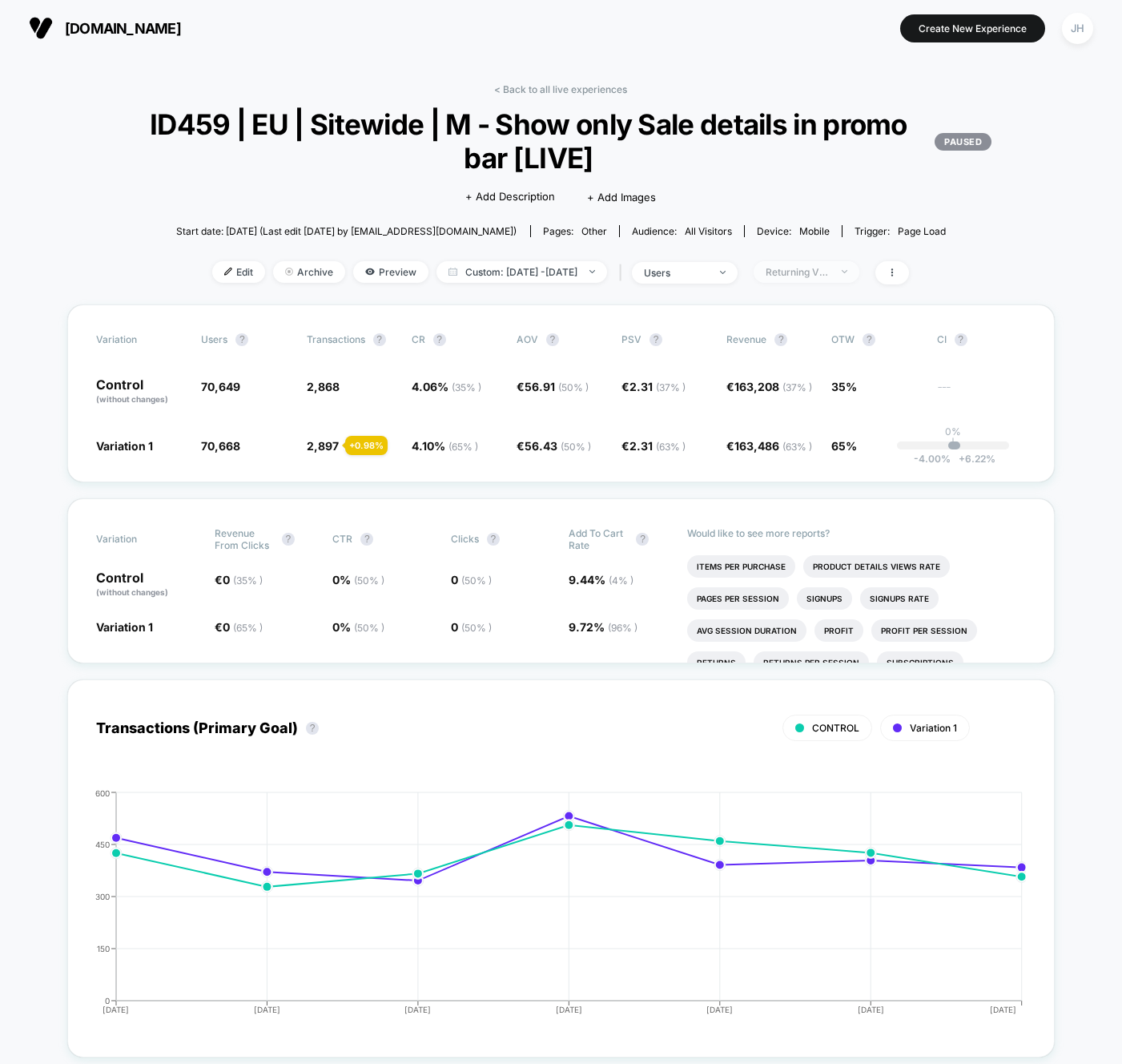
click at [814, 275] on div "Returning Visitors" at bounding box center [798, 272] width 64 height 12
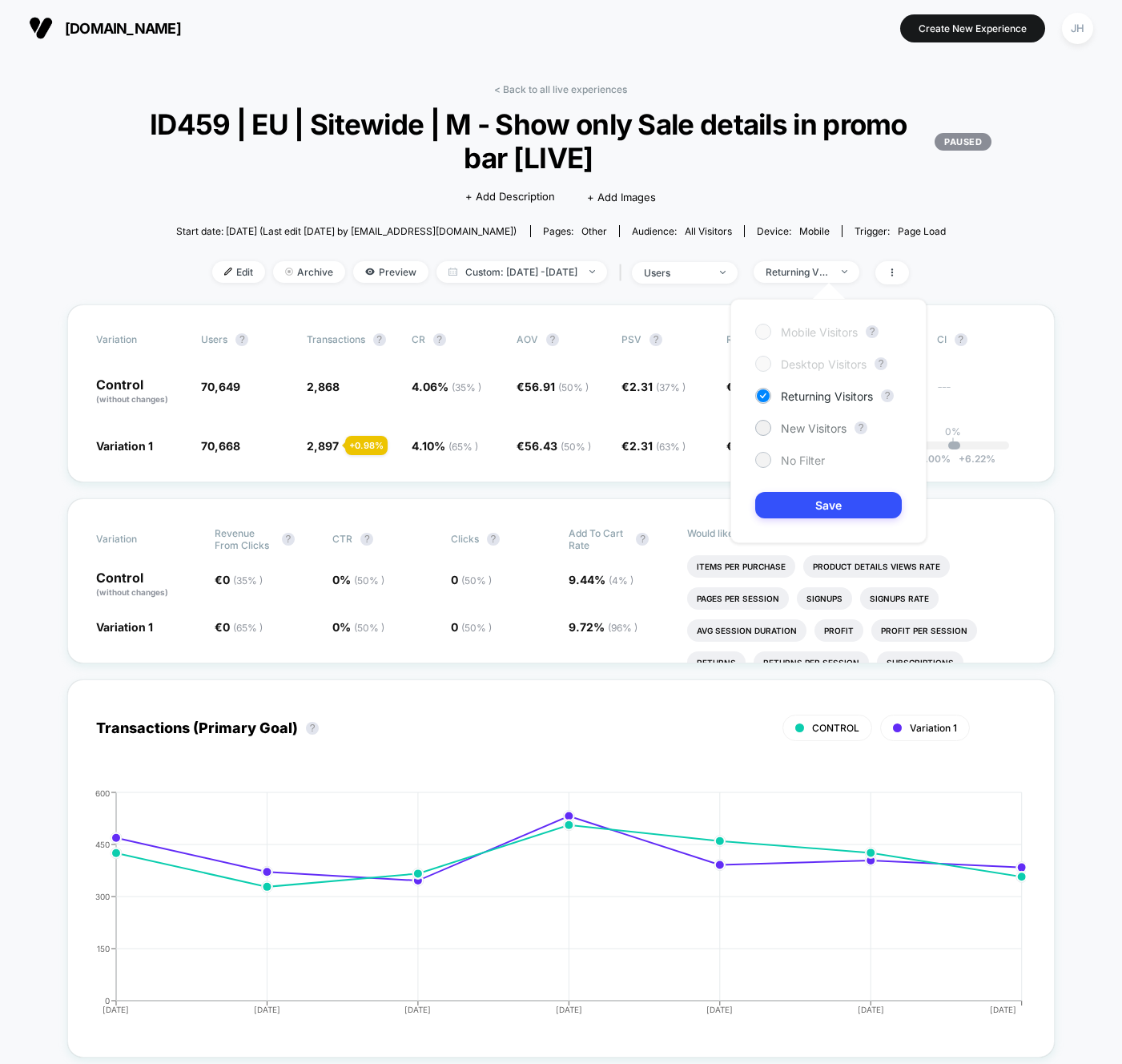
click at [793, 455] on span "No Filter" at bounding box center [803, 461] width 44 height 14
click at [795, 507] on button "Save" at bounding box center [829, 505] width 147 height 27
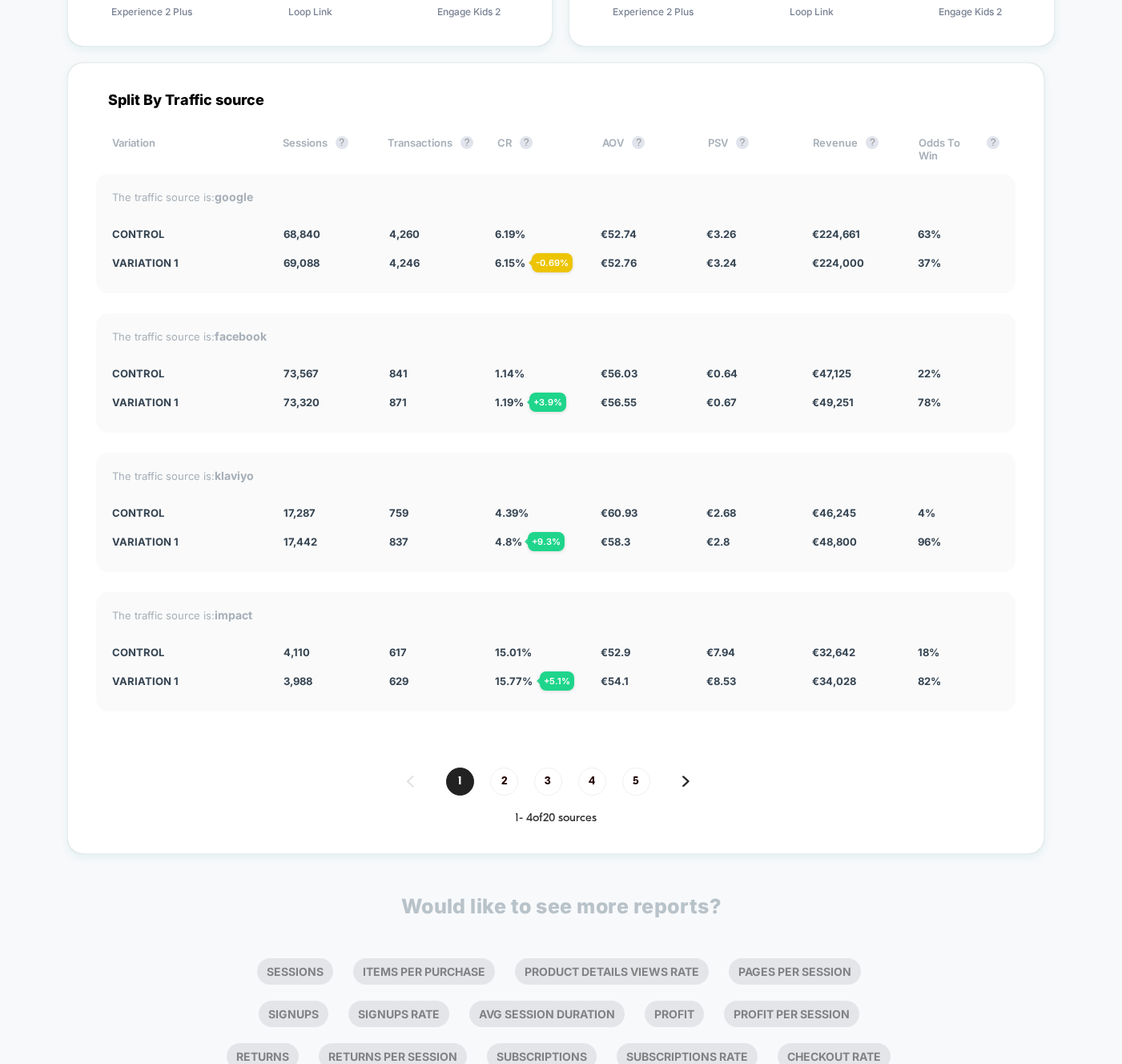
scroll to position [5112, 0]
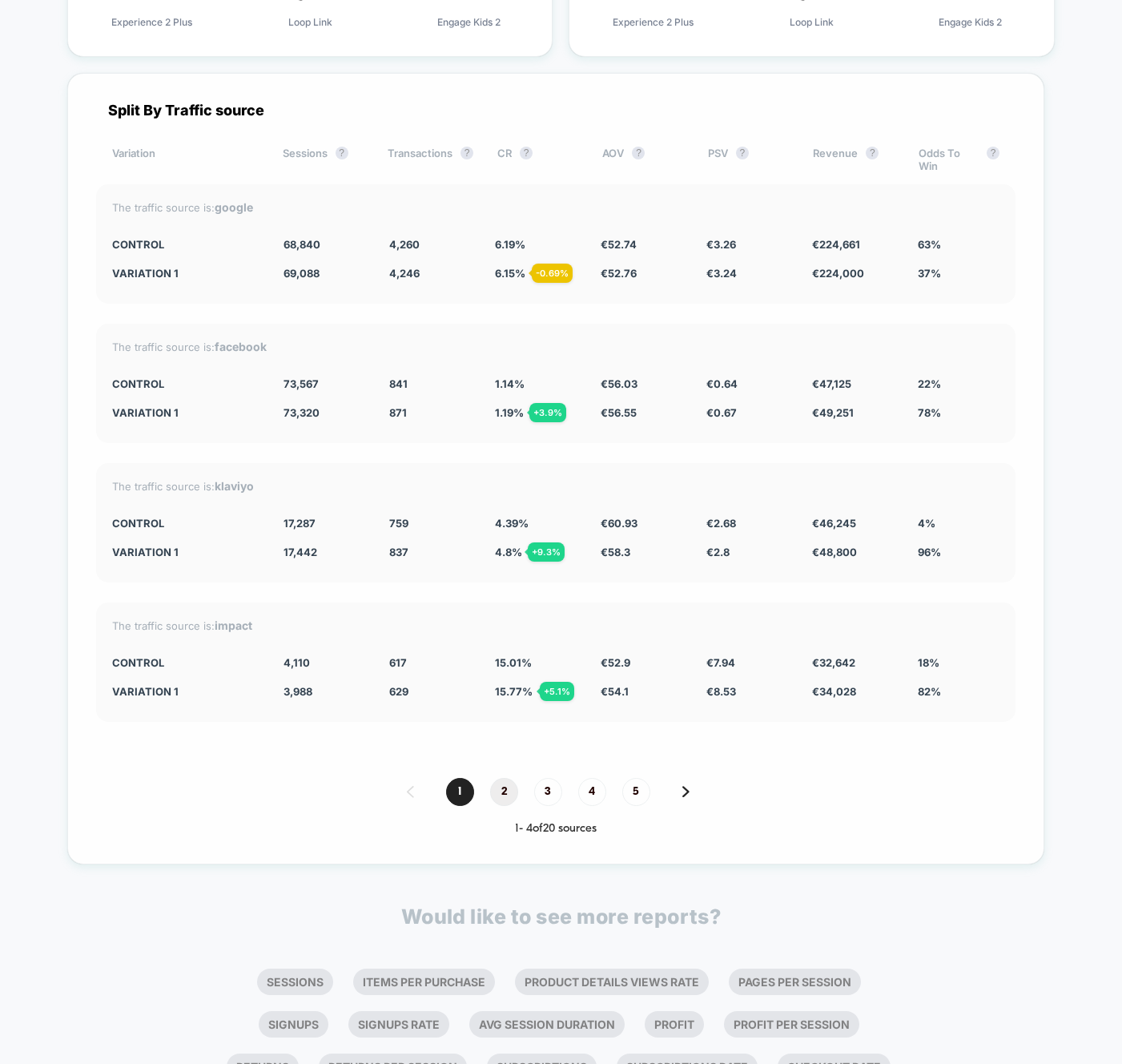
click at [491, 799] on span "2" at bounding box center [504, 792] width 28 height 28
click at [455, 792] on span "1" at bounding box center [460, 792] width 28 height 28
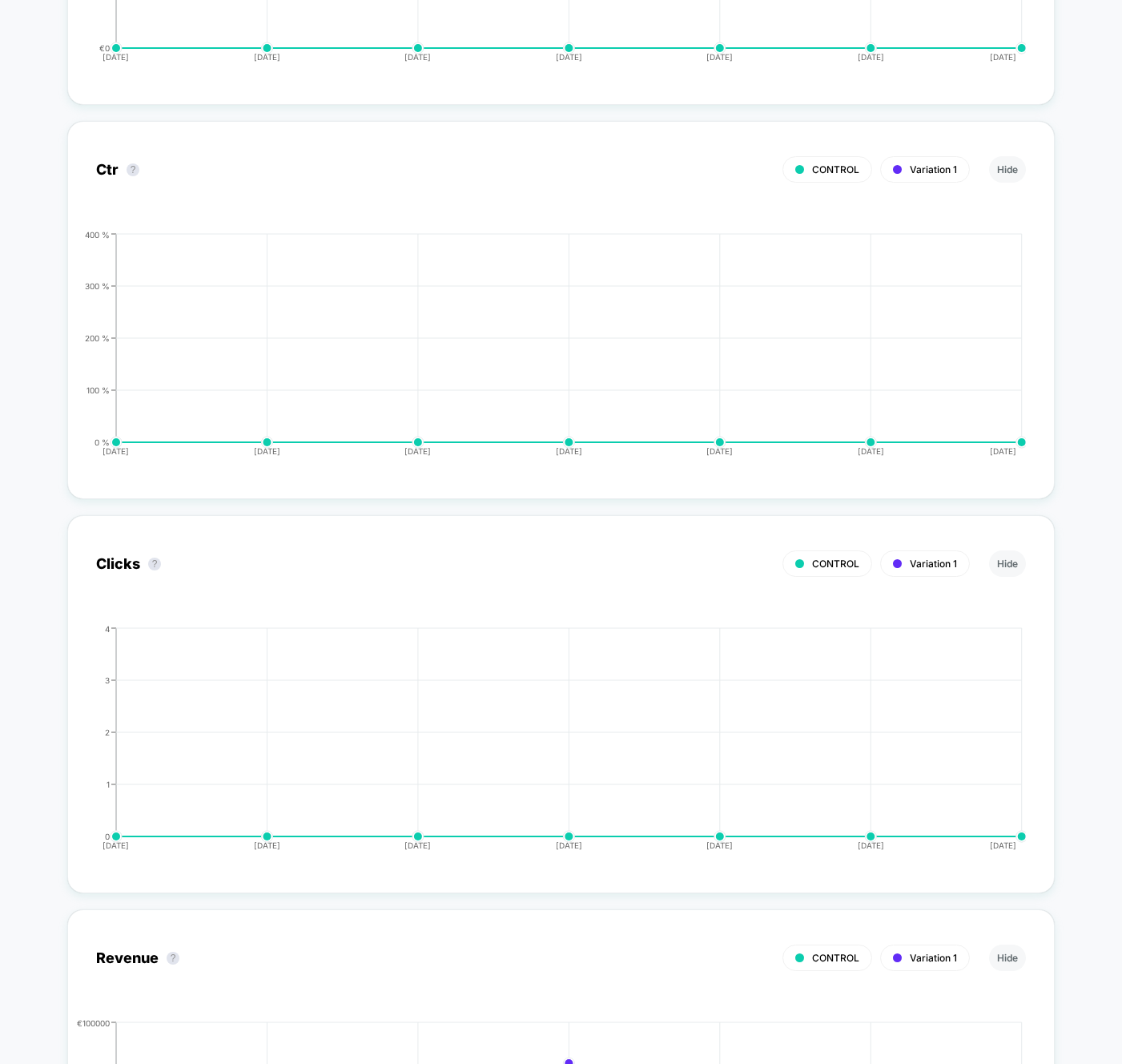
scroll to position [0, 0]
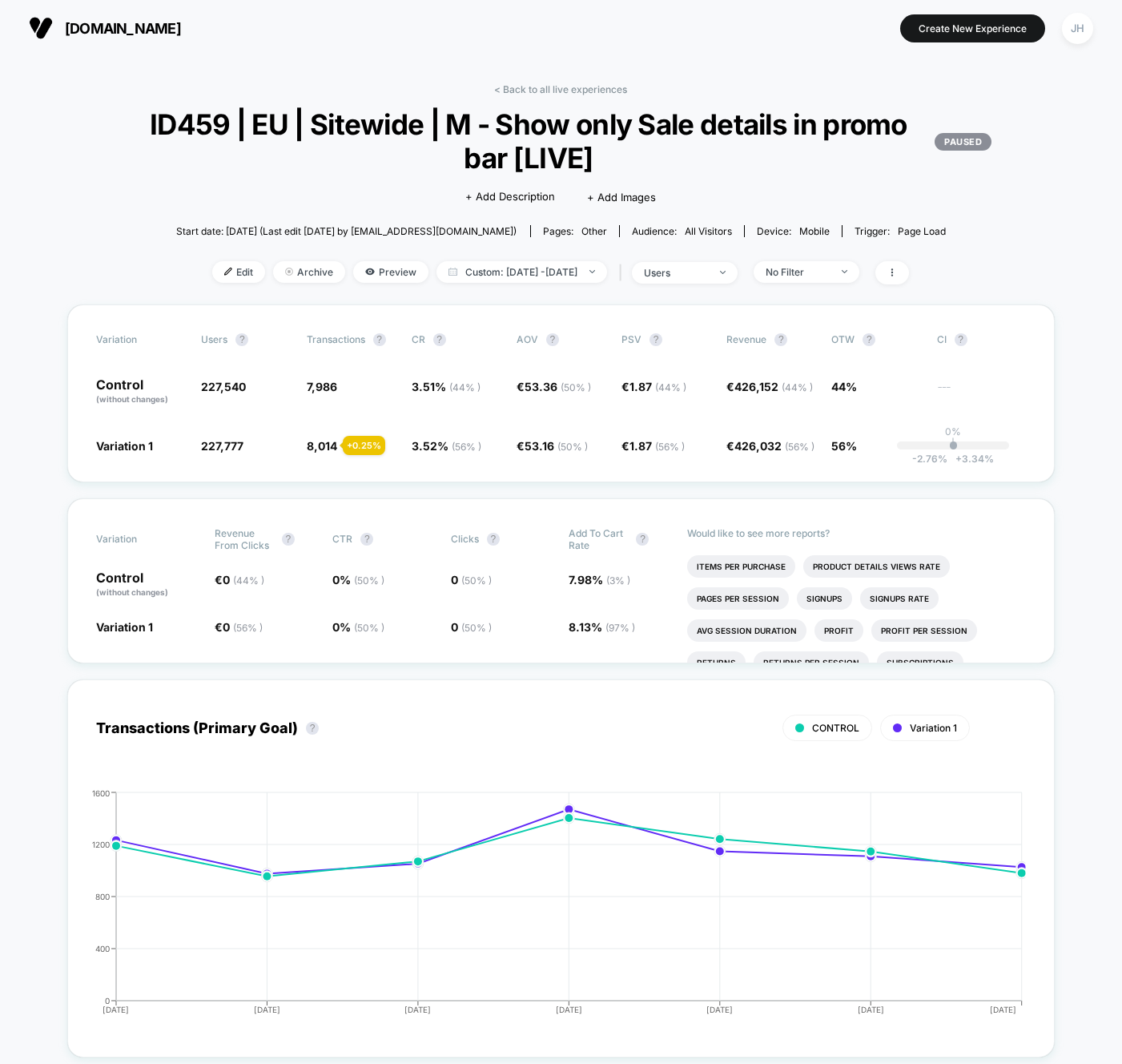
click at [818, 274] on div "No Filter" at bounding box center [798, 272] width 64 height 12
click at [807, 402] on span "Returning Visitors" at bounding box center [827, 396] width 92 height 14
click at [807, 513] on button "Save" at bounding box center [829, 505] width 147 height 27
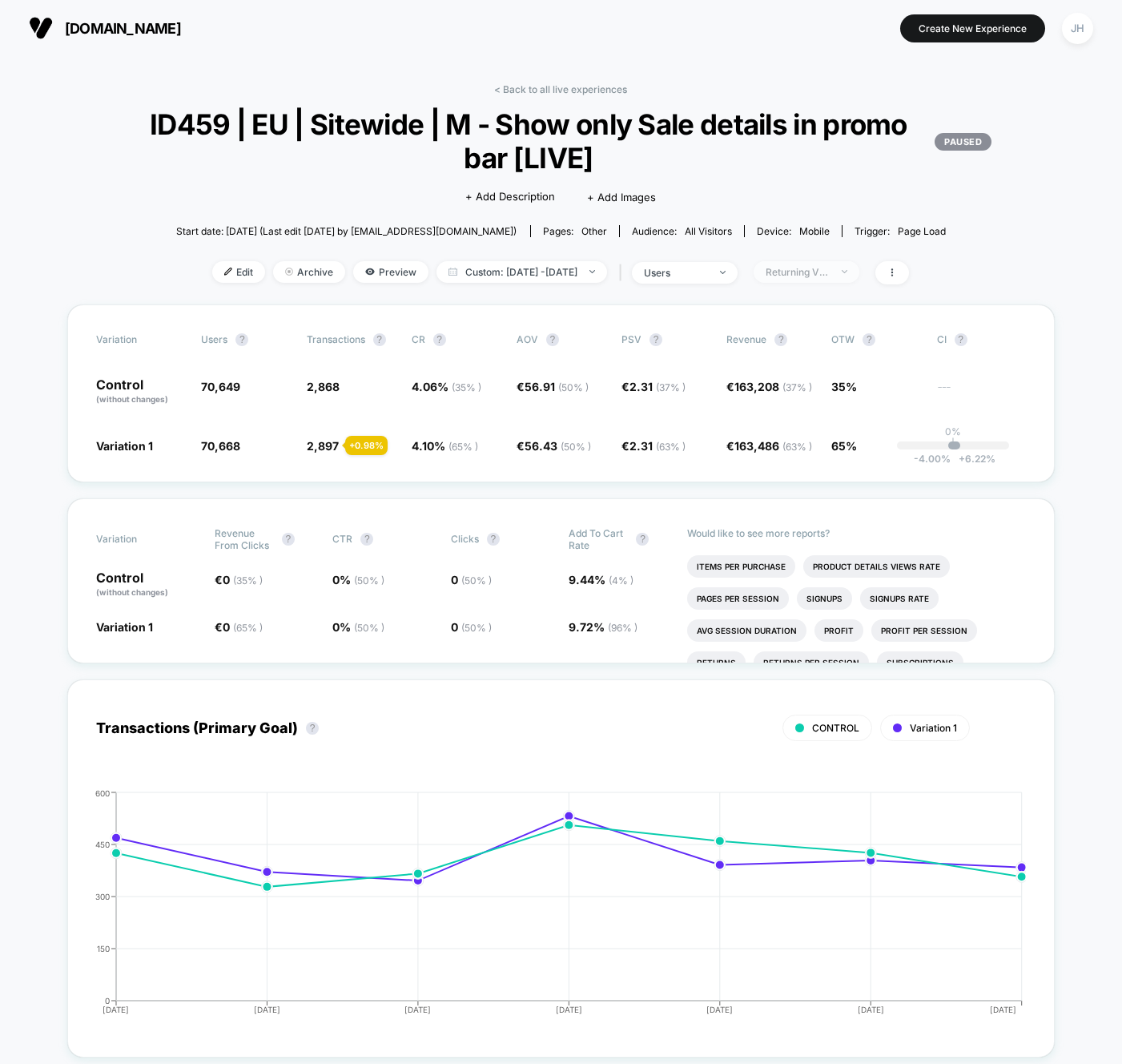
click at [830, 273] on div "Returning Visitors" at bounding box center [798, 272] width 64 height 12
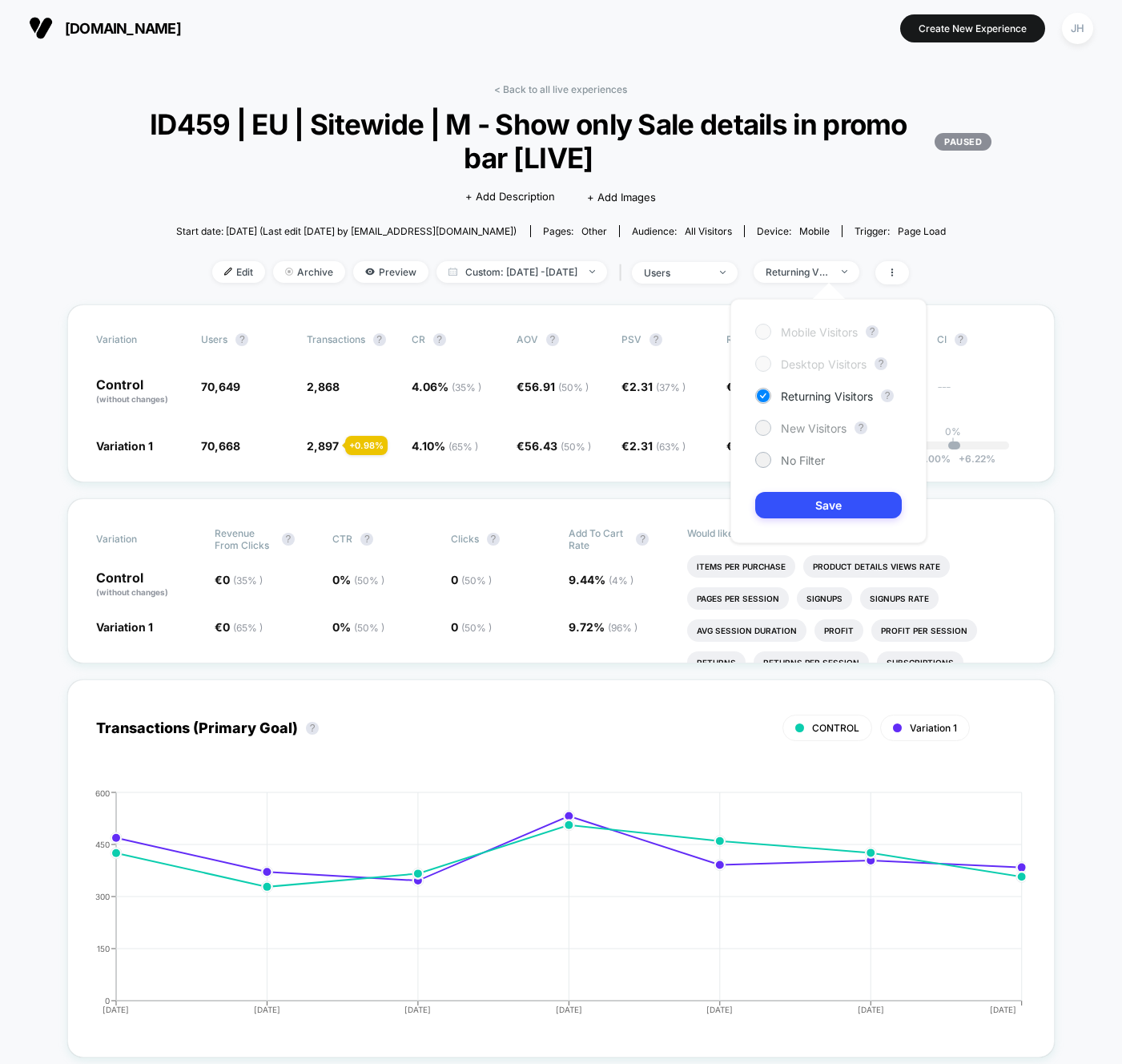
click at [806, 430] on span "New Visitors" at bounding box center [814, 428] width 66 height 14
click at [812, 500] on button "Save" at bounding box center [829, 505] width 147 height 27
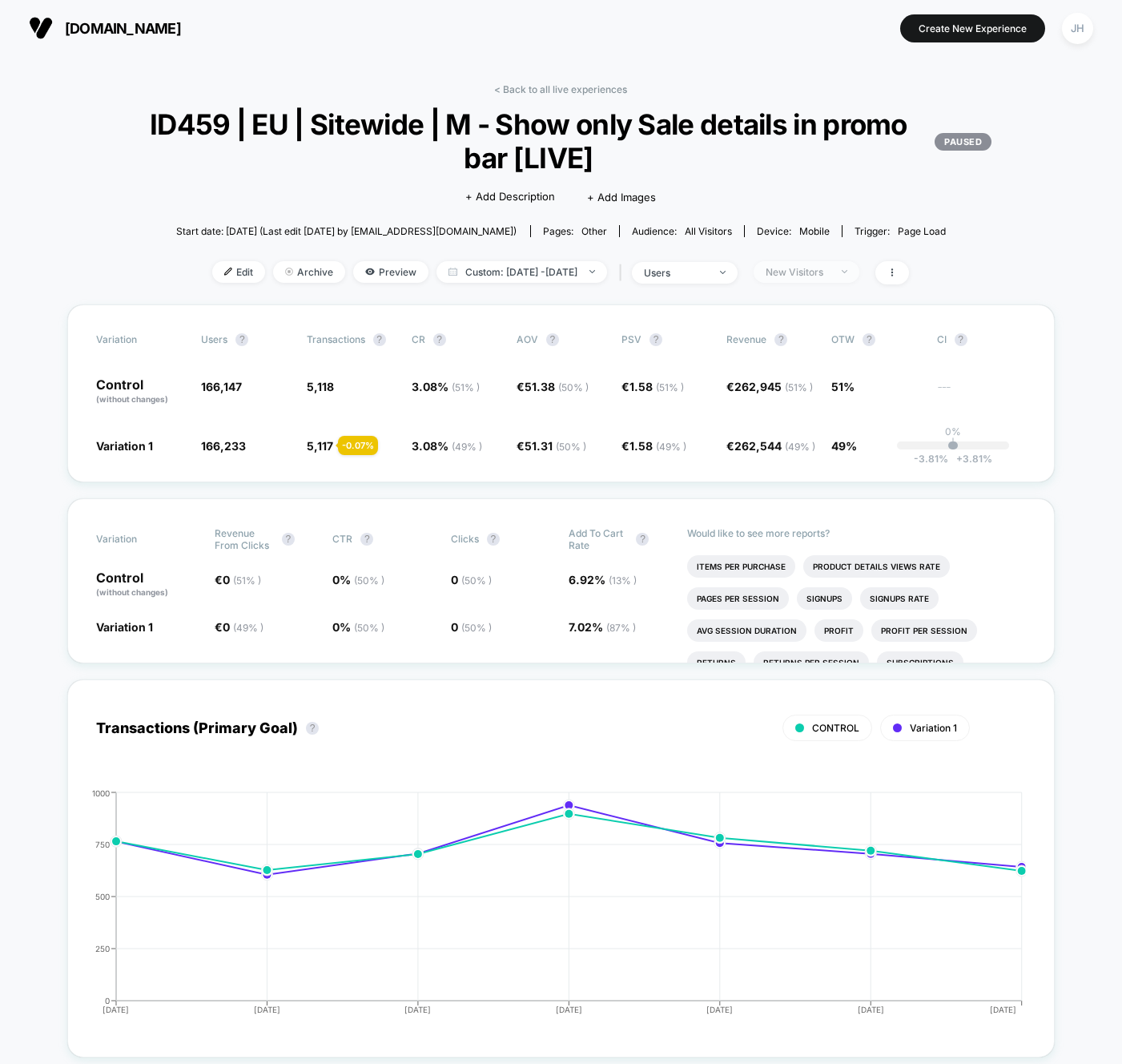
click at [830, 267] on div "New Visitors" at bounding box center [798, 272] width 64 height 12
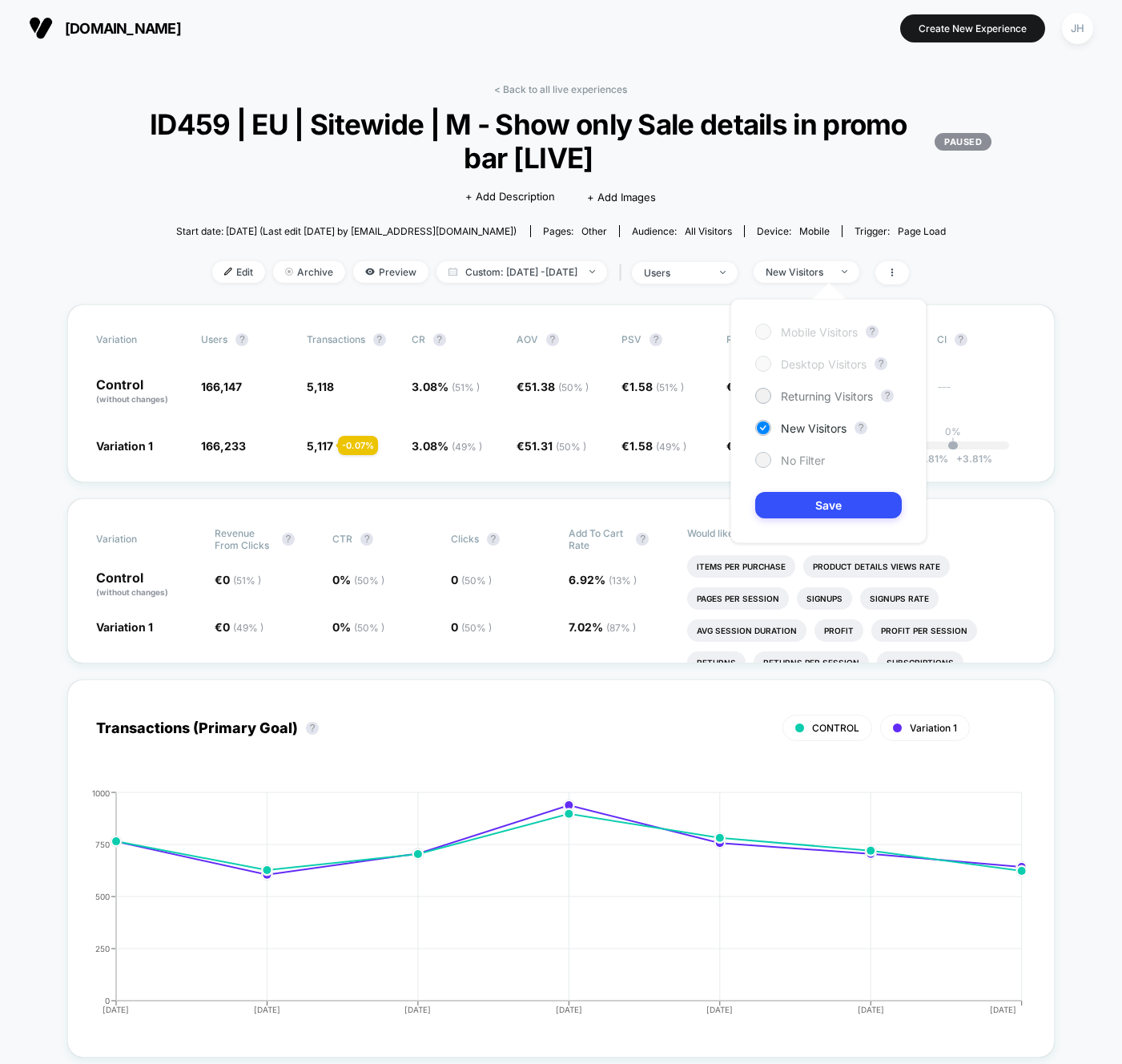
click at [815, 461] on span "No Filter" at bounding box center [803, 461] width 44 height 14
click at [815, 507] on button "Save" at bounding box center [829, 505] width 147 height 27
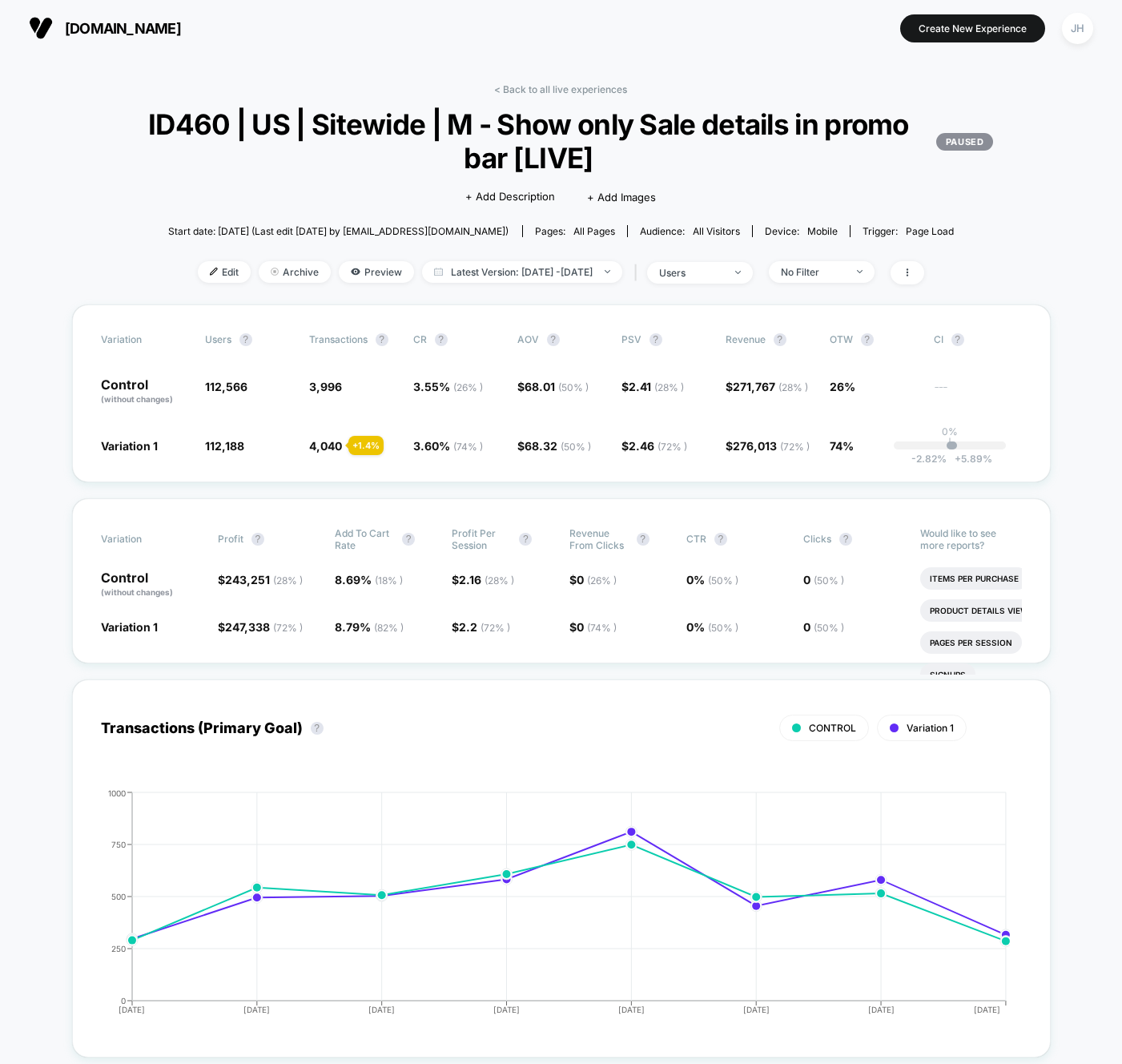
scroll to position [15, 0]
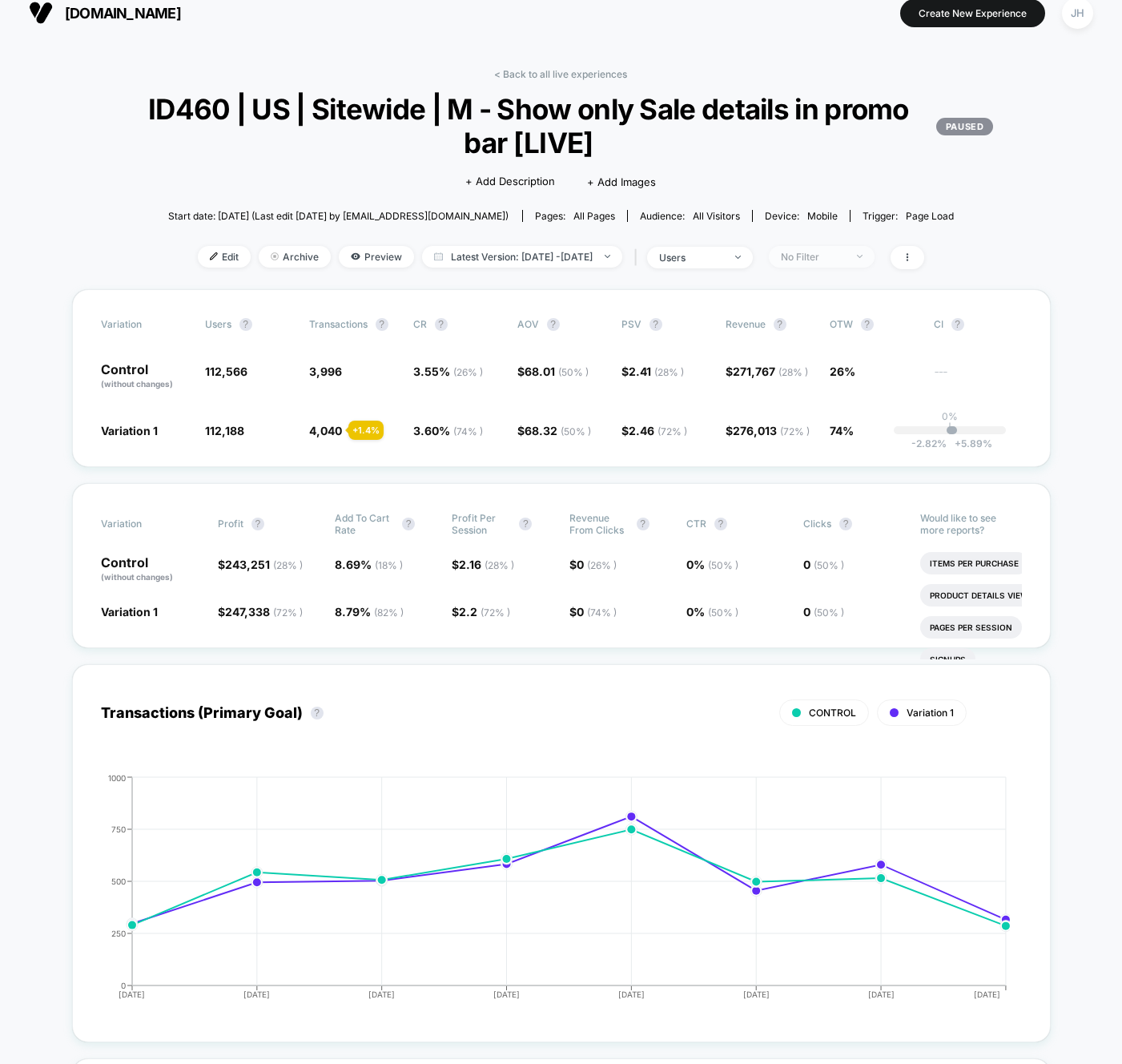
click at [856, 263] on span "No Filter" at bounding box center [822, 257] width 106 height 21
click at [837, 378] on span "Returning Visitors" at bounding box center [840, 381] width 92 height 14
click at [837, 482] on button "Save" at bounding box center [842, 490] width 147 height 27
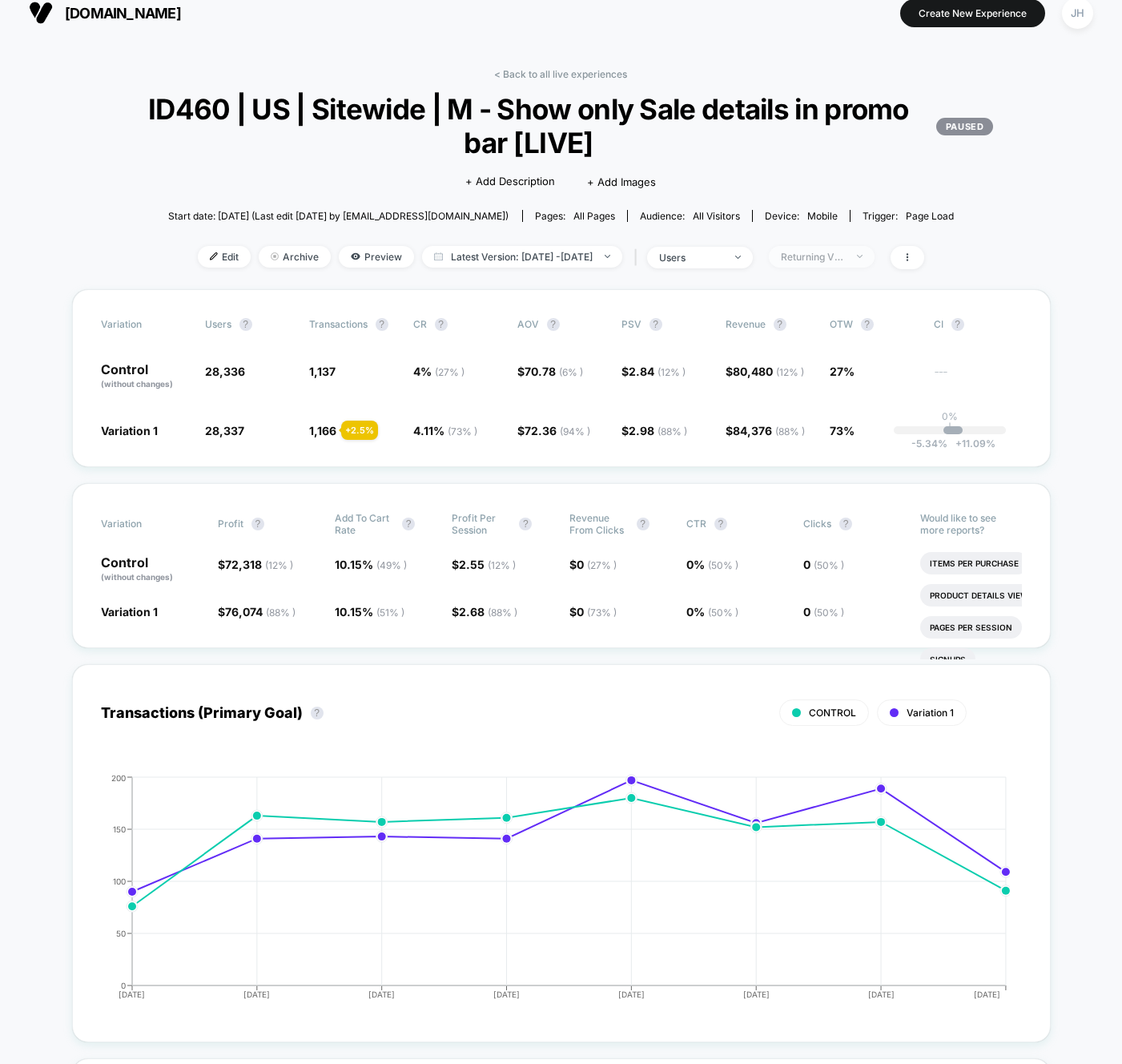
click at [835, 260] on div "Returning Visitors" at bounding box center [813, 257] width 64 height 12
click at [811, 413] on span "New Visitors" at bounding box center [827, 414] width 66 height 14
click at [825, 487] on button "Save" at bounding box center [842, 490] width 147 height 27
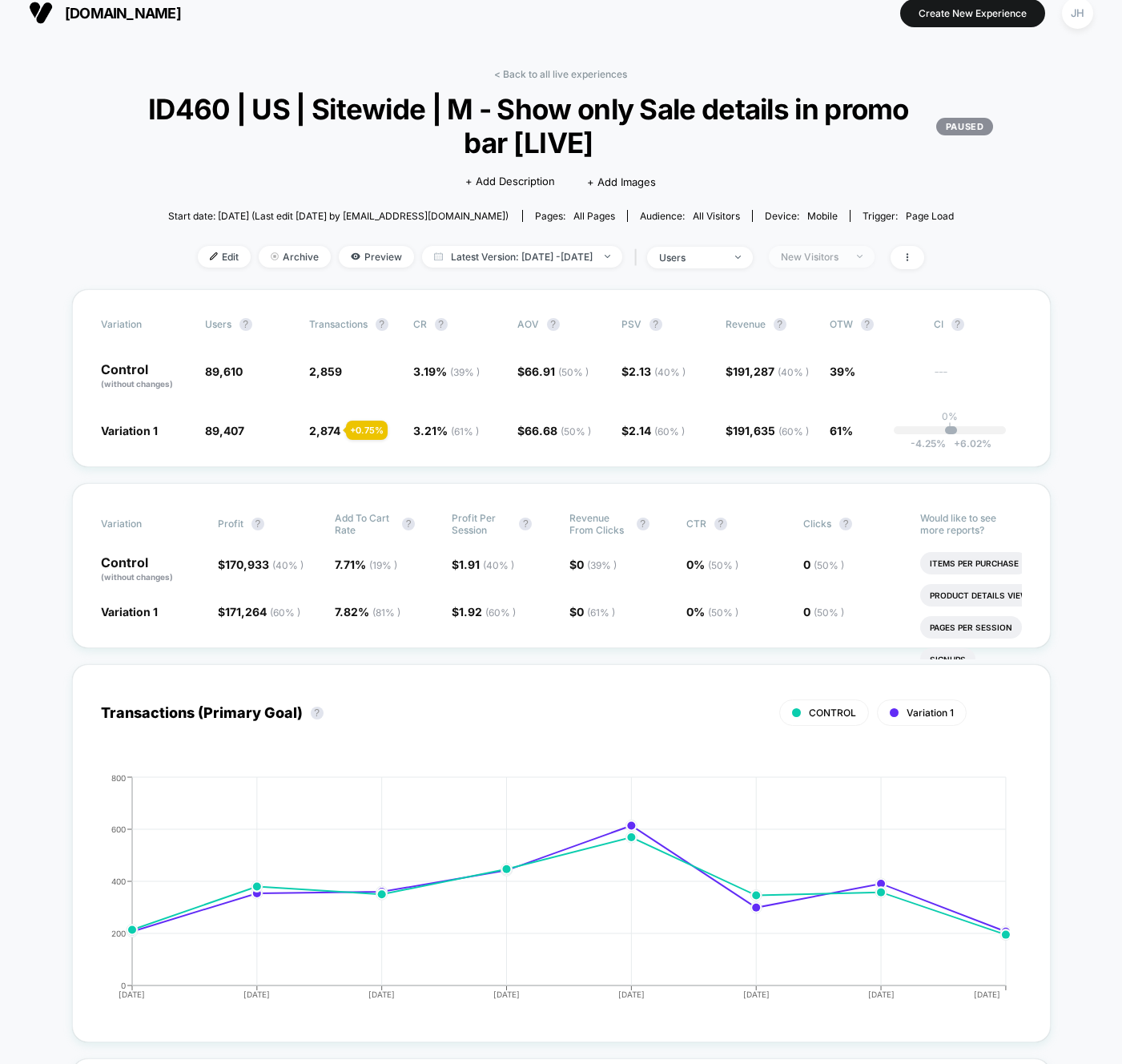
click at [846, 264] on span "New Visitors" at bounding box center [822, 257] width 106 height 21
click at [819, 443] on span "No Filter" at bounding box center [816, 445] width 44 height 14
click at [822, 481] on button "Save" at bounding box center [842, 490] width 147 height 27
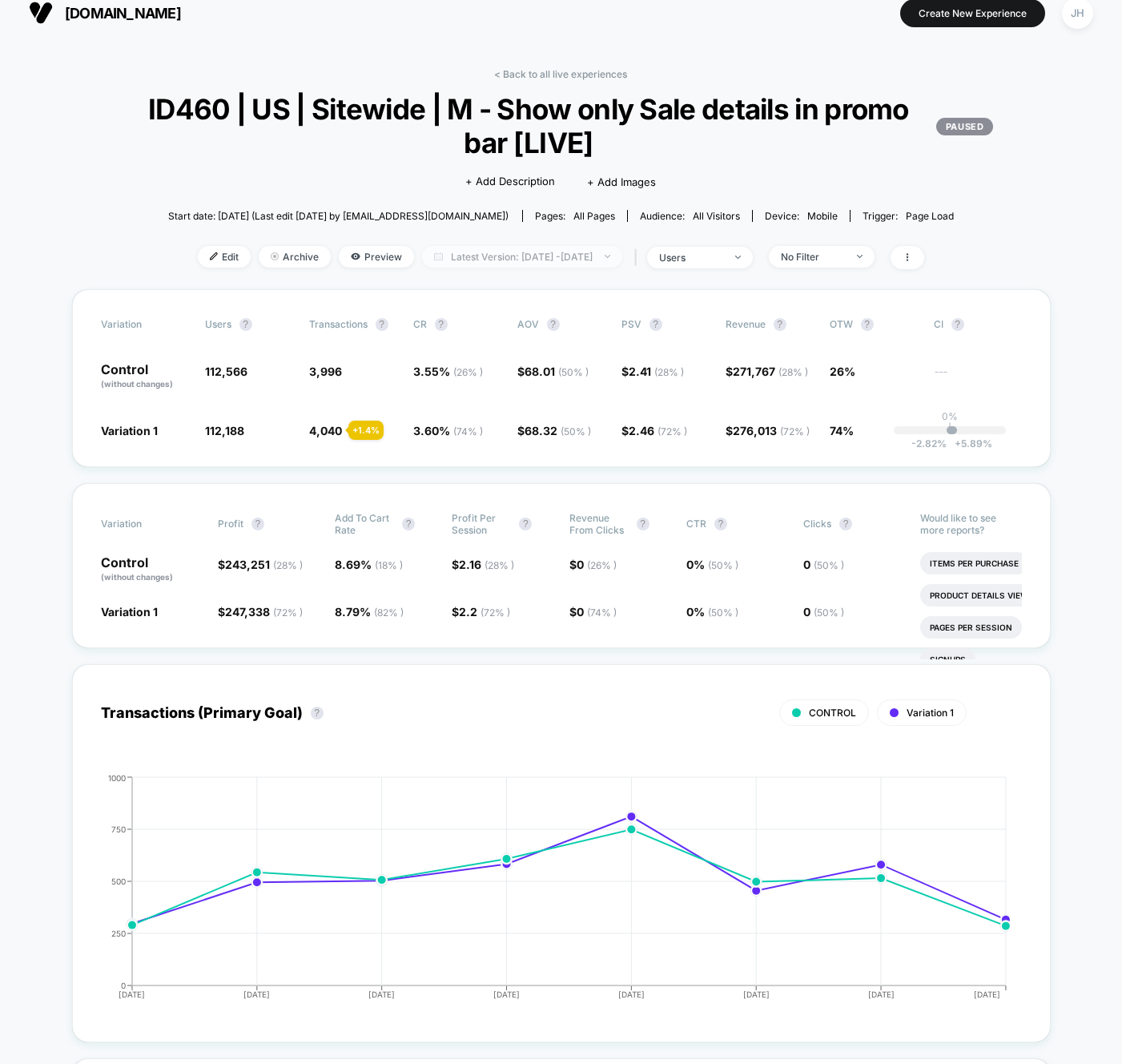
click at [564, 257] on span "Latest Version: [DATE] - [DATE]" at bounding box center [522, 257] width 200 height 21
select select "*"
select select "****"
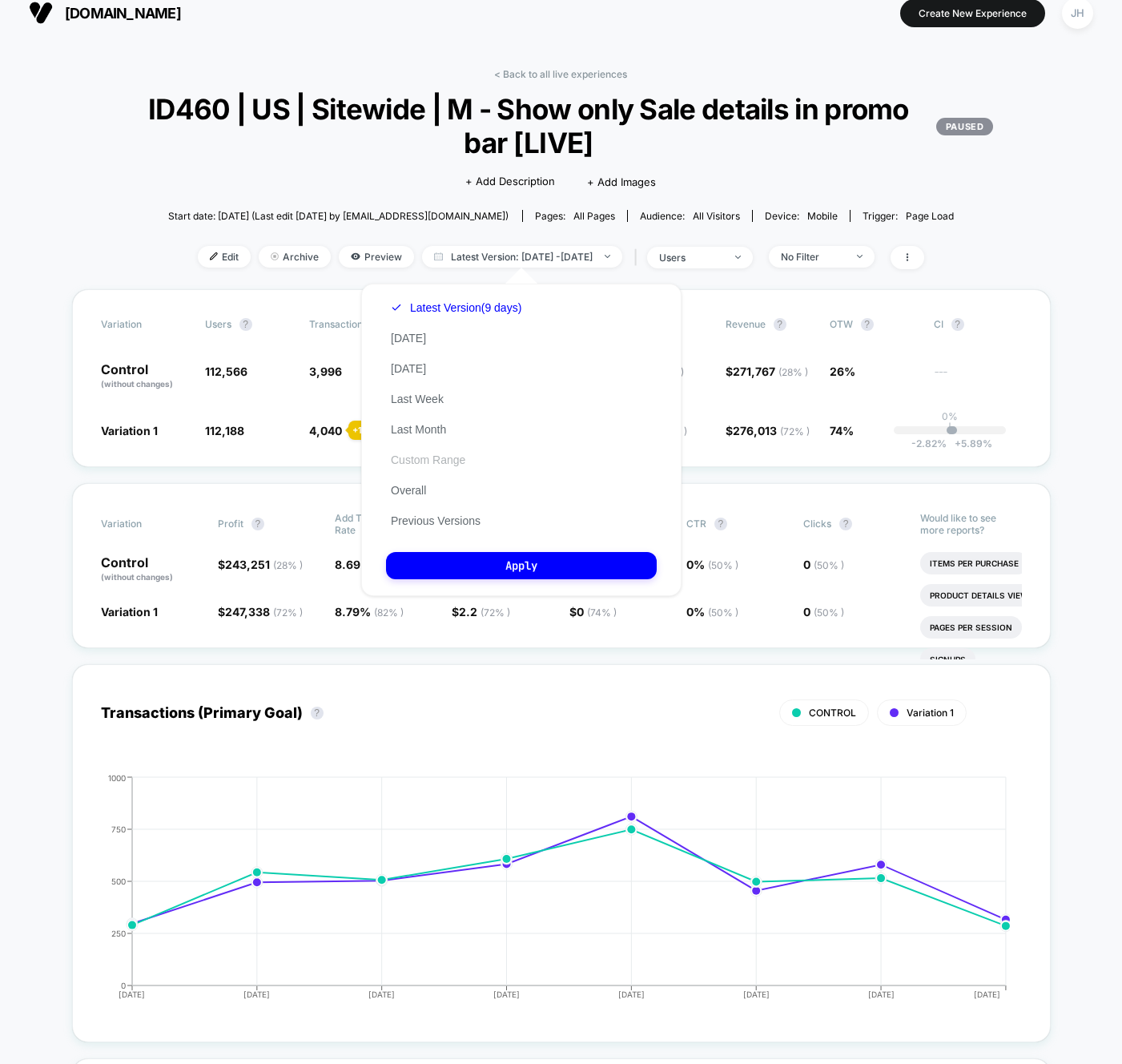
click at [453, 459] on button "Custom Range" at bounding box center [428, 460] width 84 height 15
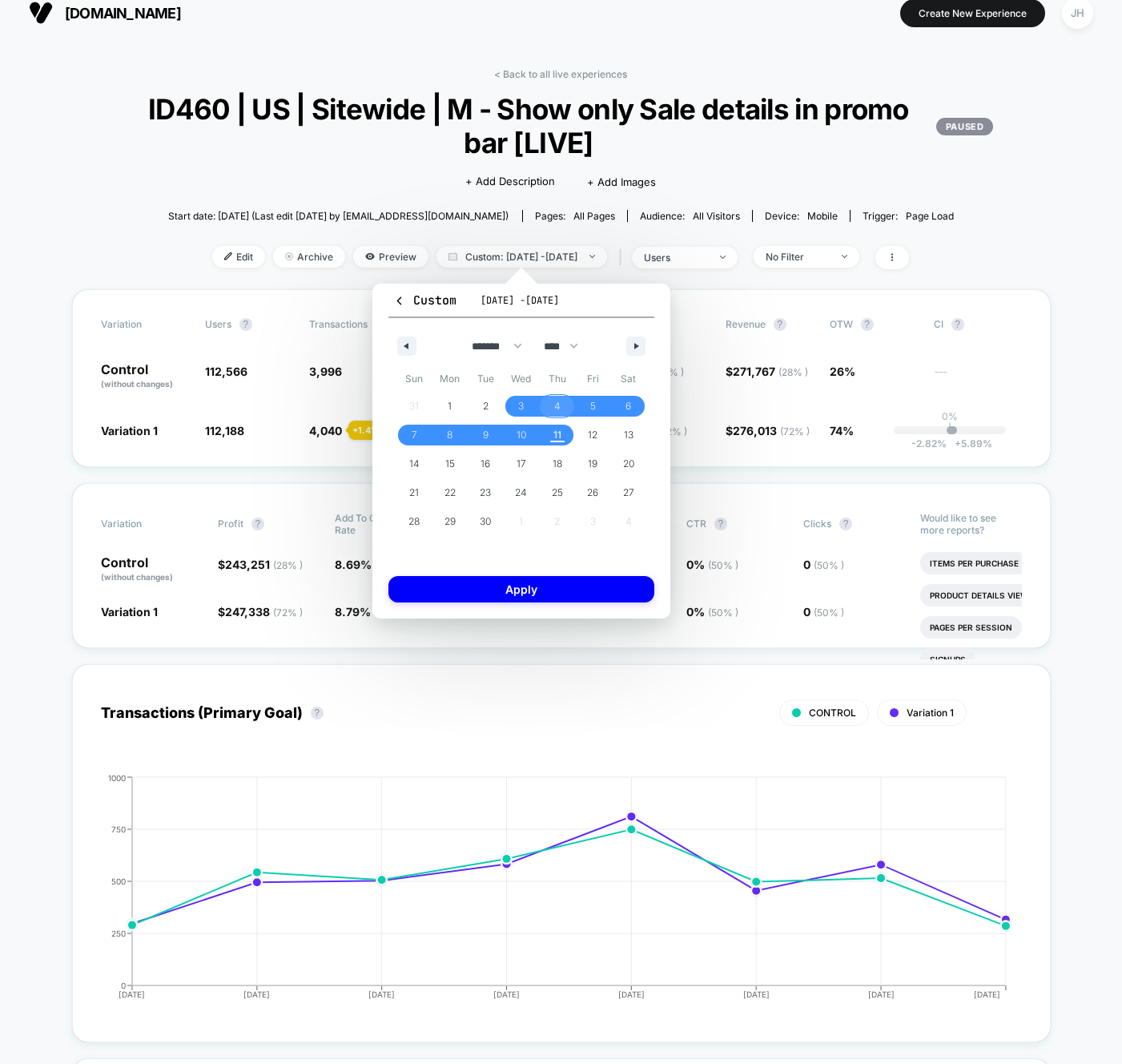
click at [550, 402] on span "4" at bounding box center [558, 406] width 36 height 21
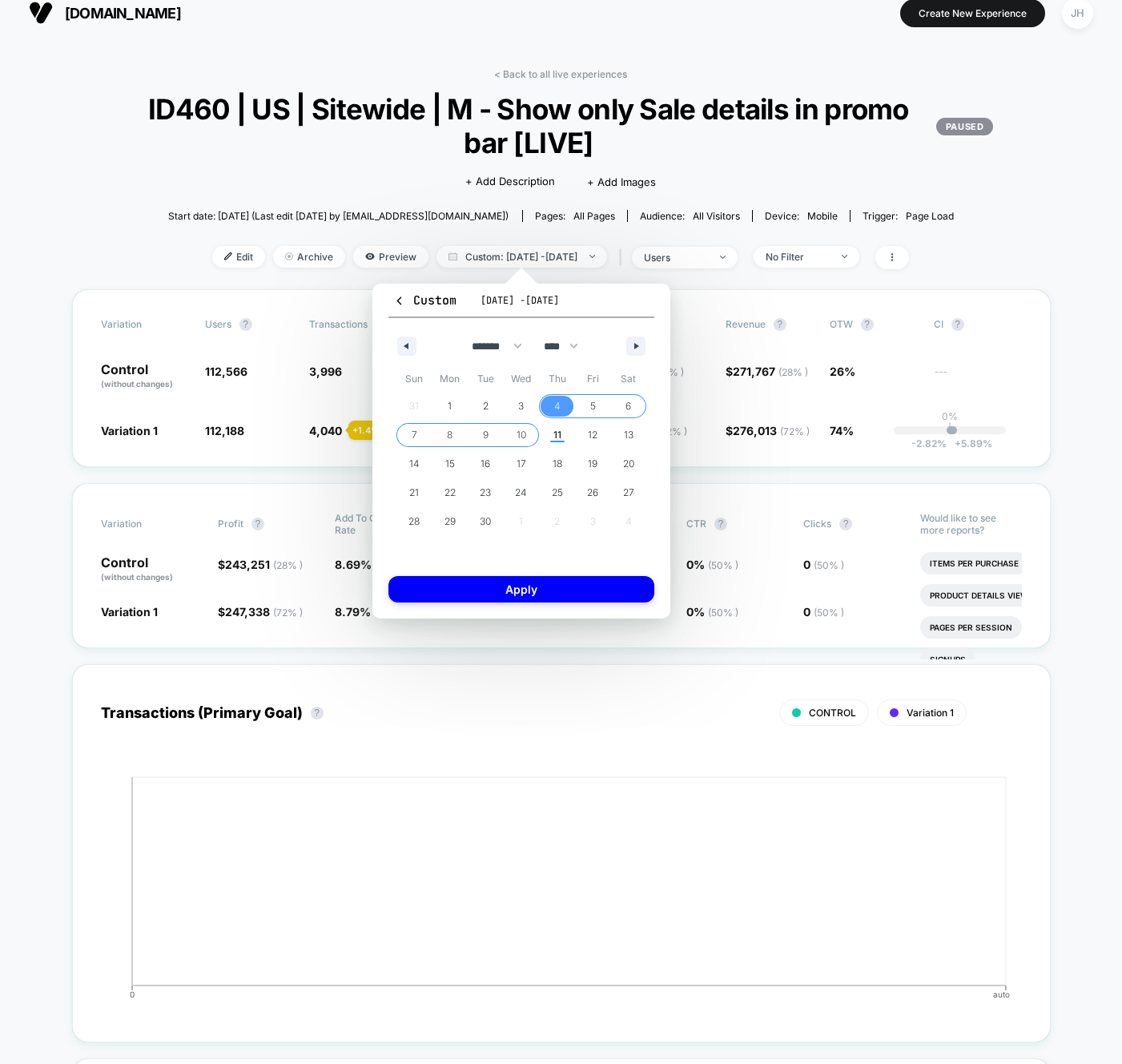
click at [524, 439] on span "10" at bounding box center [521, 435] width 9 height 29
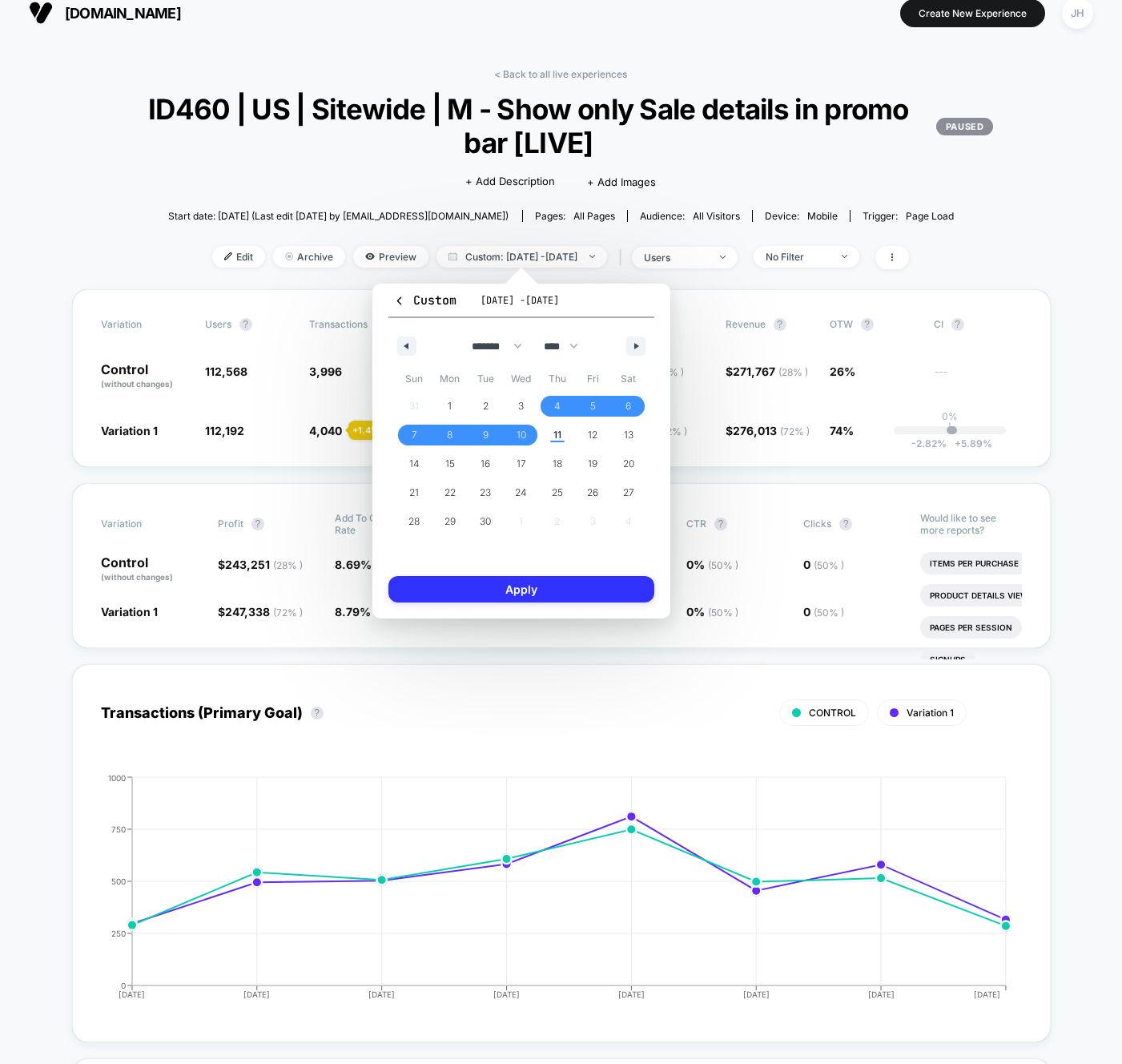
click at [544, 590] on button "Apply" at bounding box center [522, 589] width 266 height 27
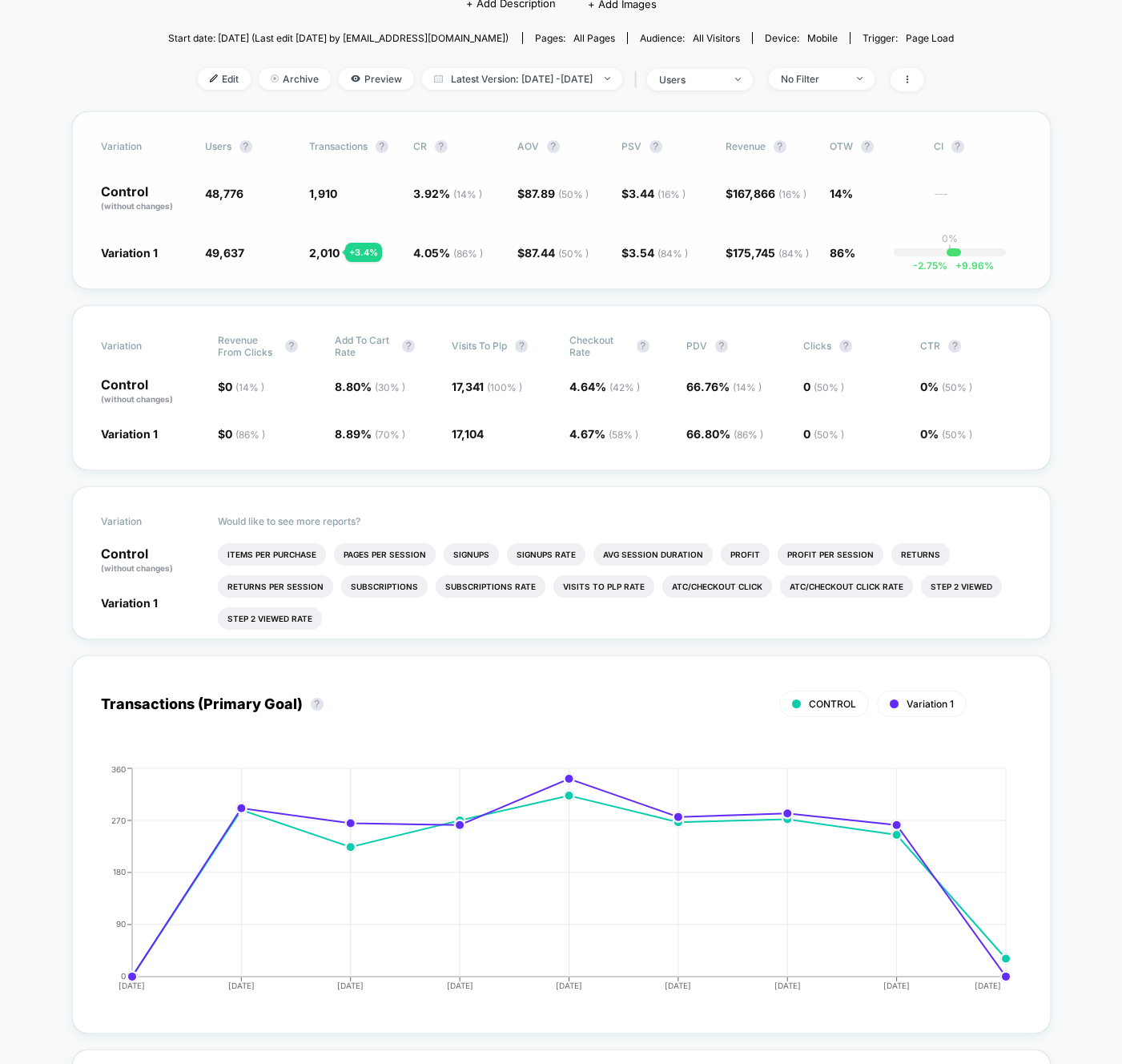
scroll to position [190, 0]
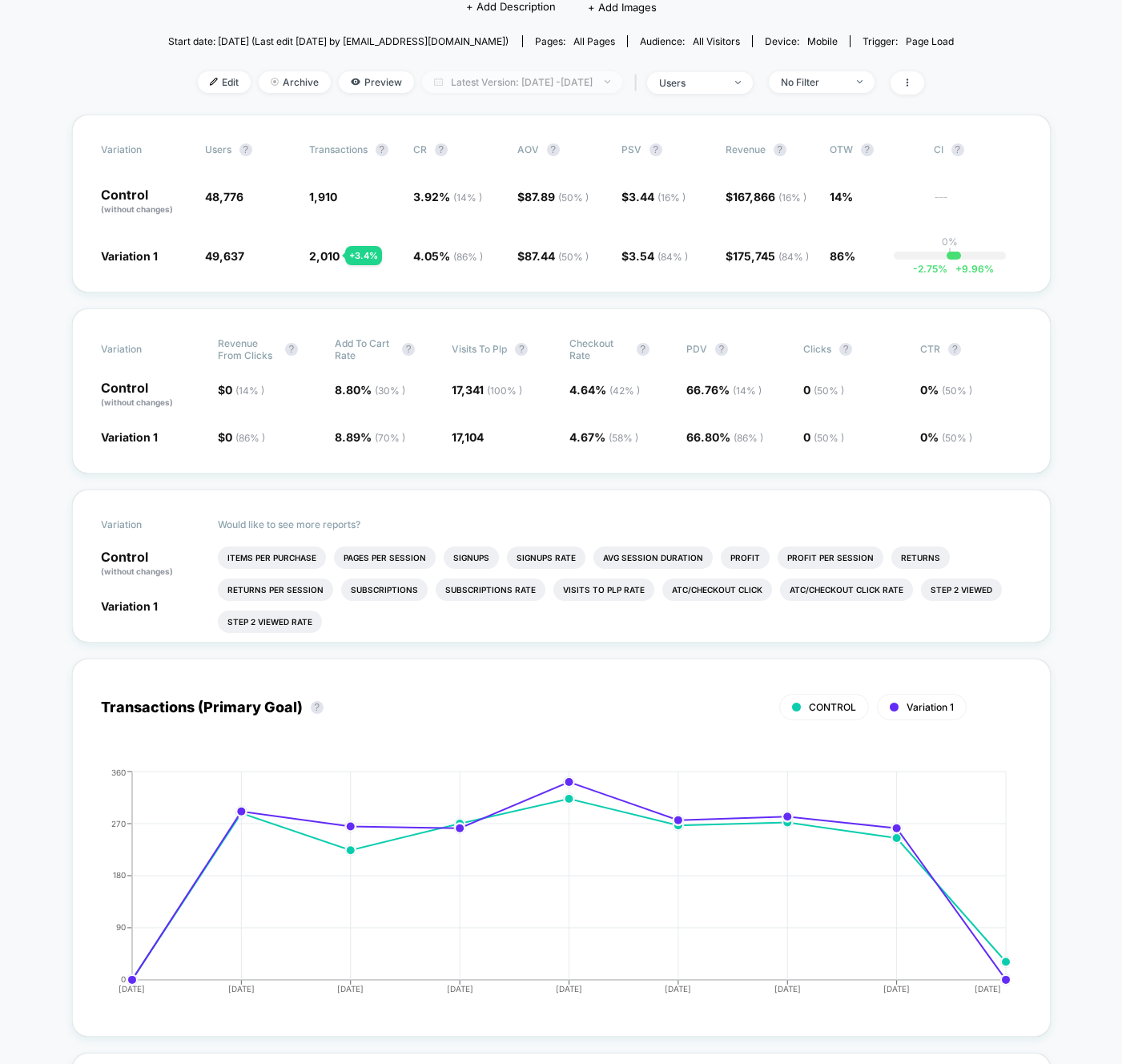
click at [588, 84] on span "Latest Version: [DATE] - [DATE]" at bounding box center [522, 82] width 200 height 21
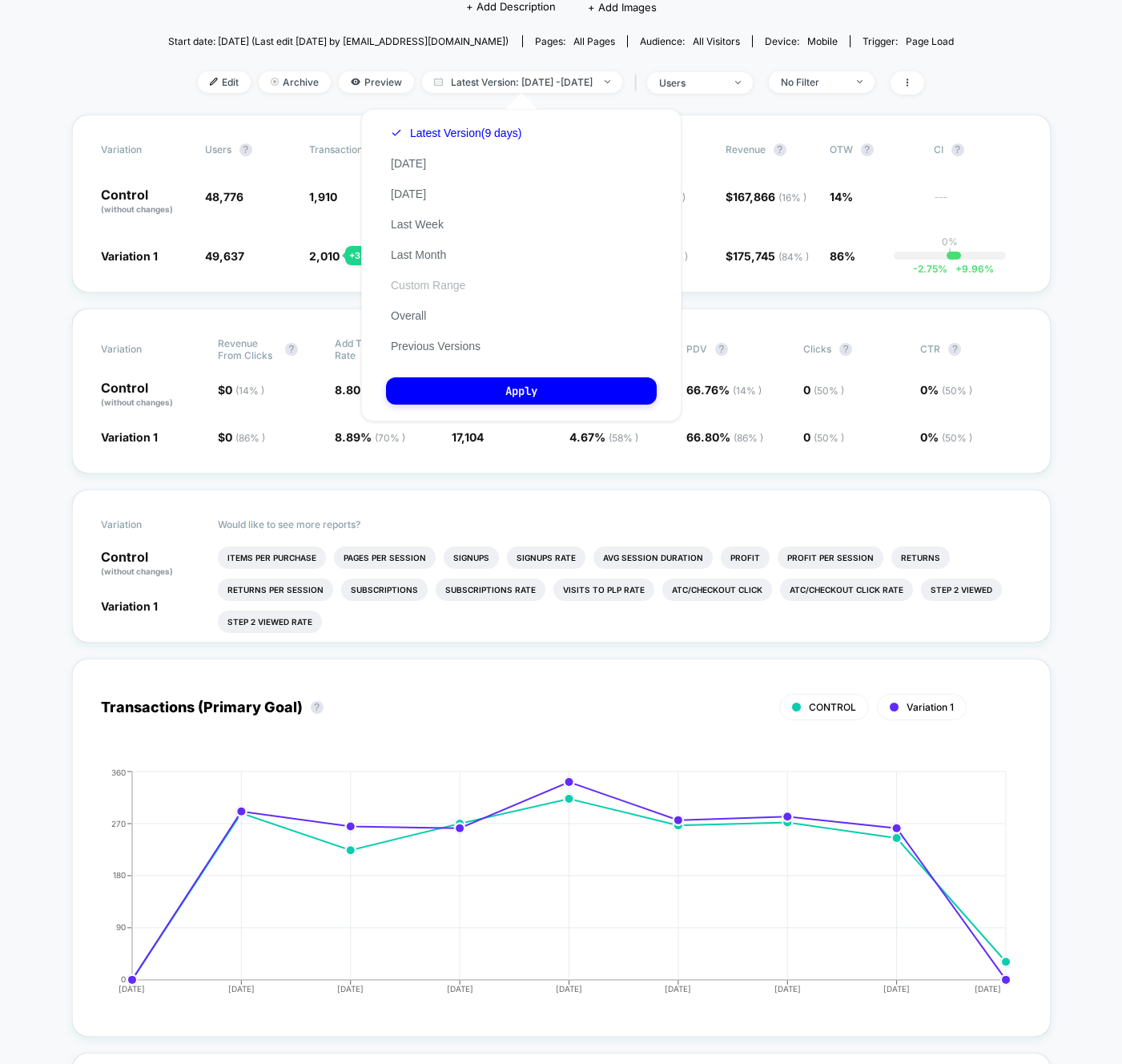
click at [440, 289] on button "Custom Range" at bounding box center [428, 285] width 84 height 15
